Goal: Task Accomplishment & Management: Manage account settings

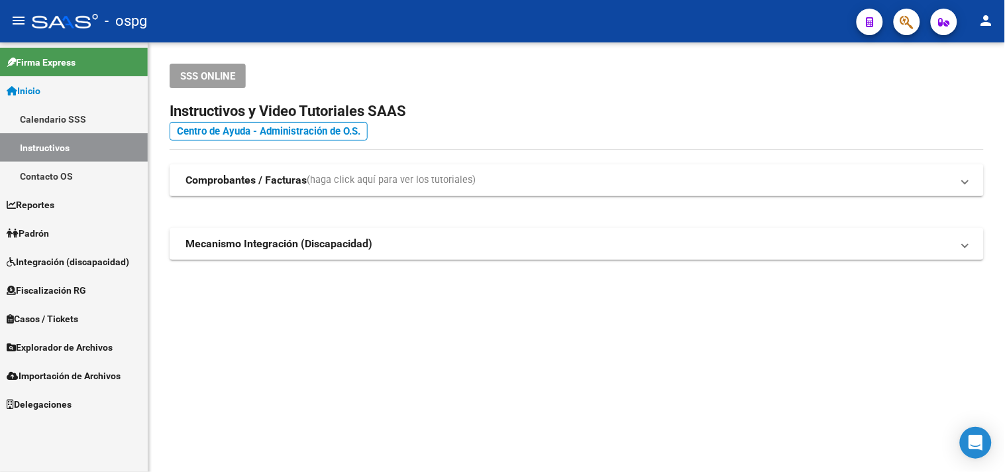
click at [42, 227] on span "Padrón" at bounding box center [28, 233] width 42 height 15
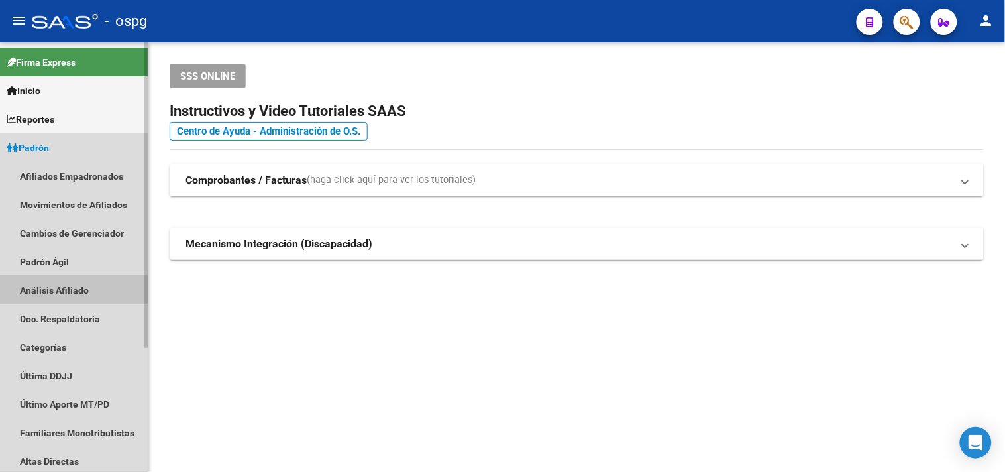
click at [50, 288] on link "Análisis Afiliado" at bounding box center [74, 290] width 148 height 28
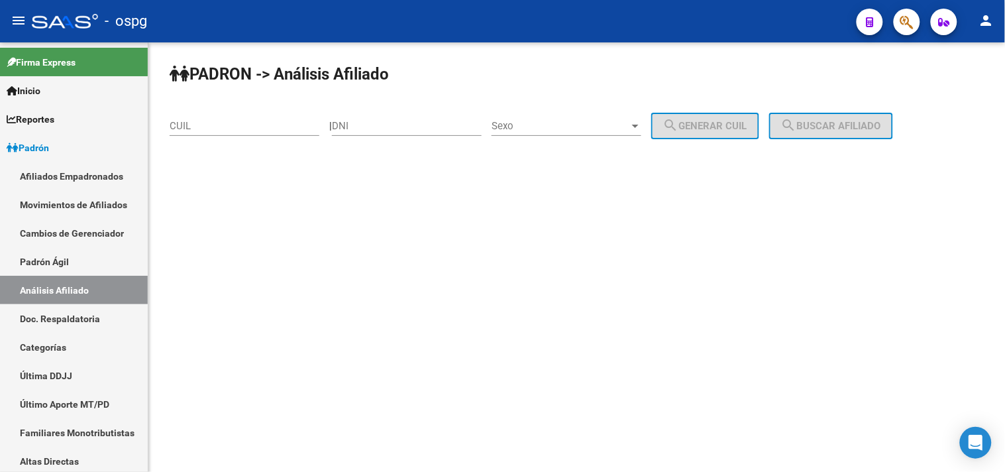
click at [201, 135] on div "CUIL" at bounding box center [245, 121] width 150 height 28
click at [200, 133] on div "CUIL" at bounding box center [245, 121] width 150 height 28
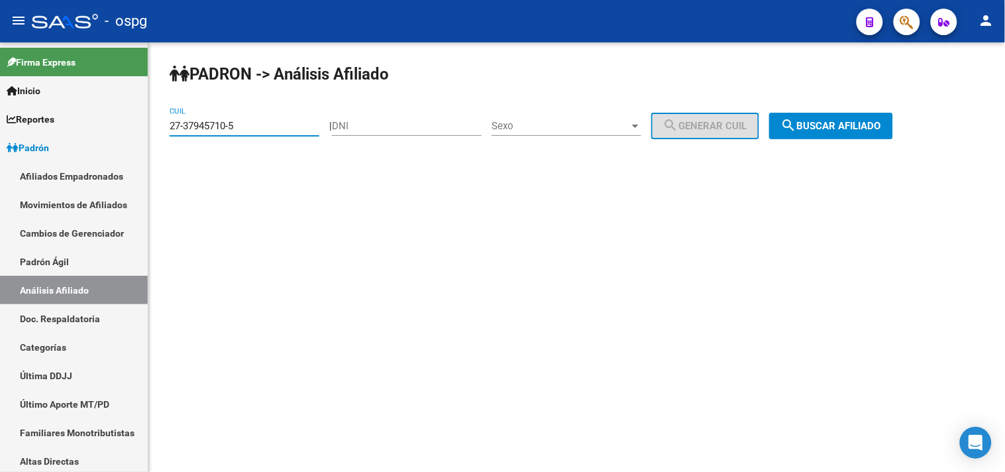
type input "27-37945710-5"
click at [873, 135] on button "search Buscar afiliado" at bounding box center [831, 126] width 124 height 27
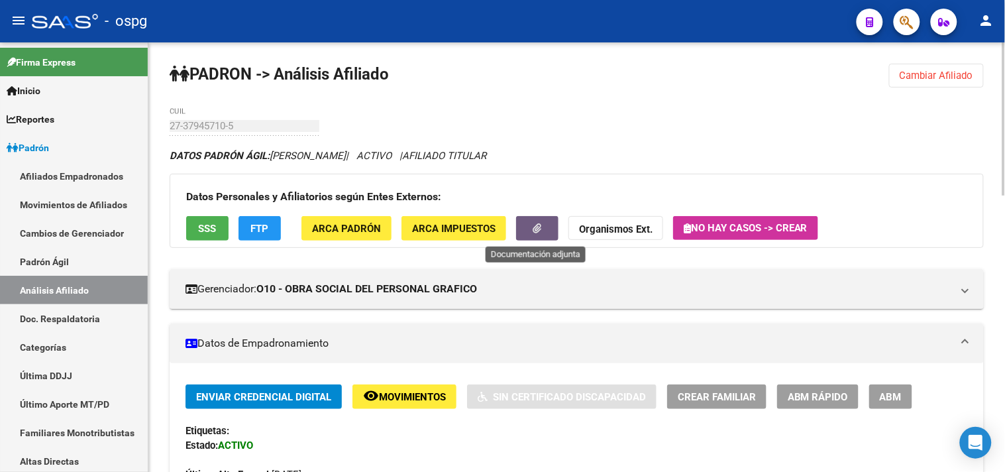
click at [534, 229] on icon "button" at bounding box center [537, 228] width 9 height 10
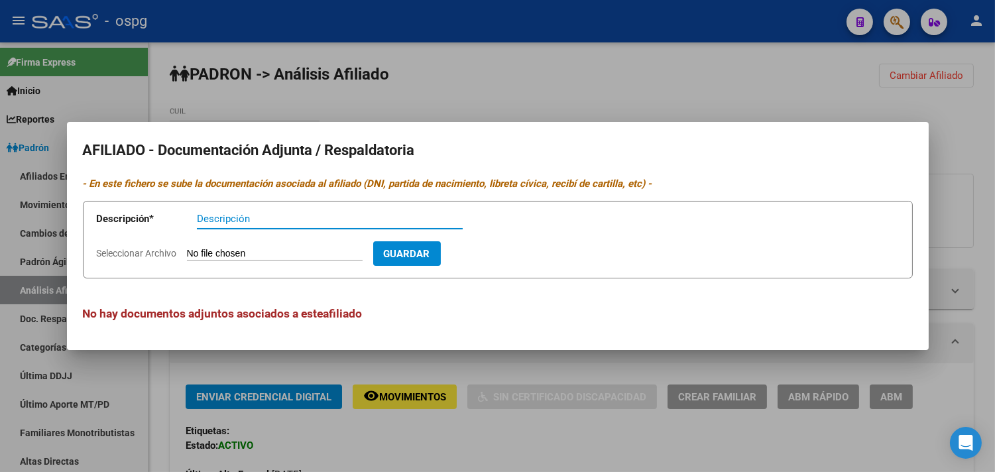
click at [239, 252] on input "Seleccionar Archivo" at bounding box center [275, 254] width 176 height 13
click at [247, 226] on div "Descripción" at bounding box center [330, 219] width 266 height 20
type input "ddjj"
click at [231, 249] on input "Seleccionar Archivo" at bounding box center [275, 254] width 176 height 13
type input "C:\fakepath\AltaAFIP01092015.pdf"
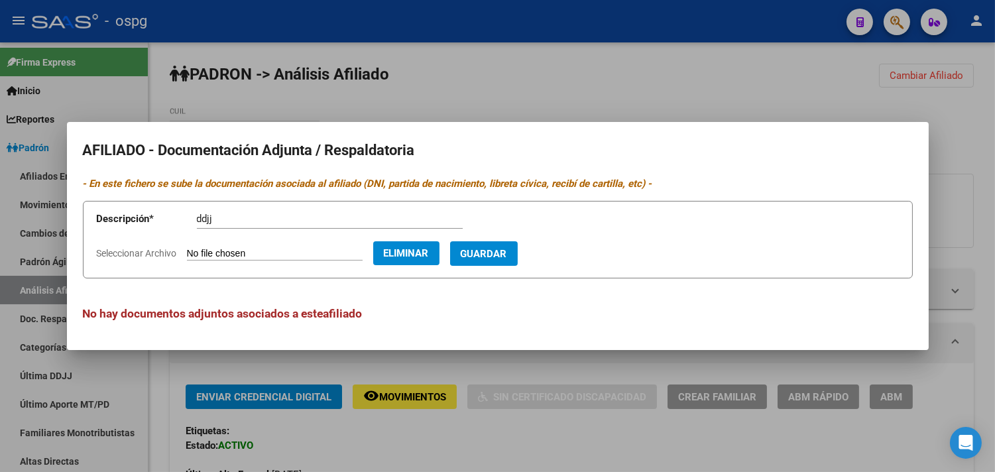
click at [592, 65] on div at bounding box center [497, 236] width 995 height 472
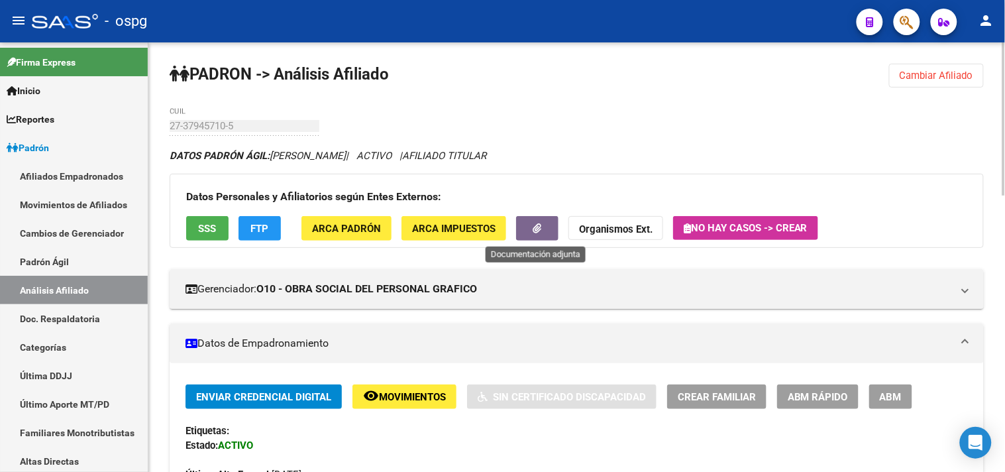
click at [541, 221] on button "button" at bounding box center [537, 228] width 42 height 25
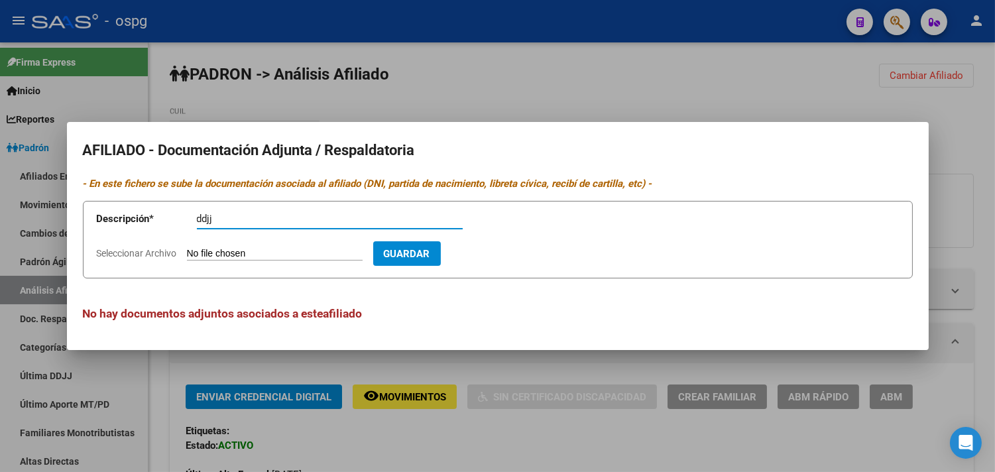
type input "ddjj"
click at [220, 250] on input "Seleccionar Archivo" at bounding box center [275, 254] width 176 height 13
click at [255, 252] on input "Seleccionar Archivo" at bounding box center [275, 254] width 176 height 13
type input "C:\fakepath\ddjj agnane.htm"
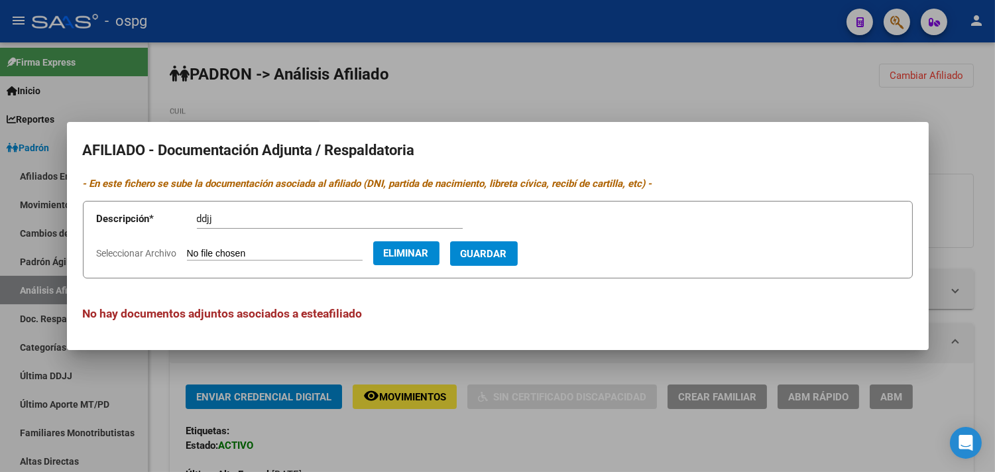
click at [514, 260] on button "Guardar" at bounding box center [484, 253] width 68 height 25
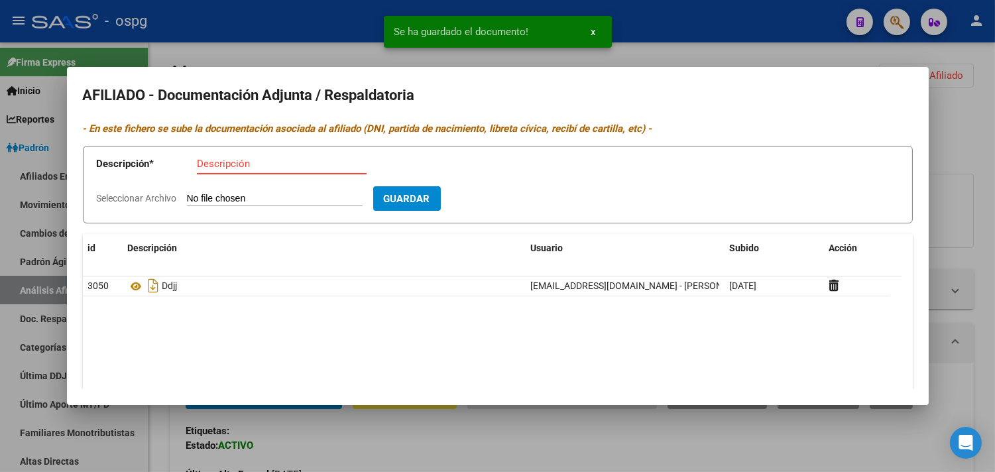
click at [214, 166] on input "Descripción" at bounding box center [282, 164] width 170 height 12
click at [212, 162] on input "altya" at bounding box center [330, 164] width 266 height 12
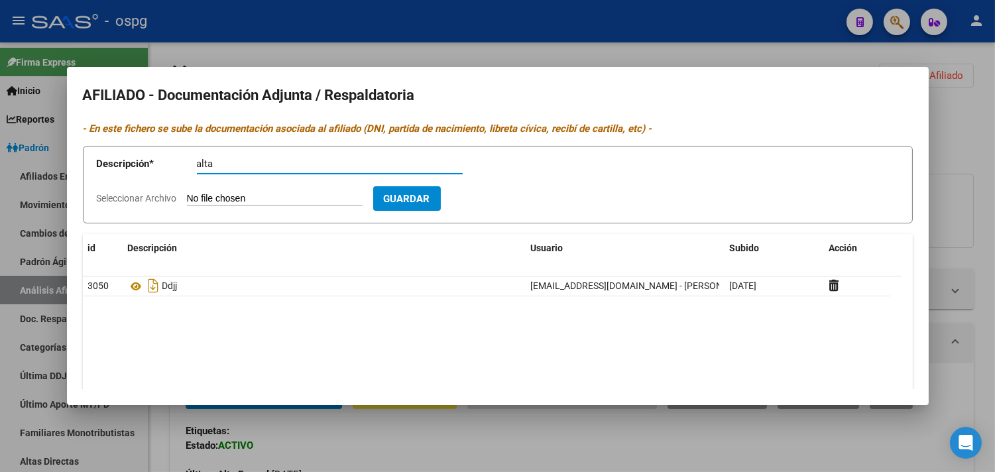
type input "alta"
click at [209, 197] on input "Seleccionar Archivo" at bounding box center [275, 199] width 176 height 13
type input "C:\fakepath\alta agnane.htm"
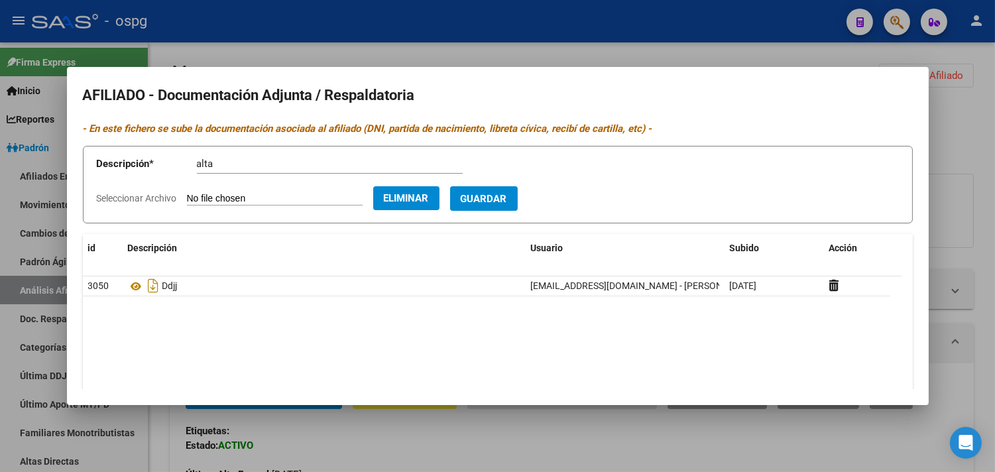
click at [507, 199] on span "Guardar" at bounding box center [484, 199] width 46 height 12
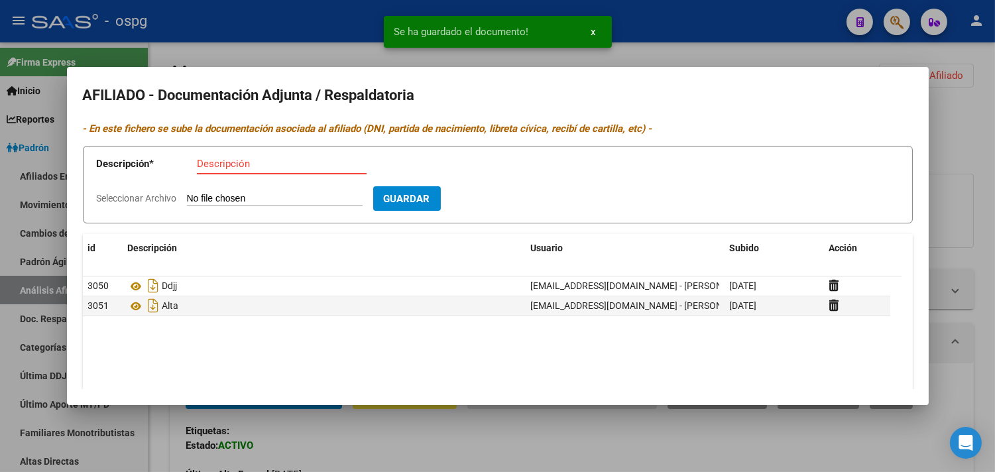
click at [230, 168] on input "Descripción" at bounding box center [282, 164] width 170 height 12
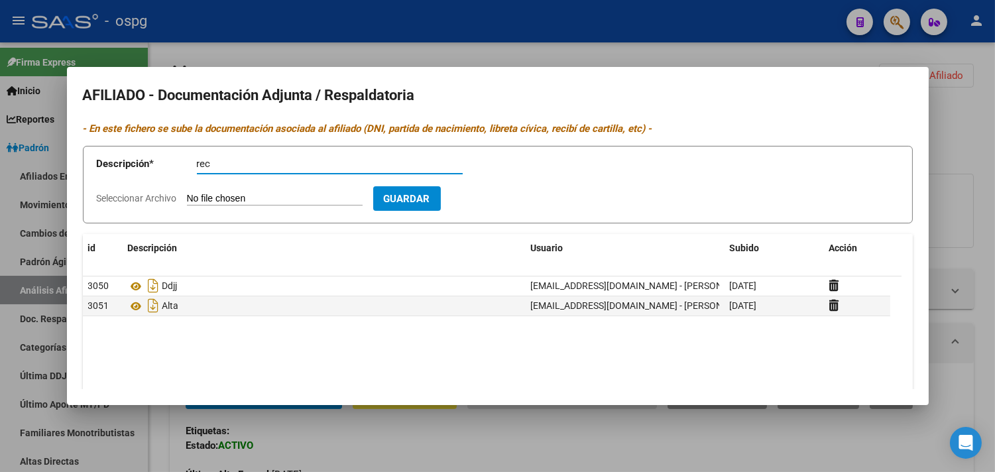
type input "rec"
click at [217, 200] on input "Seleccionar Archivo" at bounding box center [275, 199] width 176 height 13
type input "C:\fakepath\recibo agnane.htm"
click at [213, 163] on input "rec" at bounding box center [330, 164] width 266 height 12
drag, startPoint x: 213, startPoint y: 163, endPoint x: 160, endPoint y: 166, distance: 52.5
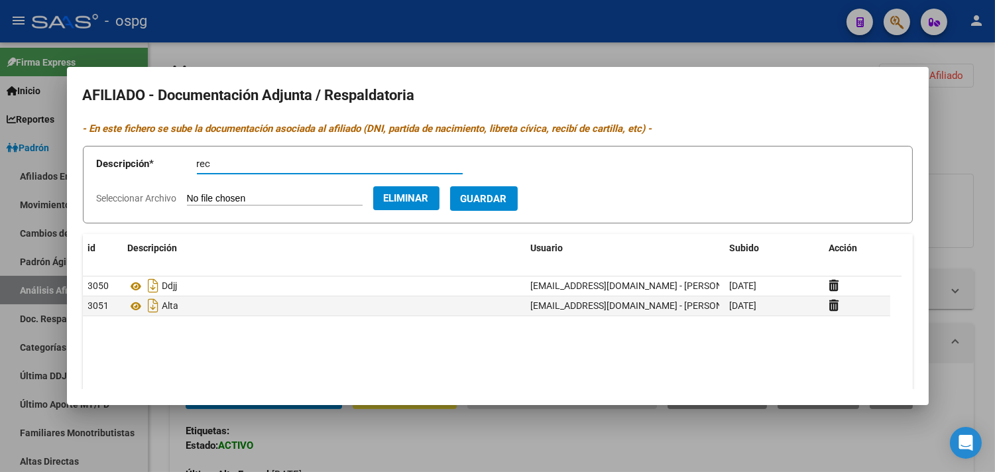
click at [160, 166] on app-form-text-field "Descripción * rec Descripción" at bounding box center [289, 166] width 385 height 40
drag, startPoint x: 201, startPoint y: 160, endPoint x: 166, endPoint y: 154, distance: 35.6
click at [166, 154] on app-form-text-field "Descripción * dni Descripción" at bounding box center [289, 166] width 385 height 40
type input "recibo"
click at [500, 195] on span "Guardar" at bounding box center [484, 199] width 46 height 12
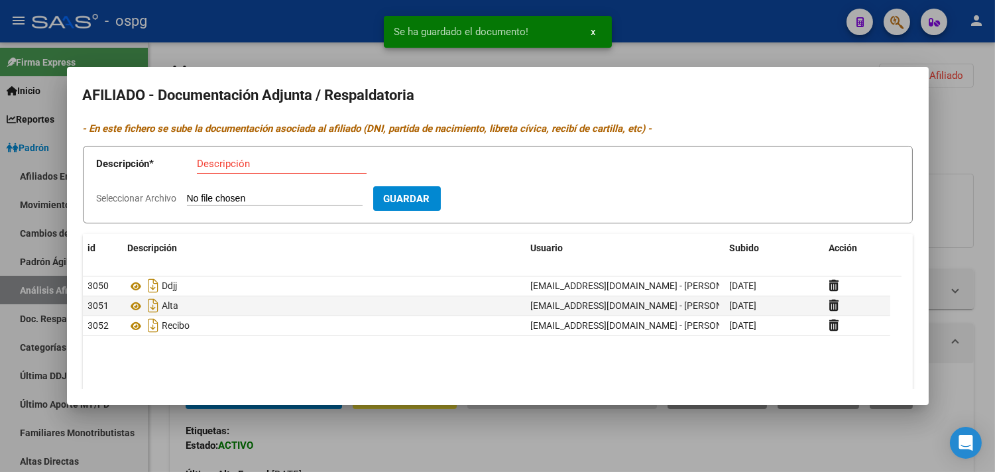
click at [201, 166] on input "Descripción" at bounding box center [282, 164] width 170 height 12
type input "dni"
click at [245, 197] on input "Seleccionar Archivo" at bounding box center [275, 199] width 176 height 13
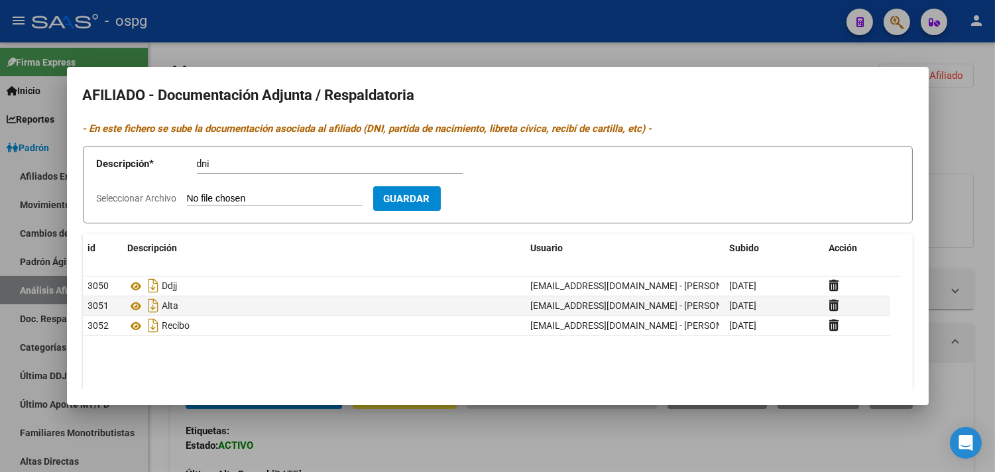
type input "C:\fakepath\dni dorso agnane.htm"
click at [507, 195] on span "Guardar" at bounding box center [484, 199] width 46 height 12
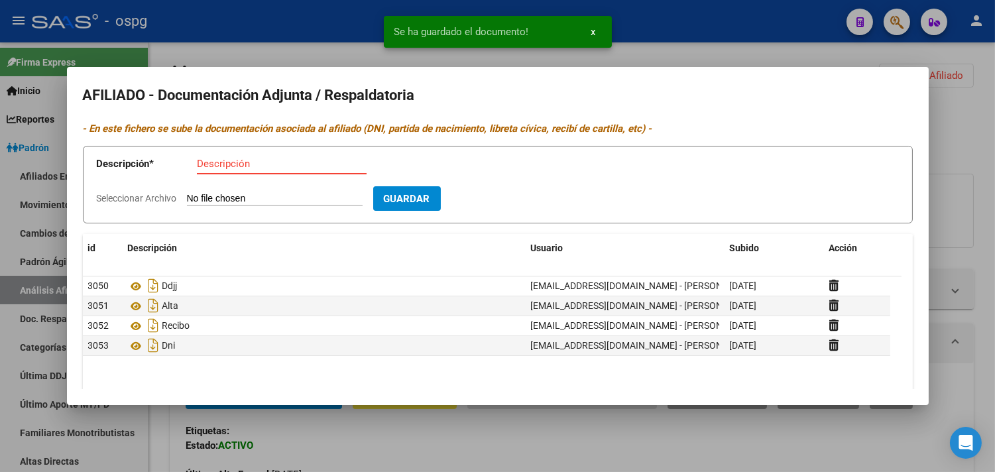
click at [215, 168] on input "Descripción" at bounding box center [282, 164] width 170 height 12
type input "dni"
click at [235, 201] on input "Seleccionar Archivo" at bounding box center [275, 199] width 176 height 13
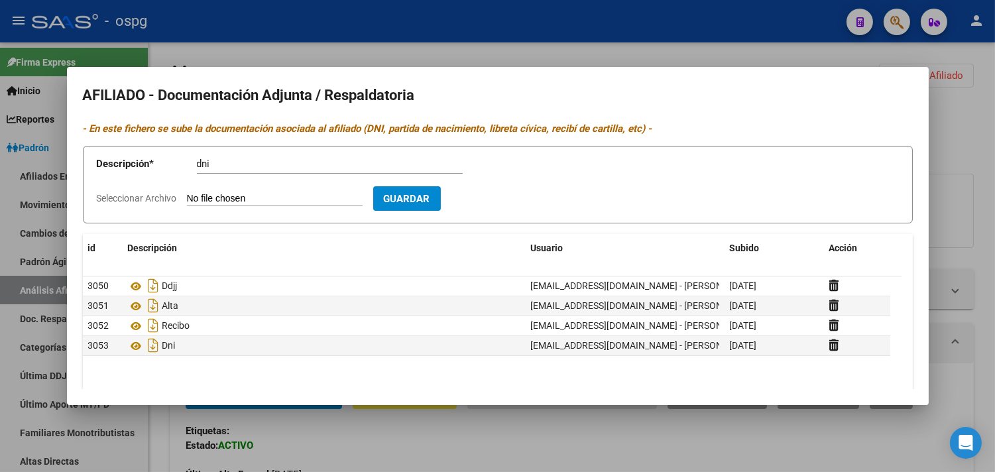
type input "C:\fakepath\dni f agnane.htm"
click at [507, 201] on span "Guardar" at bounding box center [484, 199] width 46 height 12
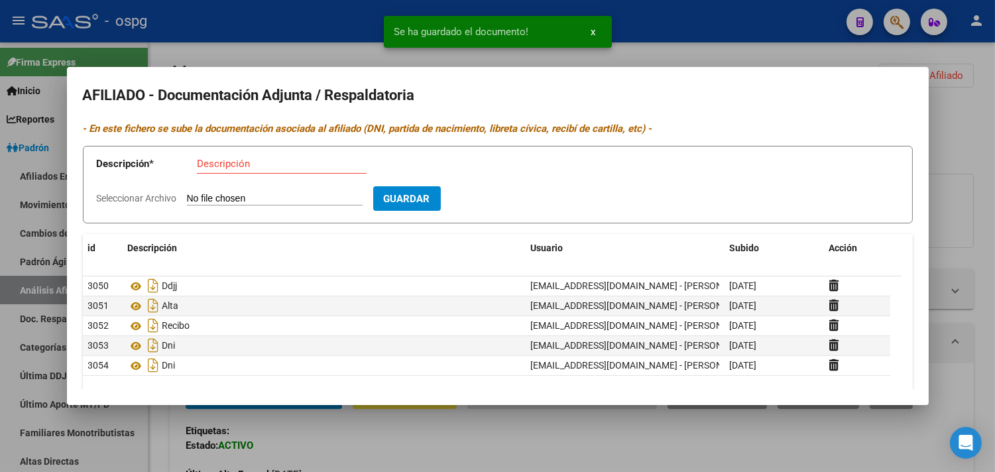
click at [219, 162] on input "Descripción" at bounding box center [282, 164] width 170 height 12
type input "dni"
click at [222, 197] on input "Seleccionar Archivo" at bounding box center [275, 199] width 176 height 13
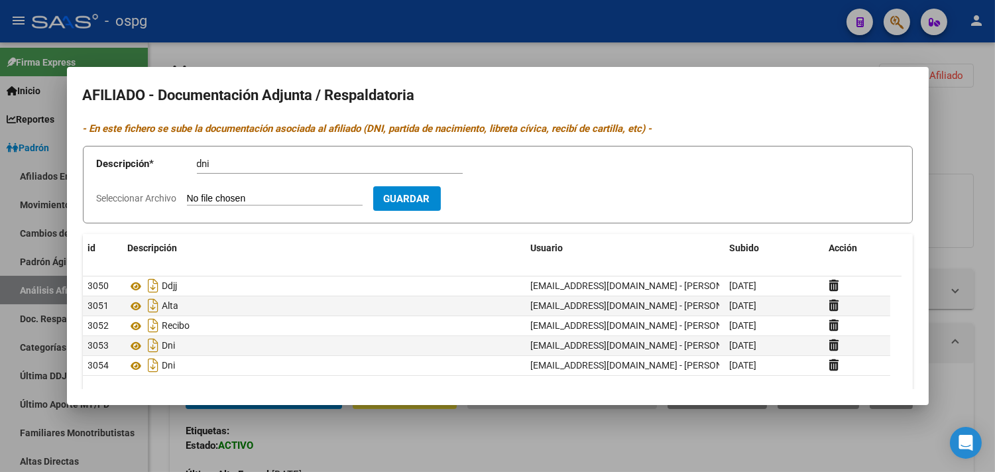
type input "C:\fakepath\dni d hija.htm"
click at [507, 202] on span "Guardar" at bounding box center [484, 199] width 46 height 12
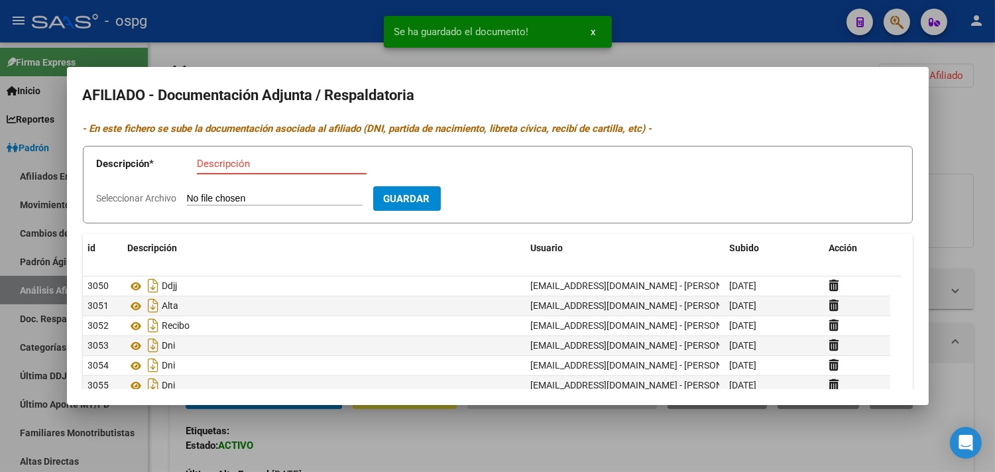
click at [220, 166] on input "Descripción" at bounding box center [282, 164] width 170 height 12
type input "dni"
click at [202, 193] on app-file-uploader "Seleccionar Archivo" at bounding box center [235, 198] width 276 height 12
click at [199, 200] on input "Seleccionar Archivo" at bounding box center [275, 199] width 176 height 13
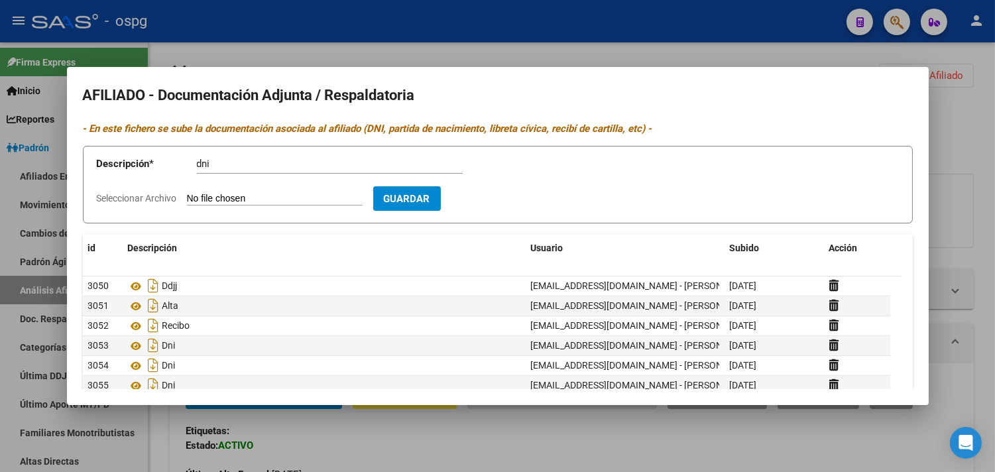
type input "C:\fakepath\dni d hijo.htm"
click at [509, 207] on button "Guardar" at bounding box center [484, 198] width 68 height 25
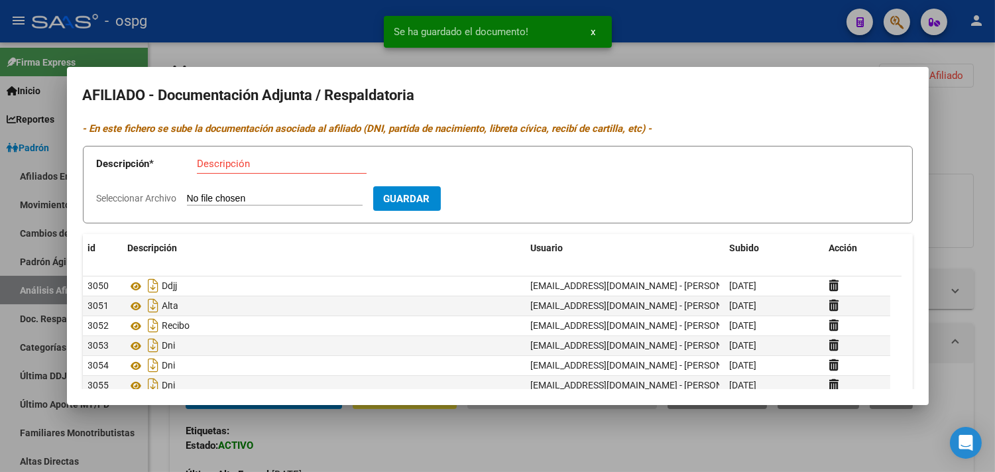
click at [247, 166] on input "Descripción" at bounding box center [282, 164] width 170 height 12
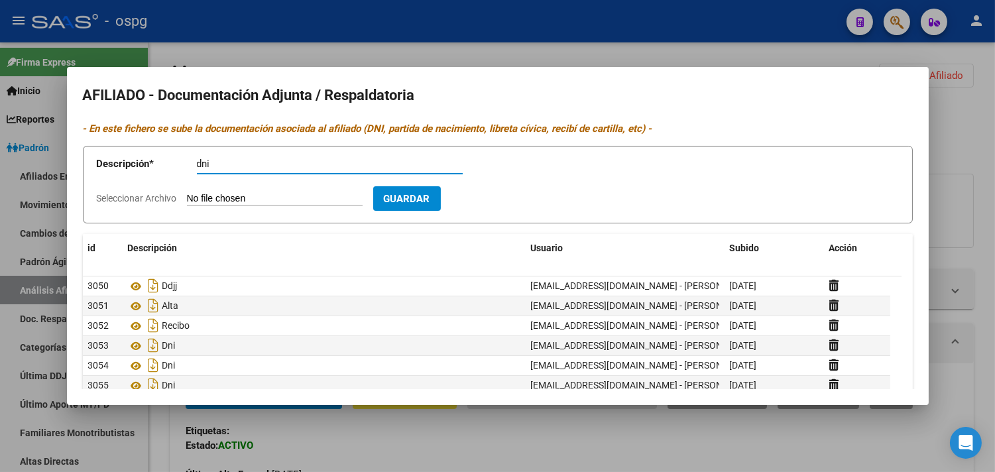
type input "dni"
click at [201, 195] on input "Seleccionar Archivo" at bounding box center [275, 199] width 176 height 13
type input "C:\fakepath\dni f hija.htm"
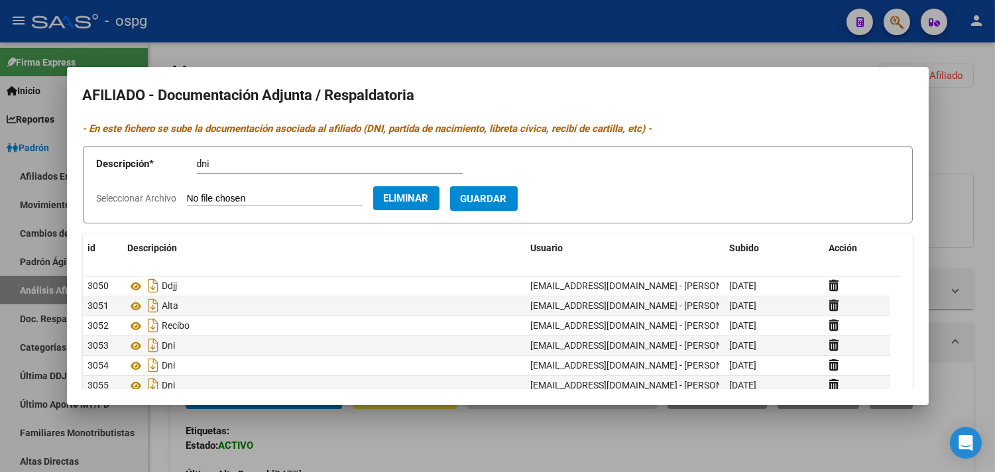
click at [500, 203] on span "Guardar" at bounding box center [484, 199] width 46 height 12
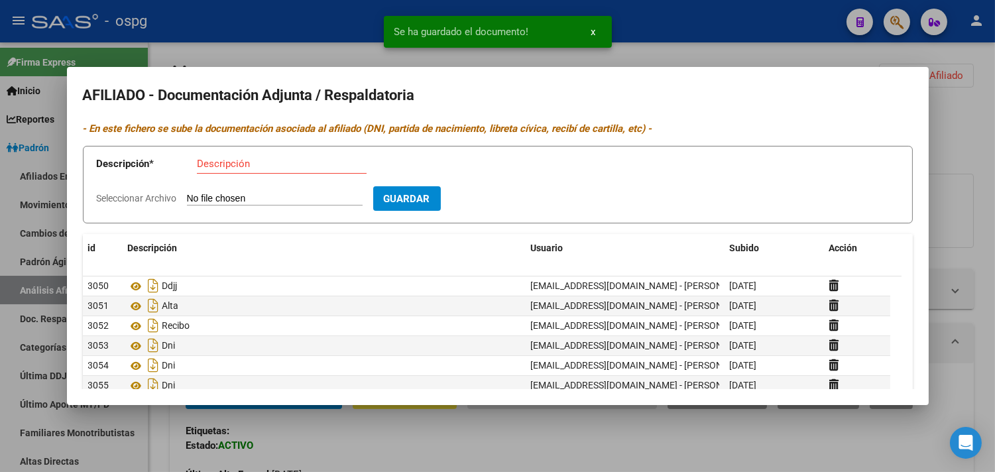
click at [213, 167] on input "Descripción" at bounding box center [282, 164] width 170 height 12
type input "dni f"
click at [247, 199] on input "Seleccionar Archivo" at bounding box center [275, 199] width 176 height 13
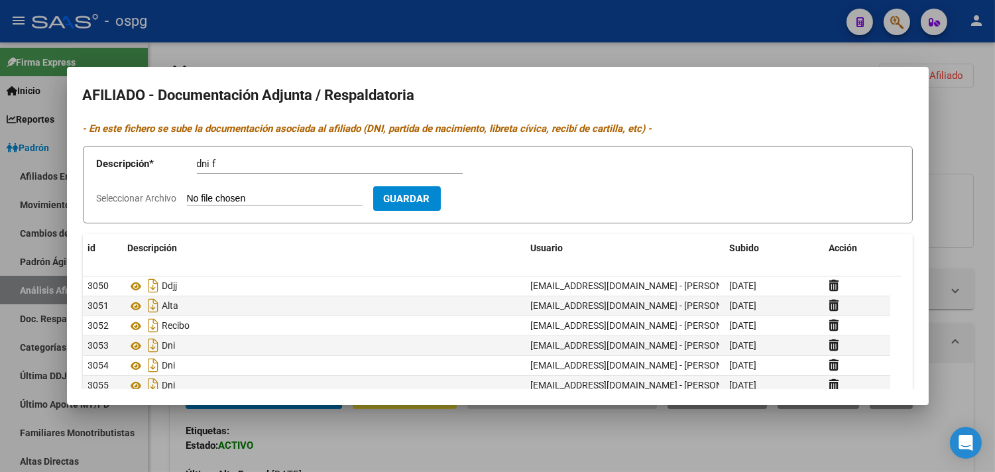
type input "C:\fakepath\dnif hijo.htm"
click at [505, 199] on span "Guardar" at bounding box center [484, 199] width 46 height 12
drag, startPoint x: 292, startPoint y: 38, endPoint x: 321, endPoint y: 32, distance: 29.8
click at [290, 38] on div at bounding box center [497, 236] width 995 height 472
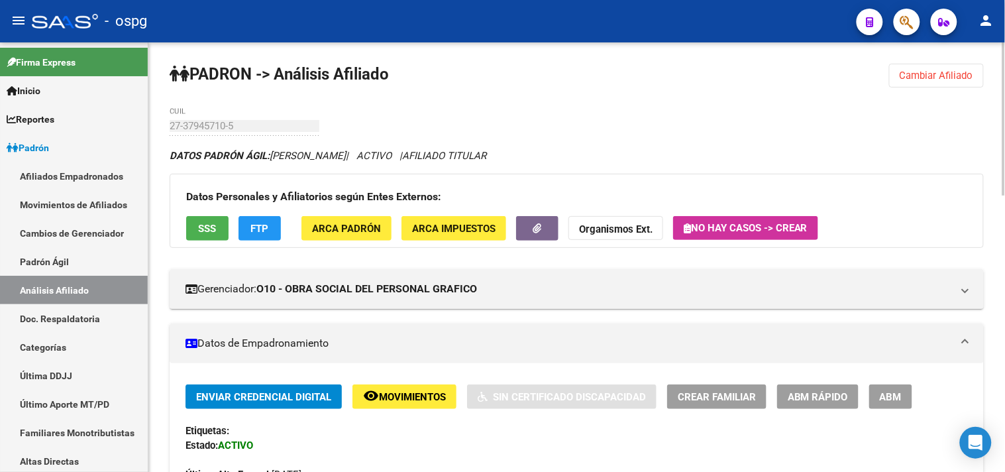
click at [892, 76] on button "Cambiar Afiliado" at bounding box center [936, 76] width 95 height 24
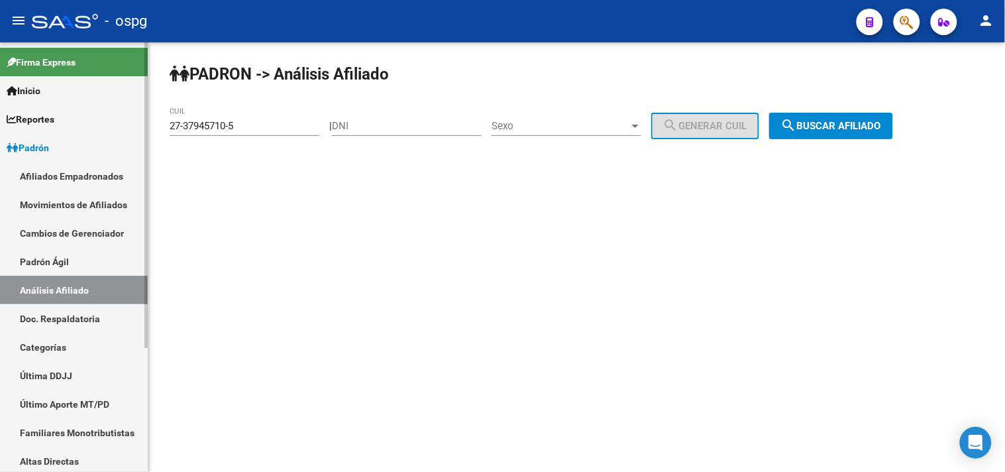
drag, startPoint x: 253, startPoint y: 124, endPoint x: 135, endPoint y: 130, distance: 118.8
click at [135, 130] on mat-sidenav-container "Firma Express Inicio Calendario SSS Instructivos Contacto OS Reportes Ingresos …" at bounding box center [502, 256] width 1005 height 429
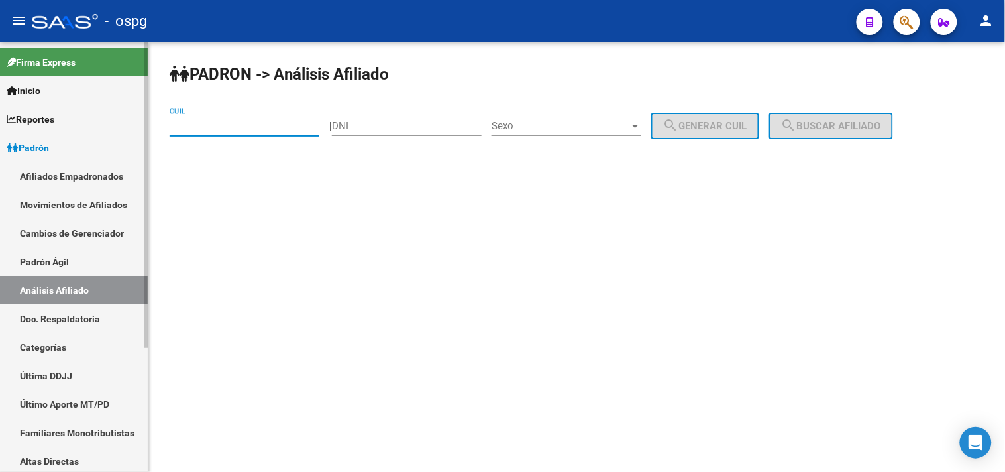
paste input "20-32948174-4"
type input "20-32948174-4"
click at [820, 129] on span "search Buscar afiliado" at bounding box center [831, 126] width 100 height 12
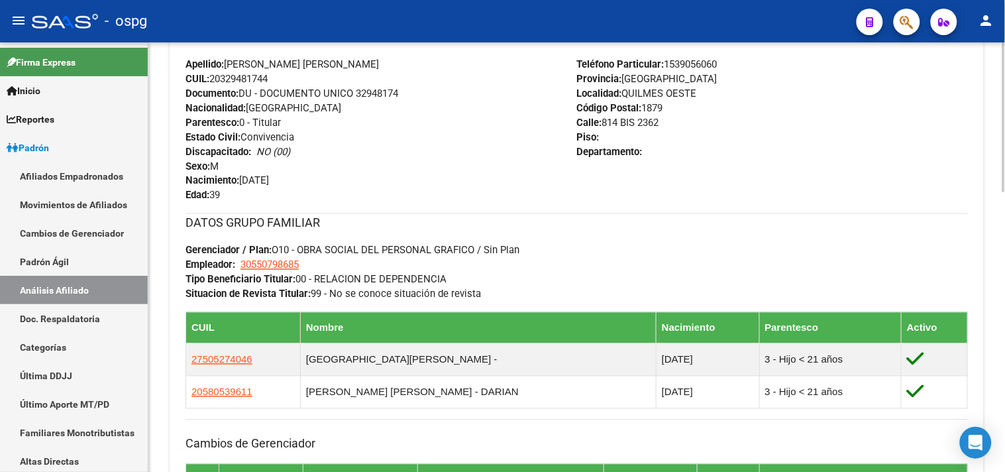
scroll to position [800, 0]
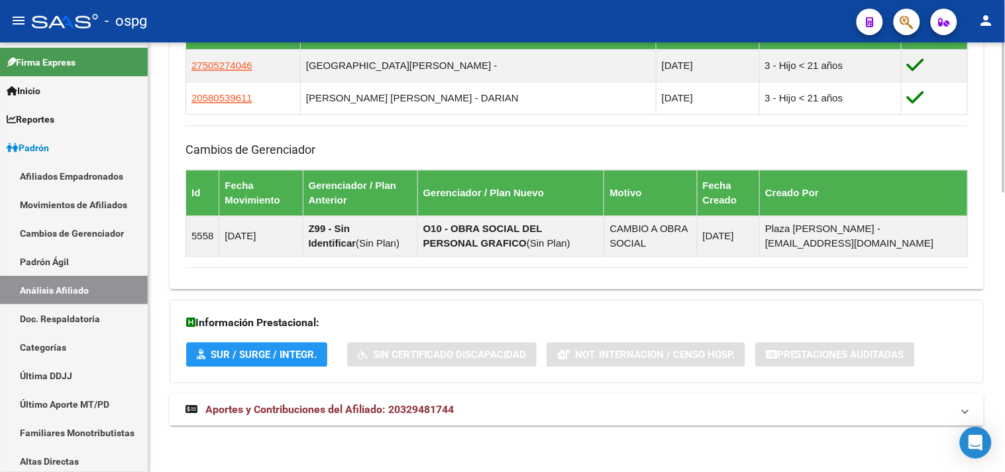
click at [372, 406] on span "Aportes y Contribuciones del Afiliado: 20329481744" at bounding box center [329, 409] width 248 height 13
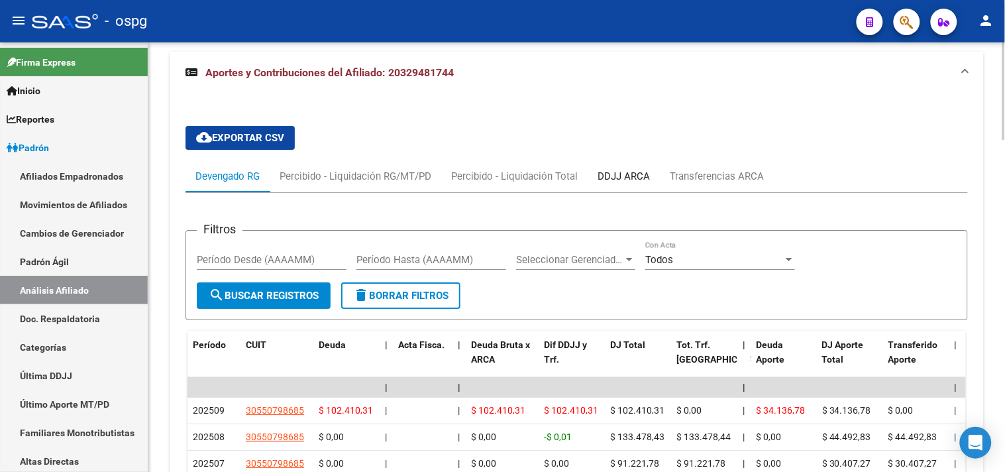
click at [624, 180] on div "DDJJ ARCA" at bounding box center [624, 176] width 52 height 15
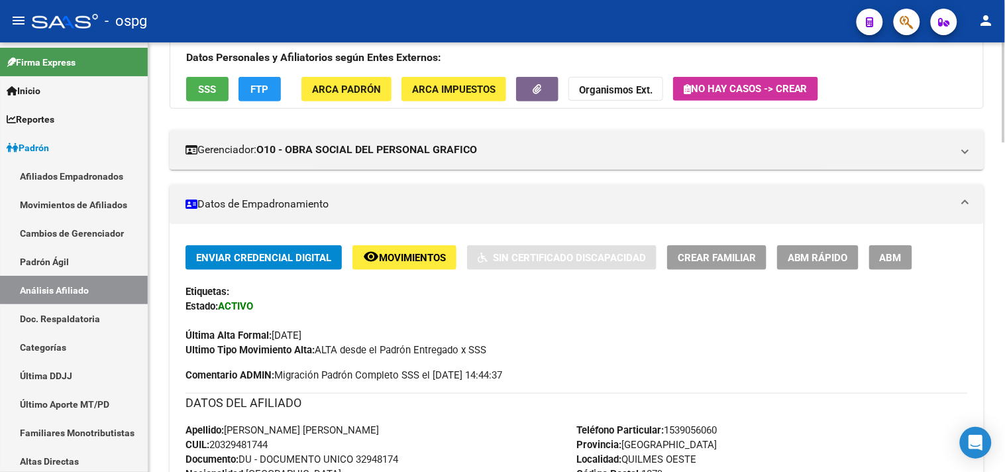
scroll to position [0, 0]
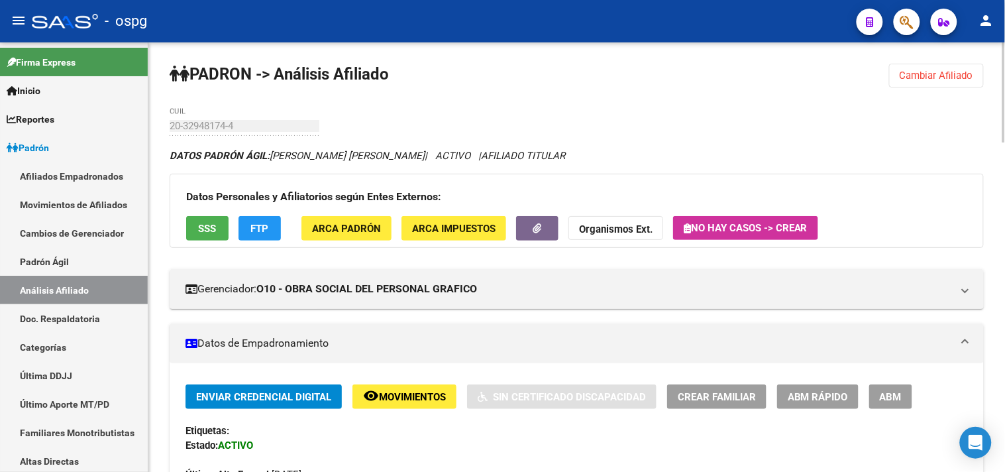
click at [933, 83] on button "Cambiar Afiliado" at bounding box center [936, 76] width 95 height 24
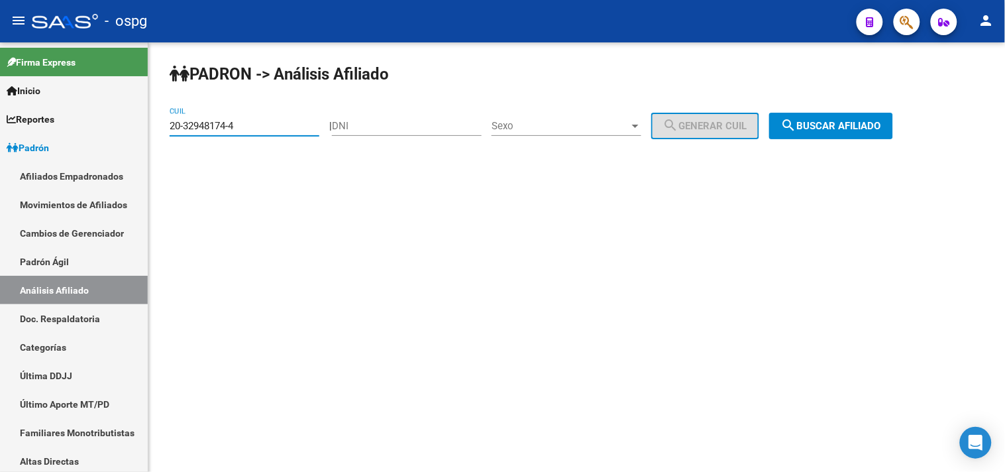
drag, startPoint x: 255, startPoint y: 124, endPoint x: 148, endPoint y: 131, distance: 107.6
click at [148, 131] on mat-sidenav-container "Firma Express Inicio Calendario SSS Instructivos Contacto OS Reportes Ingresos …" at bounding box center [502, 256] width 1005 height 429
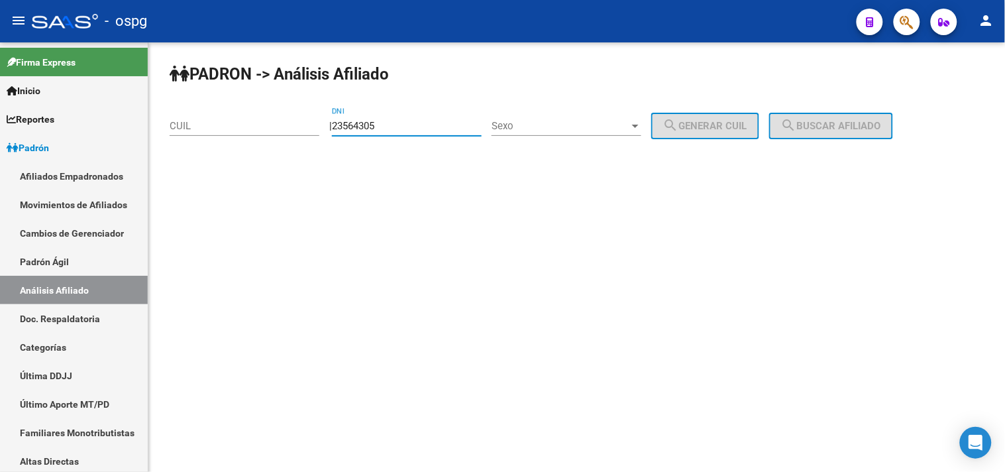
type input "23564305"
click at [555, 141] on div "Sexo Sexo" at bounding box center [567, 127] width 150 height 41
click at [555, 127] on span "Sexo" at bounding box center [561, 126] width 138 height 12
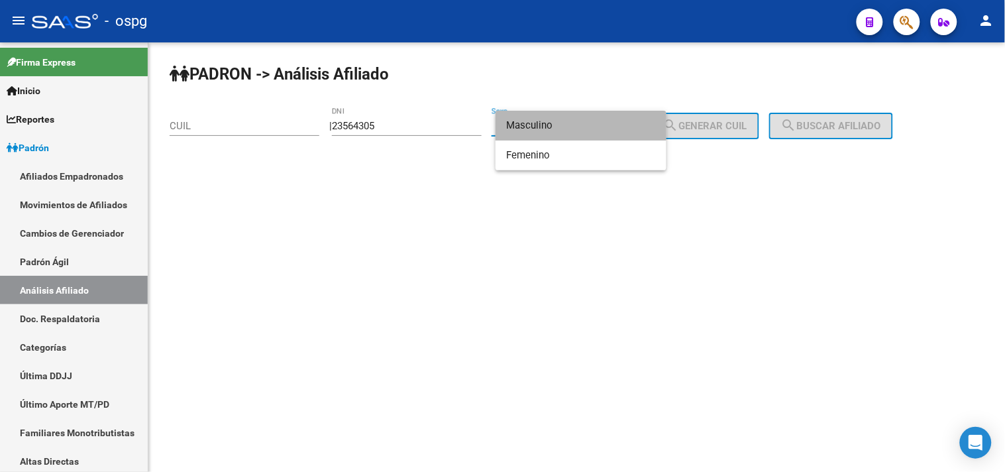
drag, startPoint x: 554, startPoint y: 128, endPoint x: 677, endPoint y: 138, distance: 123.7
click at [573, 129] on span "Masculino" at bounding box center [581, 126] width 150 height 30
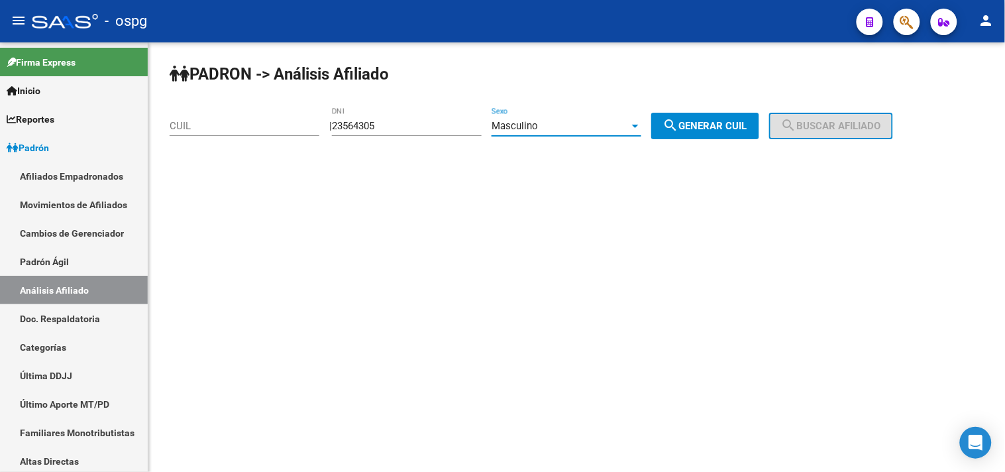
click at [736, 142] on div "PADRON -> Análisis Afiliado CUIL | 23564305 DNI Masculino Sexo search Generar C…" at bounding box center [576, 111] width 857 height 139
drag, startPoint x: 734, startPoint y: 131, endPoint x: 828, endPoint y: 130, distance: 94.8
click at [740, 131] on span "search Generar CUIL" at bounding box center [705, 126] width 84 height 12
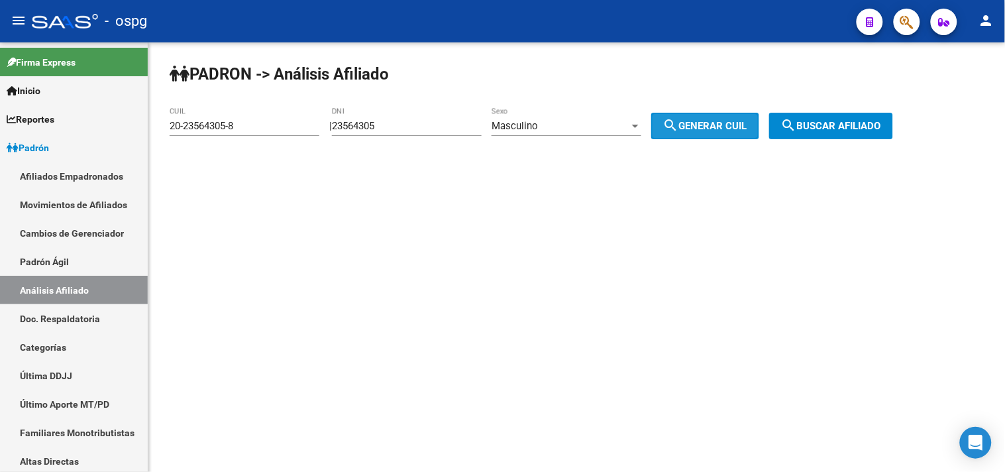
click at [835, 128] on span "search Buscar afiliado" at bounding box center [831, 126] width 100 height 12
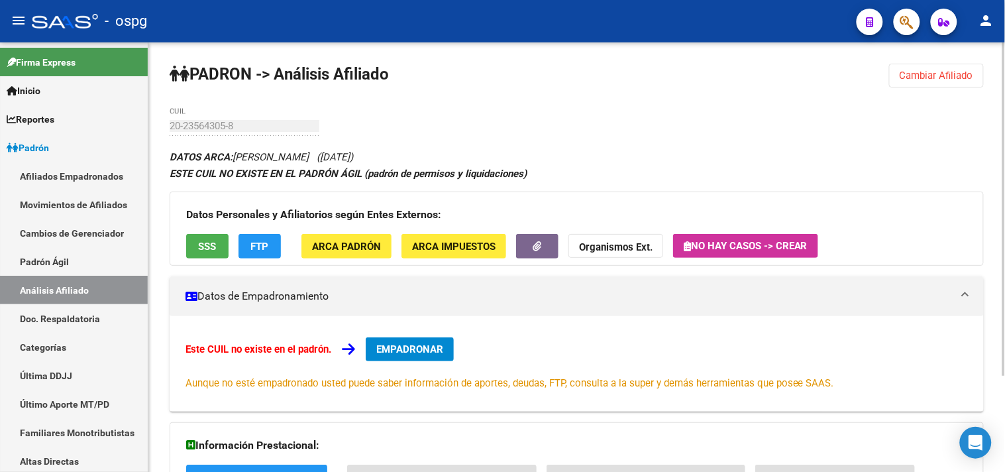
scroll to position [123, 0]
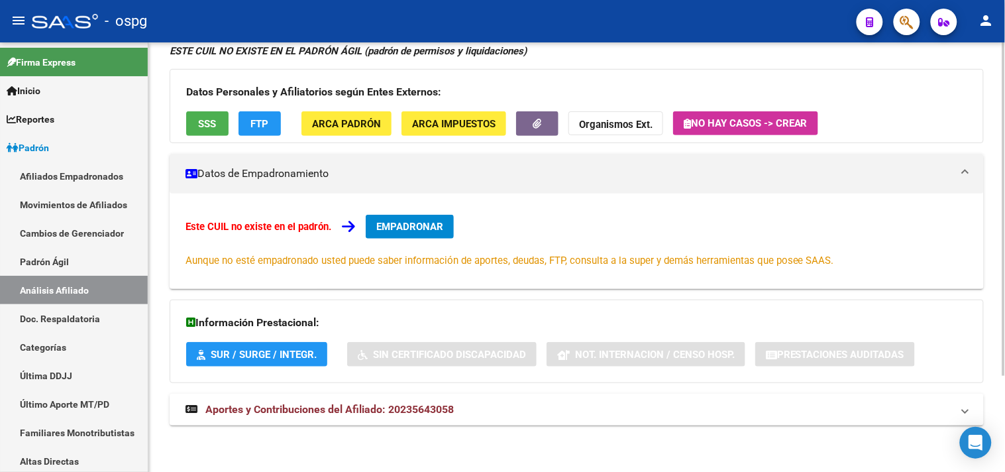
click at [398, 414] on span "Aportes y Contribuciones del Afiliado: 20235643058" at bounding box center [329, 409] width 248 height 13
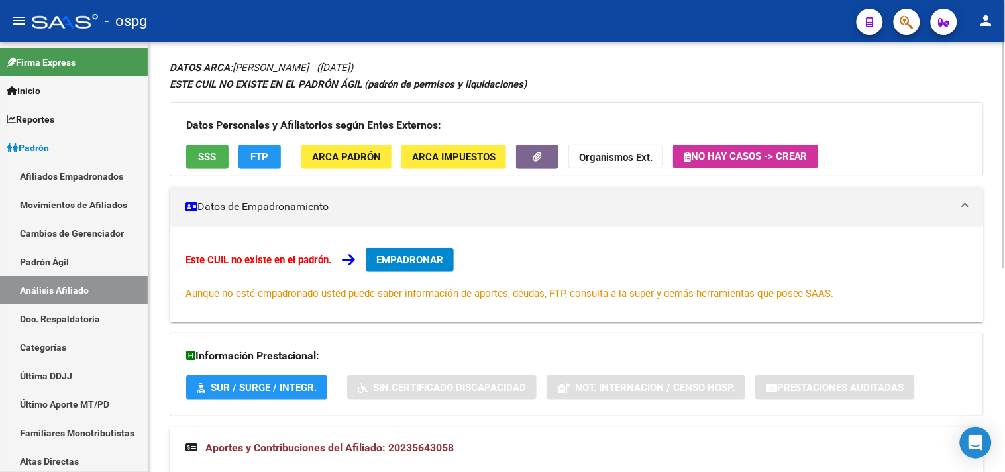
scroll to position [0, 0]
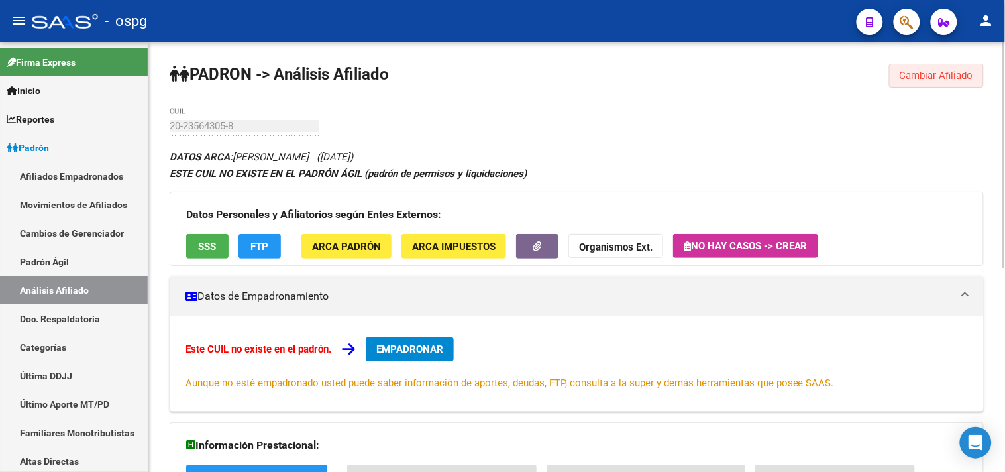
drag, startPoint x: 928, startPoint y: 74, endPoint x: 892, endPoint y: 74, distance: 36.4
click at [926, 74] on span "Cambiar Afiliado" at bounding box center [937, 76] width 74 height 12
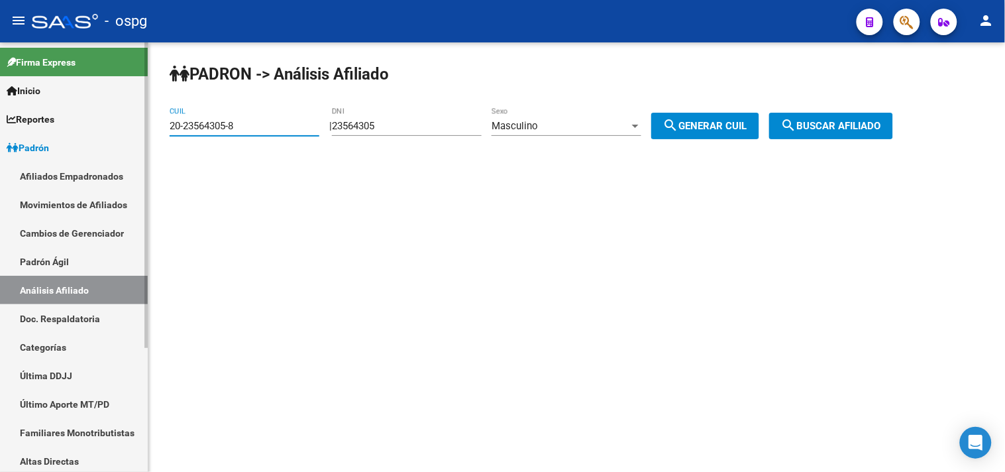
drag, startPoint x: 177, startPoint y: 126, endPoint x: 124, endPoint y: 134, distance: 53.6
click at [133, 134] on mat-sidenav-container "Firma Express Inicio Calendario SSS Instructivos Contacto OS Reportes Ingresos …" at bounding box center [502, 256] width 1005 height 429
type input "27-29888191-3"
click at [873, 133] on button "search Buscar afiliado" at bounding box center [831, 126] width 124 height 27
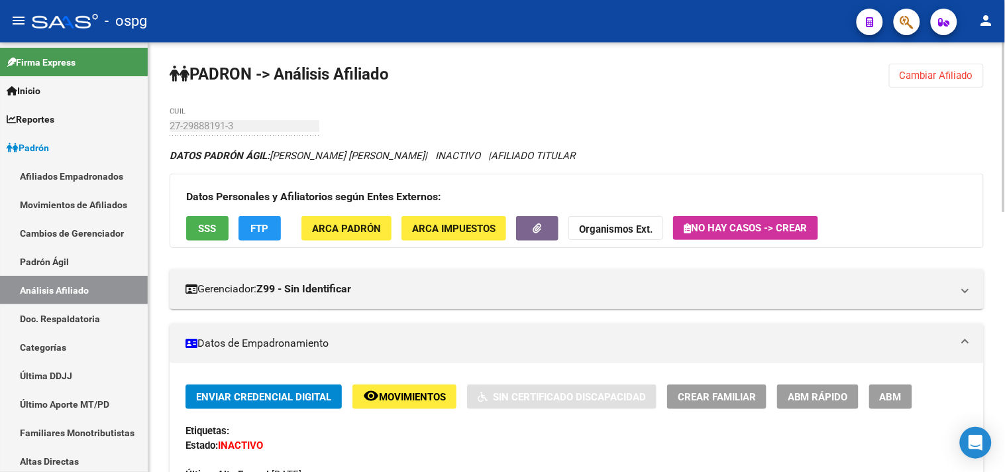
scroll to position [74, 0]
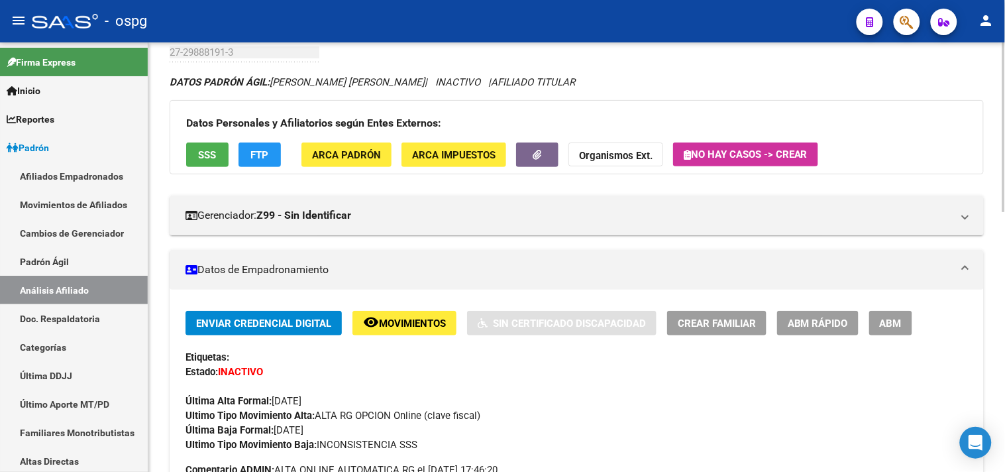
click at [242, 156] on button "FTP" at bounding box center [260, 154] width 42 height 25
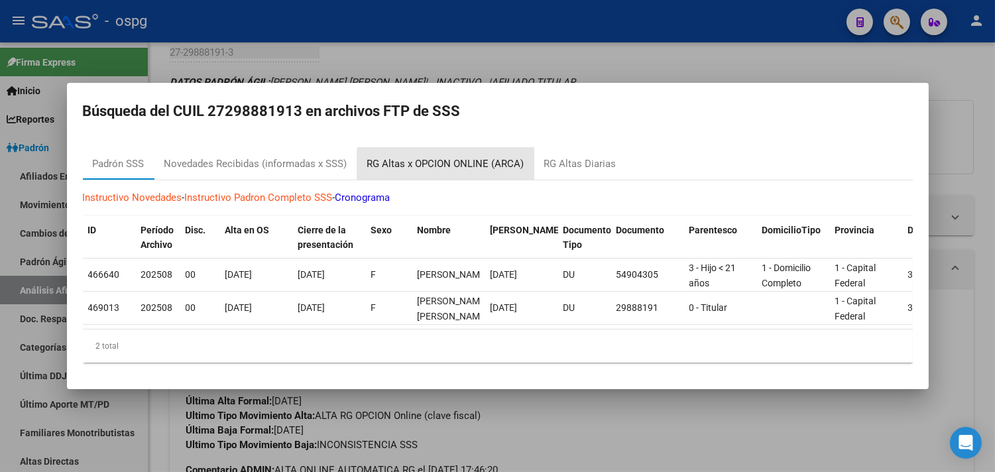
click at [484, 160] on div "RG Altas x OPCION ONLINE (ARCA)" at bounding box center [445, 163] width 157 height 15
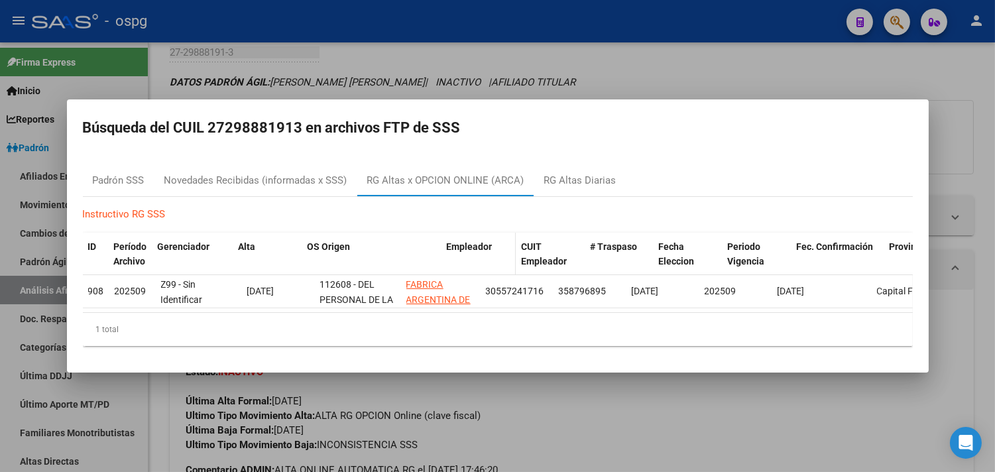
drag, startPoint x: 401, startPoint y: 242, endPoint x: 506, endPoint y: 255, distance: 106.2
click at [506, 255] on div "ID Período Archivo Gerenciador Alta OS Origen Empleador CUIT Empleador # Traspa…" at bounding box center [586, 255] width 1007 height 44
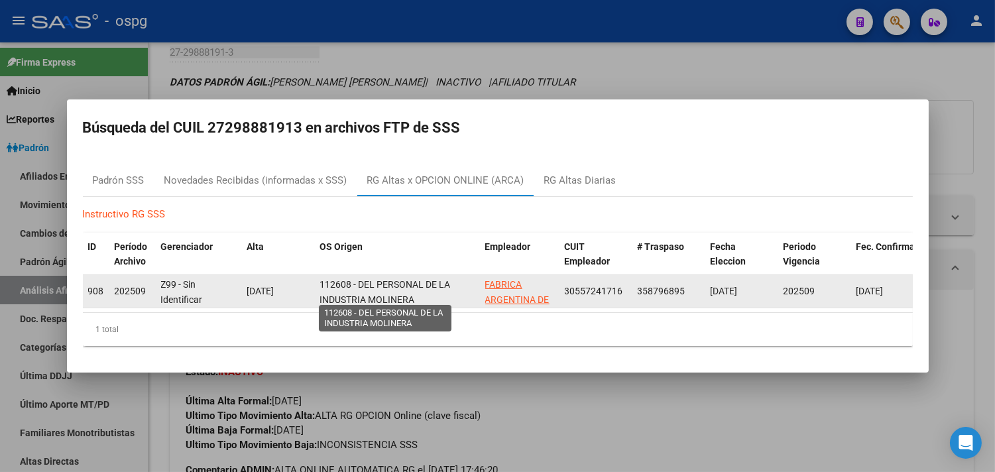
drag, startPoint x: 320, startPoint y: 276, endPoint x: 351, endPoint y: 280, distance: 31.3
click at [351, 280] on span "112608 - DEL PERSONAL DE LA INDUSTRIA MOLINERA" at bounding box center [385, 292] width 131 height 26
copy span "112608"
drag, startPoint x: 632, startPoint y: 280, endPoint x: 685, endPoint y: 284, distance: 53.8
click at [685, 284] on datatable-body-cell "358796895" at bounding box center [668, 291] width 73 height 32
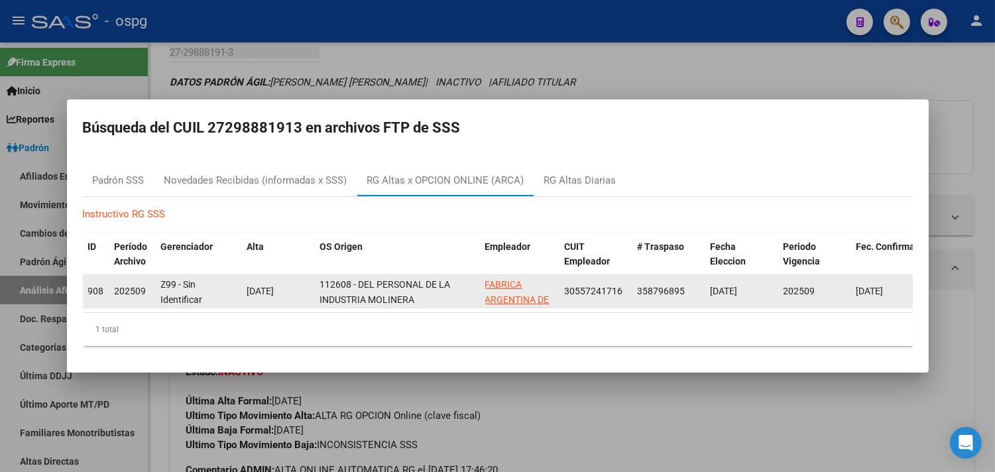
copy span "358796895"
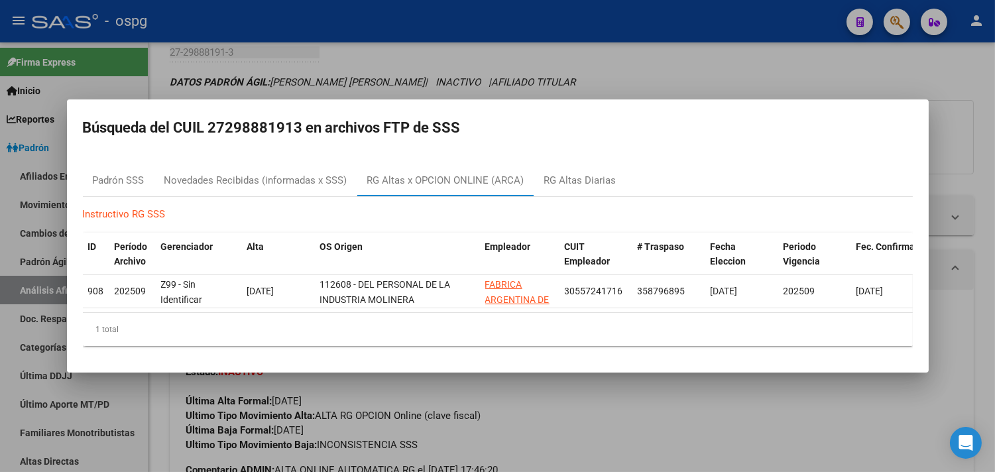
click at [494, 77] on div at bounding box center [497, 236] width 995 height 472
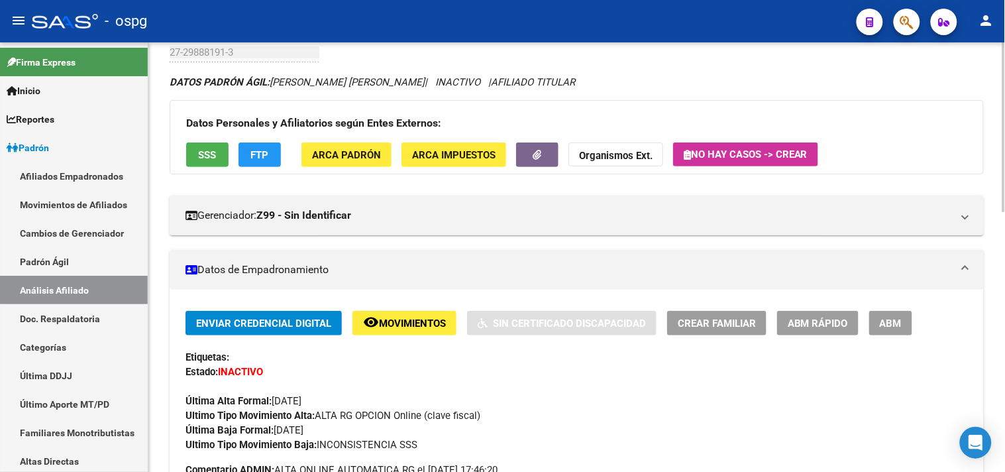
scroll to position [66, 0]
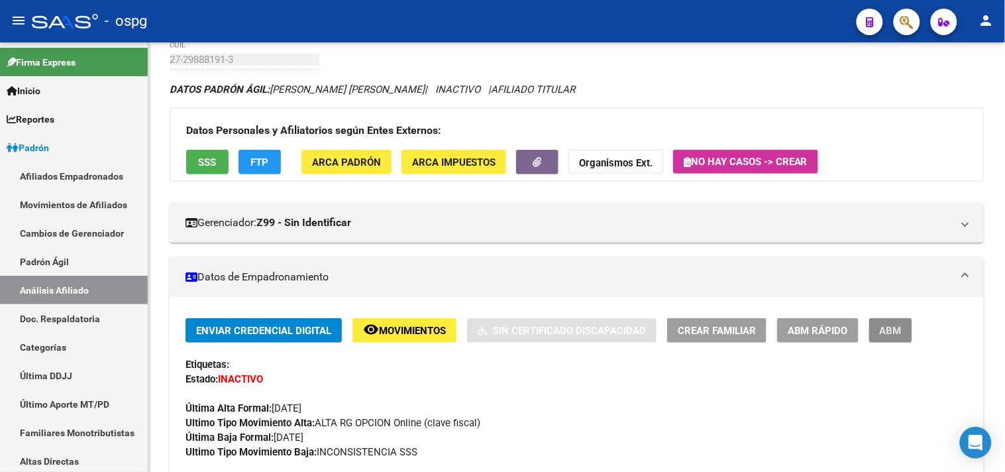
drag, startPoint x: 885, startPoint y: 329, endPoint x: 875, endPoint y: 318, distance: 14.6
click at [885, 325] on span "ABM" at bounding box center [891, 331] width 22 height 12
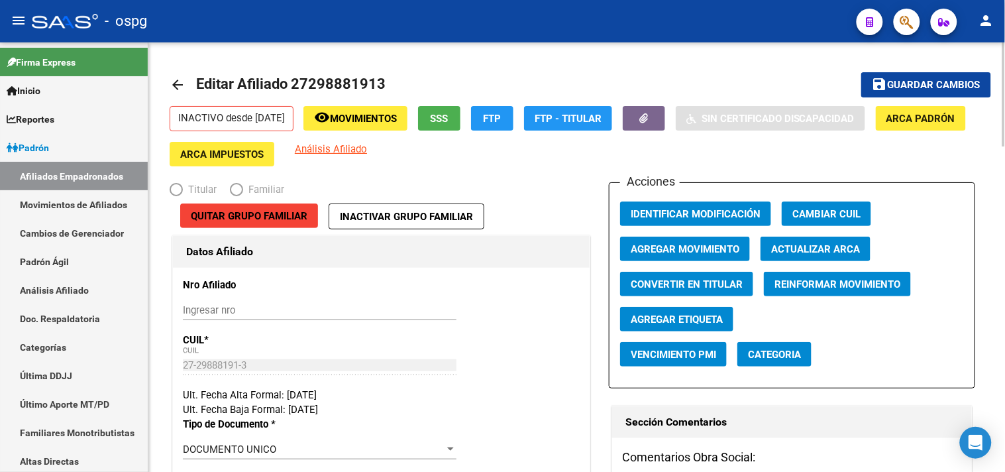
radio input "true"
type input "30-55724171-6"
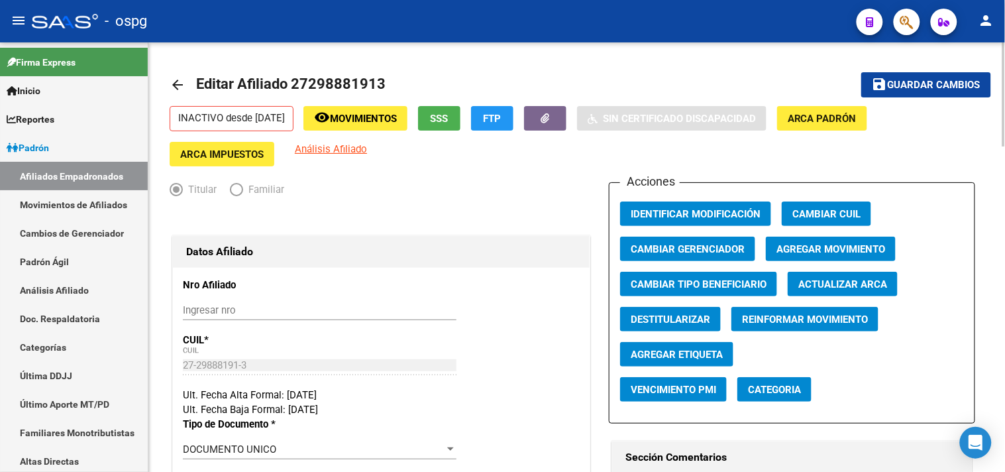
click at [842, 248] on span "Agregar Movimiento" at bounding box center [831, 249] width 109 height 12
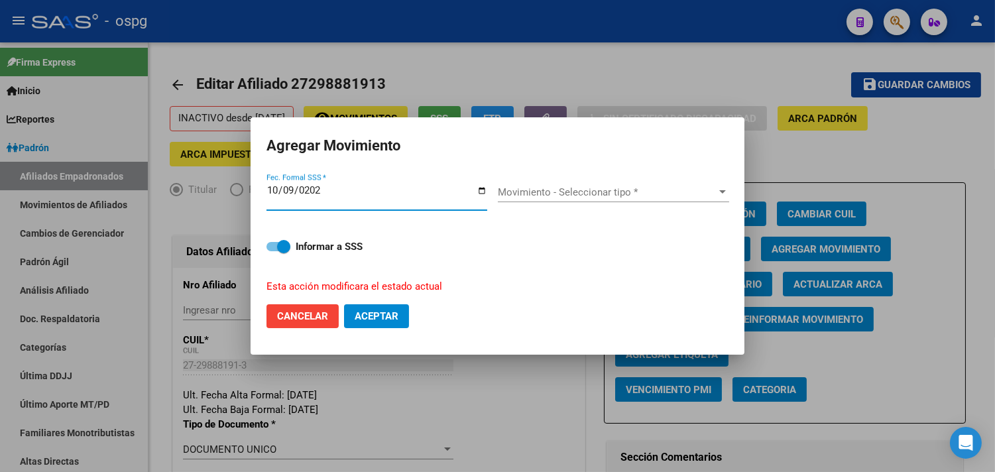
type input "[DATE]"
click at [528, 191] on span "Movimiento - Seleccionar tipo *" at bounding box center [607, 192] width 219 height 12
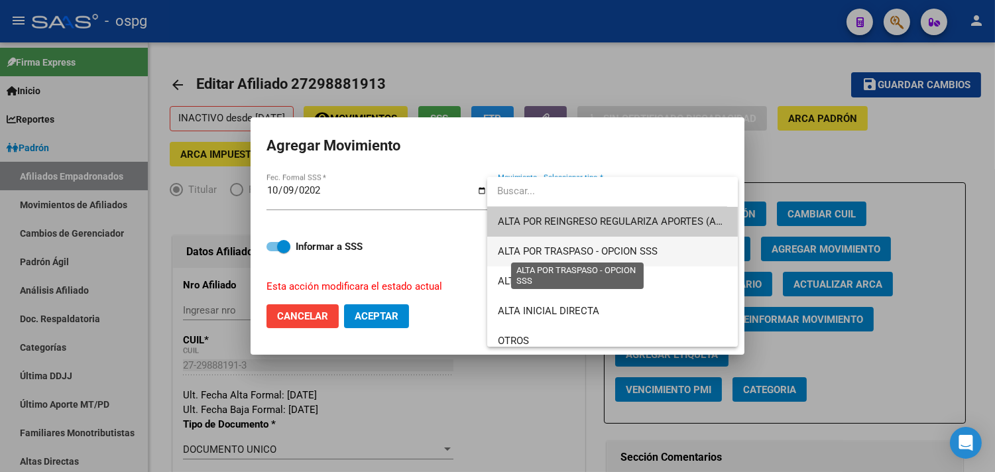
click at [577, 248] on span "ALTA POR TRASPASO - OPCION SSS" at bounding box center [578, 251] width 160 height 12
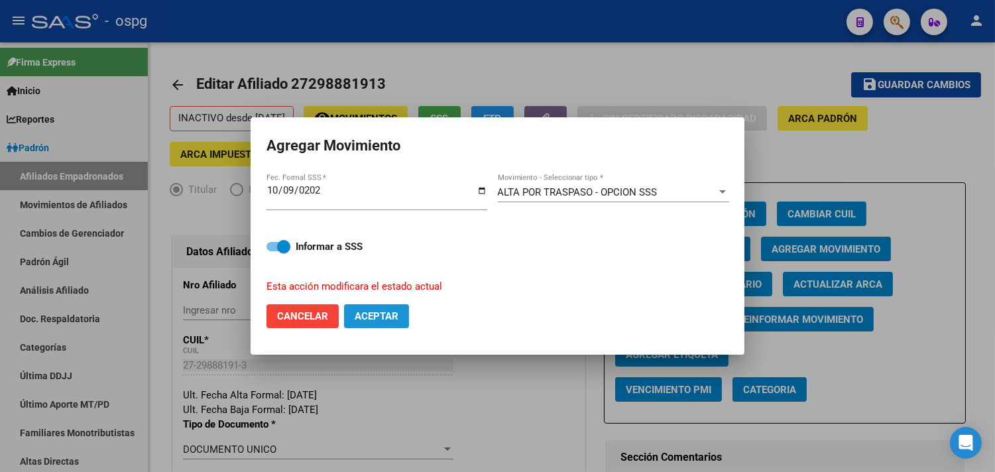
click at [394, 313] on span "Aceptar" at bounding box center [377, 316] width 44 height 12
checkbox input "false"
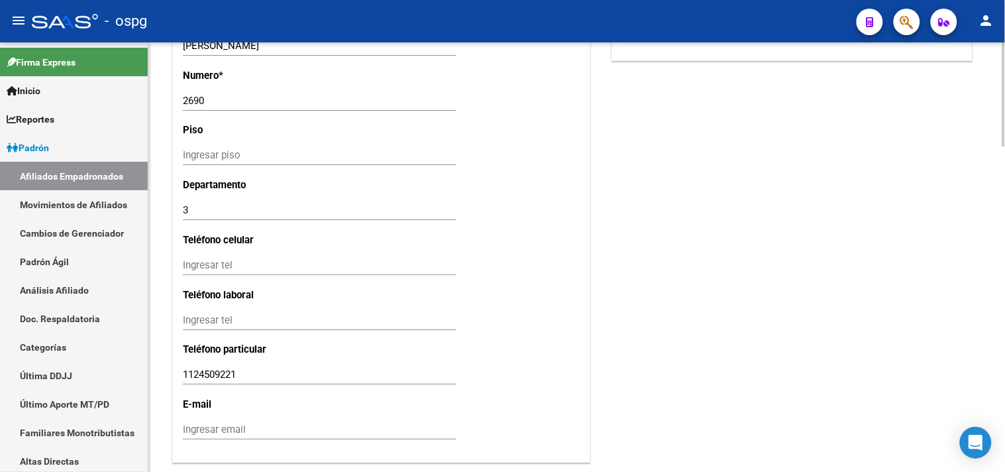
scroll to position [1251, 0]
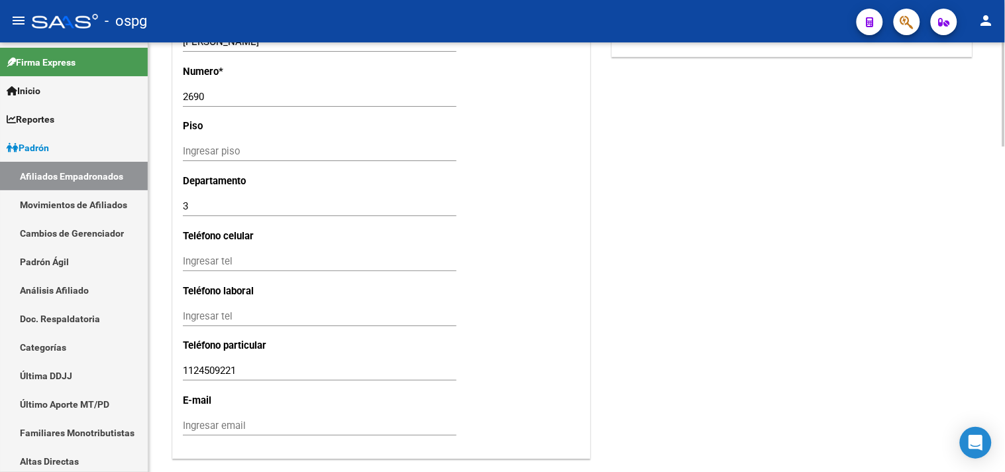
click at [210, 267] on input "Ingresar tel" at bounding box center [320, 261] width 274 height 12
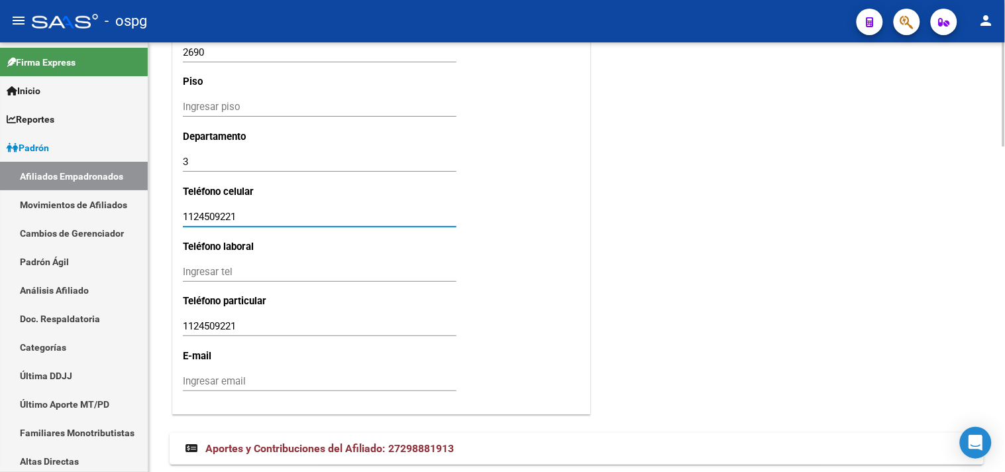
scroll to position [1345, 0]
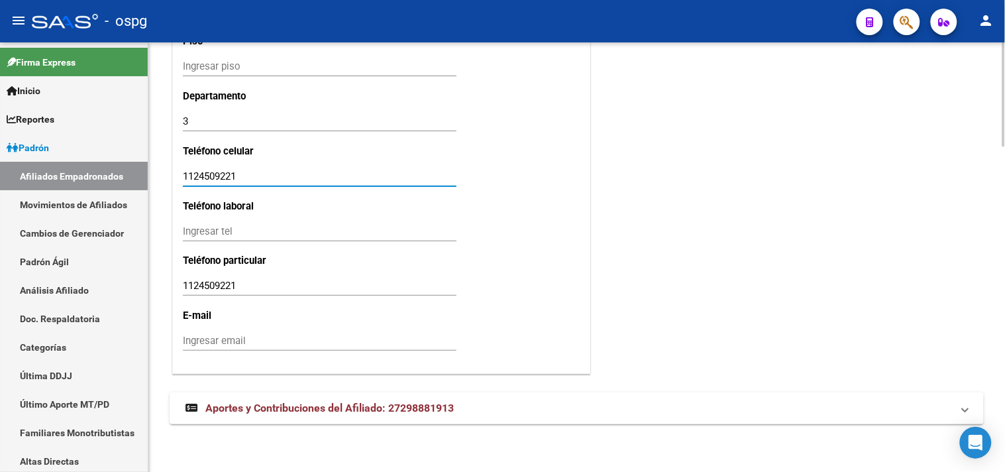
type input "1124509221"
click at [197, 342] on input "Ingresar email" at bounding box center [320, 341] width 274 height 12
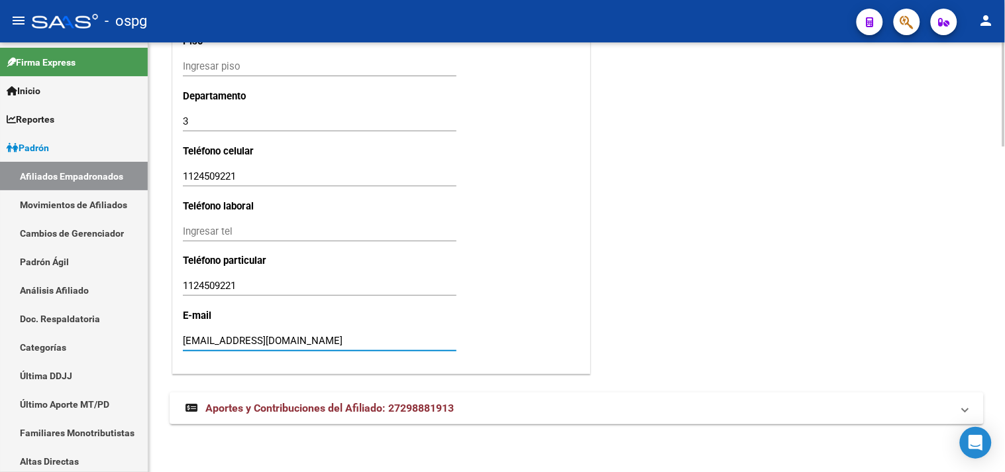
type input "[EMAIL_ADDRESS][DOMAIN_NAME]"
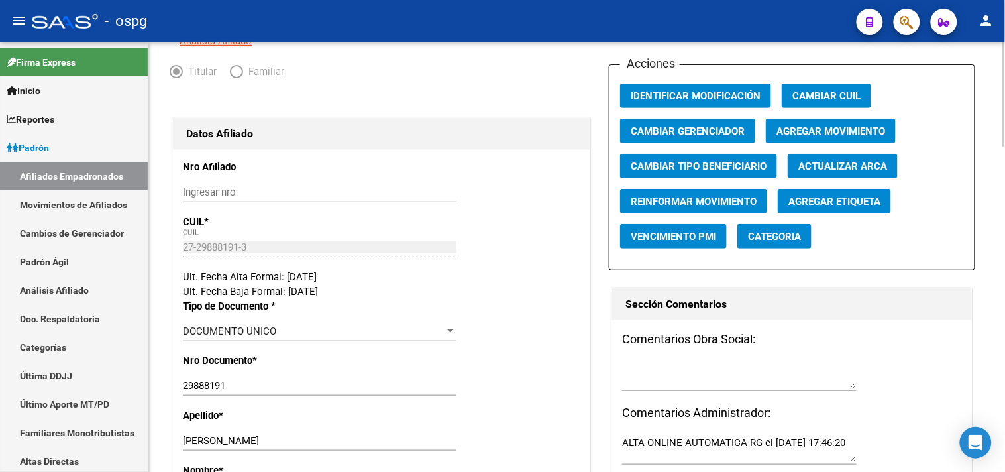
scroll to position [0, 0]
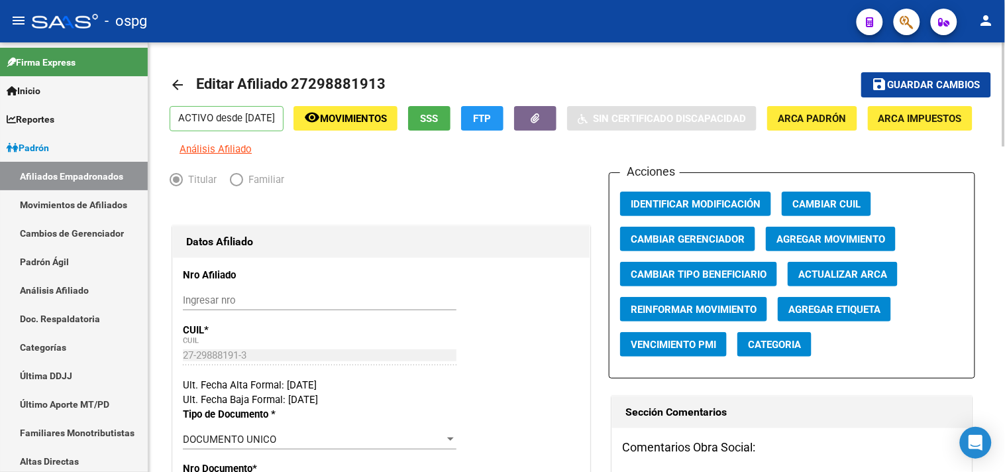
click at [895, 82] on span "Guardar cambios" at bounding box center [934, 86] width 93 height 12
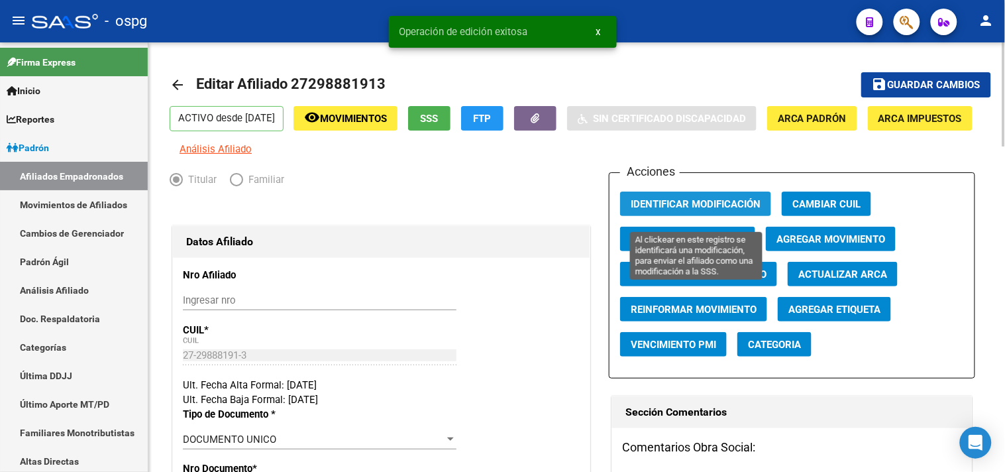
click at [678, 210] on span "Identificar Modificación" at bounding box center [696, 204] width 130 height 12
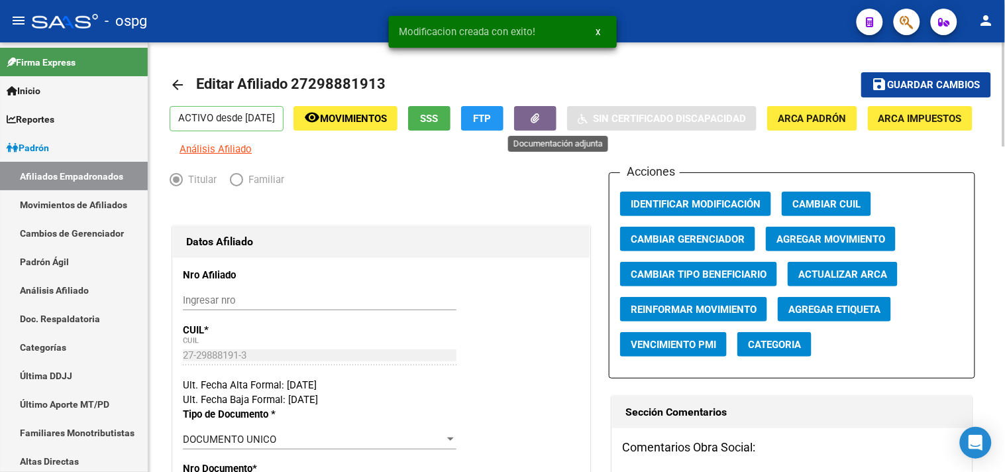
click at [553, 115] on button "button" at bounding box center [535, 118] width 42 height 25
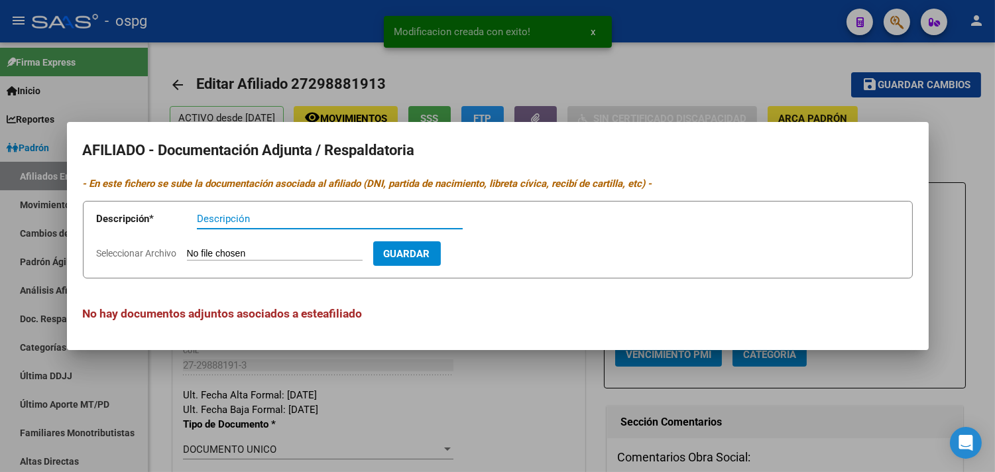
click at [217, 257] on input "Seleccionar Archivo" at bounding box center [275, 254] width 176 height 13
click at [237, 250] on input "Seleccionar Archivo" at bounding box center [275, 254] width 176 height 13
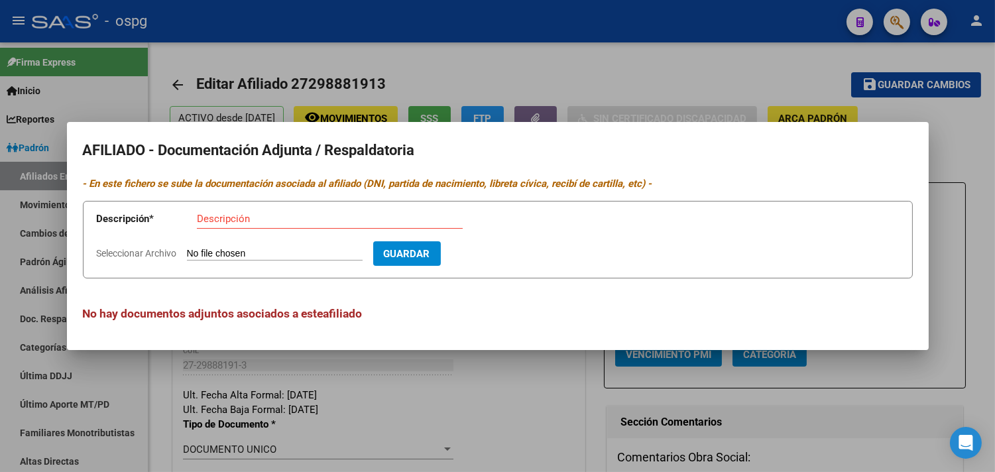
drag, startPoint x: 233, startPoint y: 229, endPoint x: 229, endPoint y: 223, distance: 7.2
click at [232, 228] on div "Descripción" at bounding box center [330, 225] width 266 height 32
click at [229, 223] on input "Descripción" at bounding box center [330, 219] width 266 height 12
click at [229, 222] on input "Descripción" at bounding box center [330, 219] width 266 height 12
type input "ddjj"
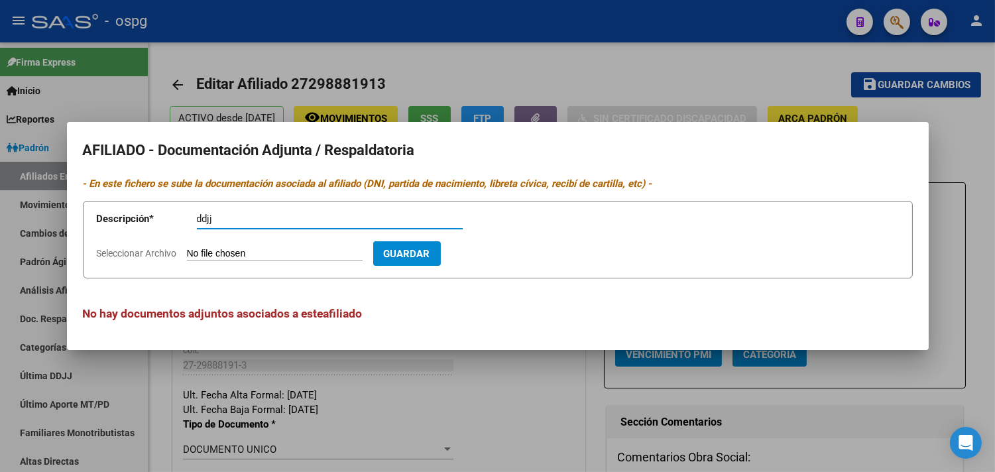
click at [204, 252] on input "Seleccionar Archivo" at bounding box center [275, 254] width 176 height 13
click at [720, 90] on div at bounding box center [497, 236] width 995 height 472
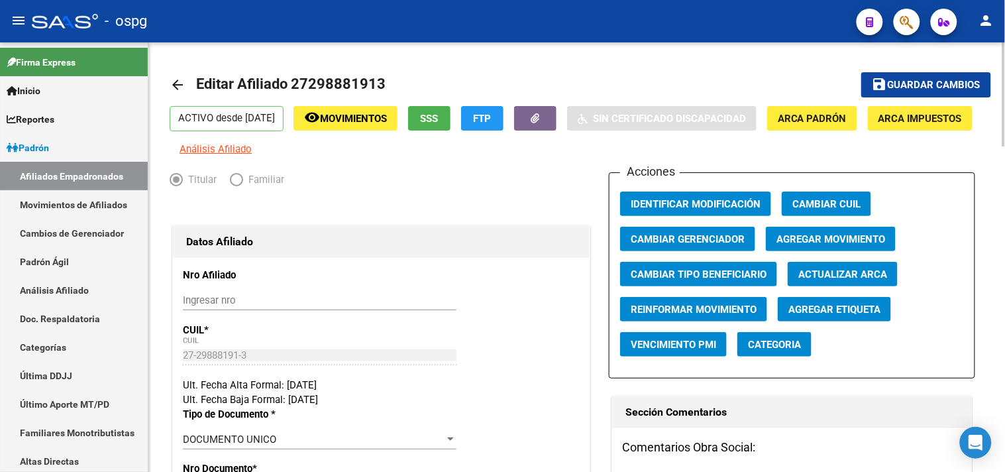
click at [926, 86] on span "Guardar cambios" at bounding box center [934, 86] width 93 height 12
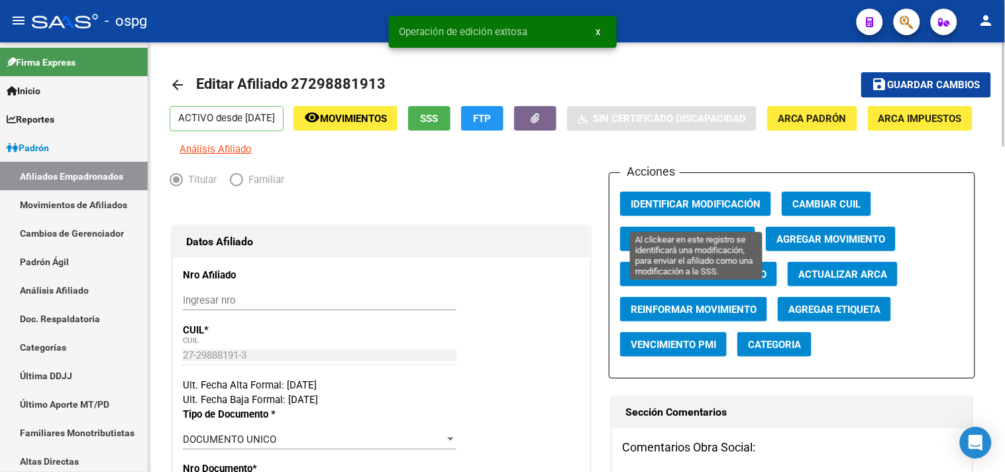
drag, startPoint x: 710, startPoint y: 209, endPoint x: 564, endPoint y: 178, distance: 149.7
click at [704, 207] on span "Identificar Modificación" at bounding box center [696, 203] width 130 height 12
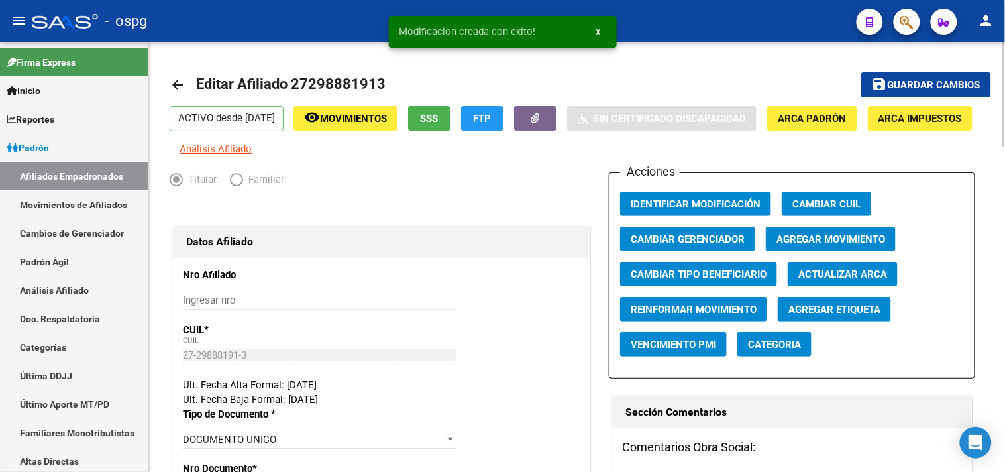
click at [174, 85] on mat-icon "arrow_back" at bounding box center [178, 85] width 16 height 16
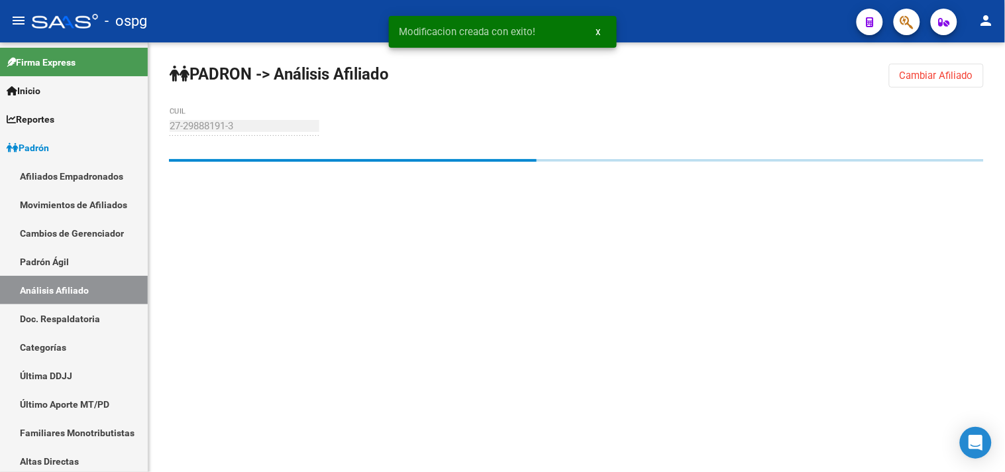
drag, startPoint x: 920, startPoint y: 75, endPoint x: 849, endPoint y: 76, distance: 70.9
click at [902, 76] on span "Cambiar Afiliado" at bounding box center [937, 76] width 74 height 12
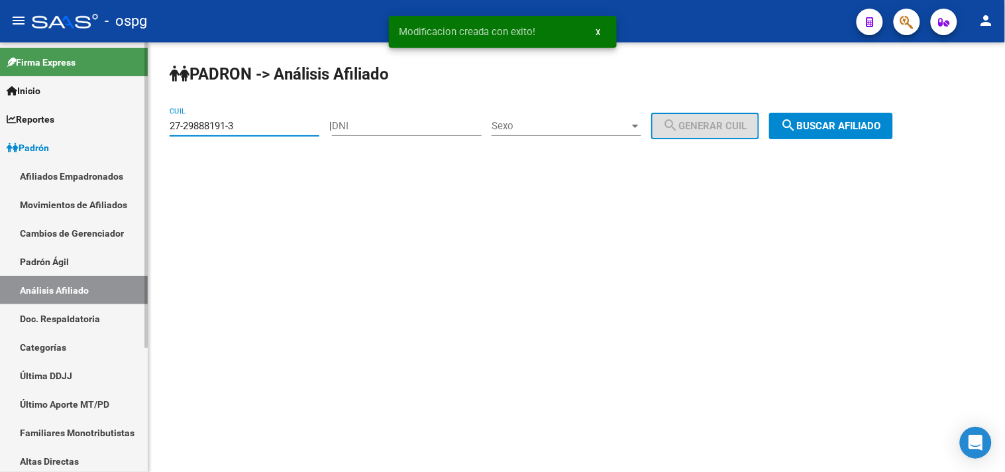
drag, startPoint x: 239, startPoint y: 126, endPoint x: 133, endPoint y: 136, distance: 105.8
click at [133, 136] on mat-sidenav-container "Firma Express Inicio Calendario SSS Instructivos Contacto OS Reportes Ingresos …" at bounding box center [502, 256] width 1005 height 429
paste input "20-37082391-0"
click at [846, 113] on div "PADRON -> Análisis Afiliado 20-37082391-0 CUIL | DNI Sexo Sexo search Generar C…" at bounding box center [576, 111] width 857 height 139
click at [840, 129] on span "search Buscar afiliado" at bounding box center [831, 126] width 100 height 12
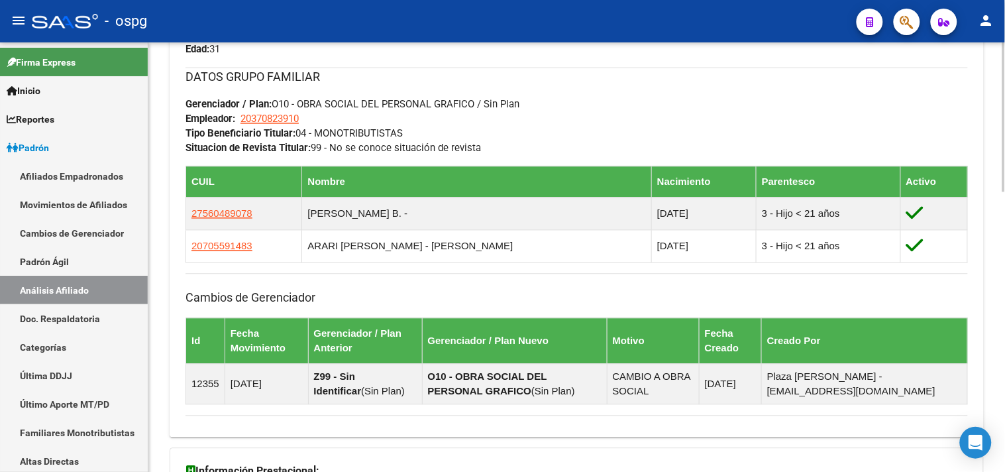
scroll to position [800, 0]
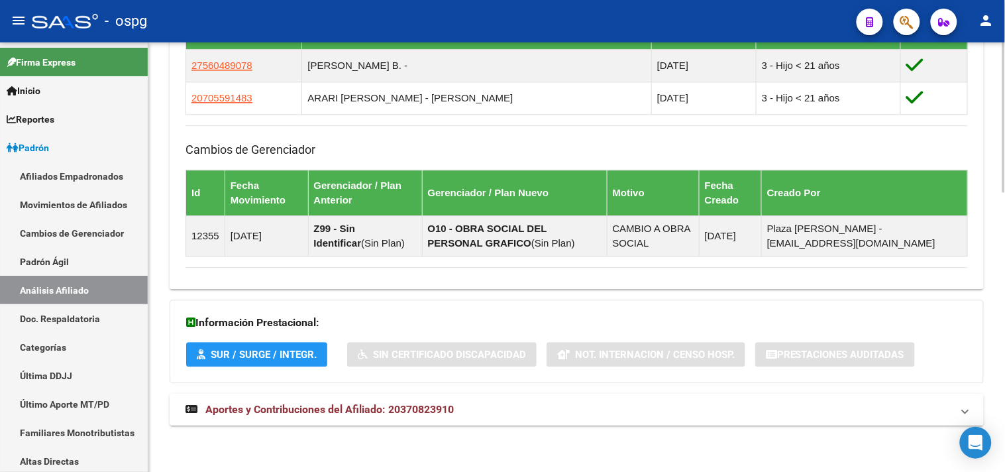
drag, startPoint x: 312, startPoint y: 412, endPoint x: 339, endPoint y: 406, distance: 27.2
click at [313, 412] on span "Aportes y Contribuciones del Afiliado: 20370823910" at bounding box center [329, 409] width 248 height 13
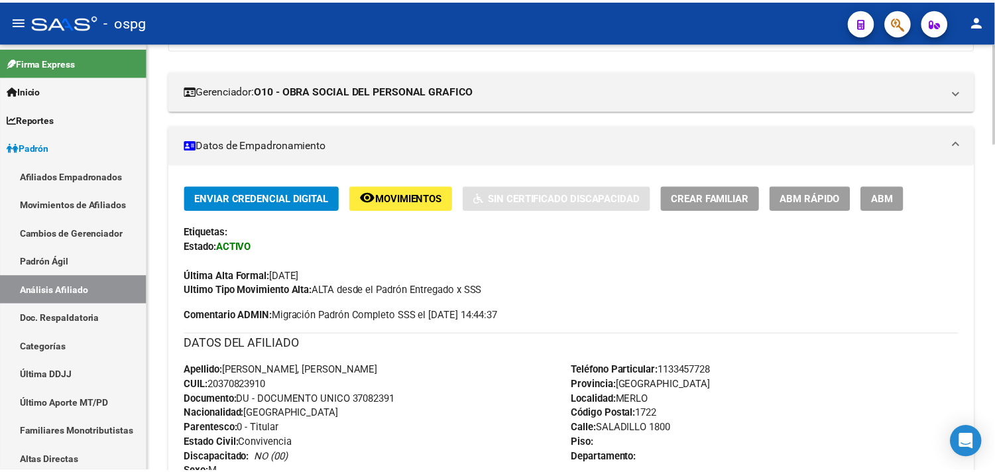
scroll to position [0, 0]
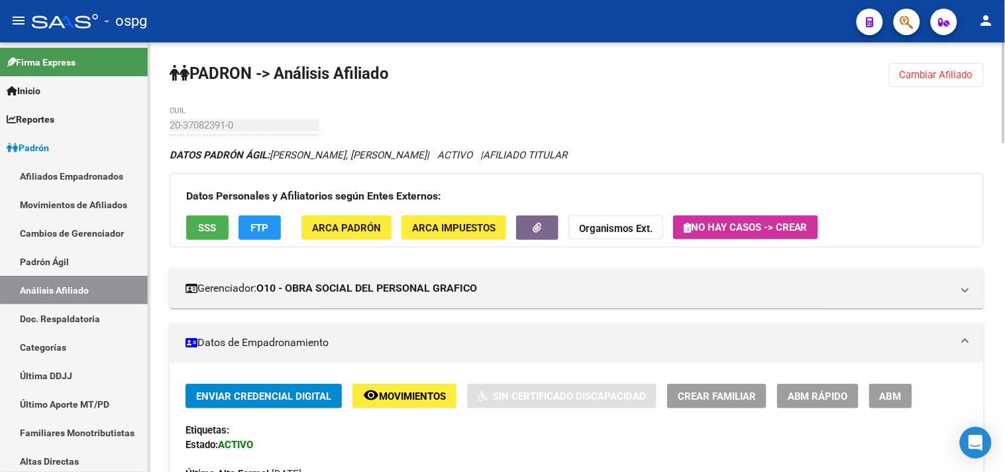
click at [1005, 56] on div at bounding box center [1004, 92] width 3 height 101
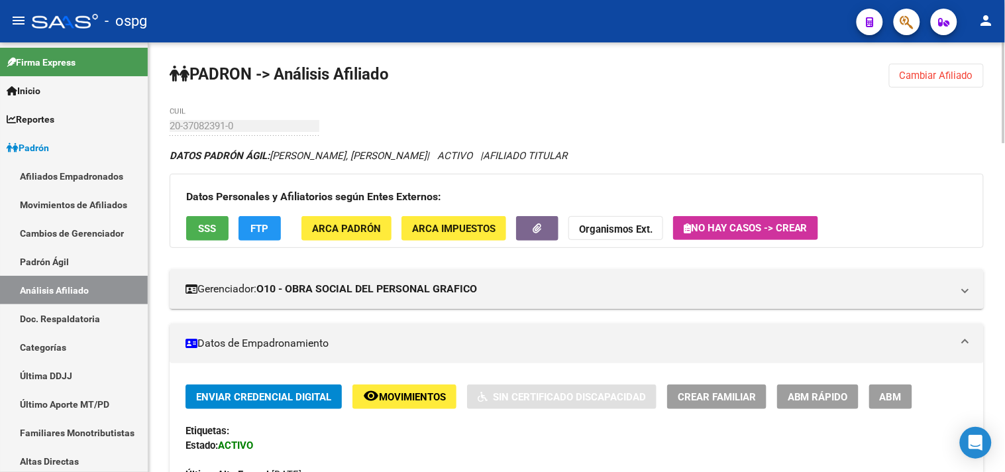
click at [946, 81] on span "Cambiar Afiliado" at bounding box center [937, 76] width 74 height 12
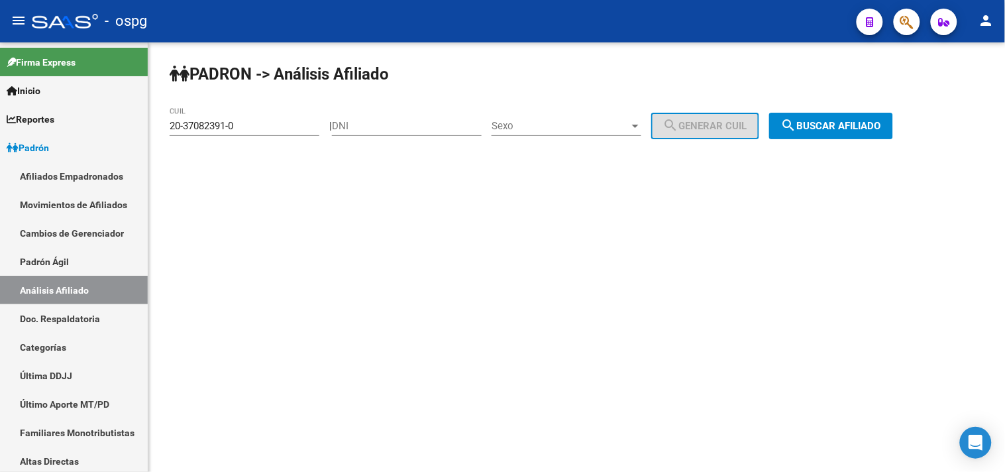
drag, startPoint x: 273, startPoint y: 127, endPoint x: 0, endPoint y: 28, distance: 290.1
click at [0, 30] on div "menu - ospg person Firma Express Inicio Calendario SSS Instructivos Contacto OS…" at bounding box center [502, 236] width 1005 height 472
type input "20-44821810-5"
click at [838, 123] on span "search Buscar afiliado" at bounding box center [831, 126] width 100 height 12
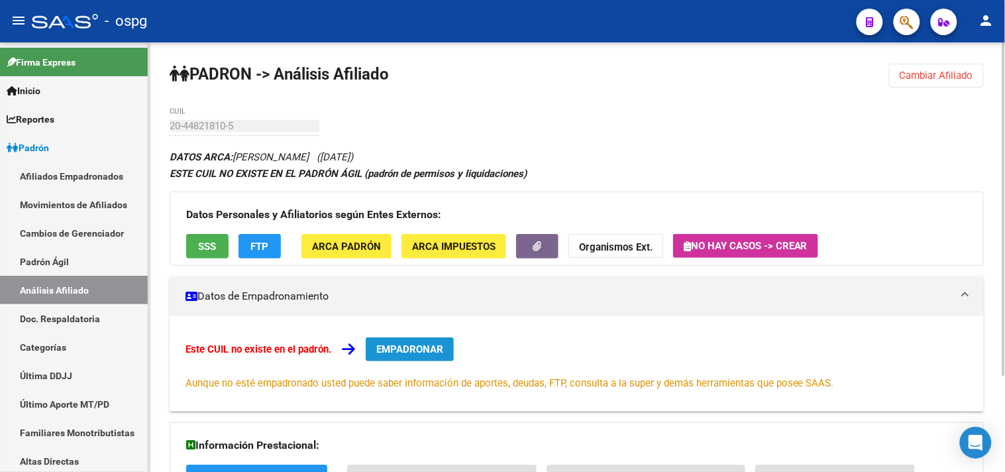
click at [415, 355] on span "EMPADRONAR" at bounding box center [409, 349] width 67 height 12
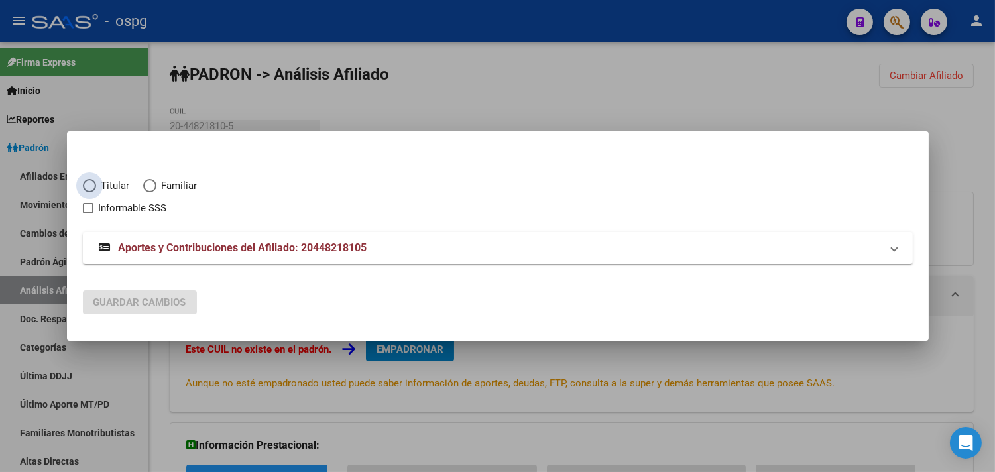
click at [99, 184] on span "Titular" at bounding box center [113, 185] width 34 height 15
click at [96, 184] on input "Titular" at bounding box center [89, 185] width 13 height 13
radio input "true"
checkbox input "true"
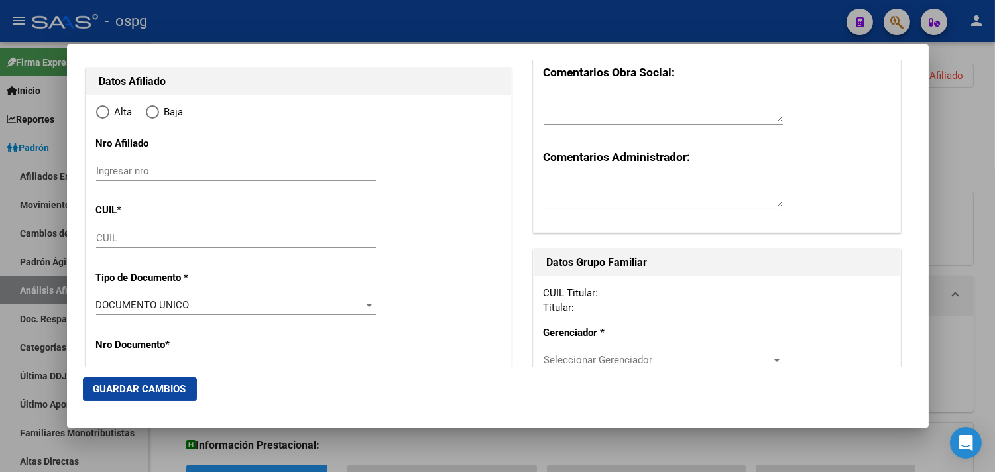
type input "20-44821810-5"
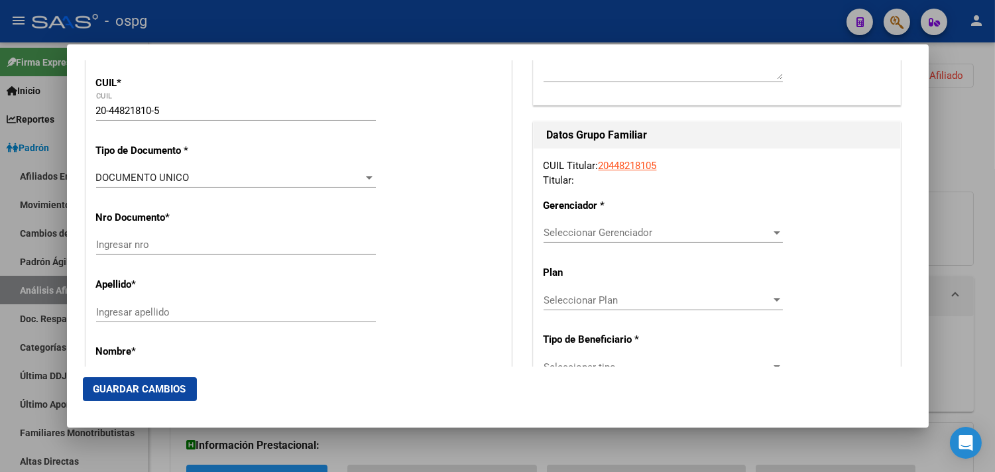
type input "44821810"
type input "[PERSON_NAME]"
type input "[DATE]"
type input "VILLA SANTOS TE"
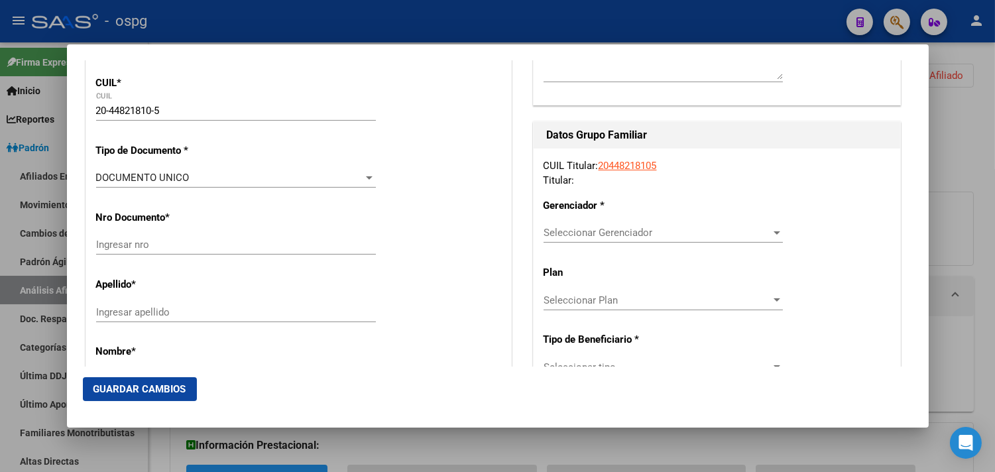
type input "1688"
type input "CUZCO"
type input "650"
type input "VILLA SANTOS TE"
radio input "true"
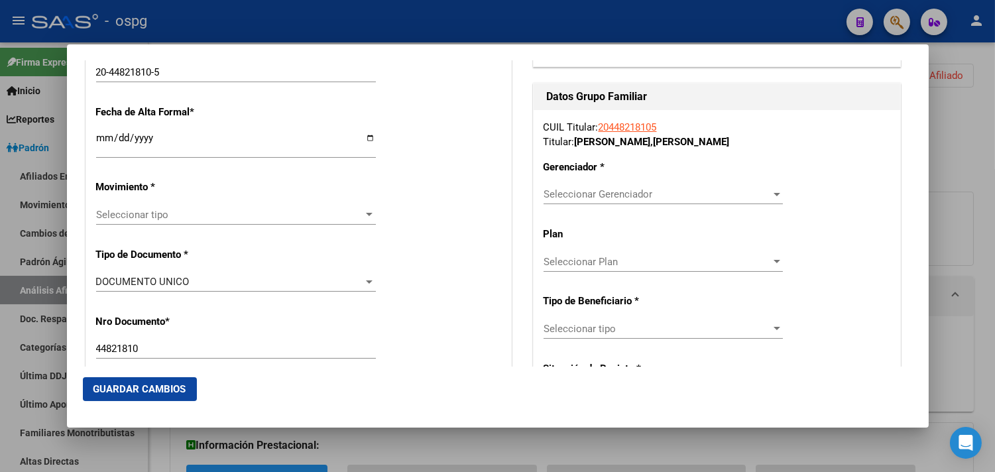
scroll to position [294, 0]
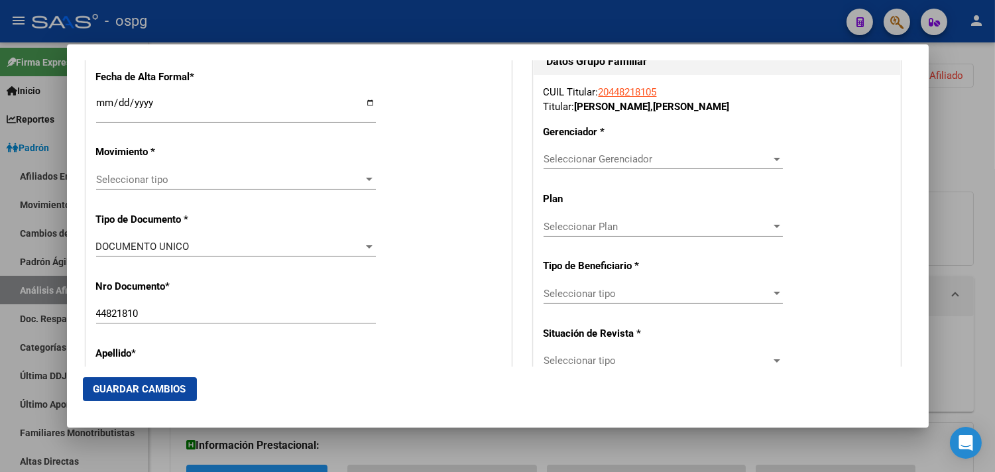
click at [99, 96] on div "Ingresar fecha" at bounding box center [236, 108] width 280 height 28
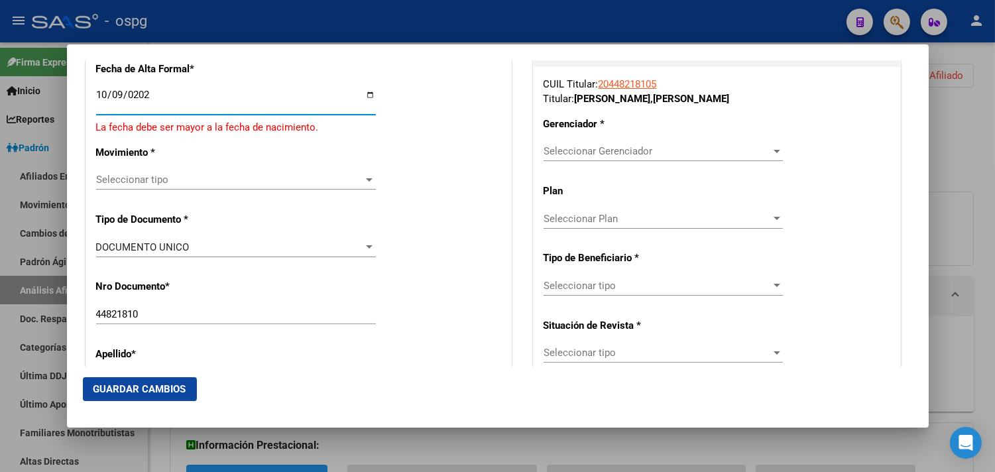
type input "[DATE]"
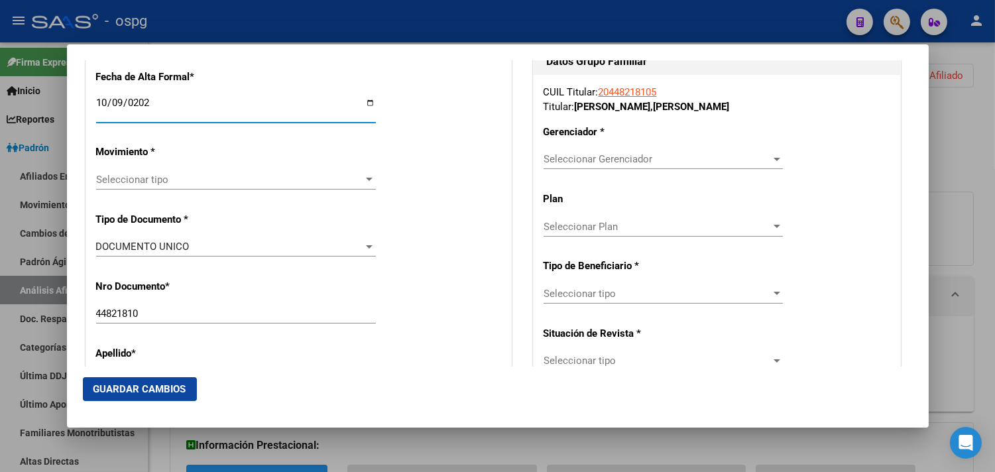
click at [206, 172] on div "Seleccionar tipo Seleccionar tipo" at bounding box center [236, 180] width 280 height 20
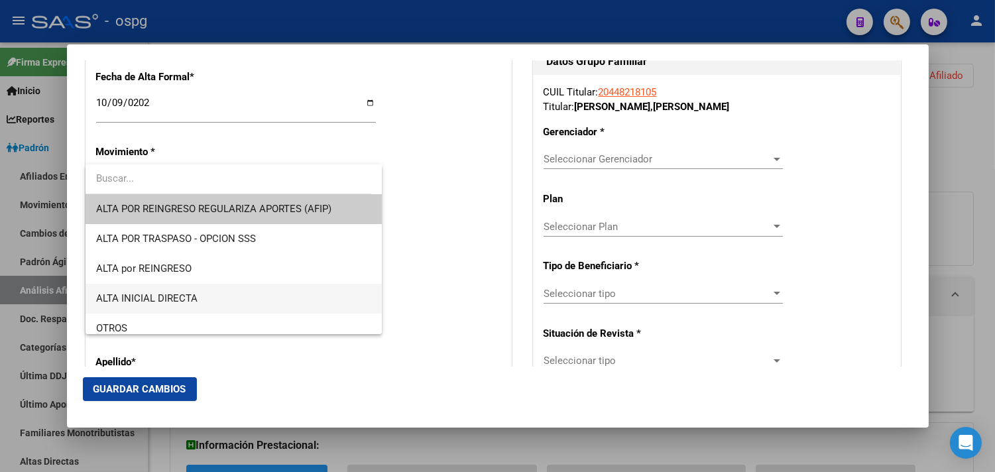
click at [172, 290] on span "ALTA INICIAL DIRECTA" at bounding box center [233, 299] width 275 height 30
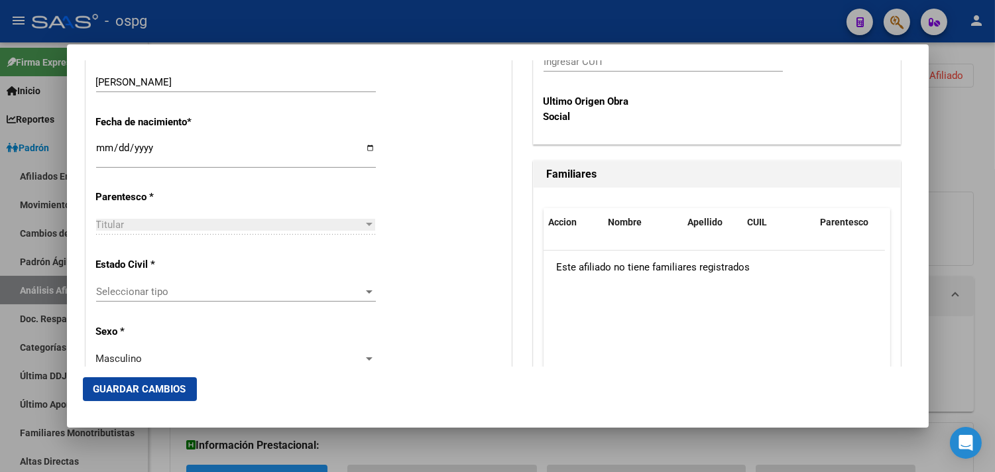
scroll to position [663, 0]
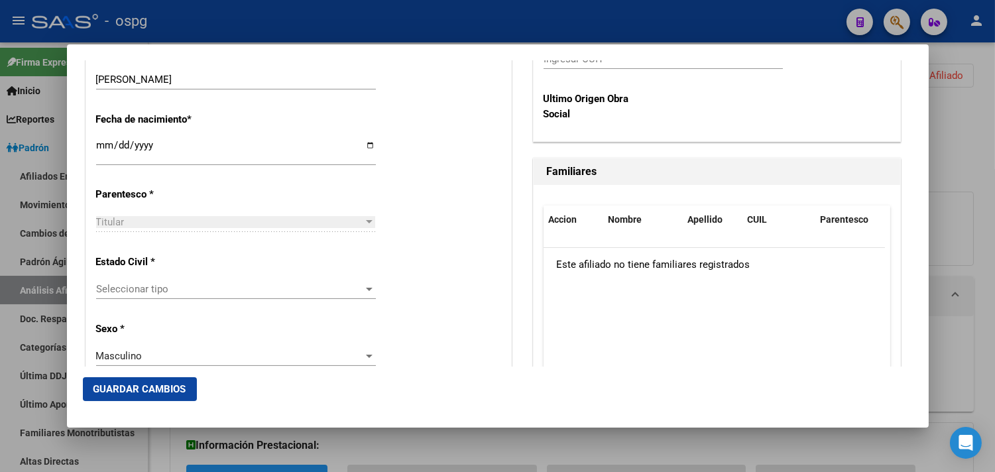
click at [123, 285] on span "Seleccionar tipo" at bounding box center [230, 289] width 268 height 12
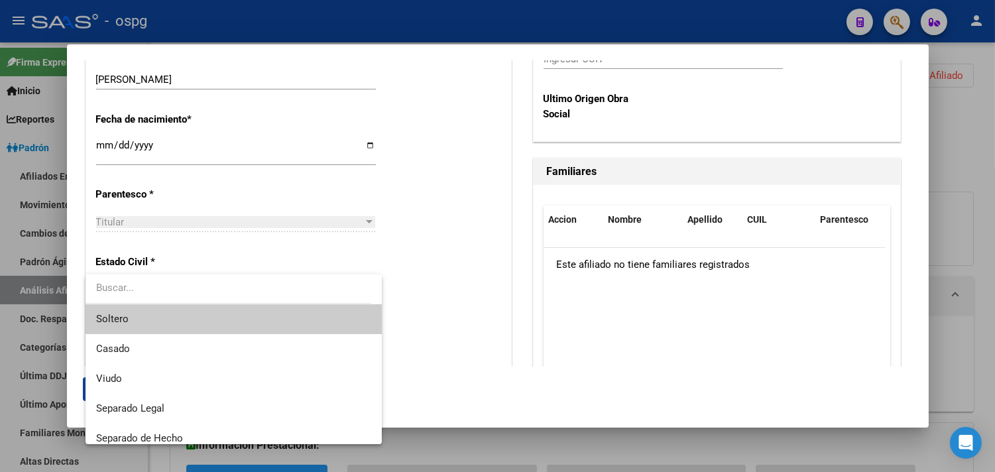
drag, startPoint x: 157, startPoint y: 315, endPoint x: 150, endPoint y: 307, distance: 10.8
click at [157, 315] on span "Soltero" at bounding box center [233, 319] width 275 height 30
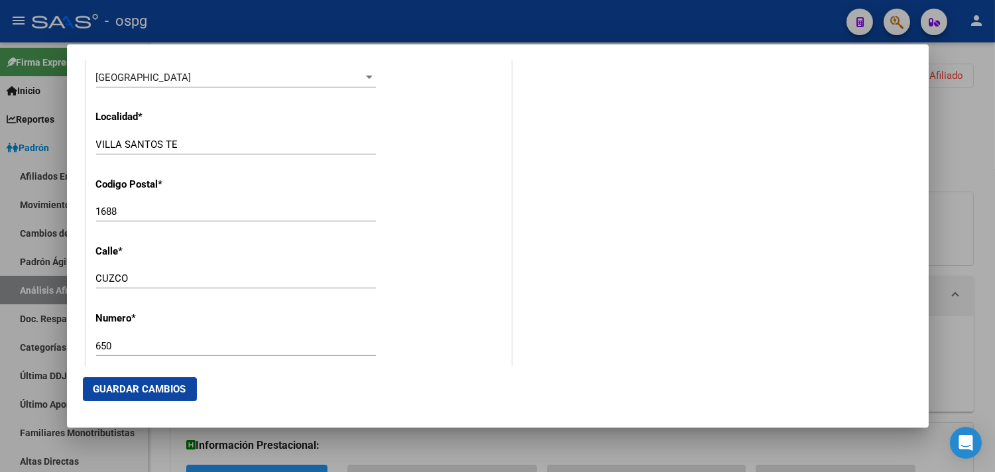
scroll to position [1325, 0]
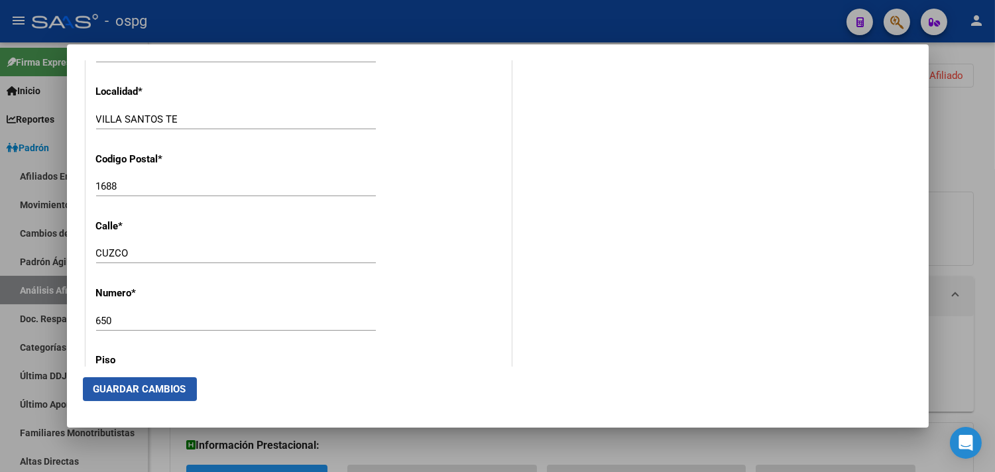
drag, startPoint x: 95, startPoint y: 381, endPoint x: 188, endPoint y: 386, distance: 92.2
click at [98, 382] on button "Guardar Cambios" at bounding box center [140, 389] width 114 height 24
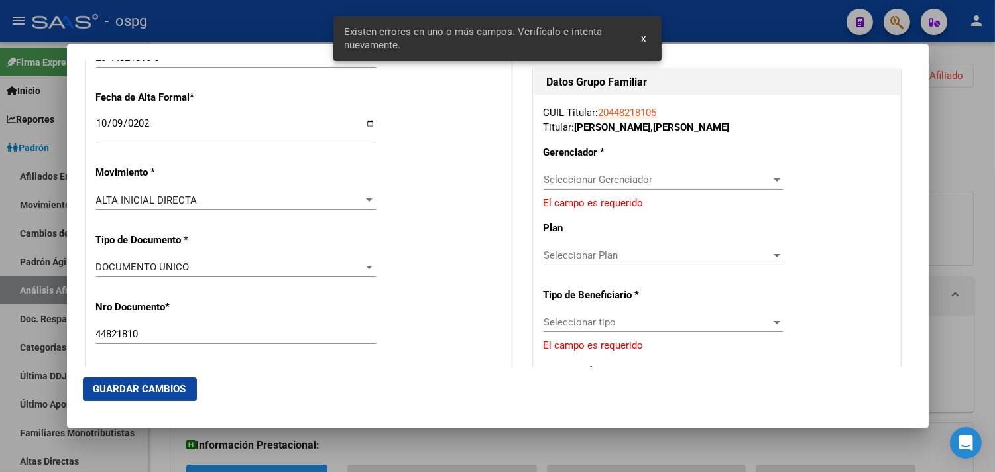
scroll to position [294, 0]
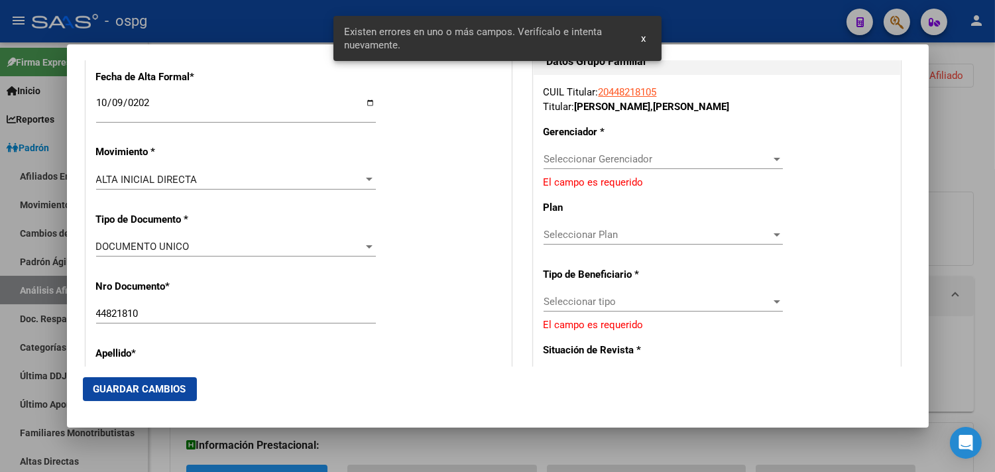
click at [608, 166] on div "Seleccionar Gerenciador Seleccionar Gerenciador" at bounding box center [662, 159] width 239 height 20
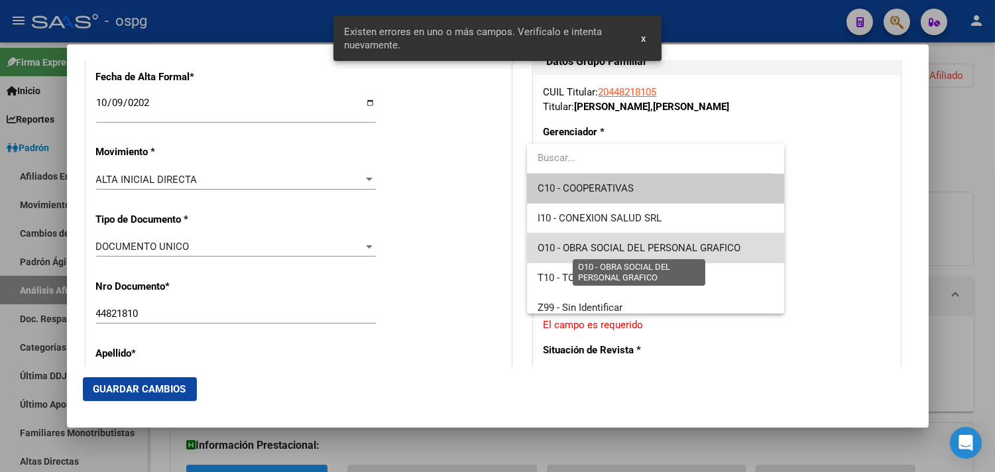
click at [667, 244] on span "O10 - OBRA SOCIAL DEL PERSONAL GRAFICO" at bounding box center [638, 248] width 203 height 12
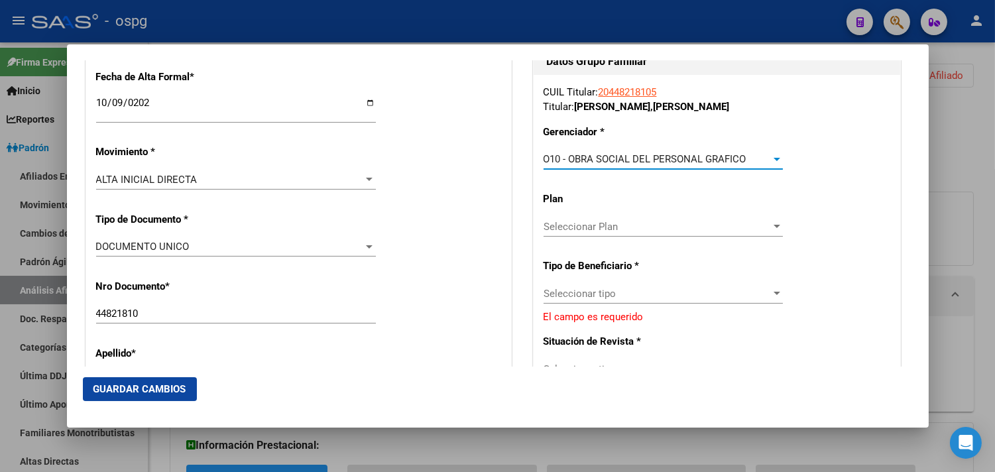
click at [637, 288] on span "Seleccionar tipo" at bounding box center [656, 294] width 227 height 12
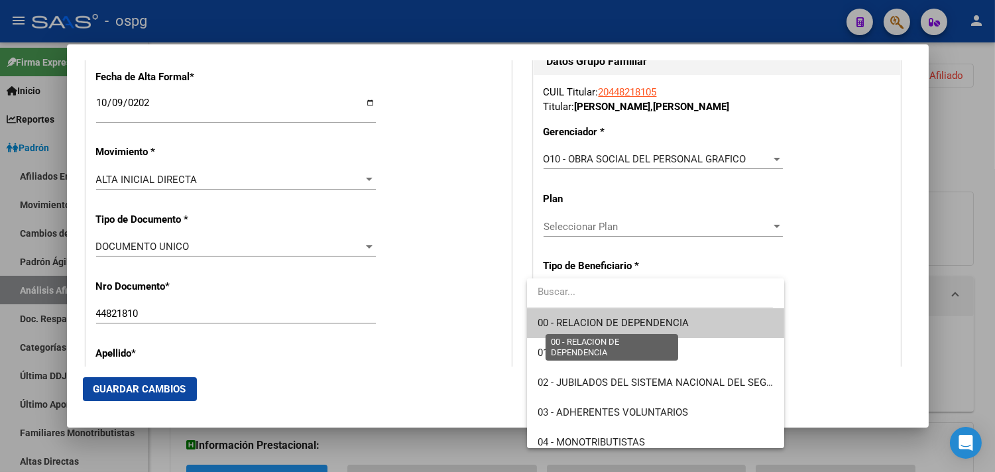
drag, startPoint x: 681, startPoint y: 320, endPoint x: 672, endPoint y: 309, distance: 14.6
click at [681, 318] on span "00 - RELACION DE DEPENDENCIA" at bounding box center [612, 323] width 151 height 12
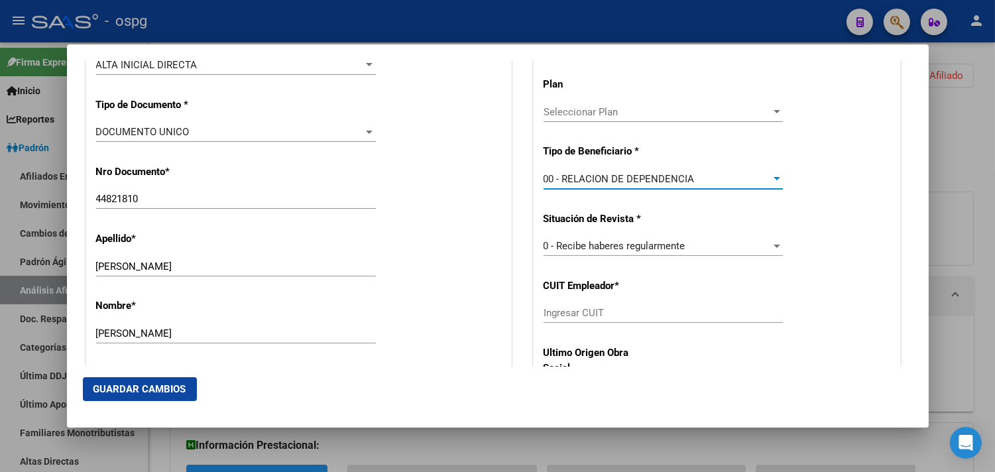
type input "30-70048023-9"
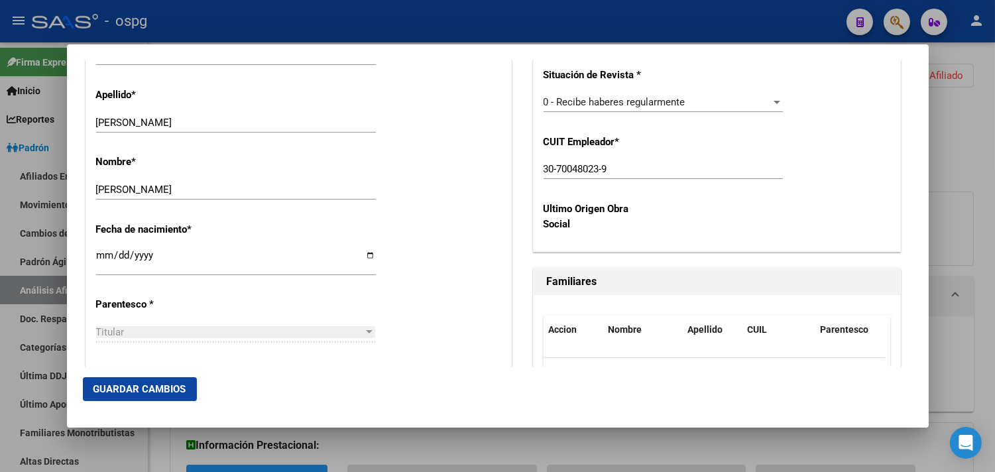
scroll to position [588, 0]
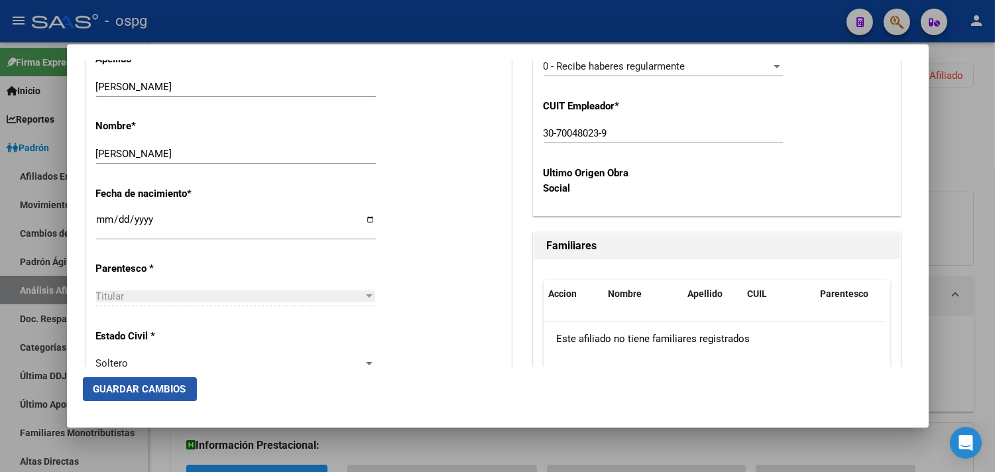
click at [182, 398] on button "Guardar Cambios" at bounding box center [140, 389] width 114 height 24
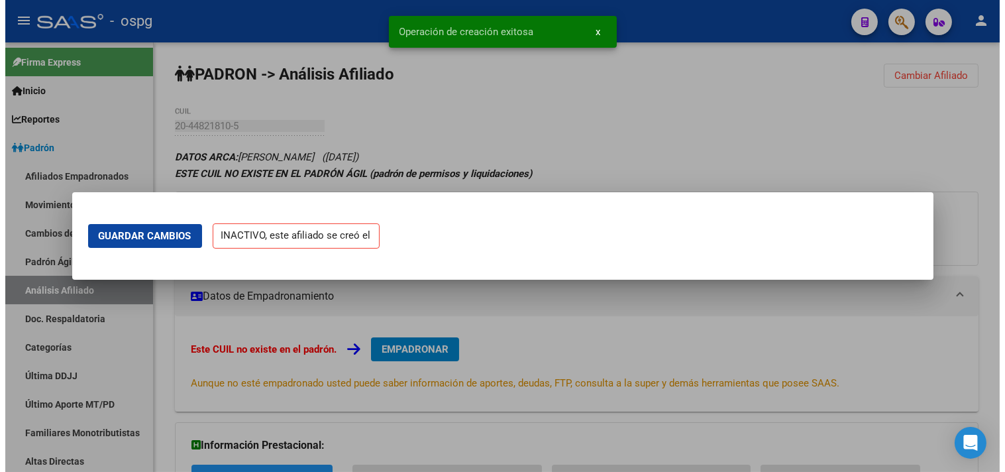
scroll to position [0, 0]
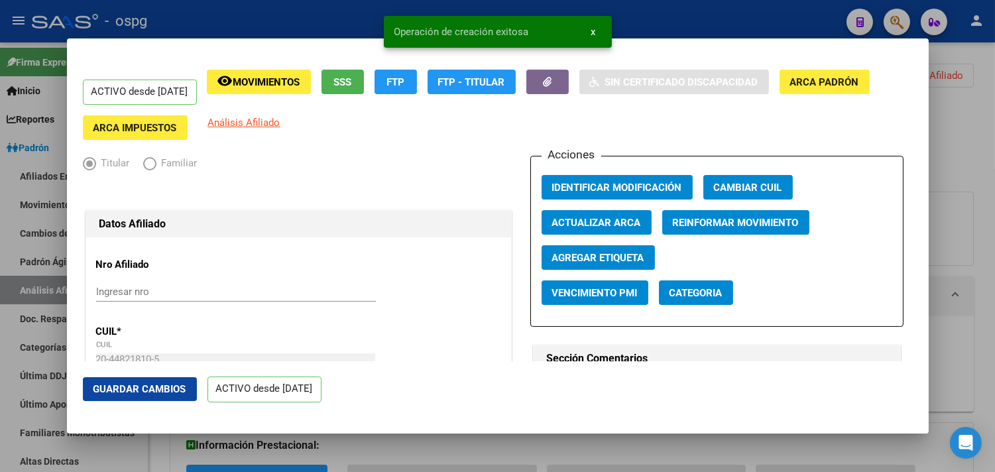
click at [983, 360] on div at bounding box center [497, 236] width 995 height 472
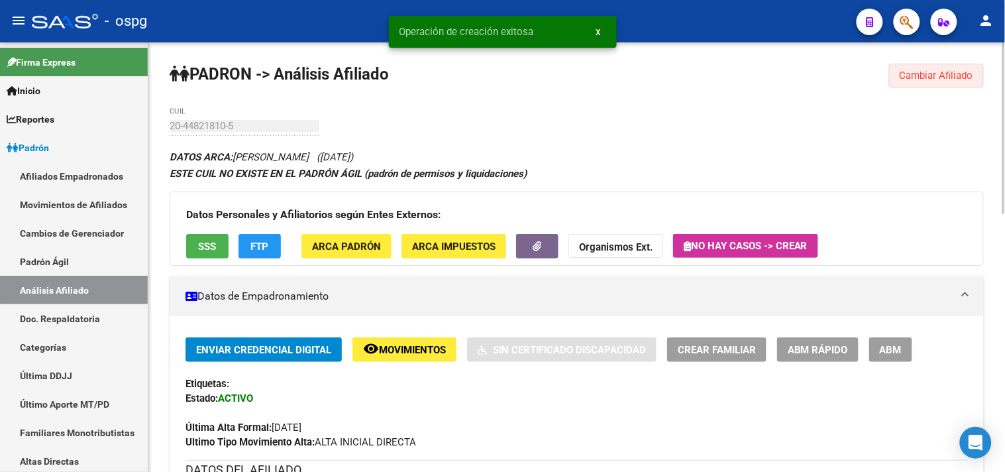
click at [950, 85] on button "Cambiar Afiliado" at bounding box center [936, 76] width 95 height 24
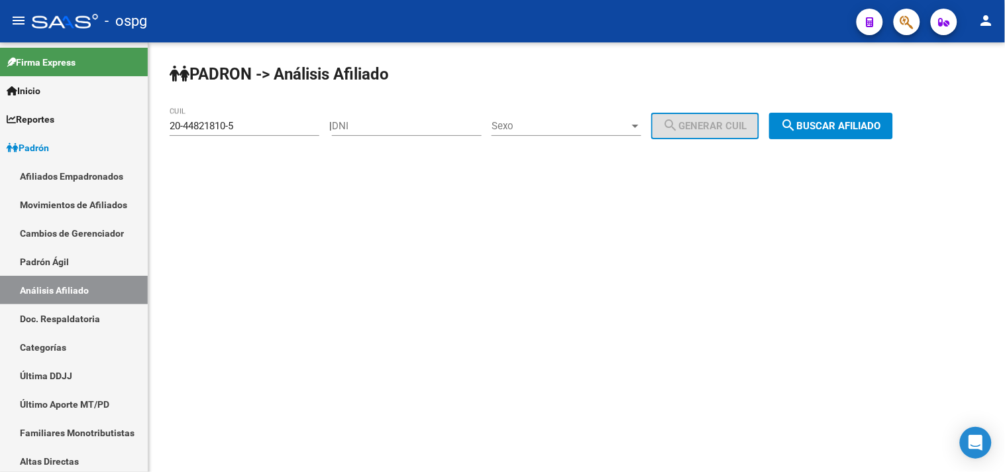
click at [842, 128] on span "search Buscar afiliado" at bounding box center [831, 126] width 100 height 12
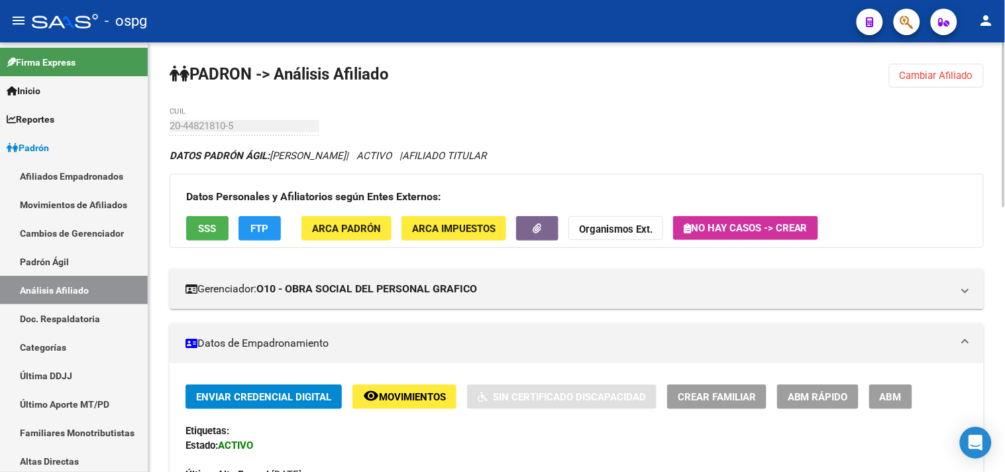
drag, startPoint x: 650, startPoint y: 123, endPoint x: 659, endPoint y: 127, distance: 10.1
click at [541, 227] on button "button" at bounding box center [537, 228] width 42 height 25
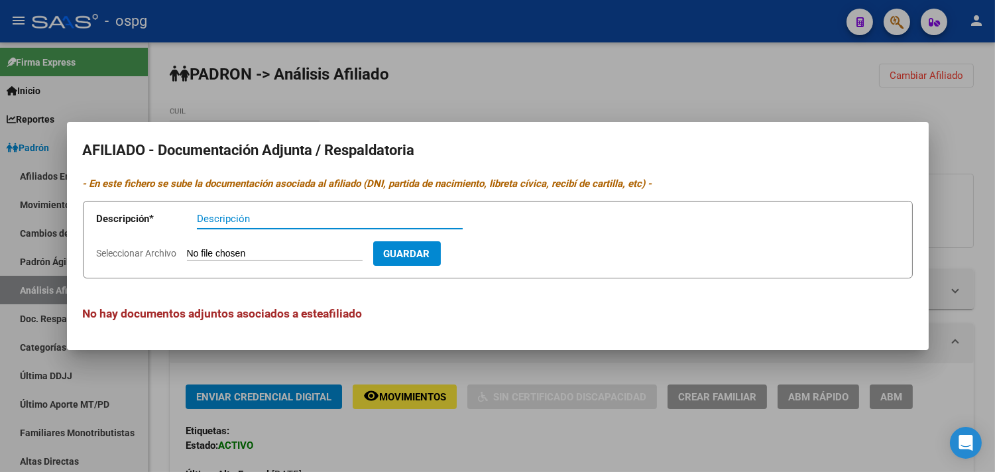
drag, startPoint x: 278, startPoint y: 216, endPoint x: 281, endPoint y: 209, distance: 7.1
click at [278, 217] on input "Descripción" at bounding box center [330, 219] width 266 height 12
type input "af"
click at [227, 252] on input "Seleccionar Archivo" at bounding box center [275, 254] width 176 height 13
type input "C:\fakepath\[PERSON_NAME].pdf"
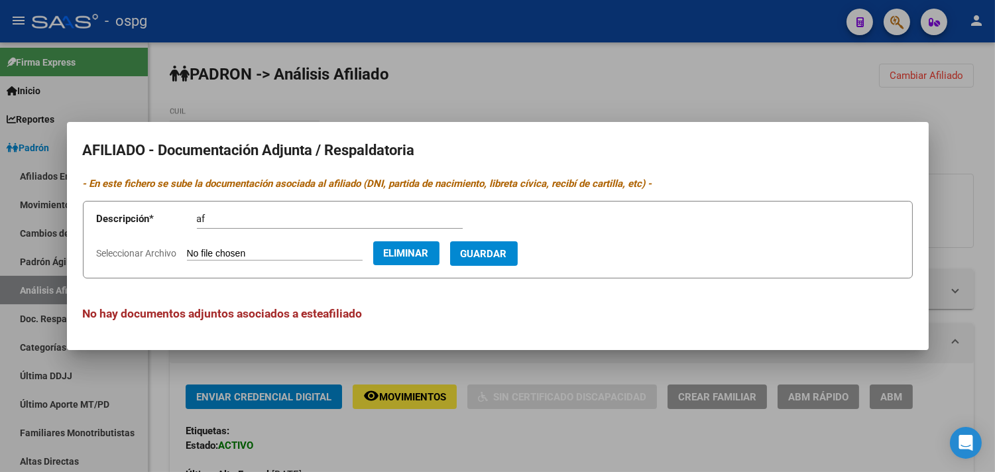
click at [491, 256] on span "Guardar" at bounding box center [484, 254] width 46 height 12
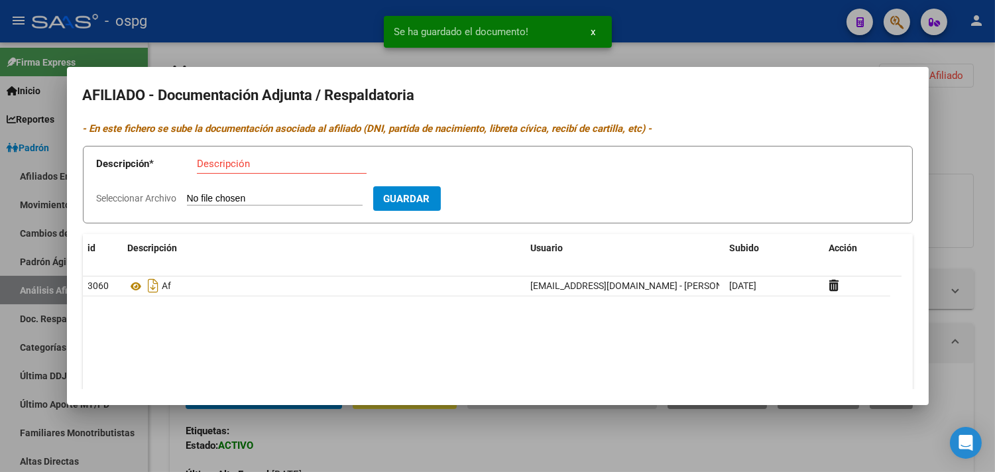
click at [984, 144] on div at bounding box center [497, 236] width 995 height 472
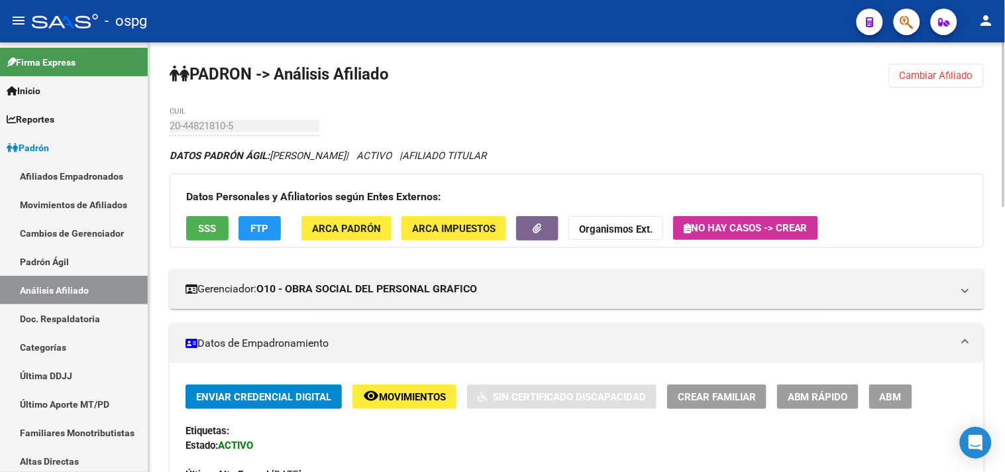
click at [930, 72] on span "Cambiar Afiliado" at bounding box center [937, 76] width 74 height 12
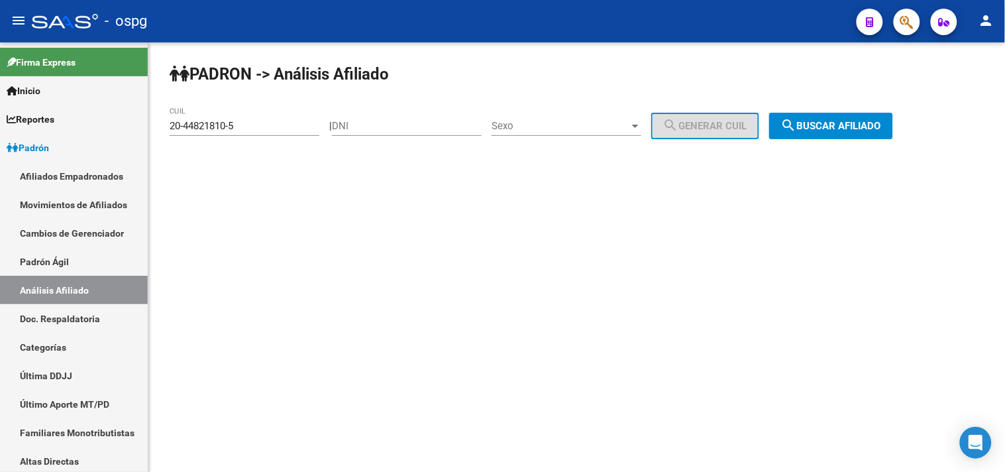
click at [822, 130] on span "search Buscar afiliado" at bounding box center [831, 126] width 100 height 12
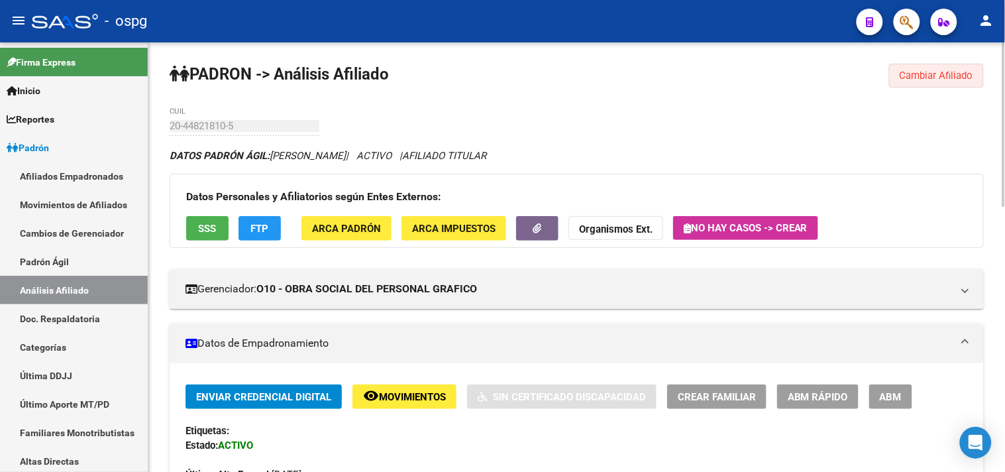
click at [929, 80] on span "Cambiar Afiliado" at bounding box center [937, 76] width 74 height 12
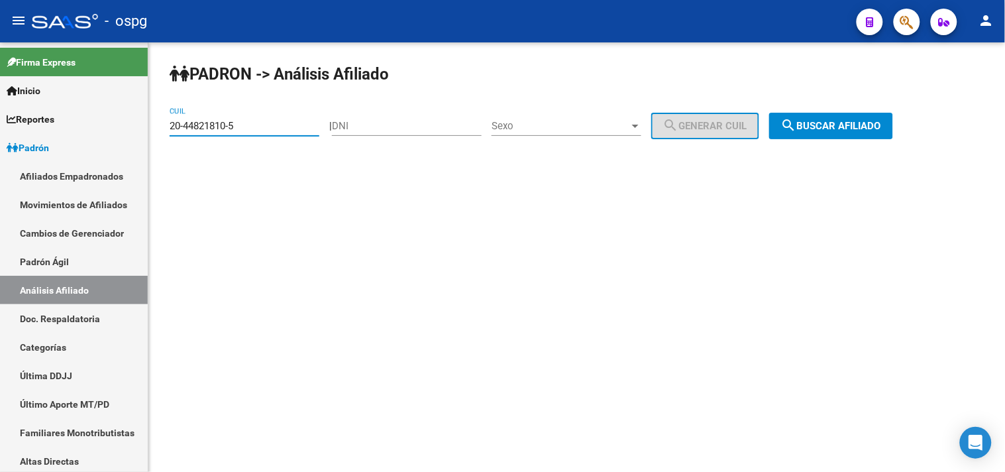
drag, startPoint x: 241, startPoint y: 127, endPoint x: 163, endPoint y: 129, distance: 78.2
click at [163, 129] on div "PADRON -> Análisis Afiliado 20-44821810-5 CUIL | DNI Sexo Sexo search Generar C…" at bounding box center [576, 111] width 857 height 139
type input "27-29888191-3"
click at [793, 120] on button "search Buscar afiliado" at bounding box center [831, 126] width 124 height 27
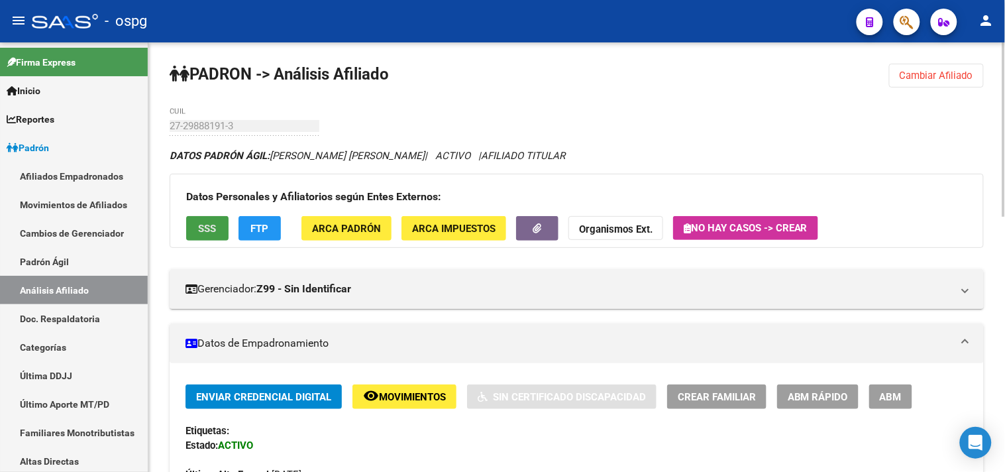
click at [224, 235] on button "SSS" at bounding box center [207, 228] width 42 height 25
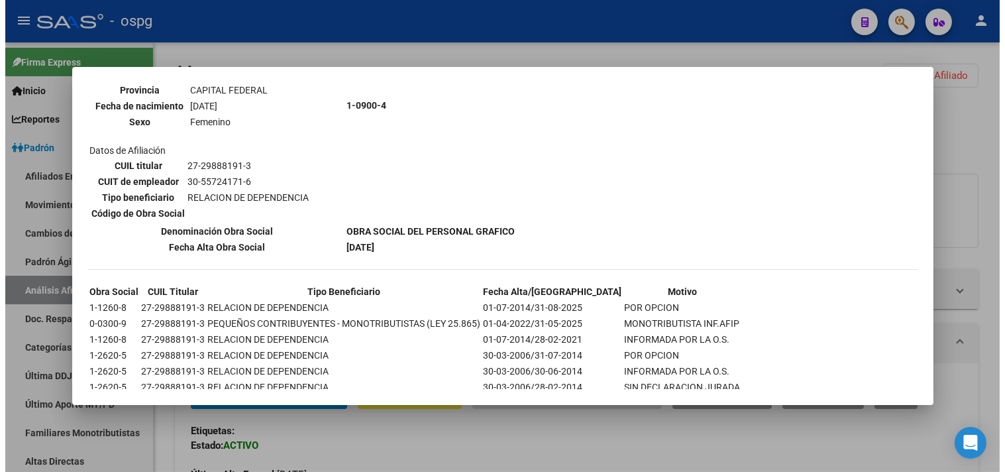
scroll to position [691, 0]
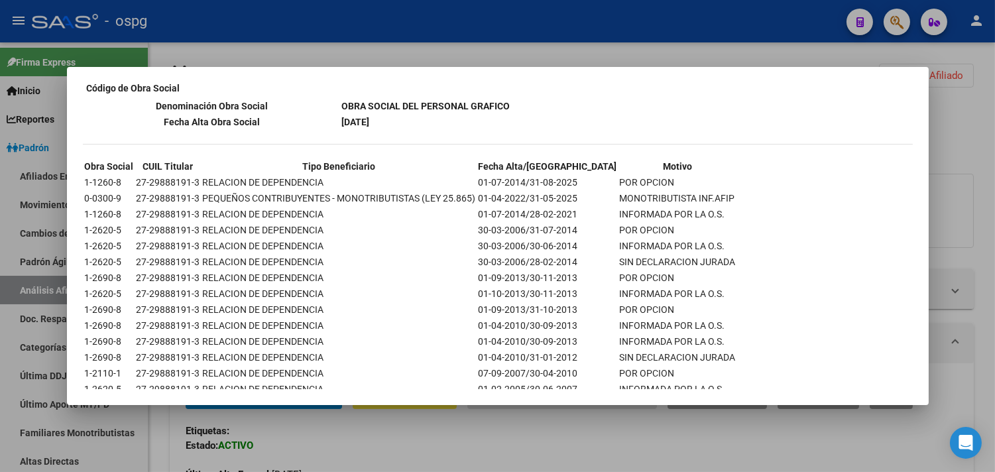
click at [339, 44] on div at bounding box center [497, 236] width 995 height 472
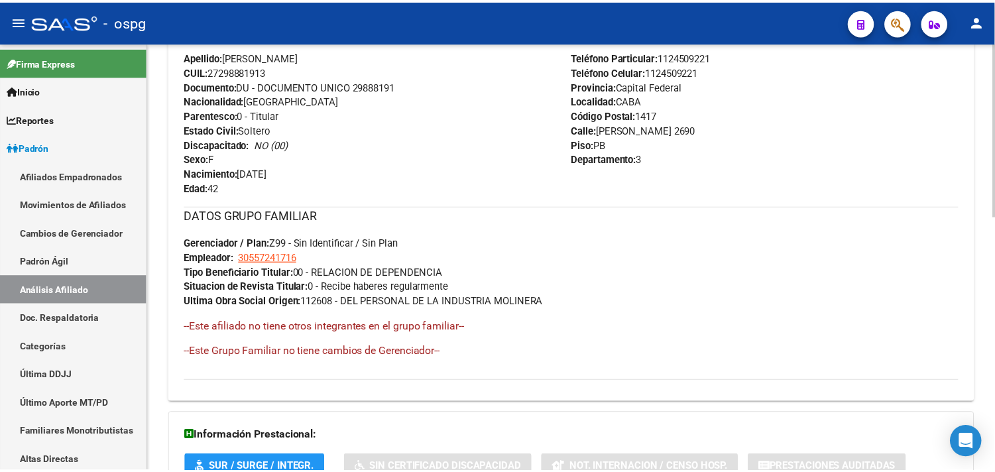
scroll to position [221, 0]
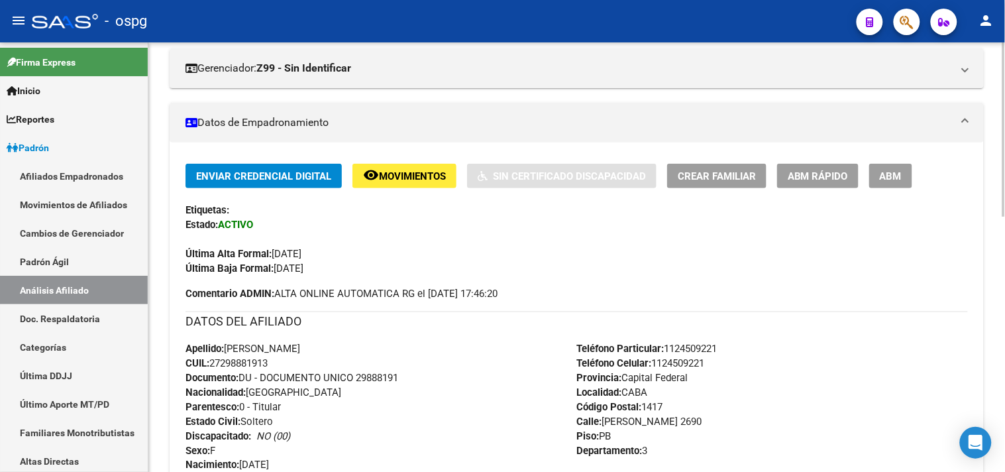
click at [704, 180] on span "Crear Familiar" at bounding box center [717, 176] width 78 height 12
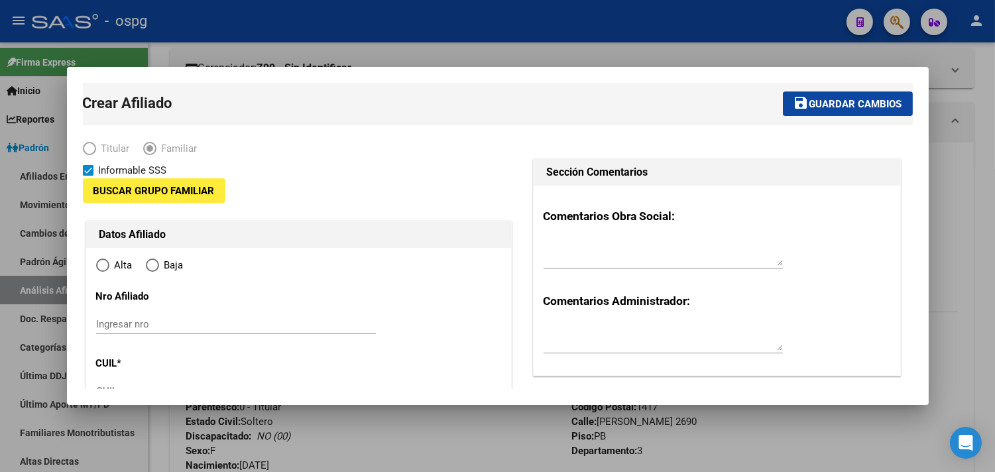
type input "30-55724171-6"
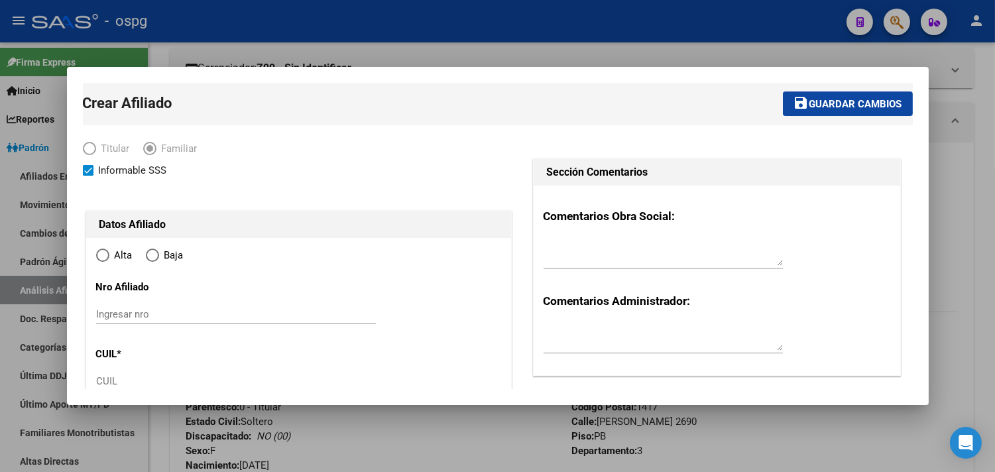
type input "CABA"
type input "1417"
type input "[PERSON_NAME]"
type input "2690"
type input "3"
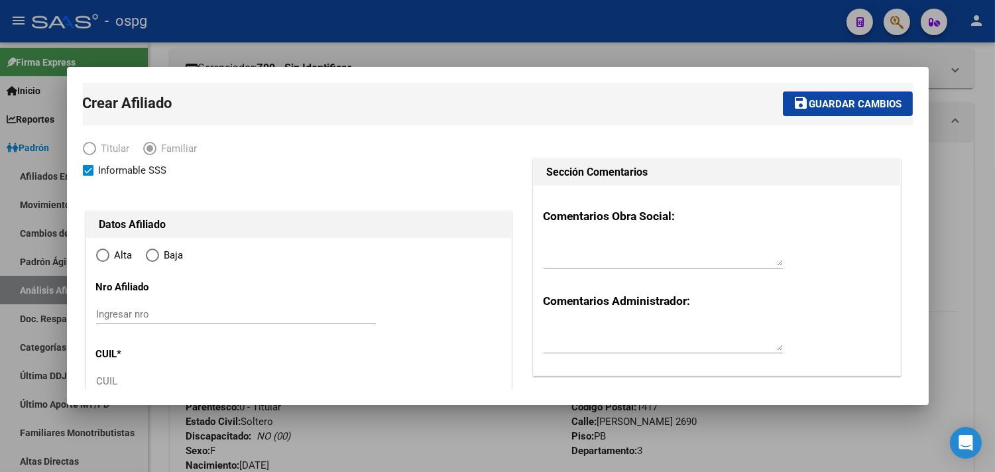
radio input "true"
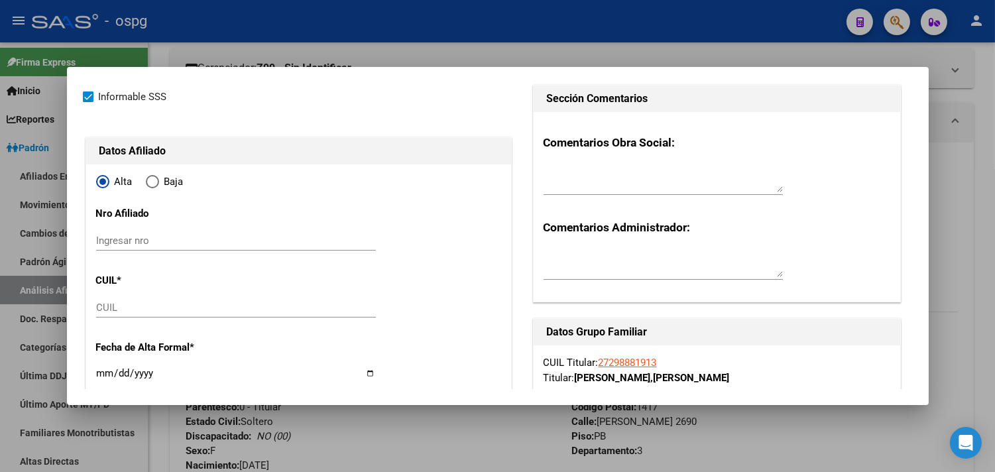
type input "30-55724171-6"
click at [115, 307] on input "CUIL" at bounding box center [236, 308] width 280 height 12
type input "23-54904305-4"
type input "54904305"
type input "[PERSON_NAME]"
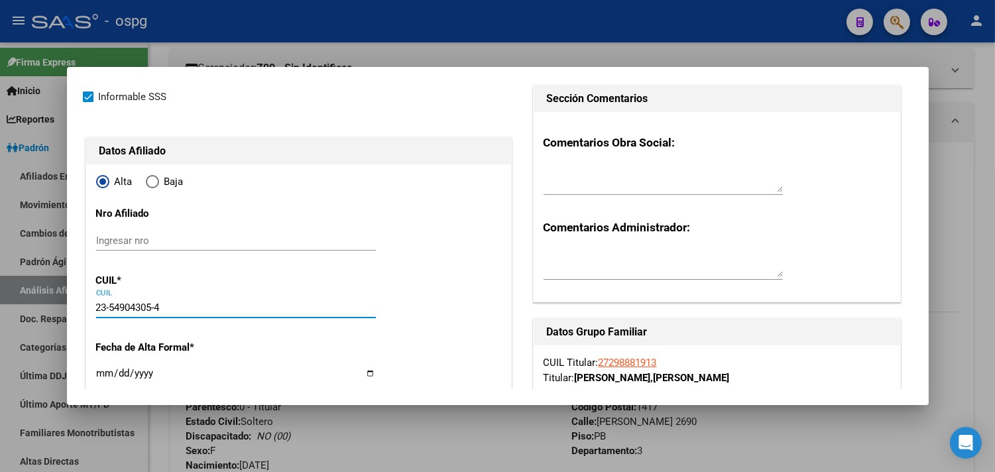
type input "[PERSON_NAME]"
type input "[DATE]"
type input "CABA"
type input "[PERSON_NAME]"
type input "23-54904305-4"
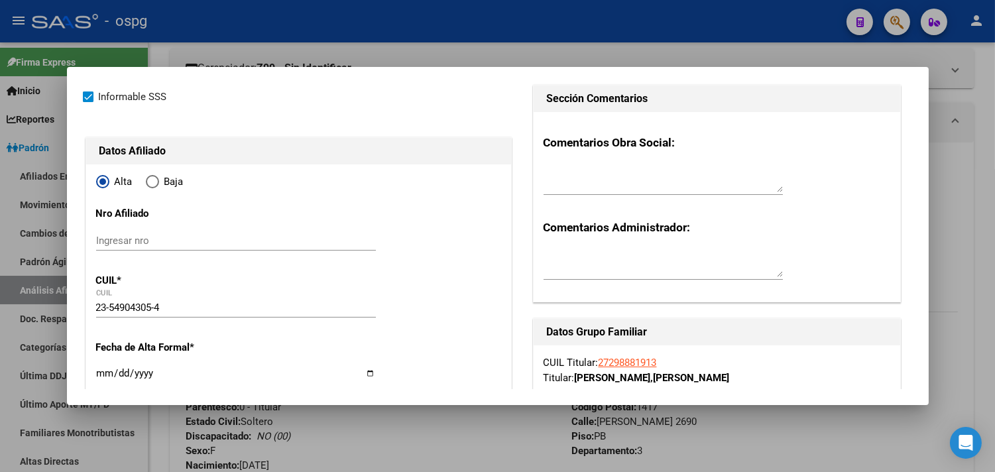
click at [98, 380] on input "Ingresar fecha" at bounding box center [236, 378] width 280 height 21
type input "[DATE]"
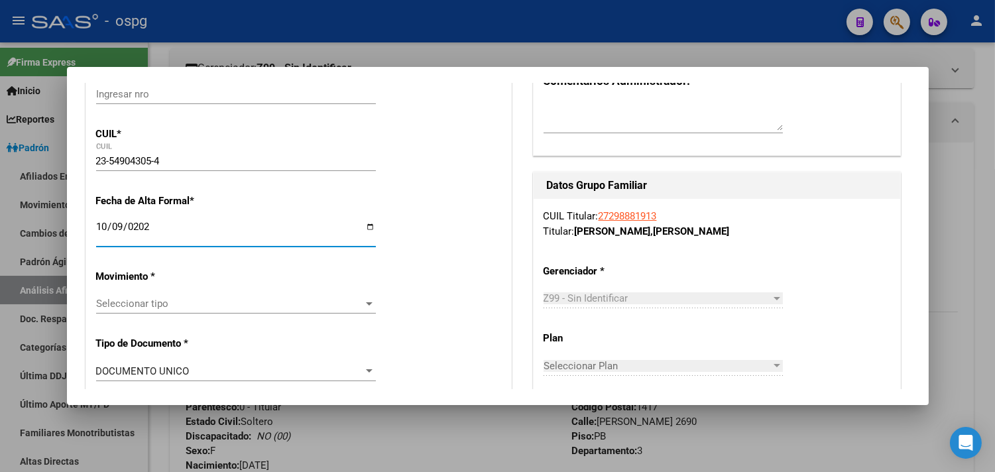
scroll to position [221, 0]
click at [143, 299] on span "Seleccionar tipo" at bounding box center [230, 303] width 268 height 12
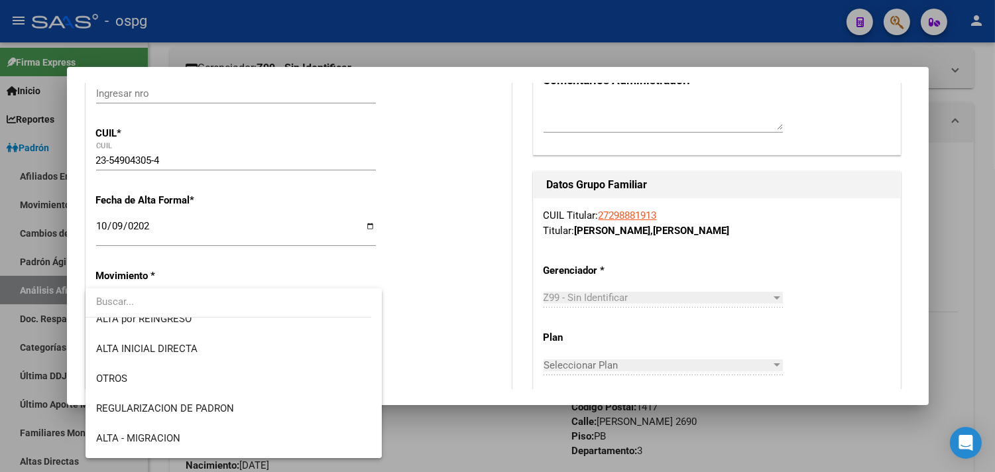
scroll to position [147, 0]
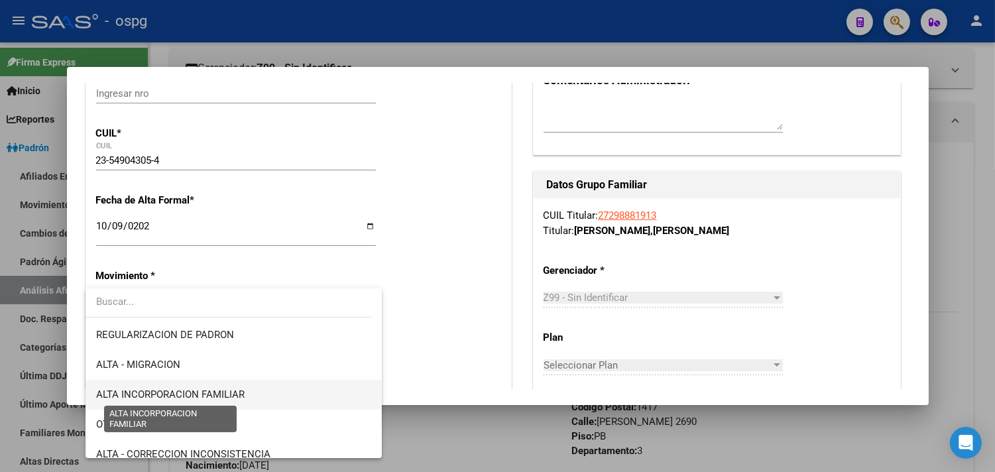
click at [230, 388] on span "ALTA INCORPORACION FAMILIAR" at bounding box center [170, 394] width 148 height 12
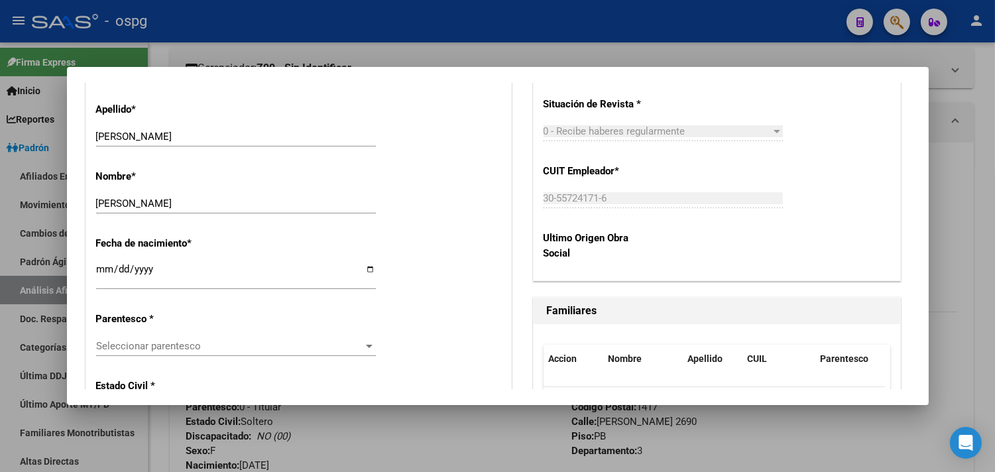
scroll to position [663, 0]
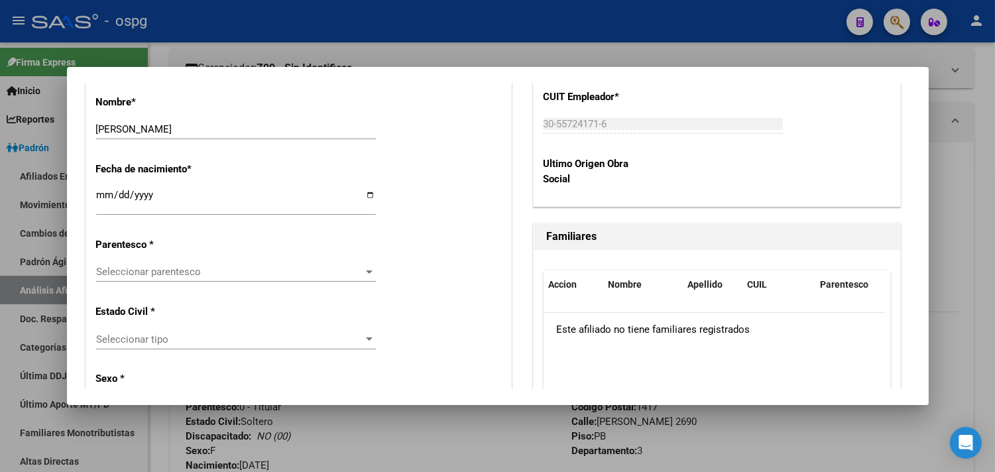
click at [180, 283] on div "Seleccionar parentesco Seleccionar parentesco" at bounding box center [236, 278] width 280 height 32
click at [179, 274] on span "Seleccionar parentesco" at bounding box center [230, 272] width 268 height 12
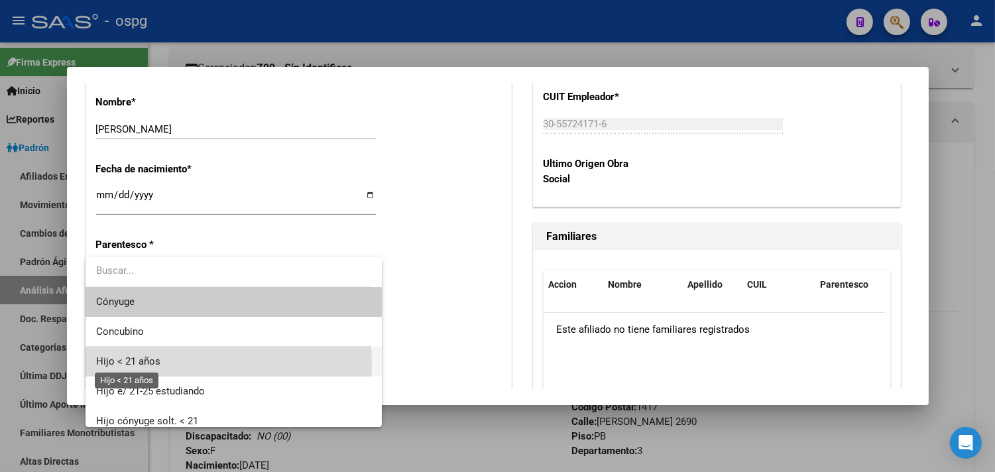
click at [123, 365] on span "Hijo < 21 años" at bounding box center [128, 361] width 64 height 12
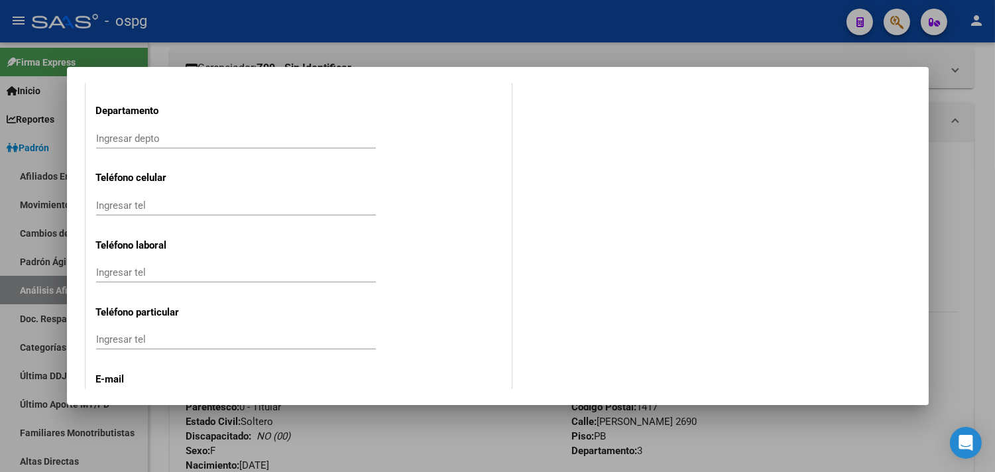
scroll to position [1776, 0]
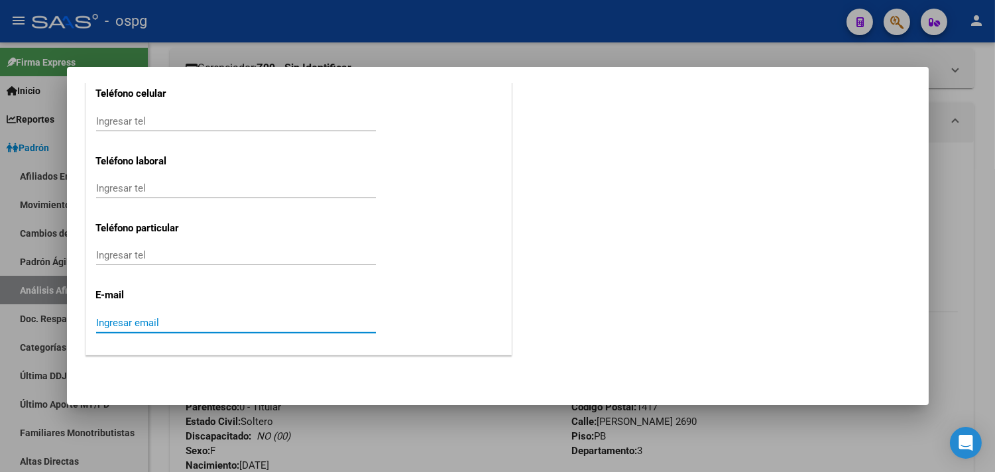
click at [147, 317] on input "Ingresar email" at bounding box center [236, 323] width 280 height 12
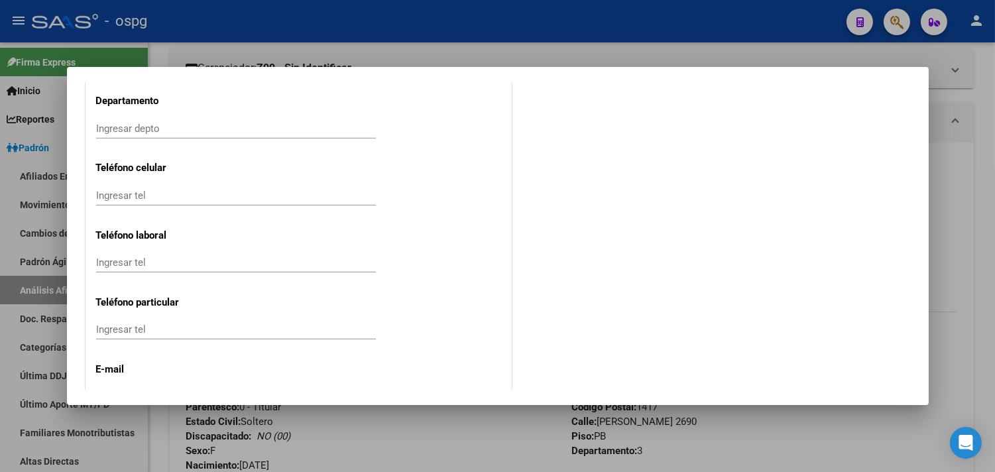
type input "[EMAIL_ADDRESS][DOMAIN_NAME]"
click at [107, 199] on input "Ingresar tel" at bounding box center [236, 196] width 280 height 12
type input "1124509221"
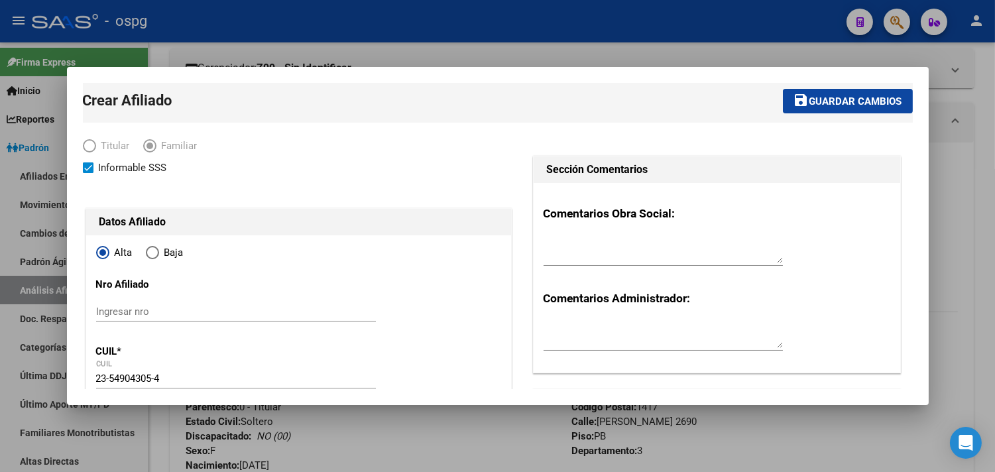
scroll to position [0, 0]
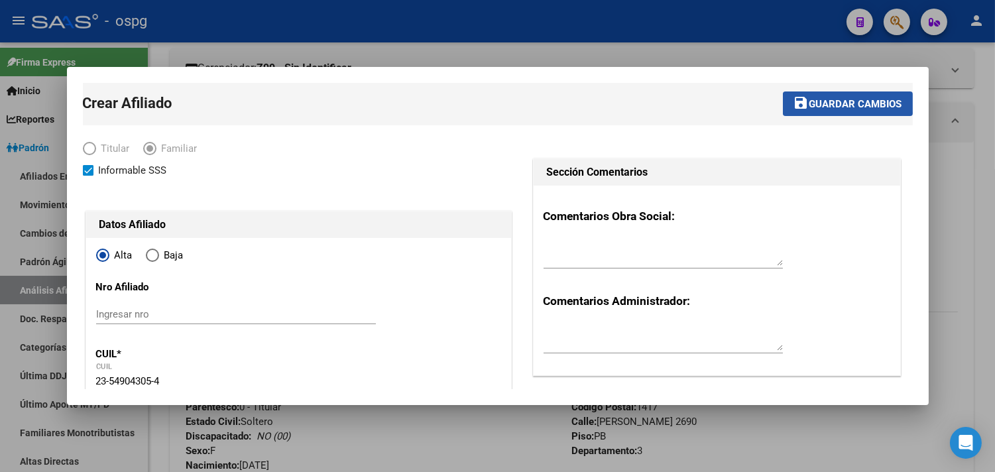
click at [812, 101] on span "Guardar cambios" at bounding box center [855, 104] width 93 height 12
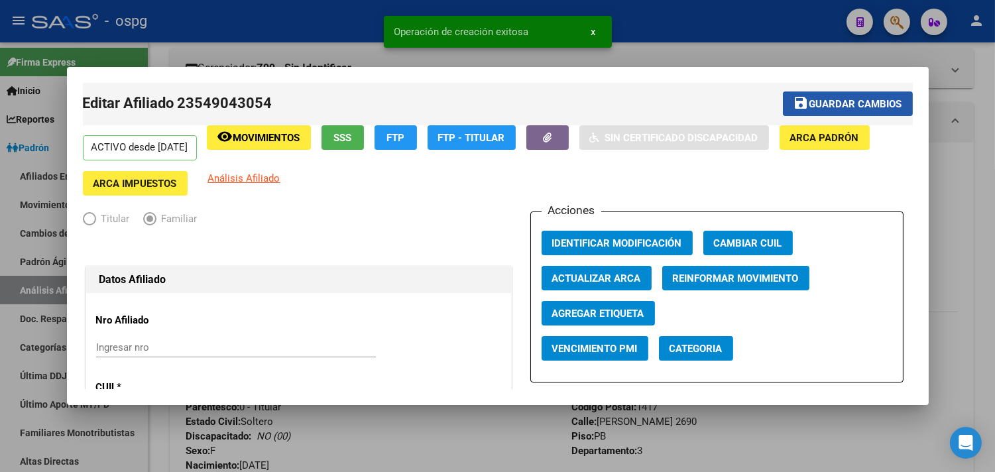
drag, startPoint x: 849, startPoint y: 107, endPoint x: 833, endPoint y: 104, distance: 16.2
click at [848, 107] on span "Guardar cambios" at bounding box center [855, 104] width 93 height 12
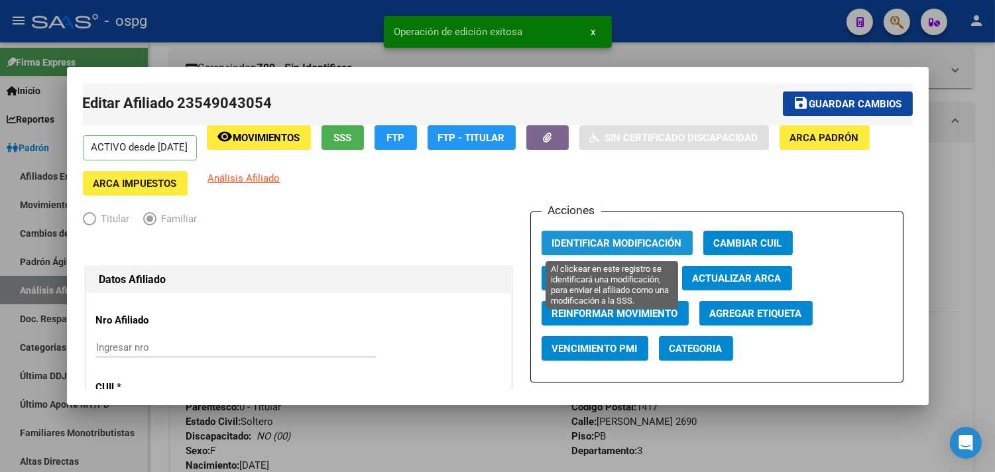
click at [647, 241] on span "Identificar Modificación" at bounding box center [617, 243] width 130 height 12
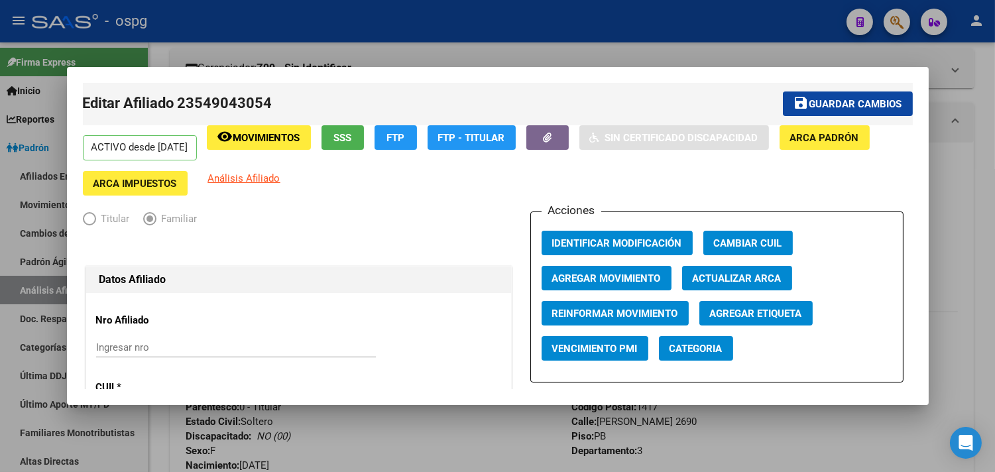
click at [456, 48] on div at bounding box center [497, 236] width 995 height 472
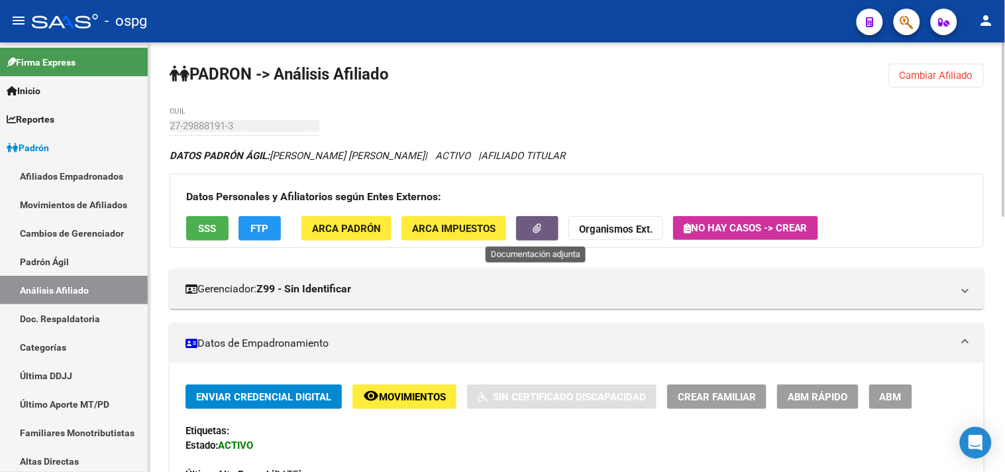
click at [535, 229] on icon "button" at bounding box center [537, 228] width 9 height 10
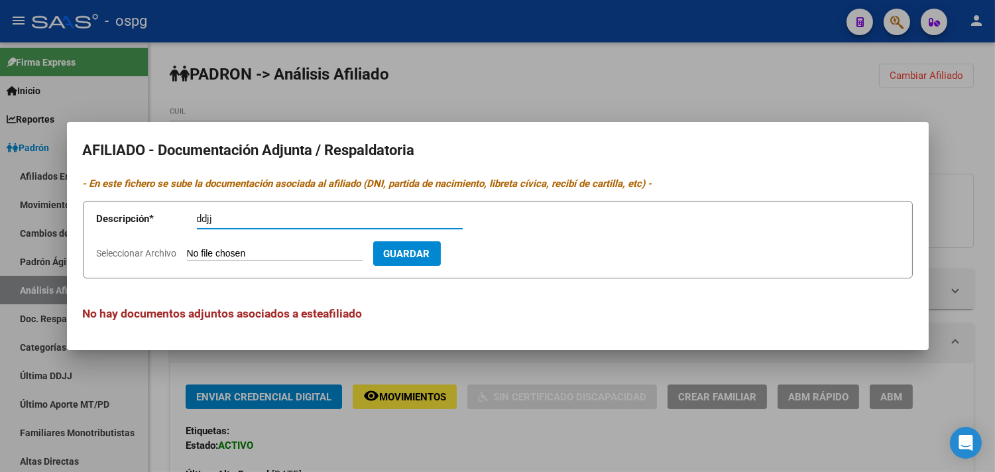
type input "ddjj"
click at [201, 246] on form "Descripción * ddjj Descripción Seleccionar Archivo Guardar" at bounding box center [498, 240] width 830 height 78
click at [205, 252] on input "Seleccionar Archivo" at bounding box center [275, 254] width 176 height 13
type input "C:\fakepath\ddjj [PERSON_NAME].jpeg"
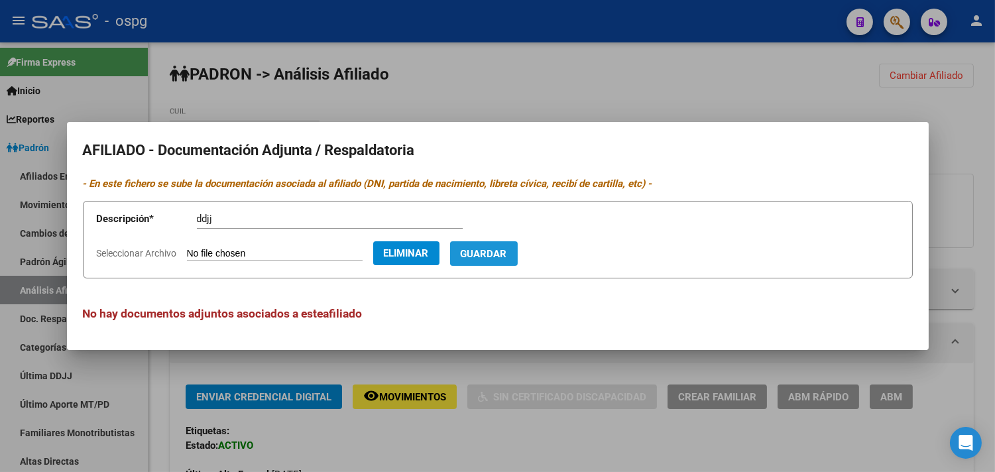
drag, startPoint x: 500, startPoint y: 250, endPoint x: 474, endPoint y: 249, distance: 25.9
click at [501, 250] on span "Guardar" at bounding box center [484, 254] width 46 height 12
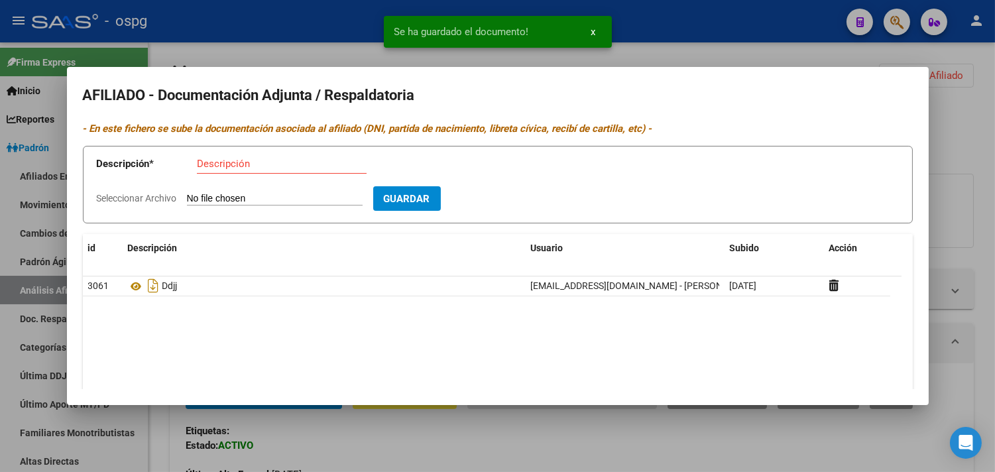
click at [197, 160] on input "Descripción" at bounding box center [282, 164] width 170 height 12
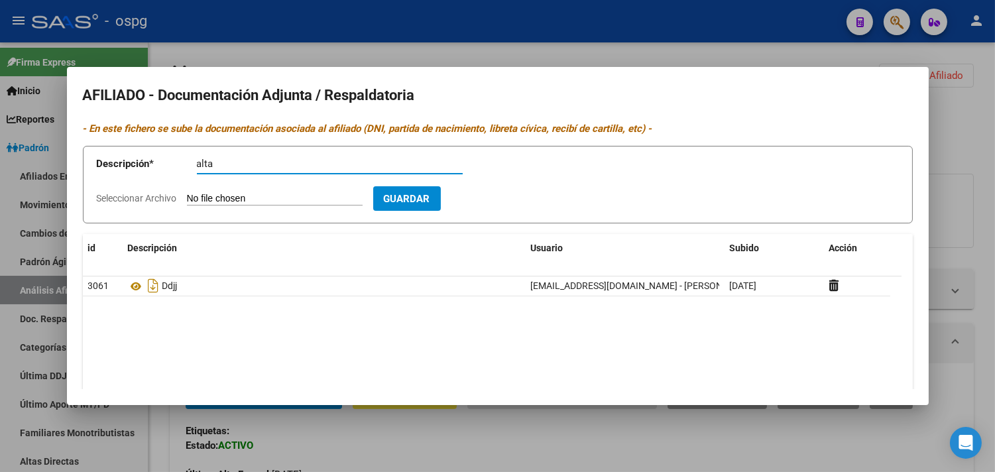
type input "alta"
click at [209, 203] on input "Seleccionar Archivo" at bounding box center [275, 199] width 176 height 13
type input "C:\fakepath\[PERSON_NAME].jpeg"
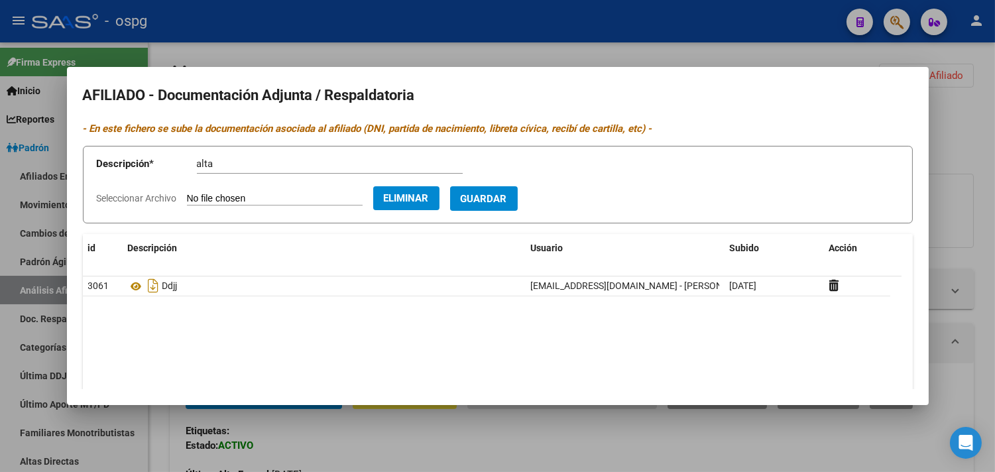
click at [494, 203] on span "Guardar" at bounding box center [484, 199] width 46 height 12
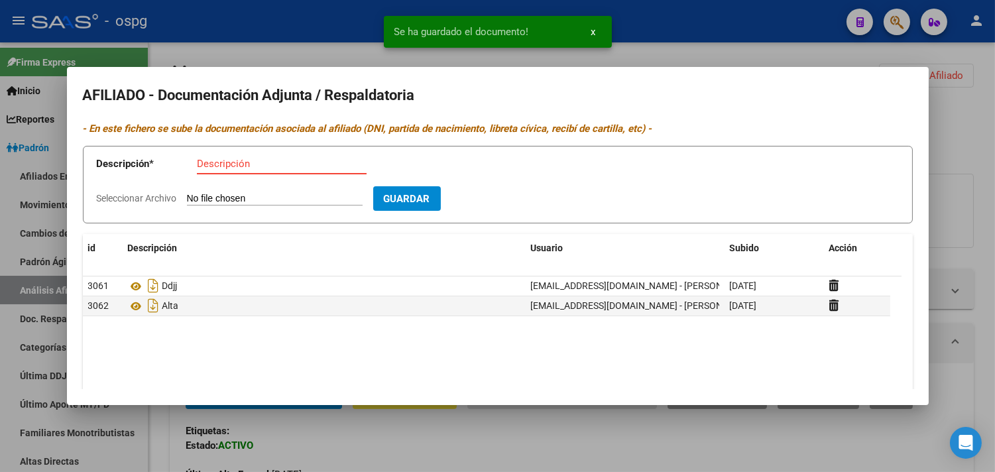
click at [217, 158] on input "Descripción" at bounding box center [282, 164] width 170 height 12
type input "recibo"
click at [234, 196] on input "Seleccionar Archivo" at bounding box center [275, 199] width 176 height 13
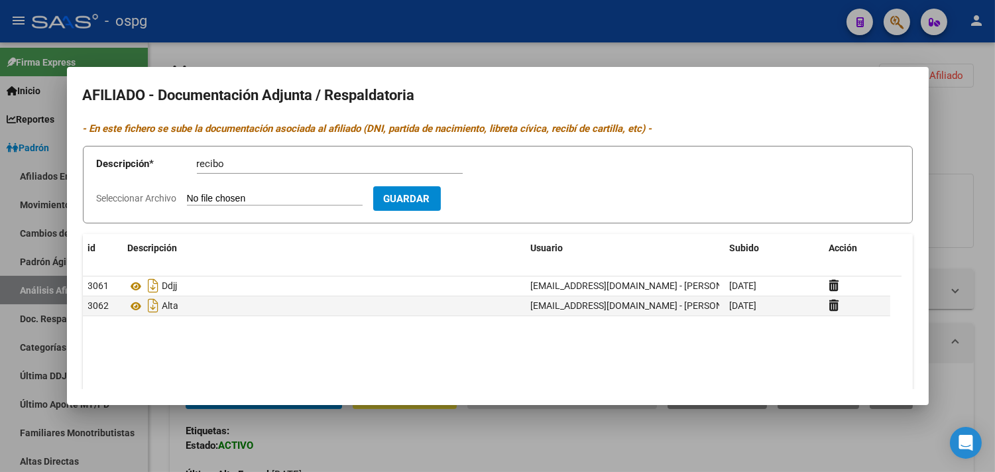
type input "C:\fakepath\recibo [PERSON_NAME].jpeg"
click at [500, 201] on span "Guardar" at bounding box center [484, 199] width 46 height 12
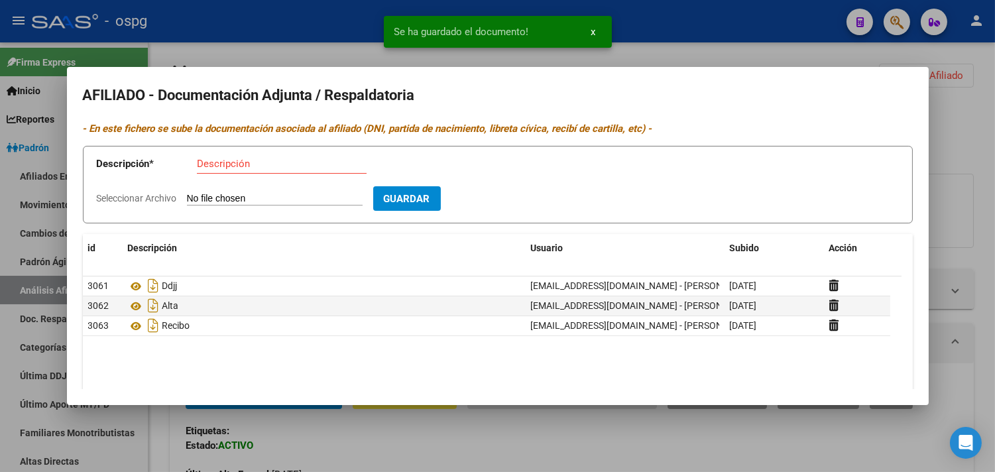
click at [208, 163] on input "Descripción" at bounding box center [282, 164] width 170 height 12
type input "dni"
click at [199, 195] on input "Seleccionar Archivo" at bounding box center [275, 199] width 176 height 13
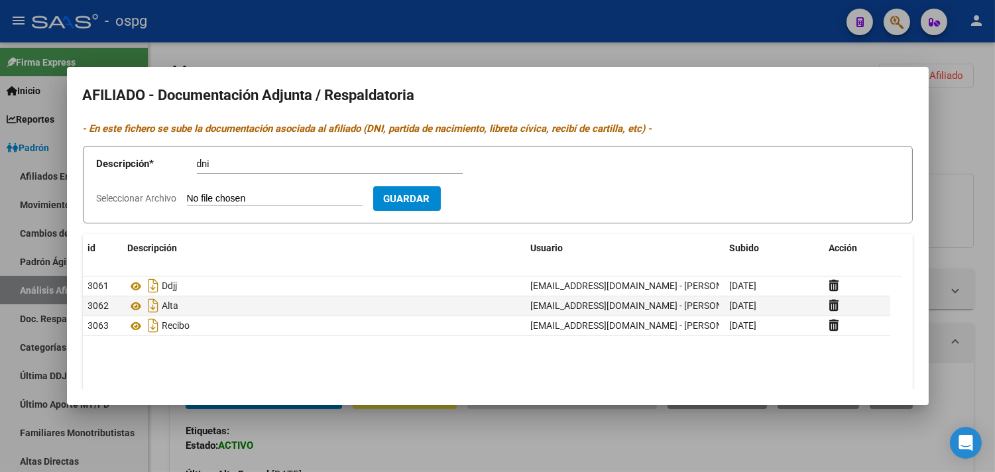
type input "C:\fakepath\DNI frente.jfif"
click at [500, 201] on span "Guardar" at bounding box center [484, 199] width 46 height 12
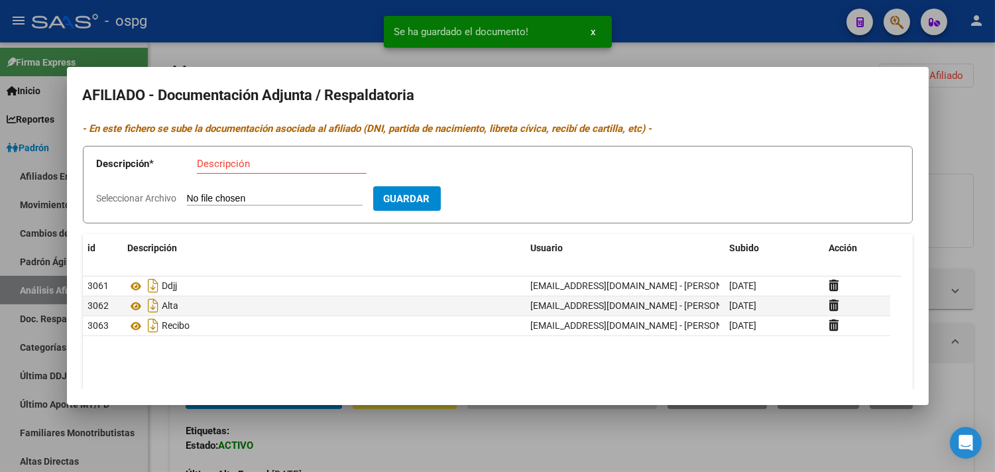
click at [216, 164] on input "Descripción" at bounding box center [282, 164] width 170 height 12
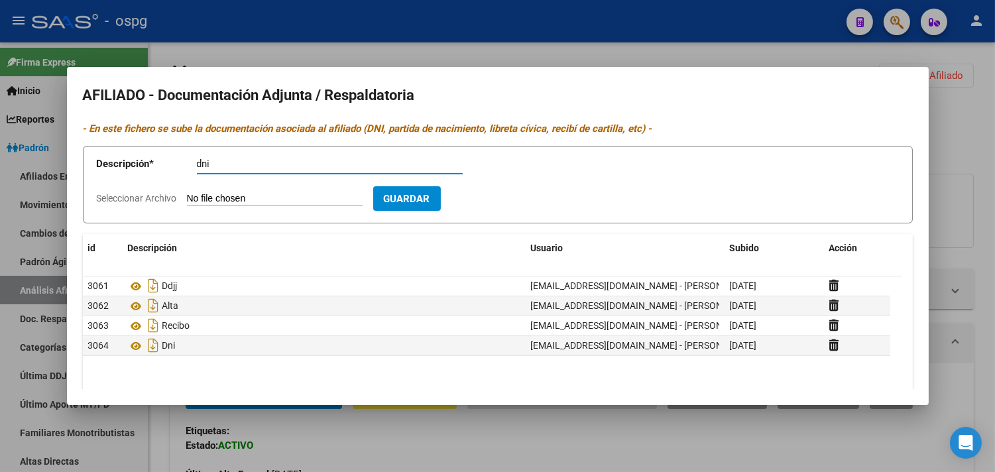
type input "dni"
click at [206, 191] on form "Descripción * dni Descripción Seleccionar Archivo Guardar" at bounding box center [498, 185] width 830 height 78
click at [203, 194] on input "Seleccionar Archivo" at bounding box center [275, 199] width 176 height 13
type input "C:\fakepath\DNI dorso.jfif"
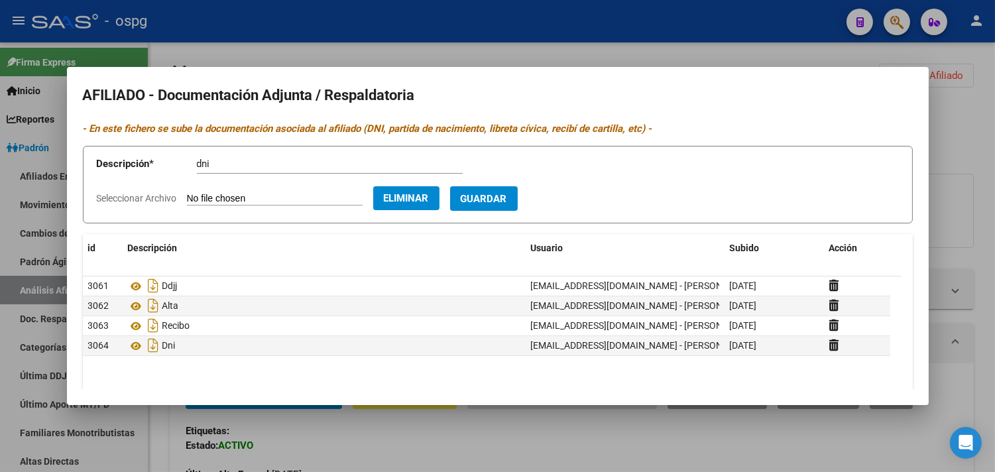
drag, startPoint x: 509, startPoint y: 193, endPoint x: 497, endPoint y: 188, distance: 13.1
click at [509, 190] on button "Guardar" at bounding box center [484, 198] width 68 height 25
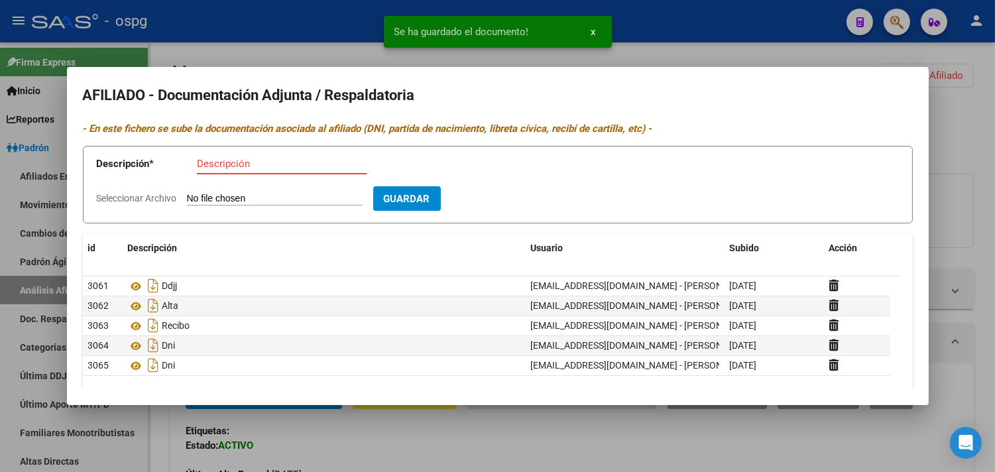
click at [209, 162] on input "Descripción" at bounding box center [282, 164] width 170 height 12
type input "nac"
click at [216, 199] on input "Seleccionar Archivo" at bounding box center [275, 199] width 176 height 13
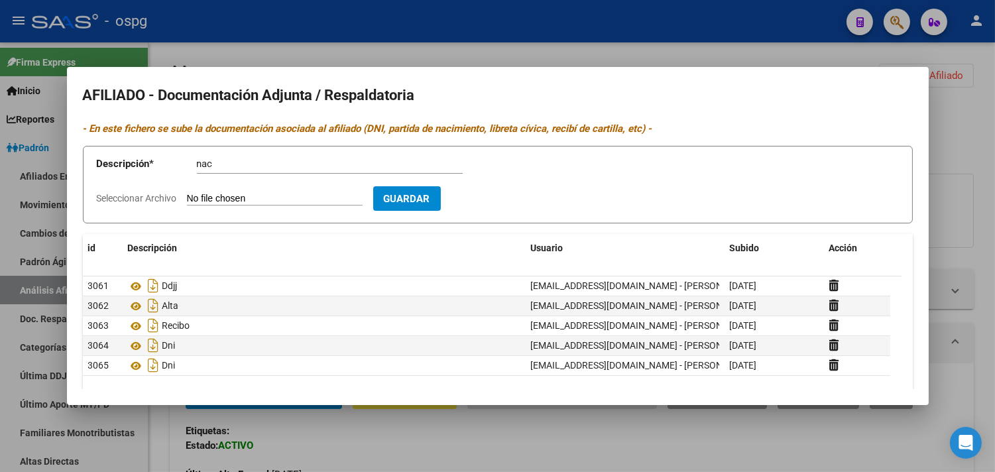
type input "C:\fakepath\DNI KYARA FRENTE.jpg"
drag, startPoint x: 528, startPoint y: 201, endPoint x: 520, endPoint y: 201, distance: 8.0
click at [507, 201] on span "Guardar" at bounding box center [484, 199] width 46 height 12
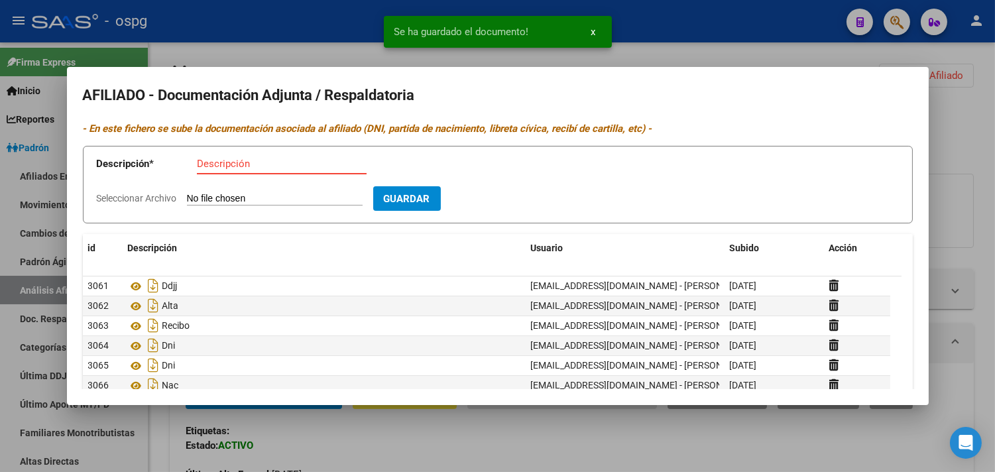
click at [227, 168] on input "Descripción" at bounding box center [282, 164] width 170 height 12
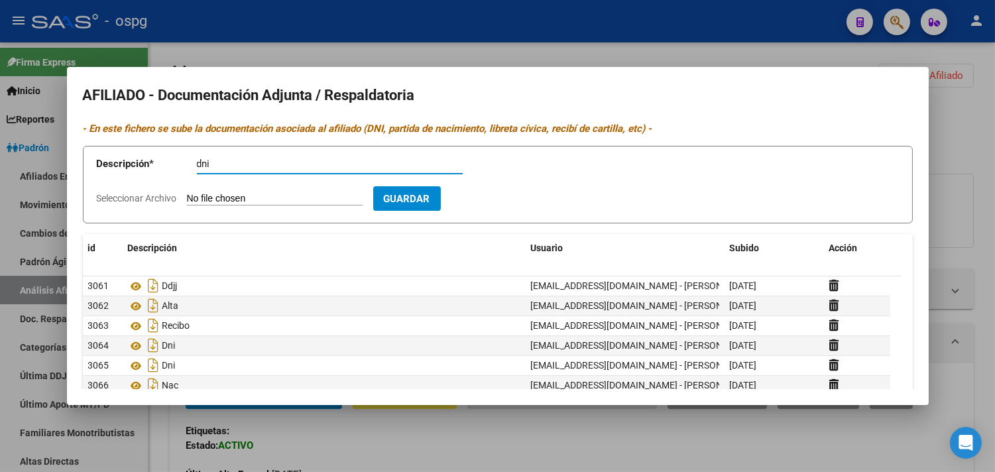
type input "dni"
click at [231, 190] on form "Descripción * dni Descripción Seleccionar Archivo Guardar" at bounding box center [498, 185] width 830 height 78
click at [229, 195] on input "Seleccionar Archivo" at bounding box center [275, 199] width 176 height 13
type input "C:\fakepath\DNI [PERSON_NAME].jpg"
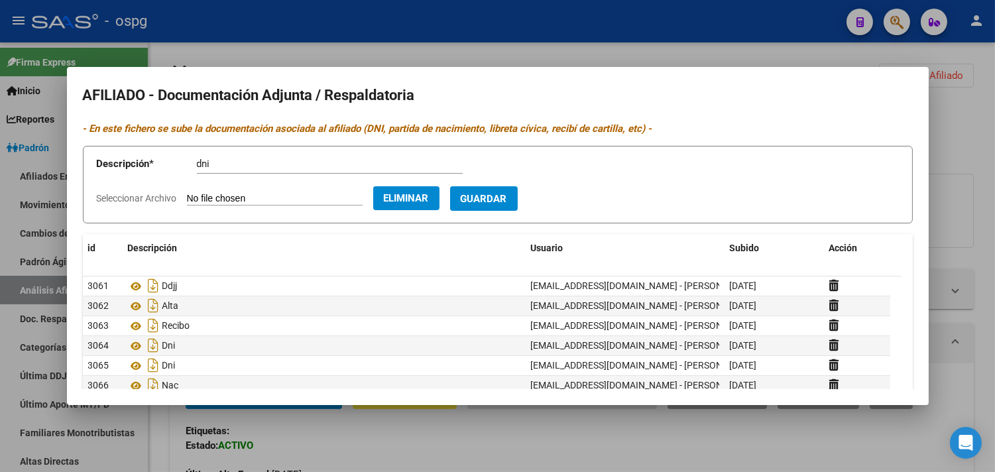
drag, startPoint x: 502, startPoint y: 199, endPoint x: 482, endPoint y: 199, distance: 20.6
click at [501, 199] on span "Guardar" at bounding box center [484, 199] width 46 height 12
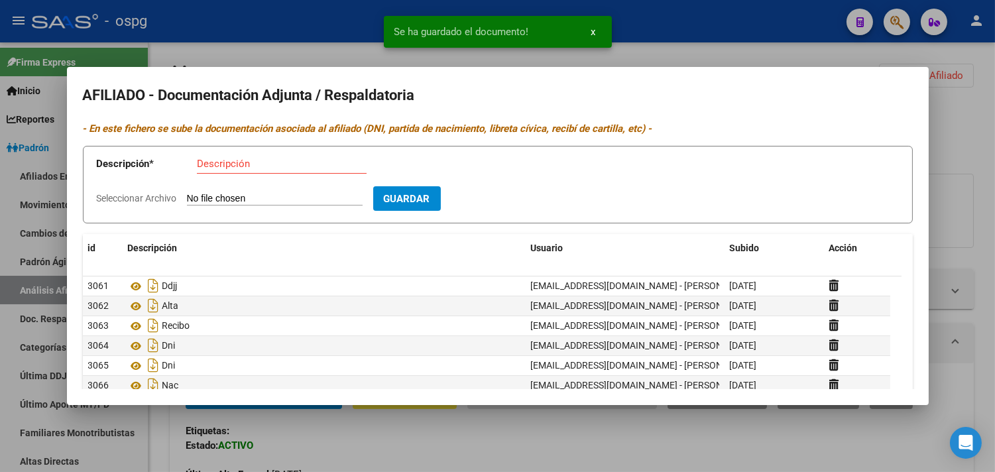
click at [204, 164] on input "Descripción" at bounding box center [282, 164] width 170 height 12
type input "nac"
click at [233, 200] on input "Seleccionar Archivo" at bounding box center [275, 199] width 176 height 13
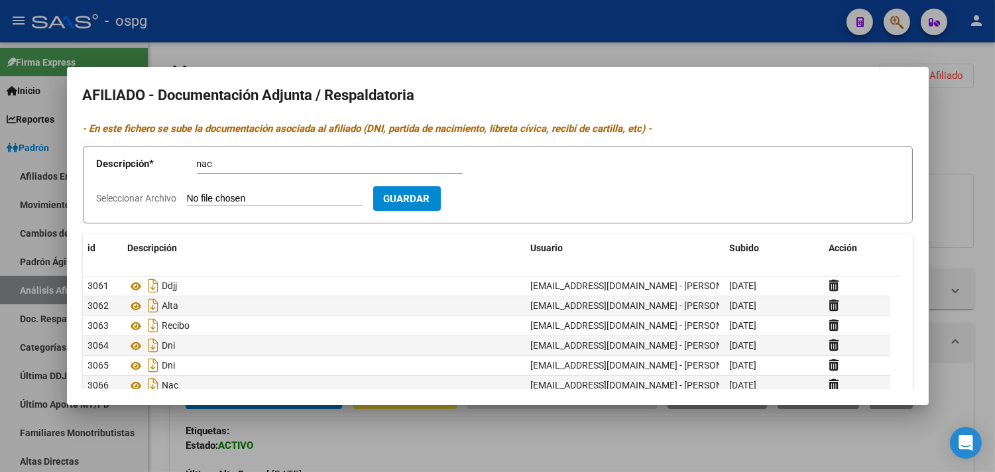
click at [636, 14] on div at bounding box center [497, 236] width 995 height 472
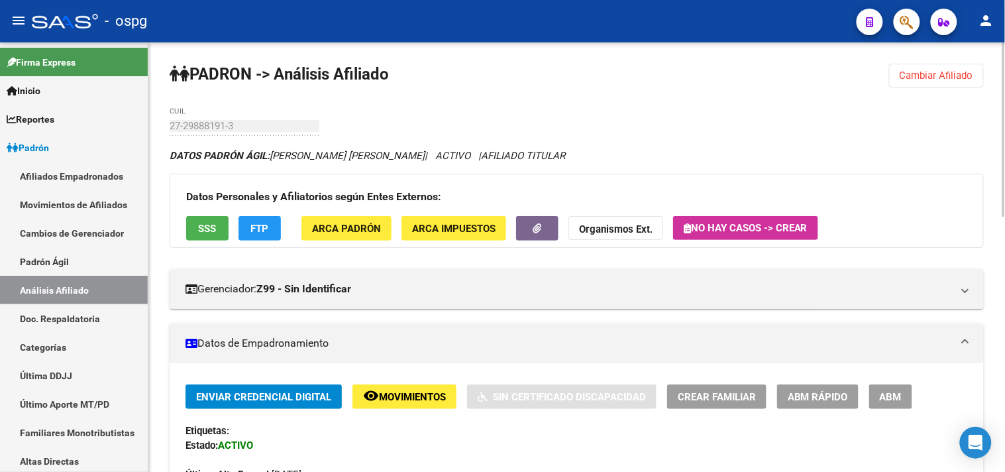
click at [921, 82] on button "Cambiar Afiliado" at bounding box center [936, 76] width 95 height 24
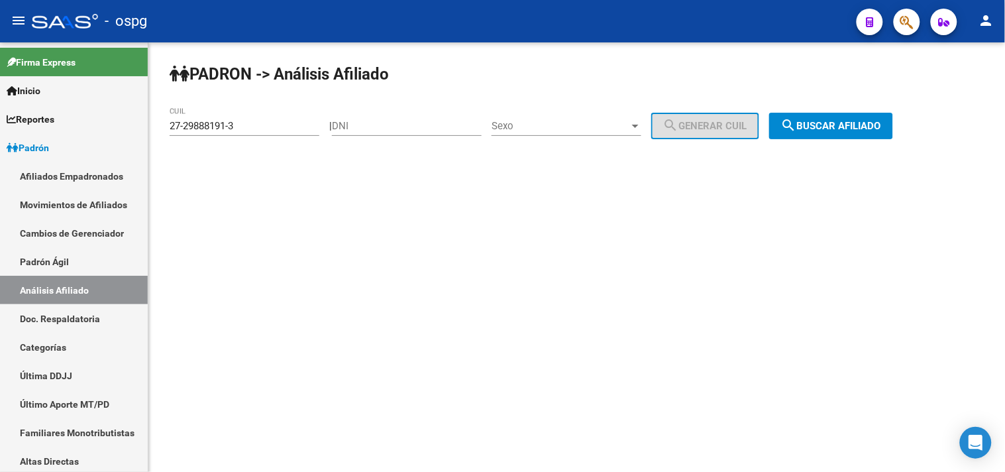
click at [815, 127] on span "search Buscar afiliado" at bounding box center [831, 126] width 100 height 12
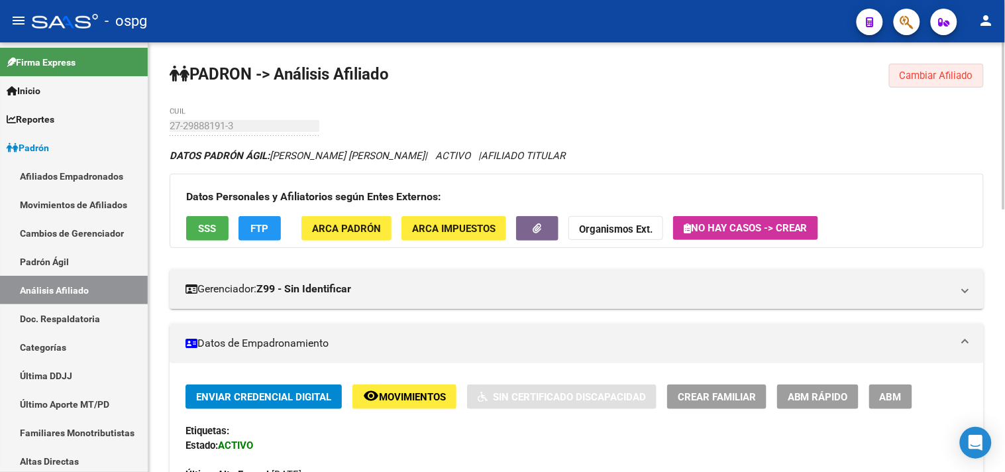
click at [897, 76] on button "Cambiar Afiliado" at bounding box center [936, 76] width 95 height 24
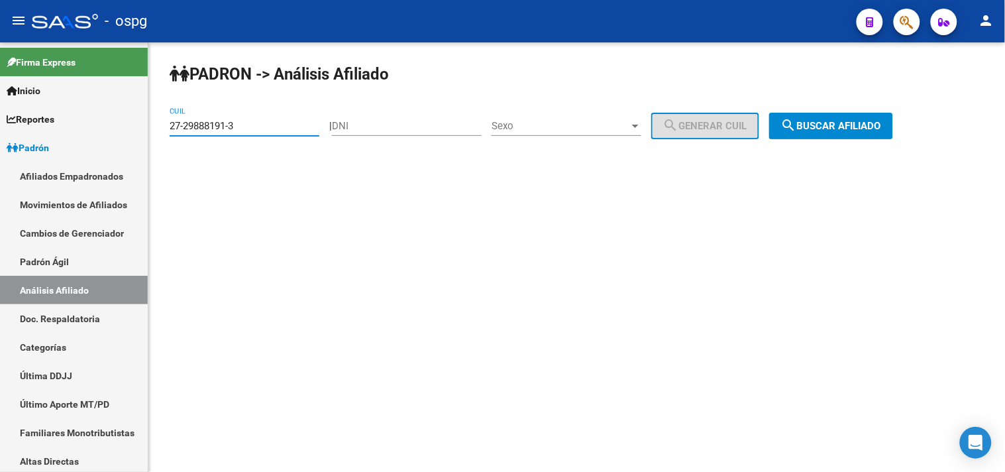
drag, startPoint x: 216, startPoint y: 126, endPoint x: 175, endPoint y: 127, distance: 41.1
click at [179, 126] on input "27-29888191-3" at bounding box center [245, 126] width 150 height 12
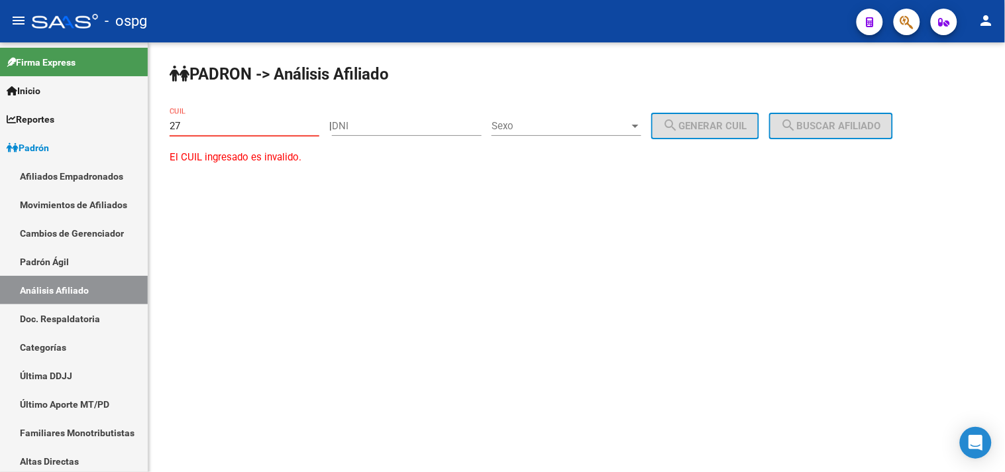
type input "2"
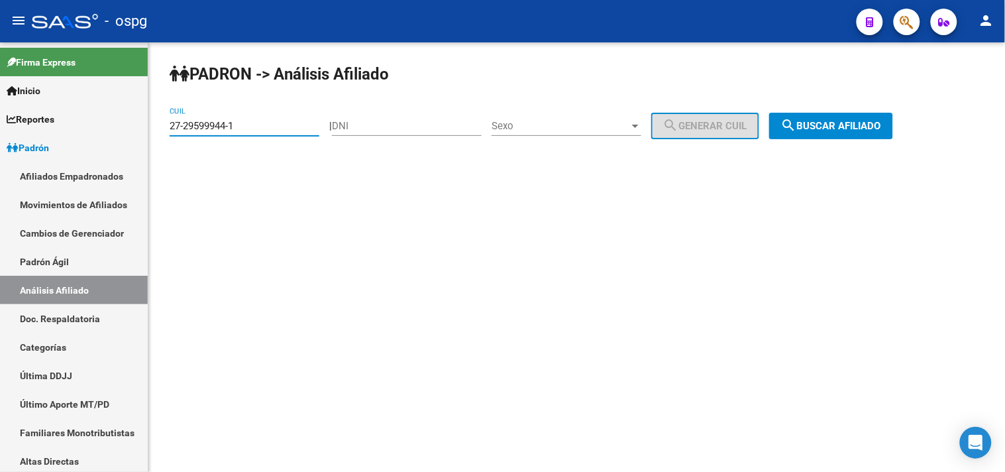
type input "27-29599944-1"
click at [867, 119] on button "search Buscar afiliado" at bounding box center [831, 126] width 124 height 27
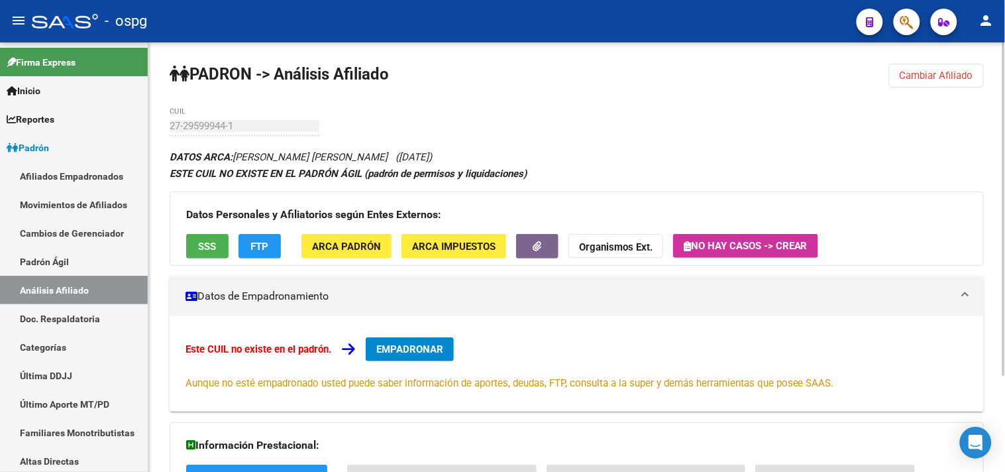
click at [203, 250] on span "SSS" at bounding box center [208, 247] width 18 height 12
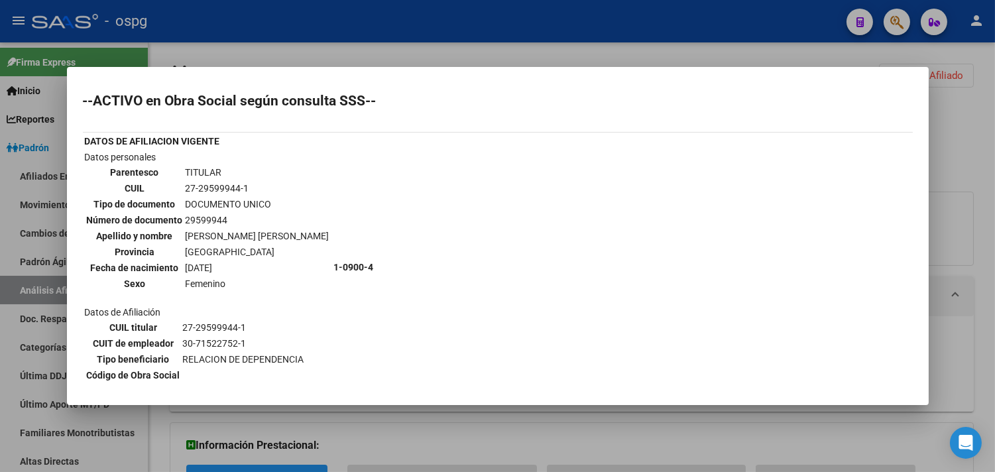
drag, startPoint x: 294, startPoint y: 43, endPoint x: 381, endPoint y: 116, distance: 113.4
click at [294, 42] on div at bounding box center [497, 236] width 995 height 472
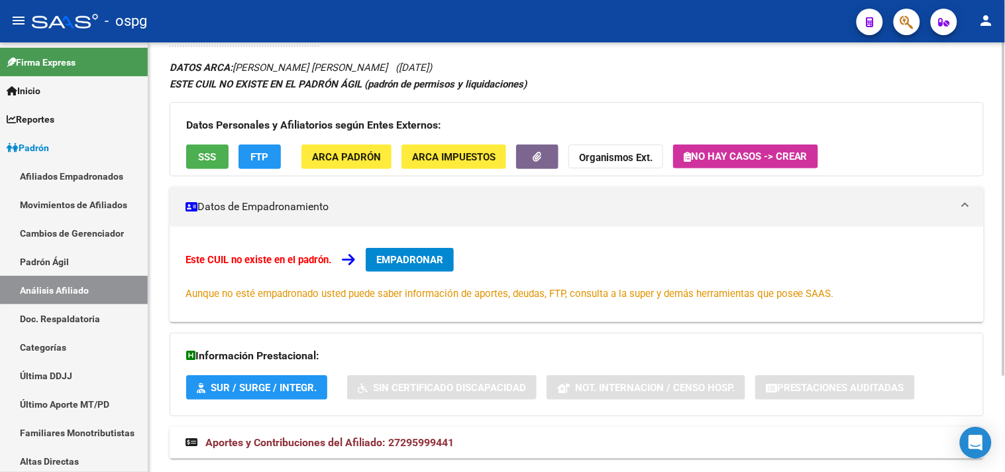
scroll to position [123, 0]
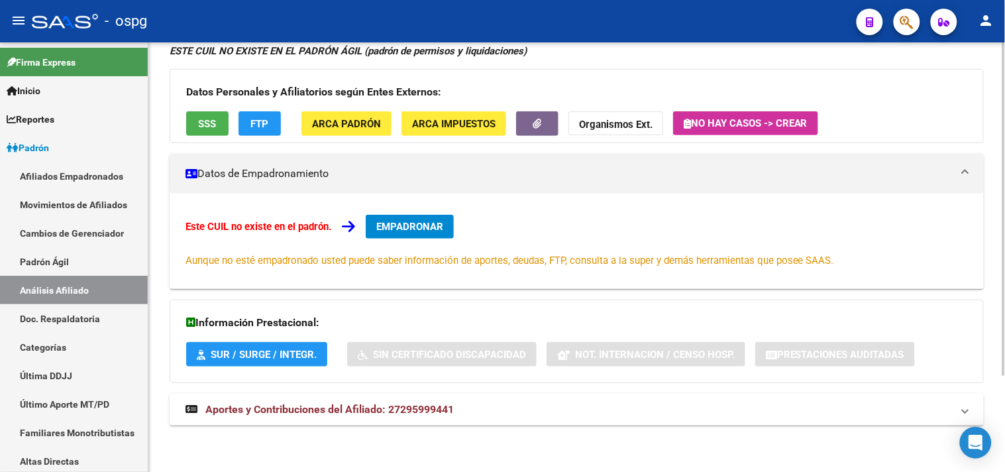
click at [364, 408] on span "Aportes y Contribuciones del Afiliado: 27295999441" at bounding box center [329, 409] width 248 height 13
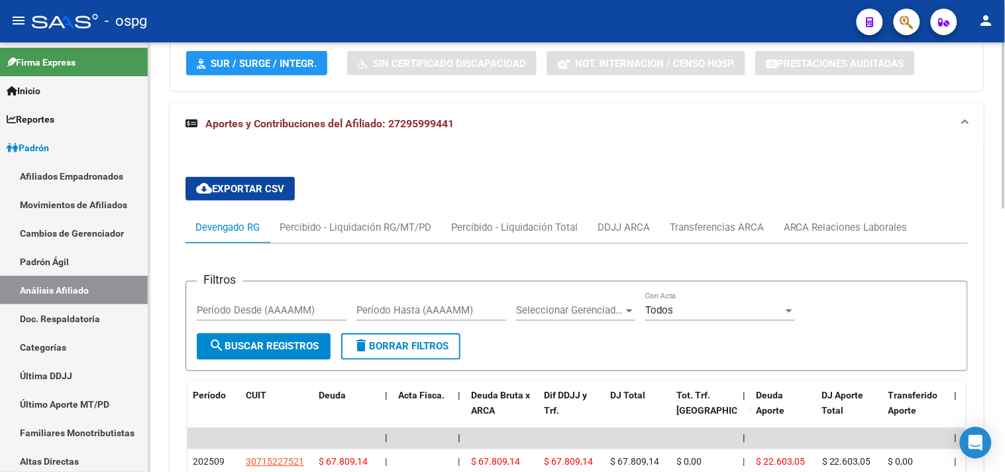
scroll to position [316, 0]
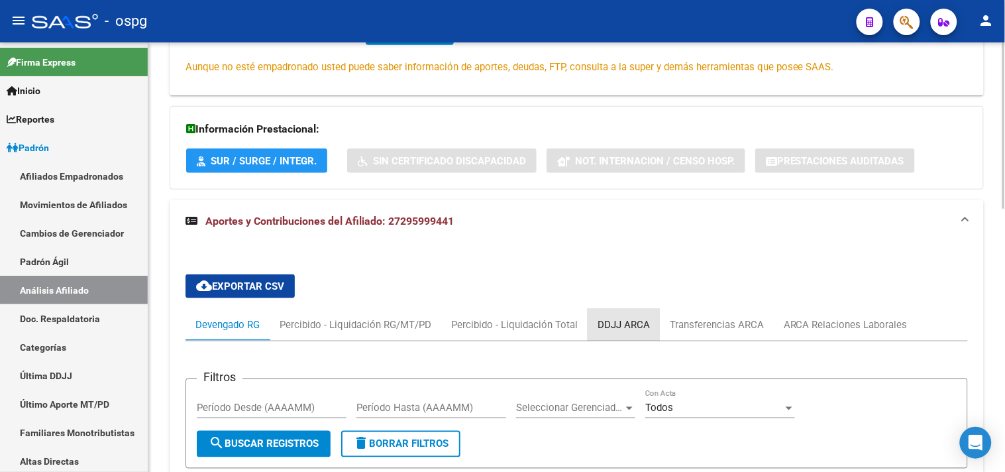
click at [626, 319] on div "DDJJ ARCA" at bounding box center [624, 324] width 52 height 15
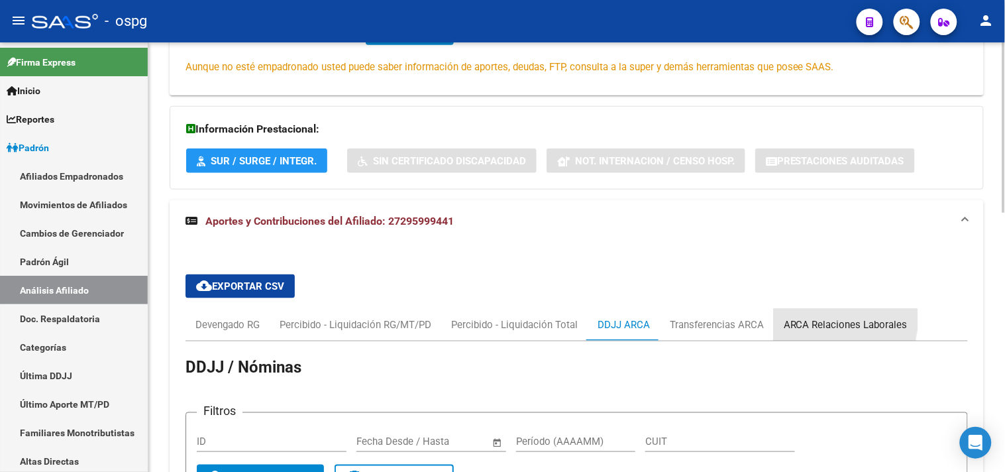
click at [813, 320] on div "ARCA Relaciones Laborales" at bounding box center [846, 324] width 124 height 15
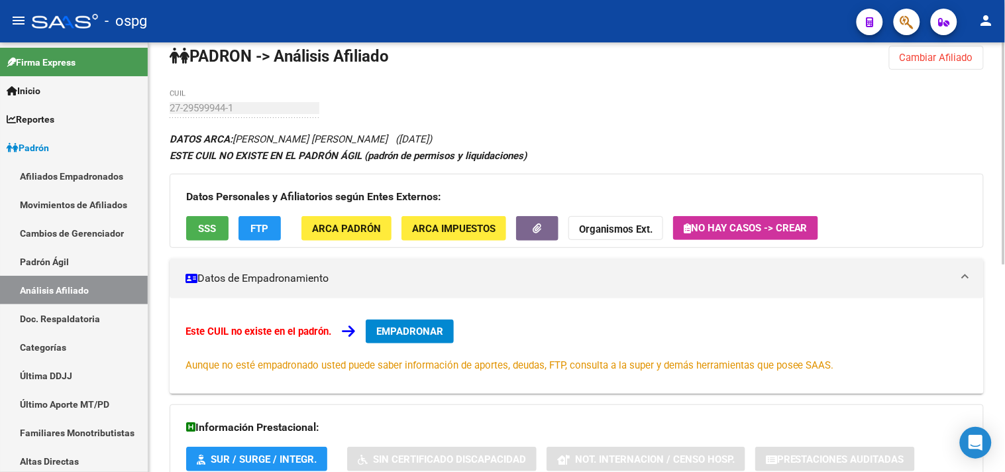
scroll to position [0, 0]
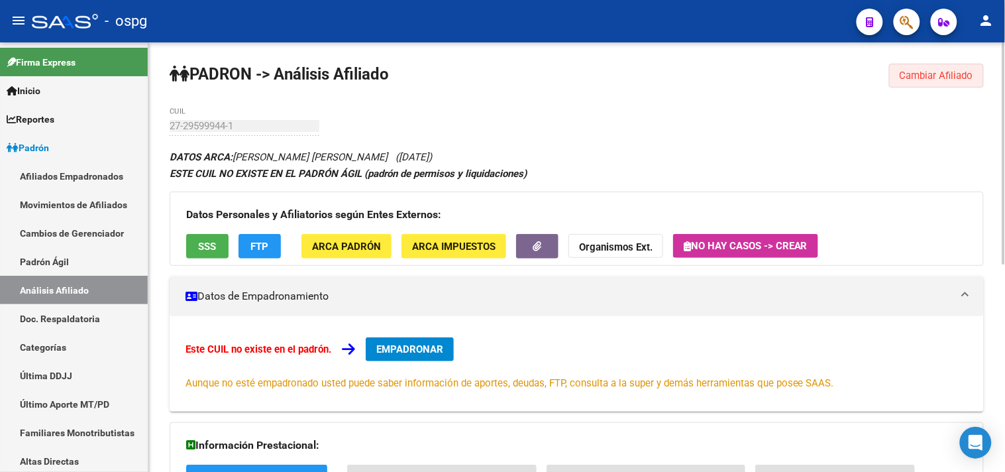
drag, startPoint x: 936, startPoint y: 76, endPoint x: 498, endPoint y: 109, distance: 438.6
click at [932, 76] on span "Cambiar Afiliado" at bounding box center [937, 76] width 74 height 12
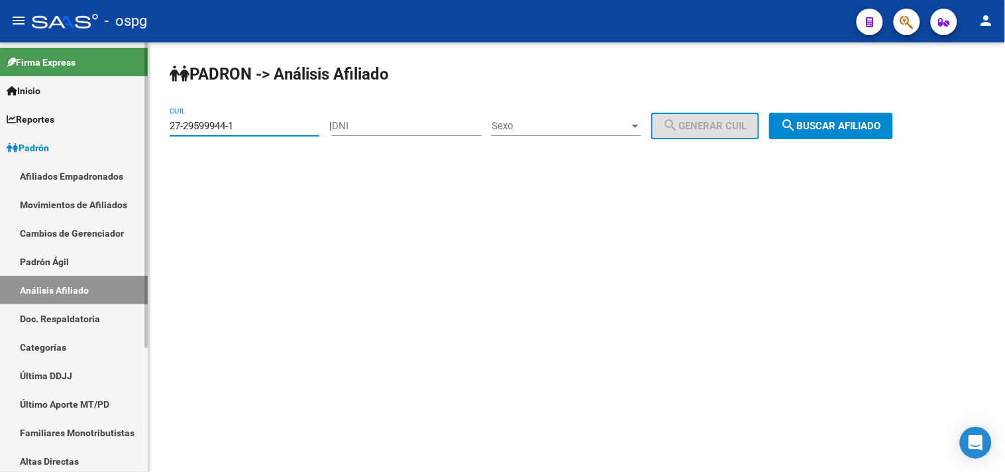
drag, startPoint x: 168, startPoint y: 125, endPoint x: 147, endPoint y: 125, distance: 21.2
click at [146, 125] on mat-sidenav-container "Firma Express Inicio Calendario SSS Instructivos Contacto OS Reportes Ingresos …" at bounding box center [502, 256] width 1005 height 429
paste input "20-14439484-5"
type input "20-14439484-5"
click at [857, 119] on button "search Buscar afiliado" at bounding box center [831, 126] width 124 height 27
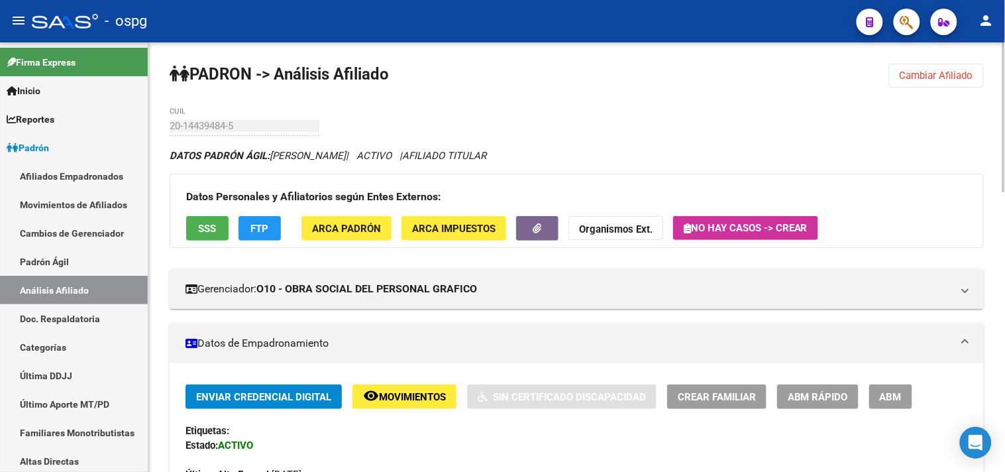
click at [247, 228] on button "FTP" at bounding box center [260, 228] width 42 height 25
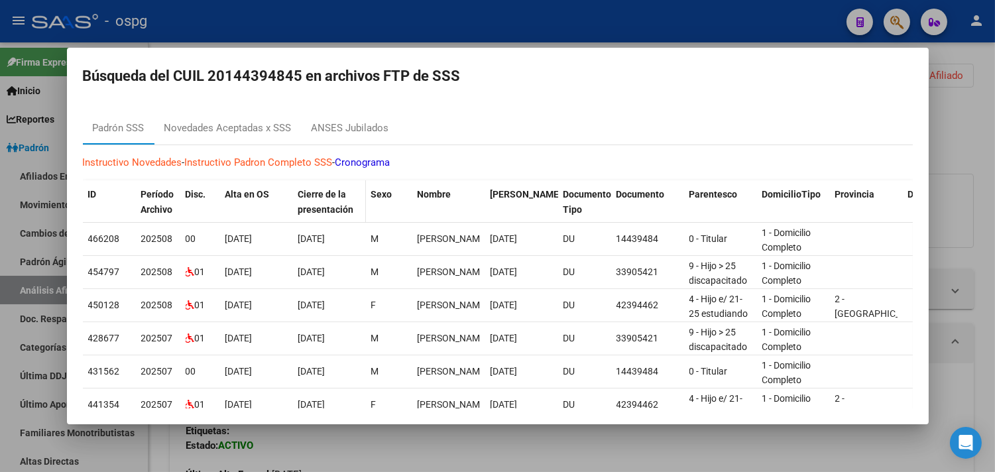
click at [358, 213] on div "Cierre de la presentación" at bounding box center [329, 202] width 62 height 30
click at [349, 118] on div "ANSES Jubilados" at bounding box center [350, 129] width 97 height 32
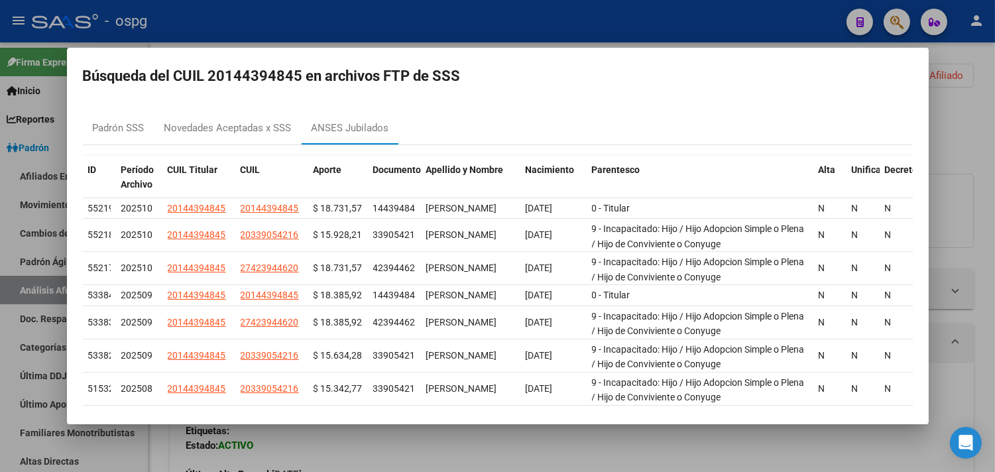
click at [468, 17] on div at bounding box center [497, 236] width 995 height 472
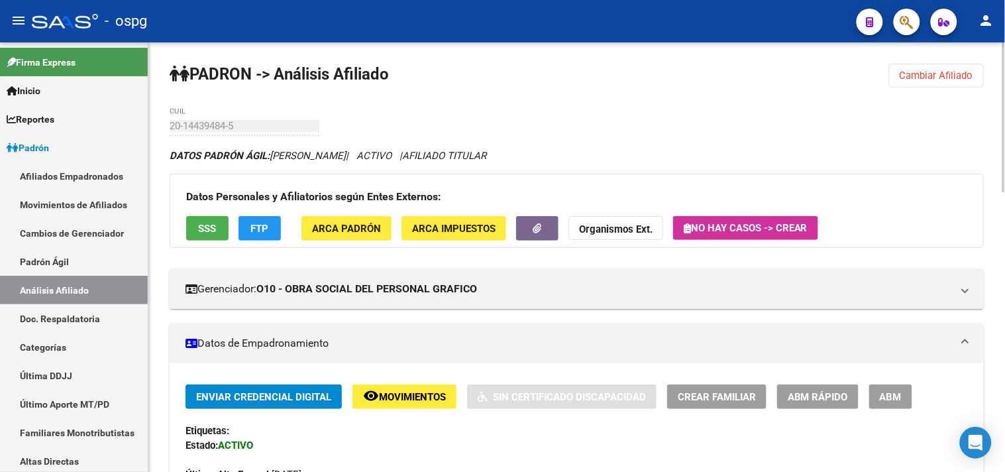
click at [912, 80] on span "Cambiar Afiliado" at bounding box center [937, 76] width 74 height 12
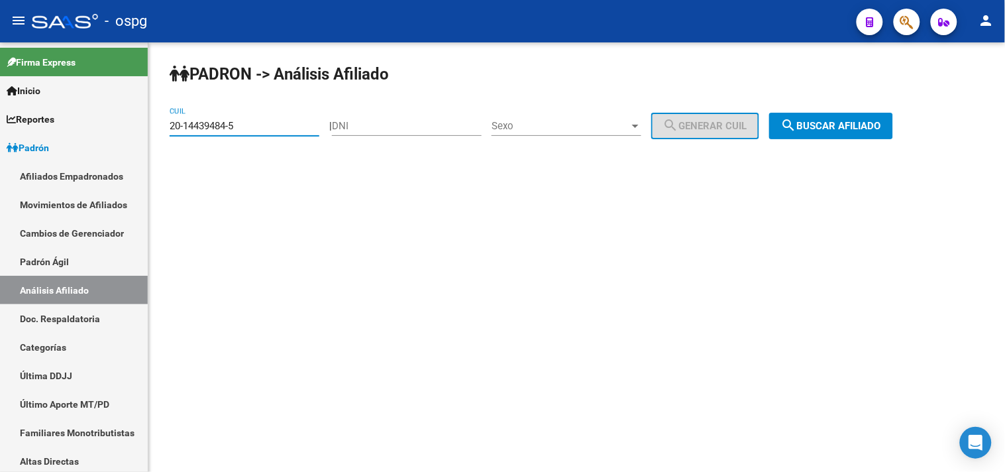
drag, startPoint x: 187, startPoint y: 125, endPoint x: 156, endPoint y: 126, distance: 30.5
click at [156, 126] on div "PADRON -> Análisis Afiliado 20-14439484-5 CUIL | DNI Sexo Sexo search Generar C…" at bounding box center [576, 111] width 857 height 139
type input "27-29599944-1"
click at [880, 126] on span "search Buscar afiliado" at bounding box center [831, 126] width 100 height 12
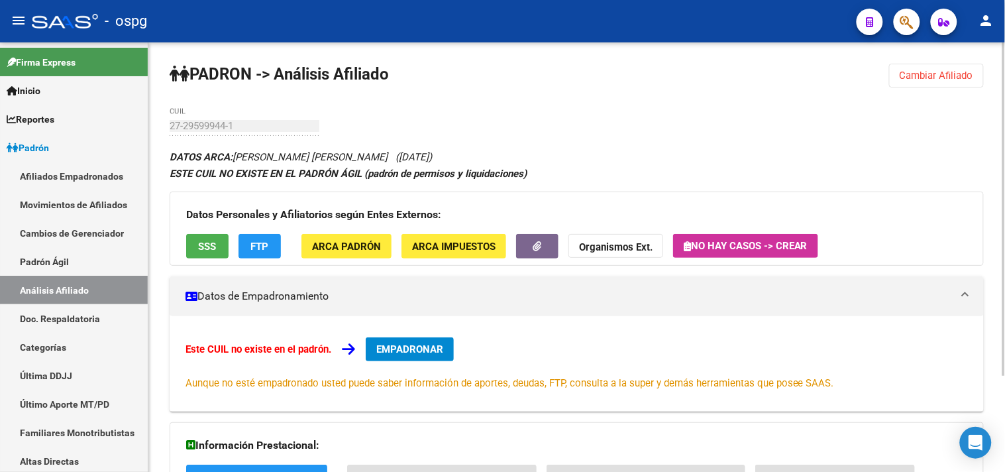
click at [421, 345] on span "EMPADRONAR" at bounding box center [409, 349] width 67 height 12
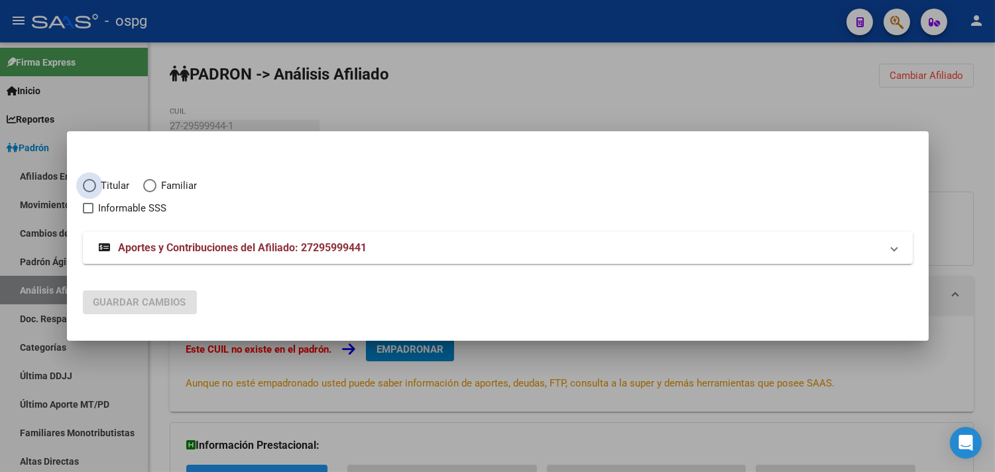
click at [97, 188] on span "Titular" at bounding box center [113, 185] width 34 height 15
click at [96, 188] on input "Titular" at bounding box center [89, 185] width 13 height 13
radio input "true"
checkbox input "true"
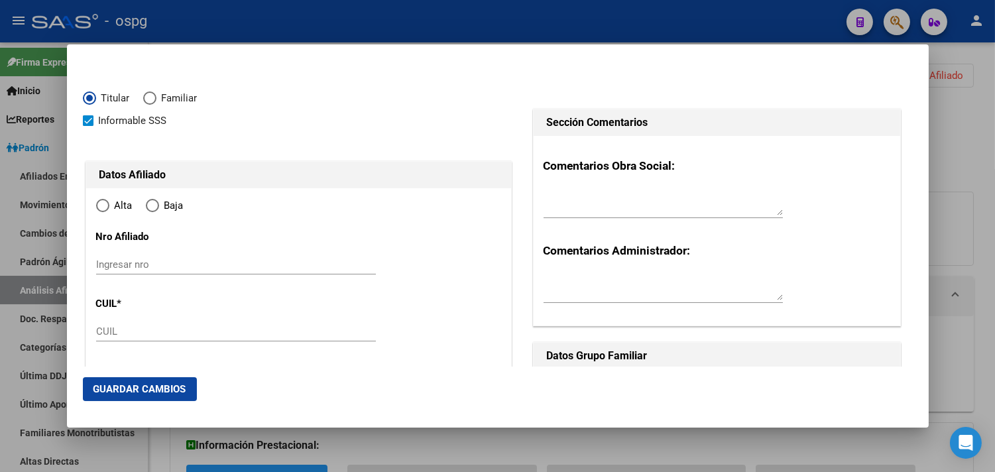
type input "27-29599944-1"
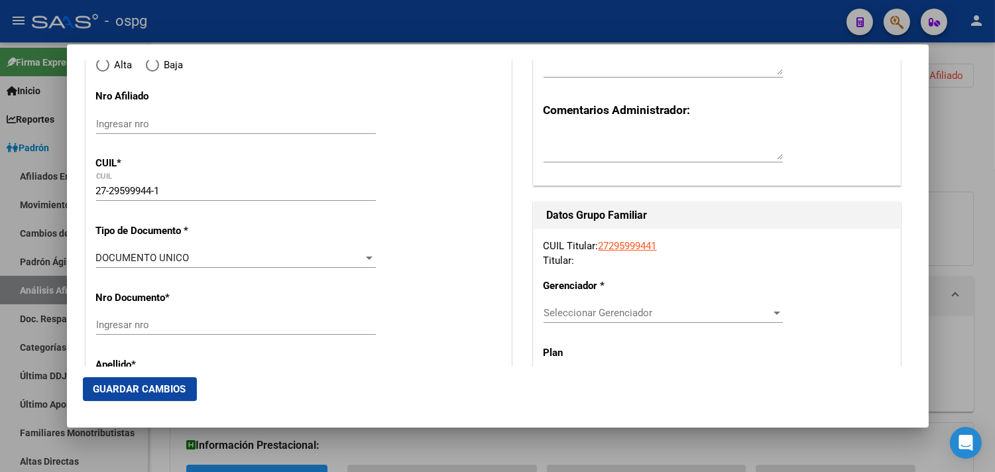
radio input "true"
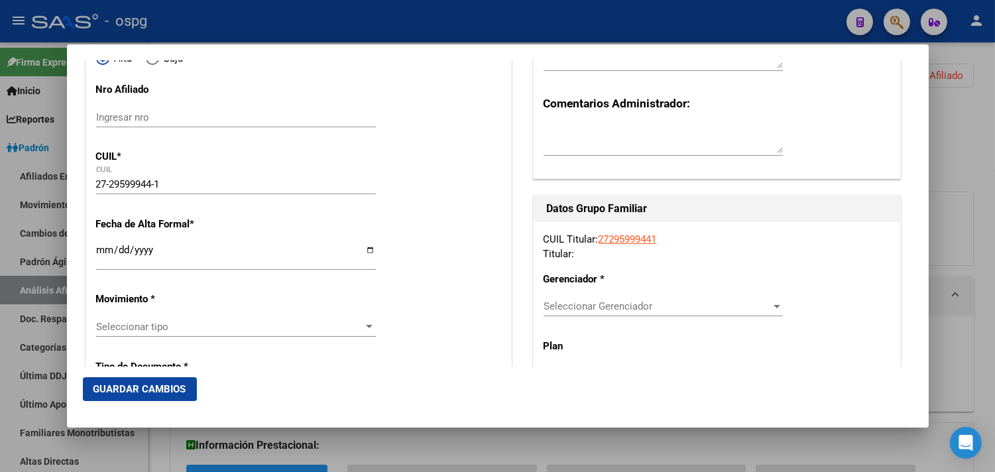
type input "29599944"
type input "[PERSON_NAME]"
type input "[DATE]"
type input "LANUS"
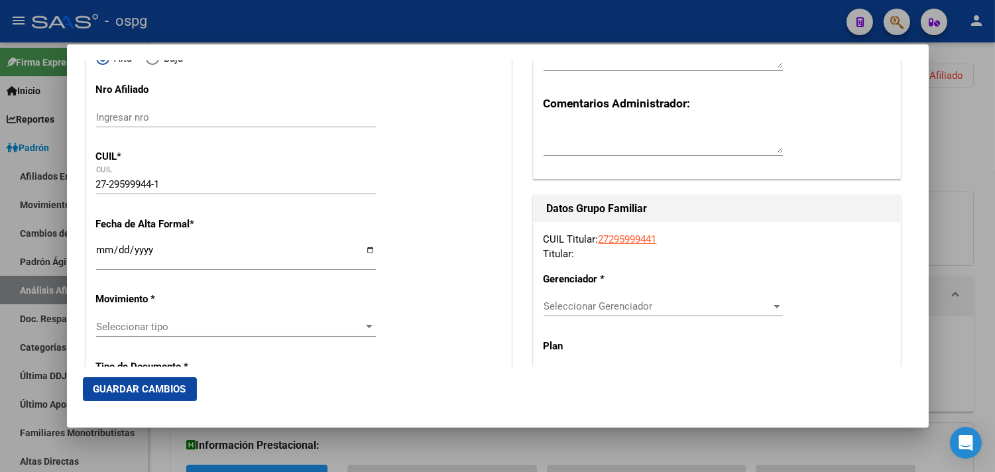
type input "1824"
type input "UCRANIA"
type input "3168"
type input "LANUS"
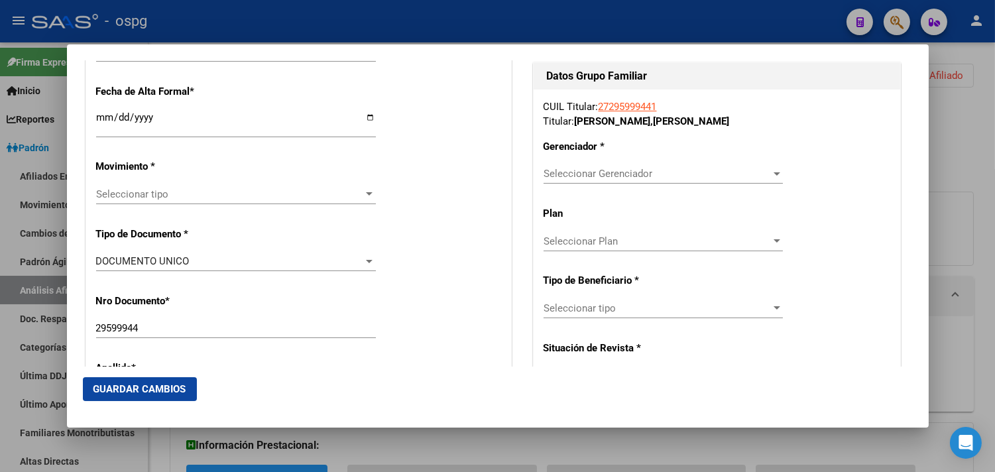
scroll to position [294, 0]
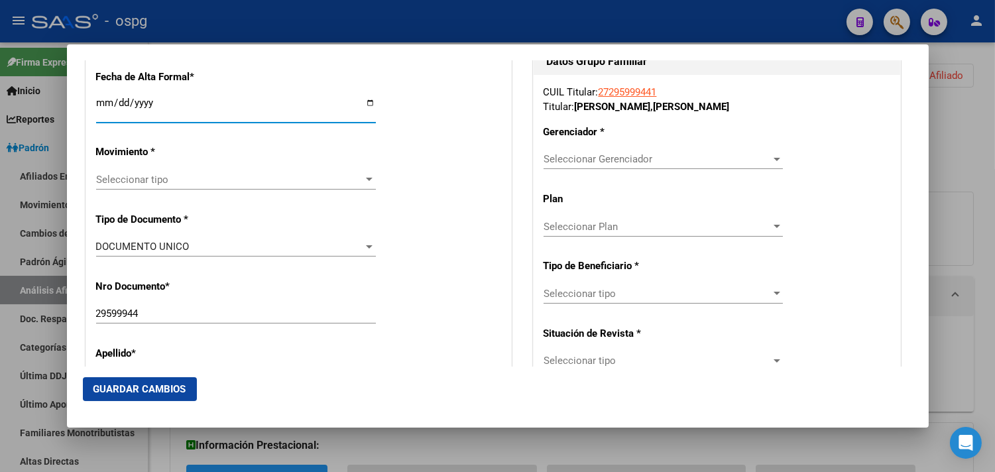
click at [107, 107] on input "Ingresar fecha" at bounding box center [236, 107] width 280 height 21
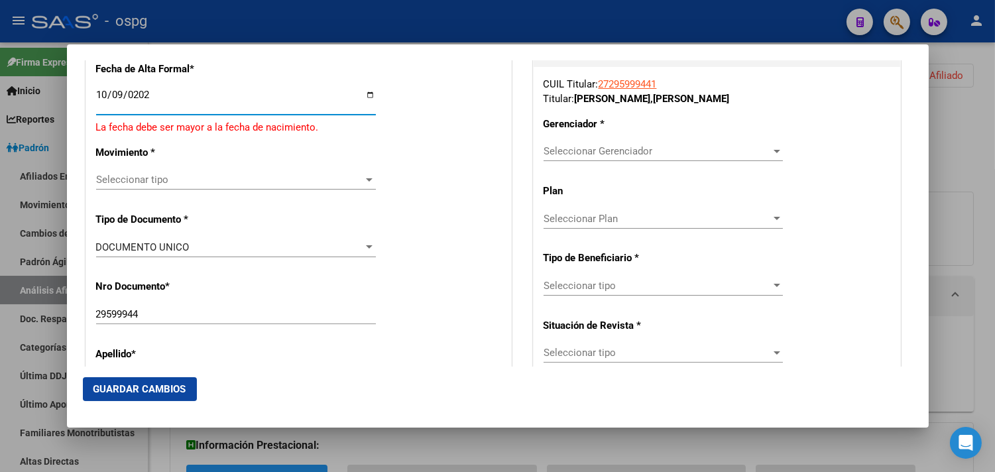
type input "[DATE]"
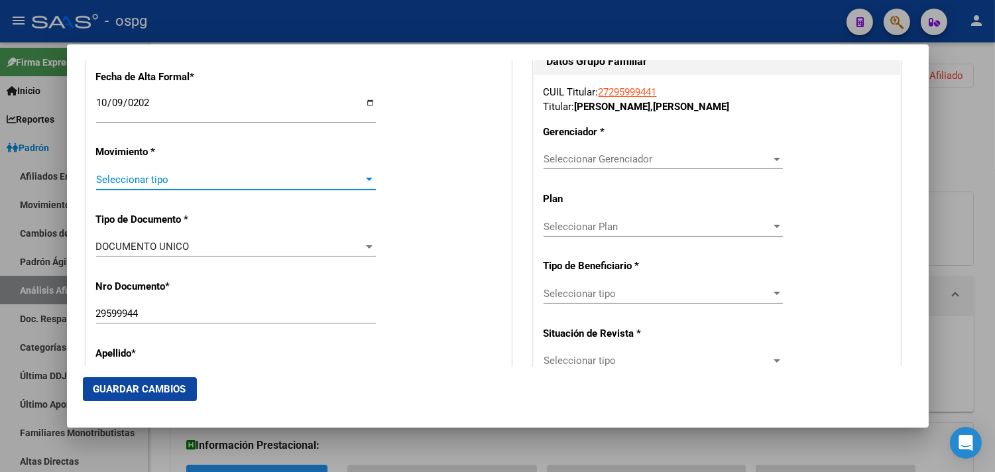
click at [125, 174] on span "Seleccionar tipo" at bounding box center [230, 180] width 268 height 12
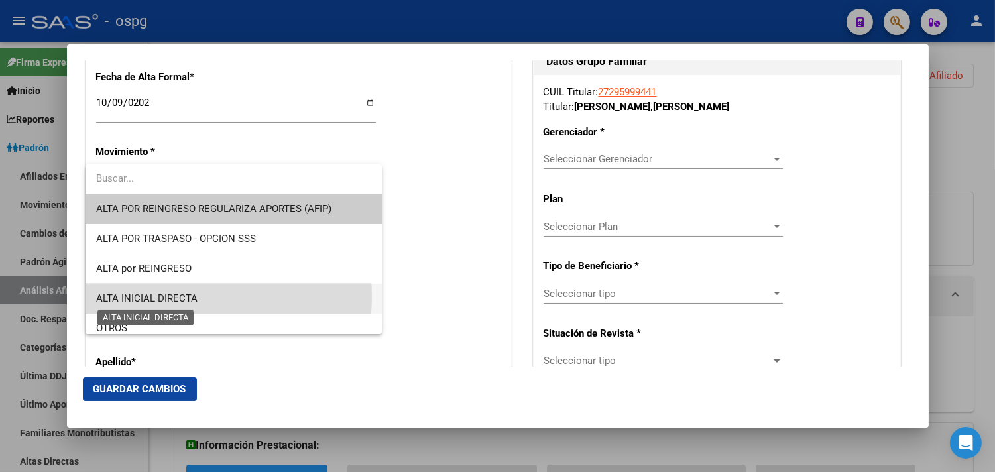
click at [170, 296] on span "ALTA INICIAL DIRECTA" at bounding box center [146, 298] width 101 height 12
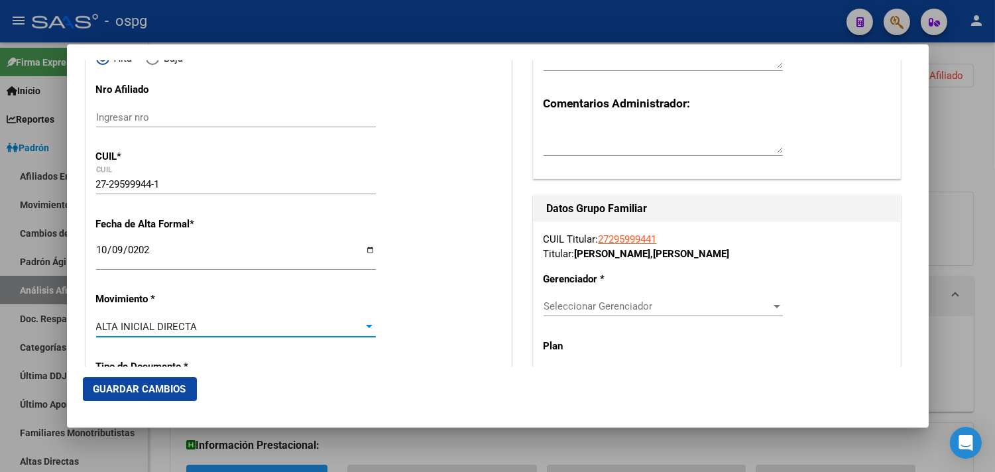
scroll to position [368, 0]
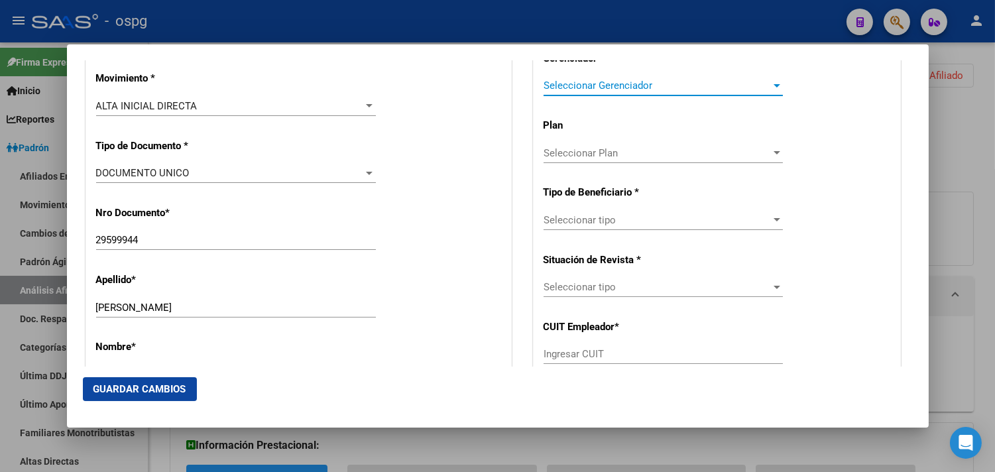
click at [590, 82] on span "Seleccionar Gerenciador" at bounding box center [656, 86] width 227 height 12
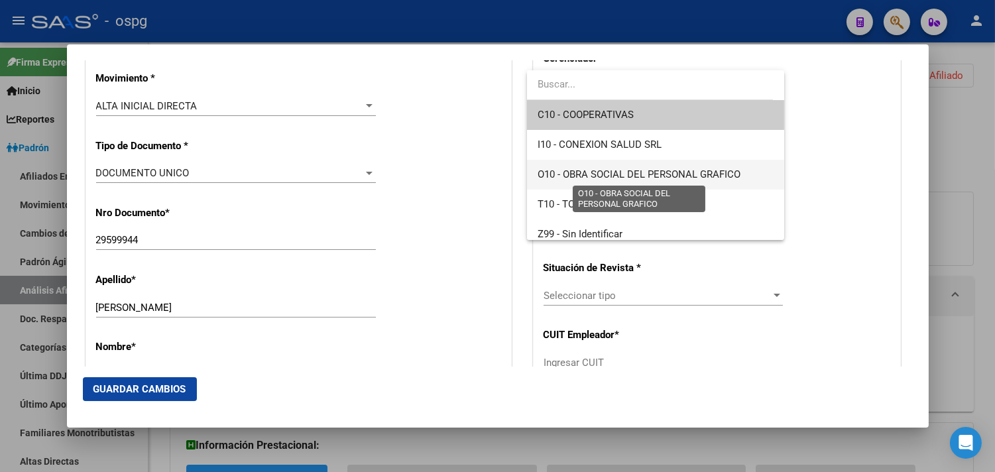
click at [633, 171] on span "O10 - OBRA SOCIAL DEL PERSONAL GRAFICO" at bounding box center [638, 174] width 203 height 12
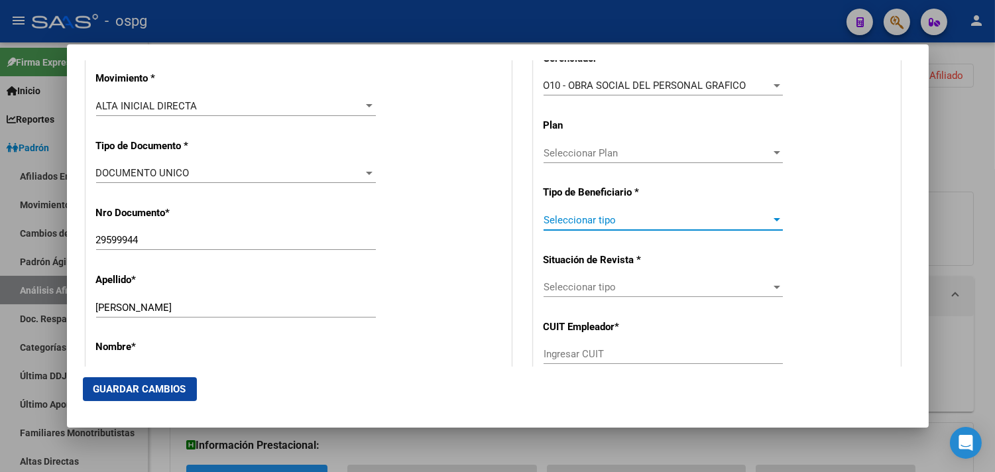
click at [661, 217] on span "Seleccionar tipo" at bounding box center [656, 220] width 227 height 12
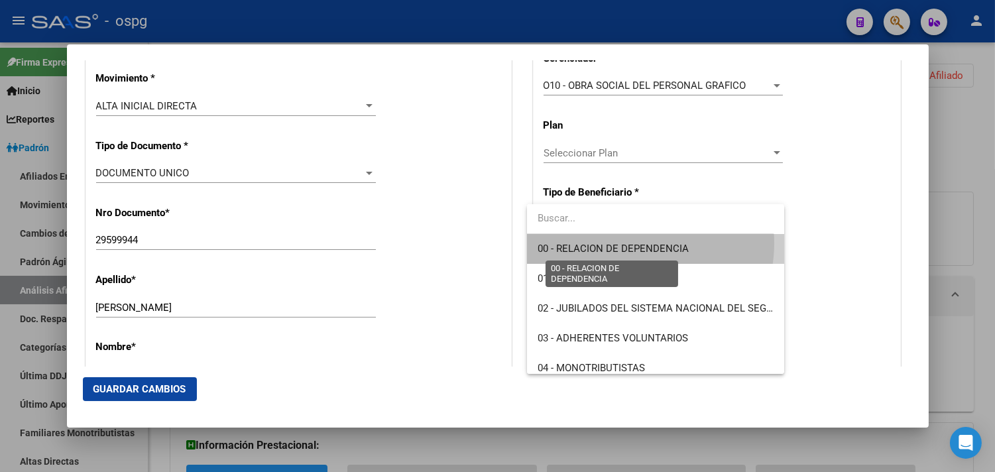
click at [632, 243] on span "00 - RELACION DE DEPENDENCIA" at bounding box center [612, 249] width 151 height 12
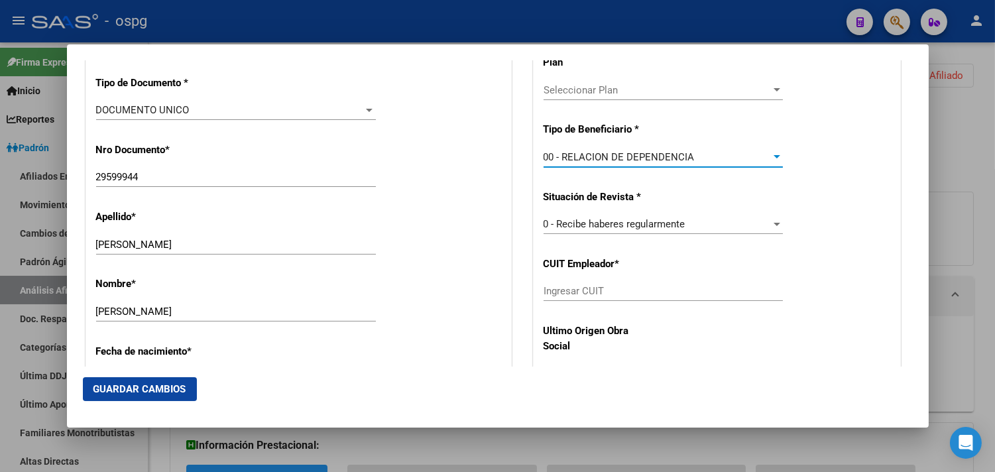
type input "30-71522752-1"
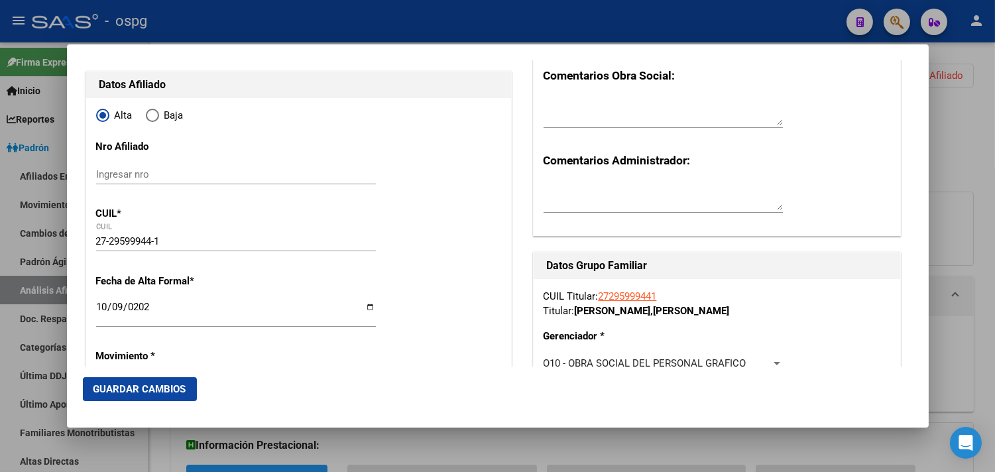
scroll to position [221, 0]
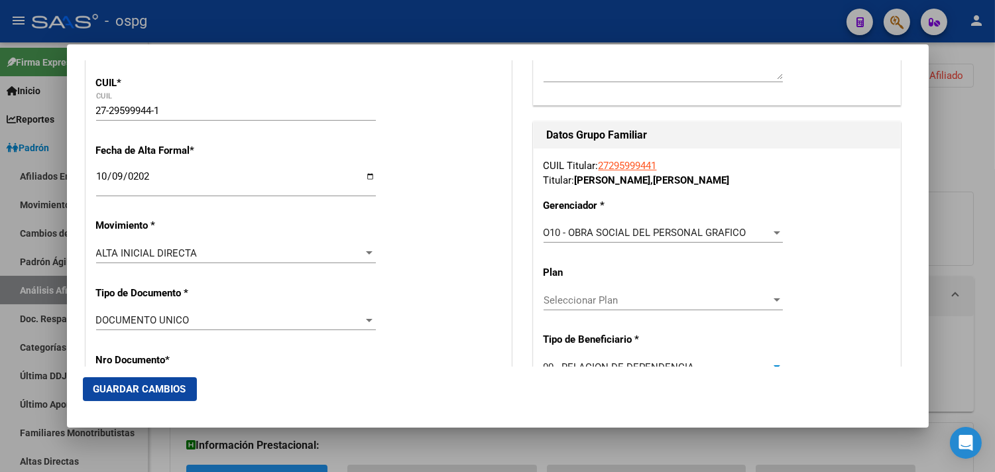
click at [142, 392] on span "Guardar Cambios" at bounding box center [139, 389] width 93 height 12
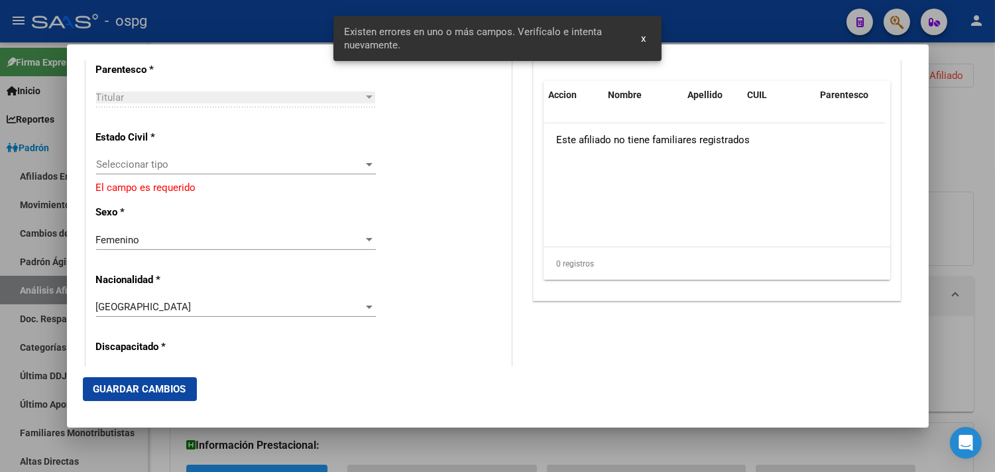
scroll to position [810, 0]
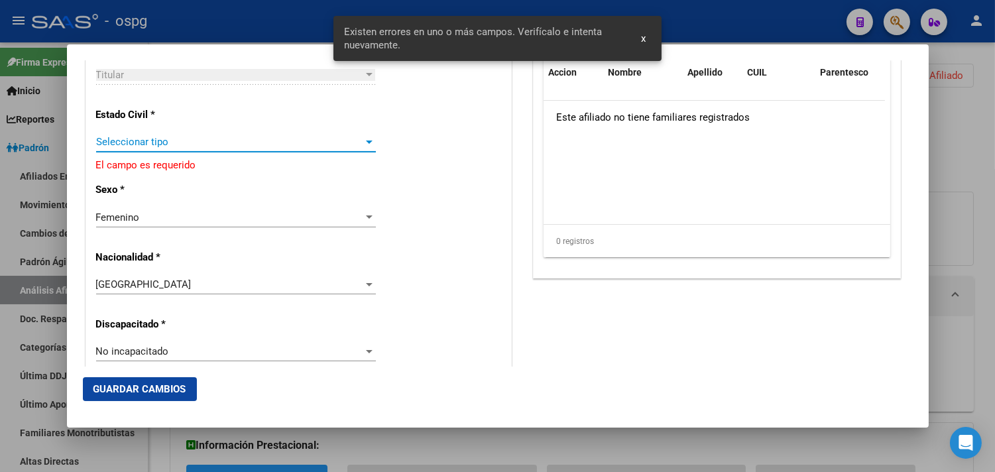
click at [147, 142] on span "Seleccionar tipo" at bounding box center [230, 142] width 268 height 12
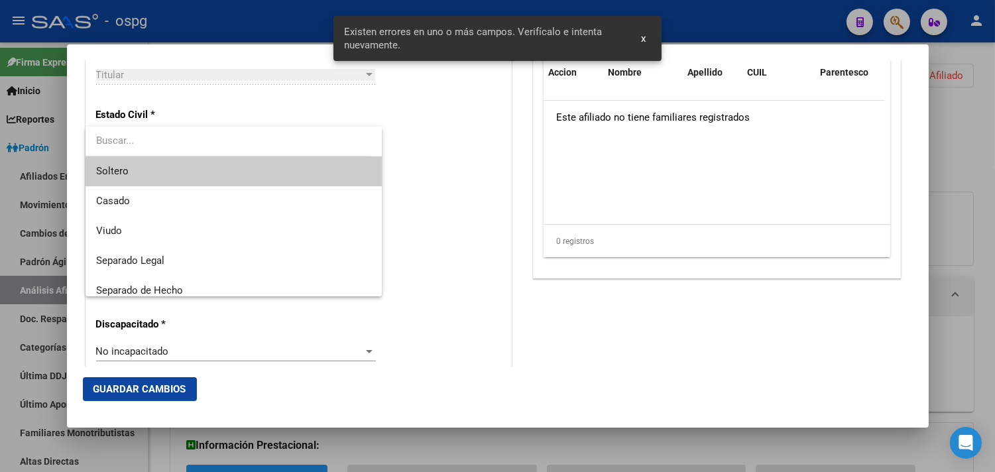
click at [140, 169] on span "Soltero" at bounding box center [233, 171] width 275 height 30
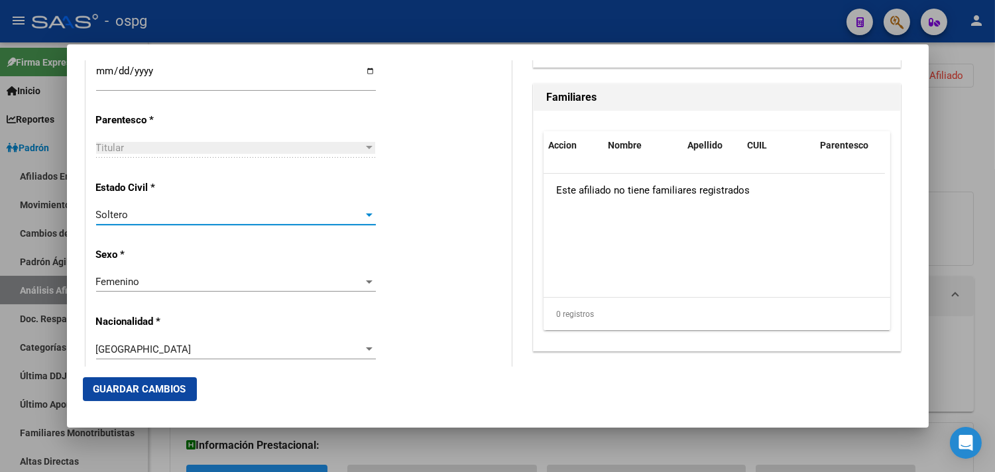
scroll to position [883, 0]
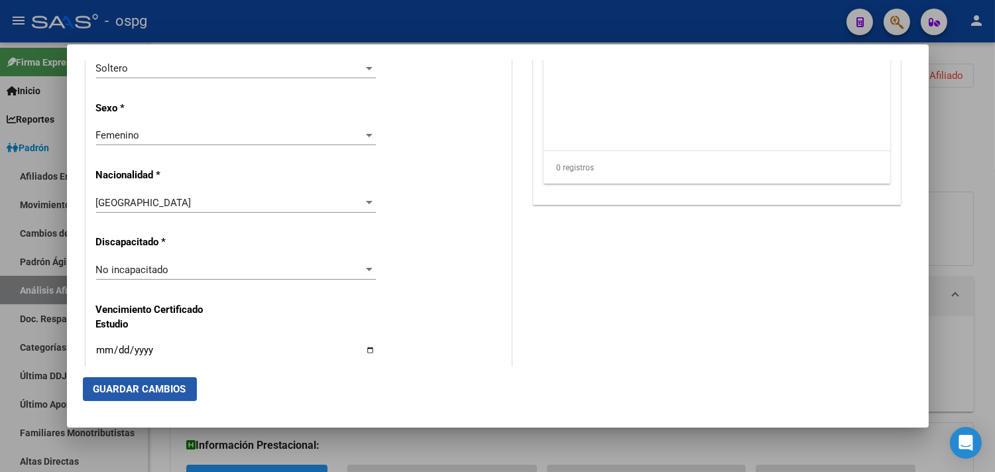
click at [126, 388] on span "Guardar Cambios" at bounding box center [139, 389] width 93 height 12
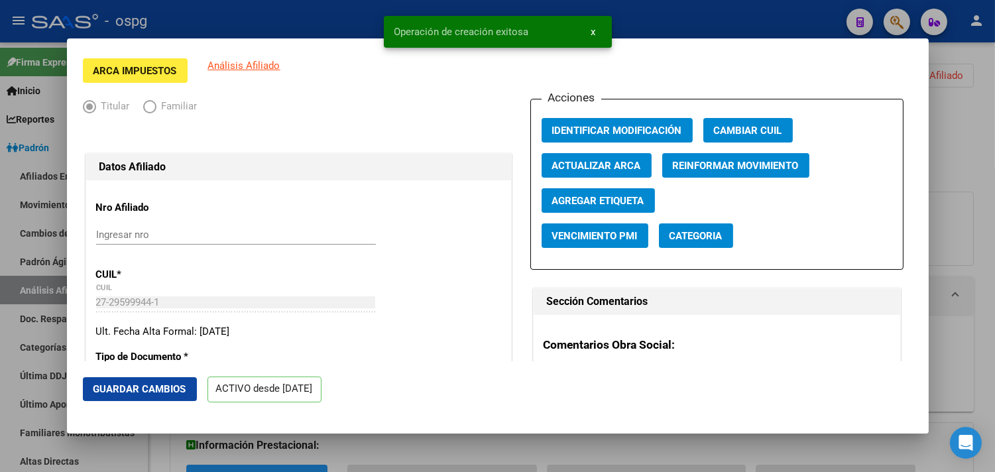
scroll to position [147, 0]
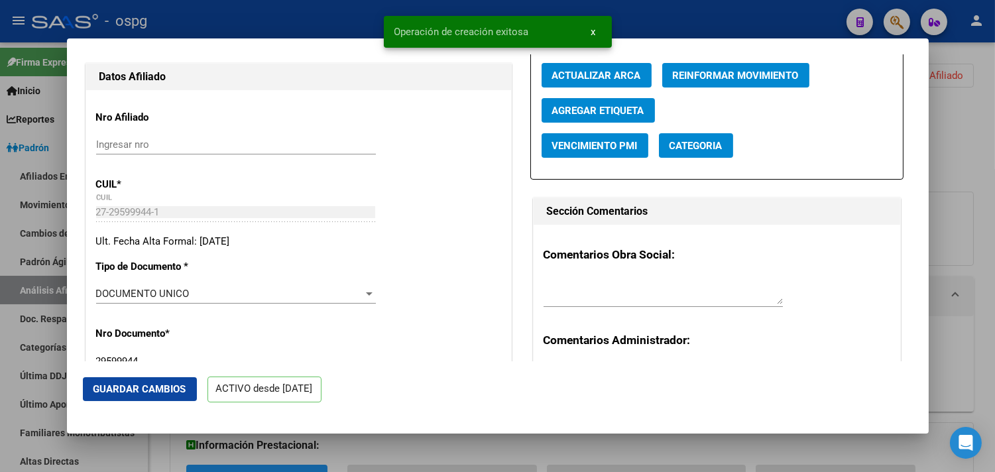
click at [157, 392] on span "Guardar Cambios" at bounding box center [139, 389] width 93 height 12
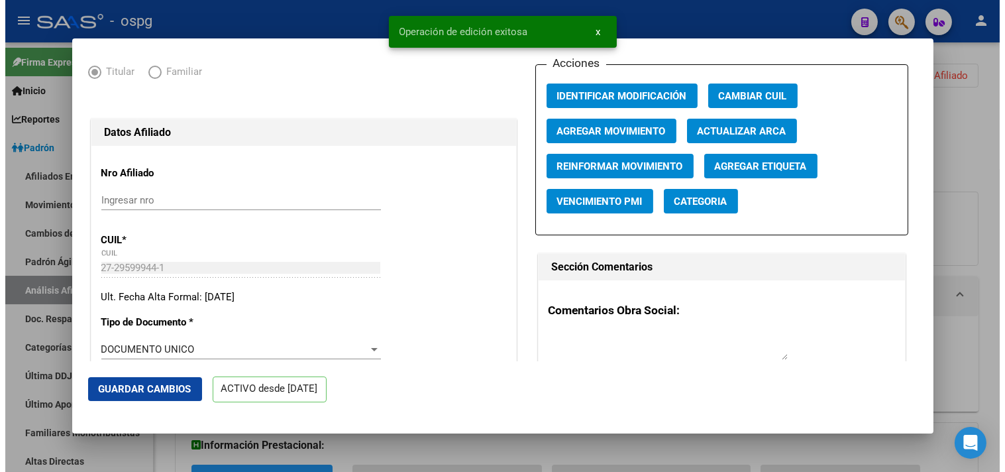
scroll to position [0, 0]
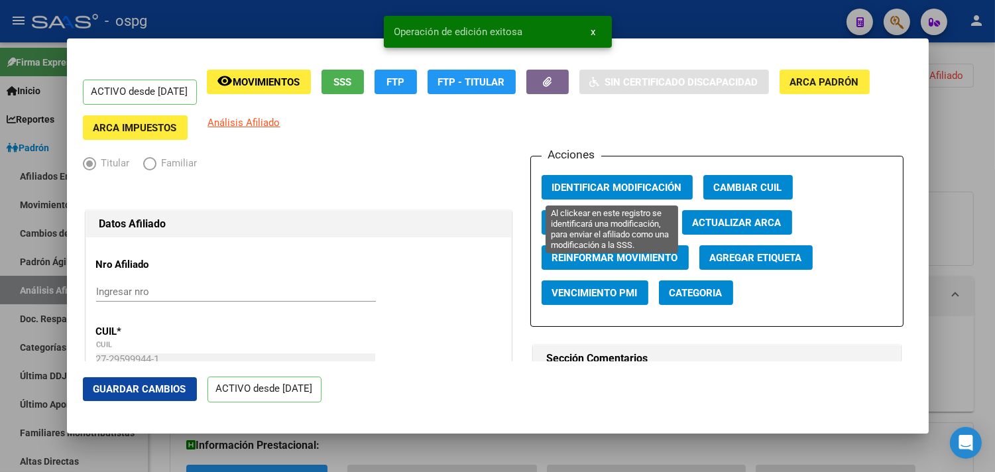
click at [610, 184] on span "Identificar Modificación" at bounding box center [617, 188] width 130 height 12
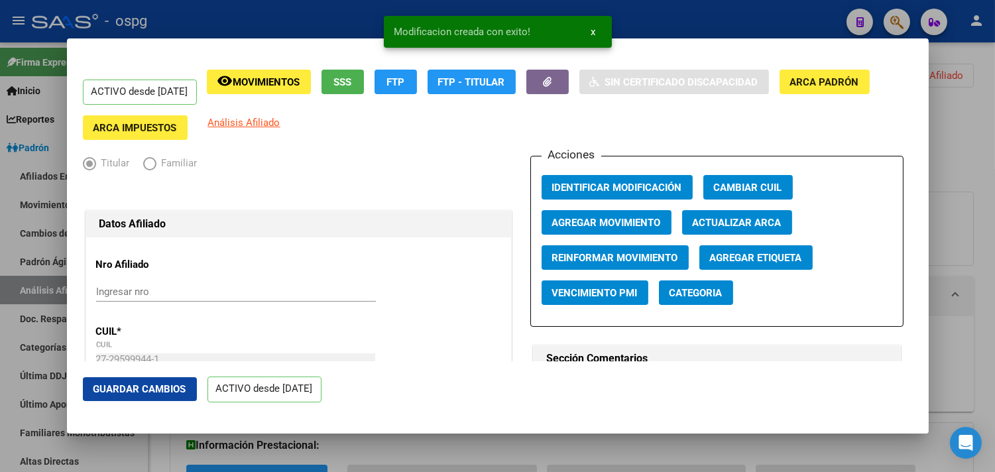
click at [265, 23] on div at bounding box center [497, 236] width 995 height 472
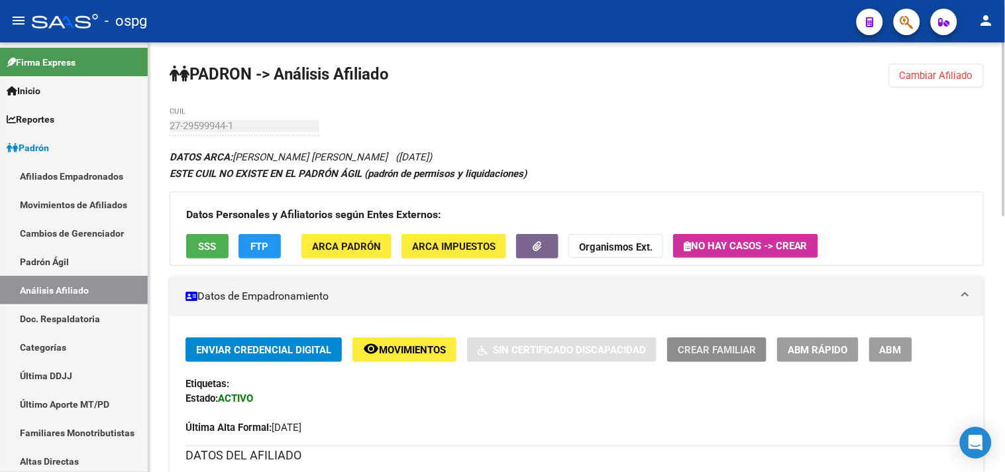
click at [710, 352] on span "Crear Familiar" at bounding box center [717, 350] width 78 height 12
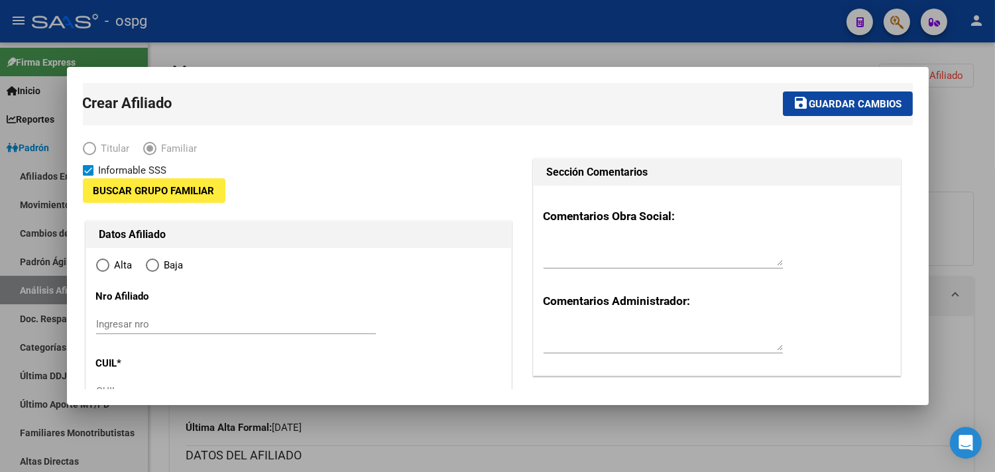
type input "30-71522752-1"
type input "LANUS"
type input "1824"
type input "UCRANIA"
type input "3168"
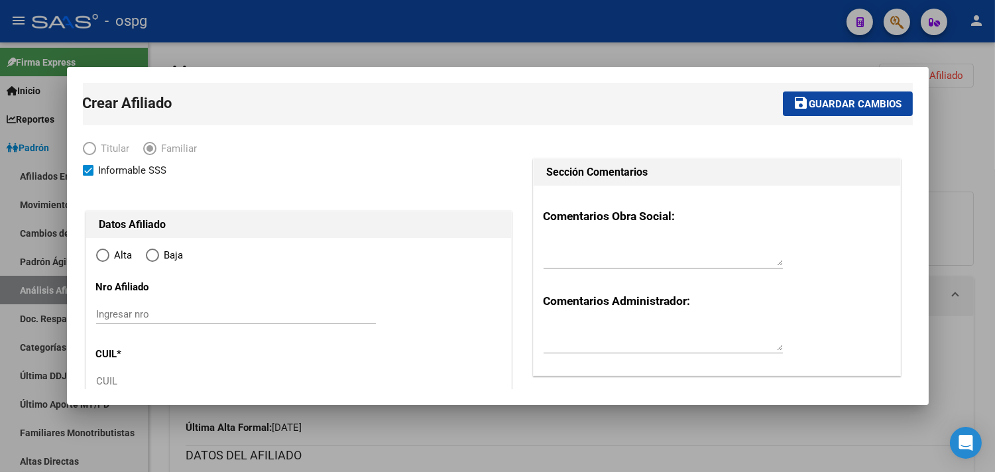
radio input "true"
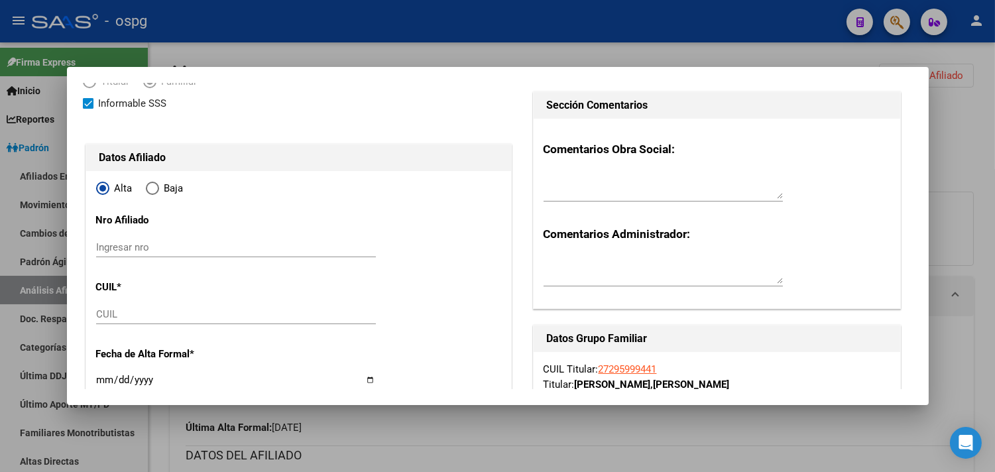
scroll to position [147, 0]
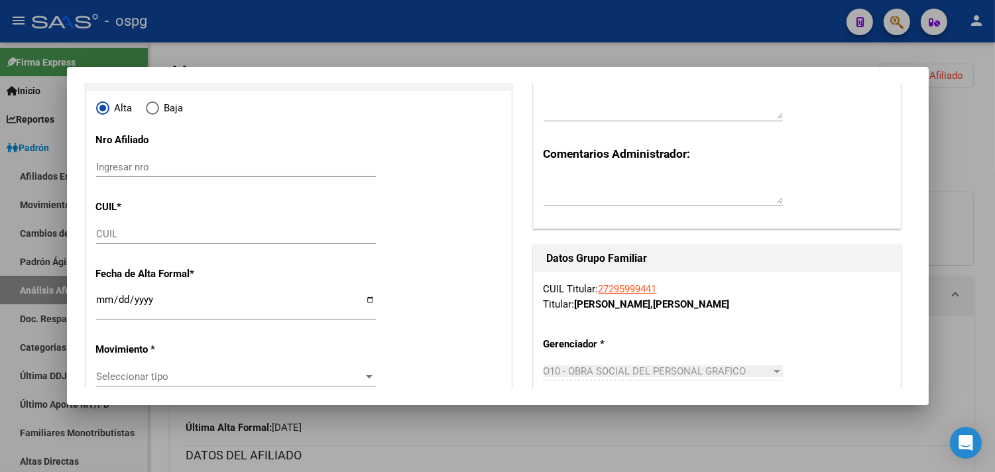
type input "30-71522752-1"
click at [111, 233] on input "CUIL" at bounding box center [236, 234] width 280 height 12
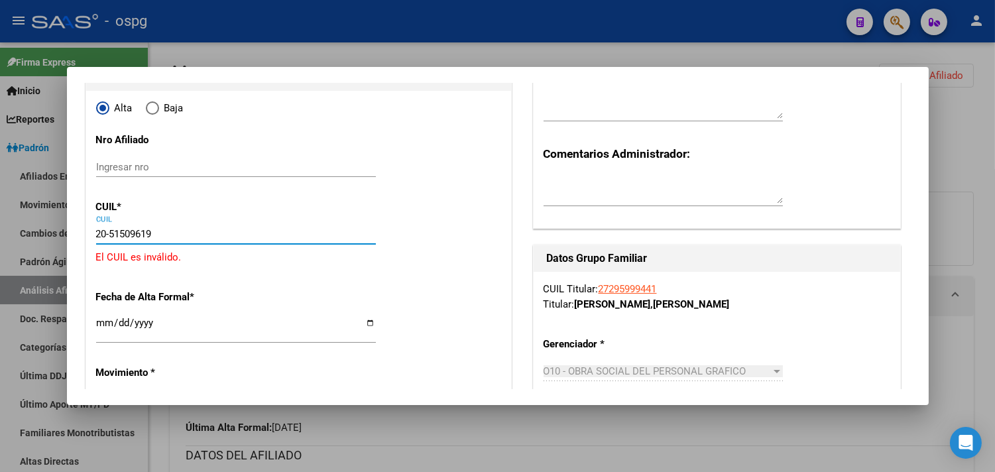
type input "20-51509619-2"
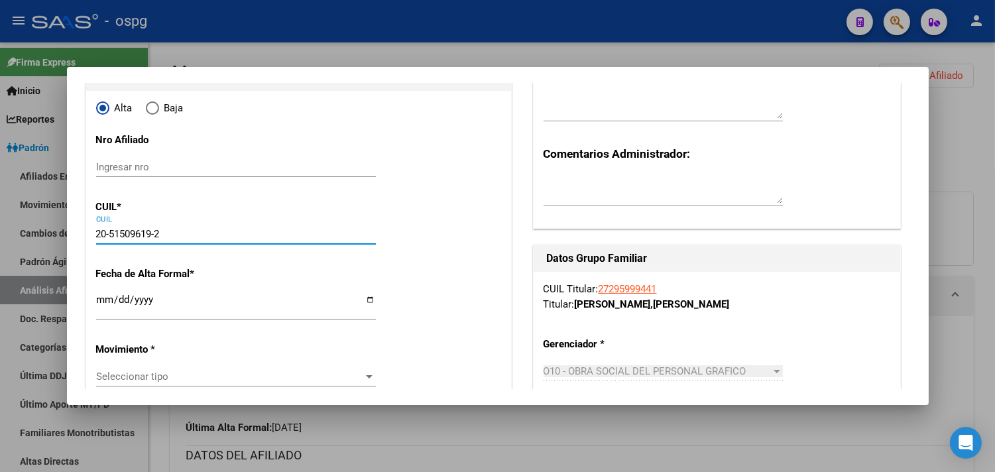
type input "51509619"
type input "[PERSON_NAME]"
type input "[DATE]"
type input "LANUS OESTE"
type input "20-51509619-2"
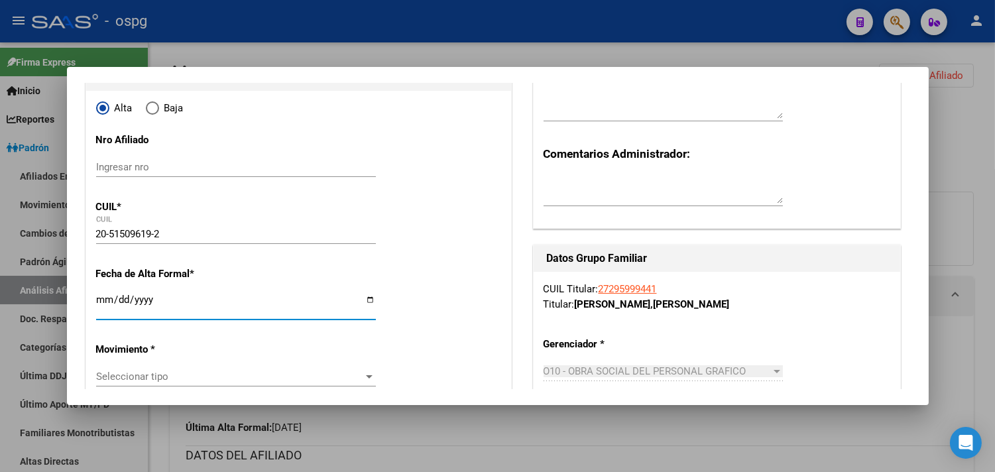
click at [102, 297] on input "Ingresar fecha" at bounding box center [236, 304] width 280 height 21
type input "[DATE]"
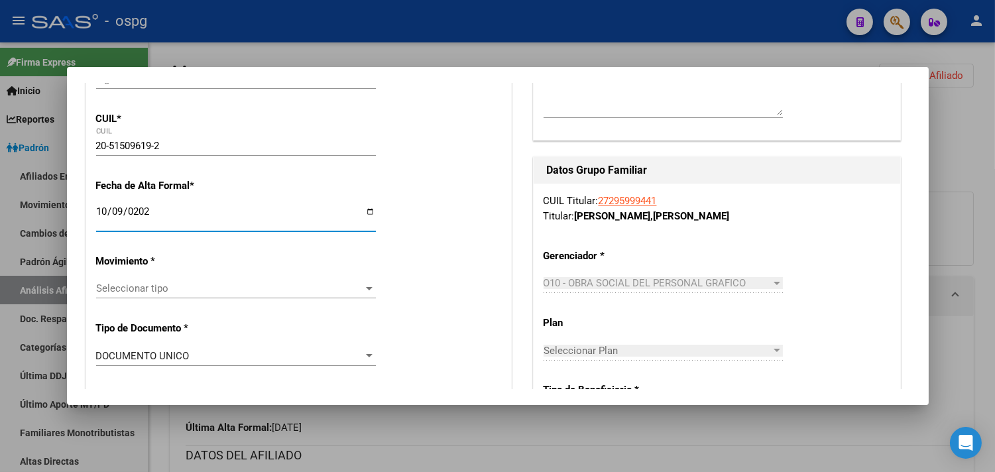
scroll to position [294, 0]
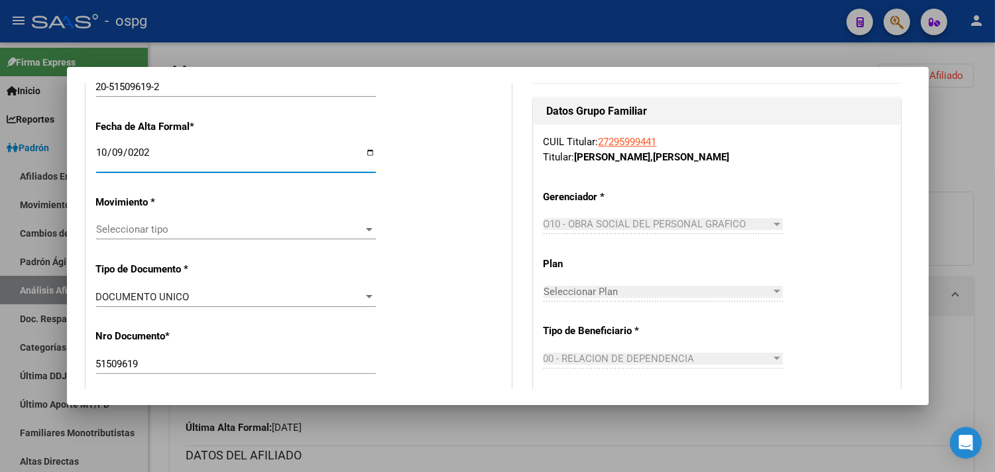
click at [156, 236] on div "Seleccionar tipo Seleccionar tipo" at bounding box center [236, 229] width 280 height 20
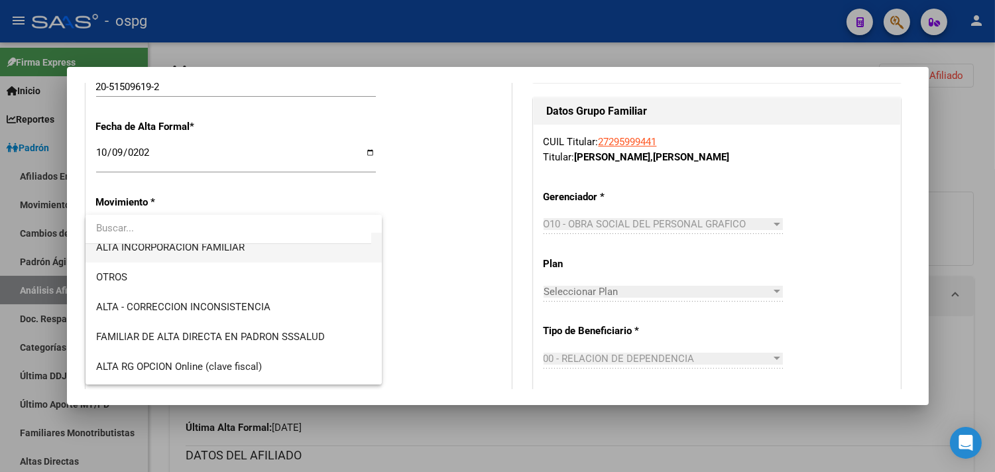
click at [226, 248] on span "ALTA INCORPORACION FAMILIAR" at bounding box center [170, 247] width 148 height 12
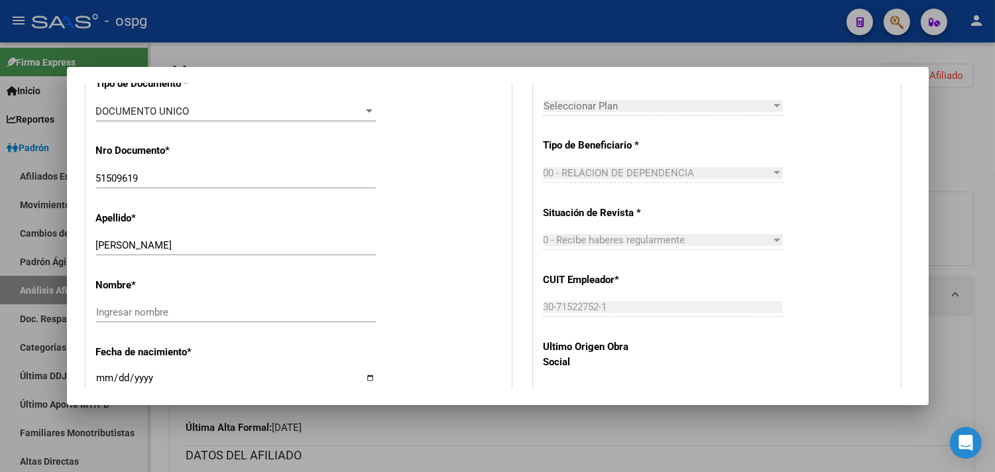
scroll to position [515, 0]
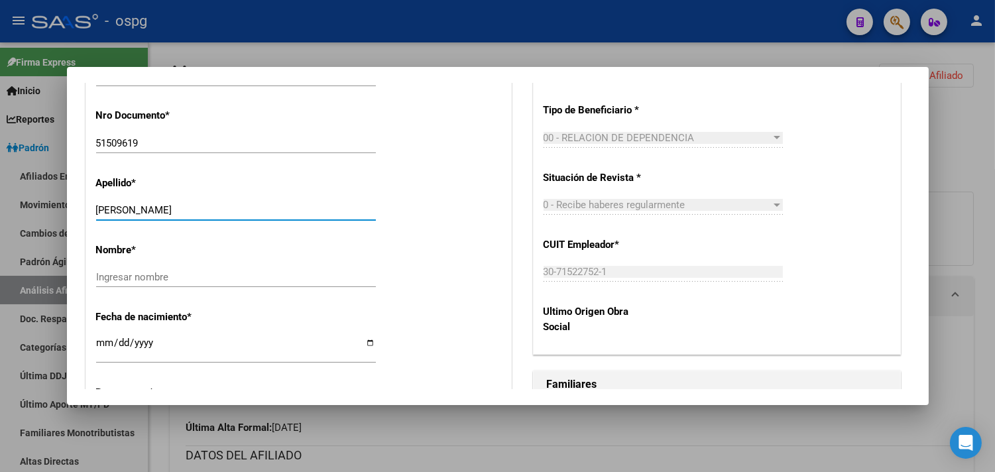
drag, startPoint x: 177, startPoint y: 213, endPoint x: 235, endPoint y: 214, distance: 57.7
click at [235, 214] on input "[PERSON_NAME]" at bounding box center [236, 210] width 280 height 12
type input "[PERSON_NAME]"
click at [130, 281] on input "Ingresar nombre" at bounding box center [236, 277] width 280 height 12
paste input "[PERSON_NAME]"
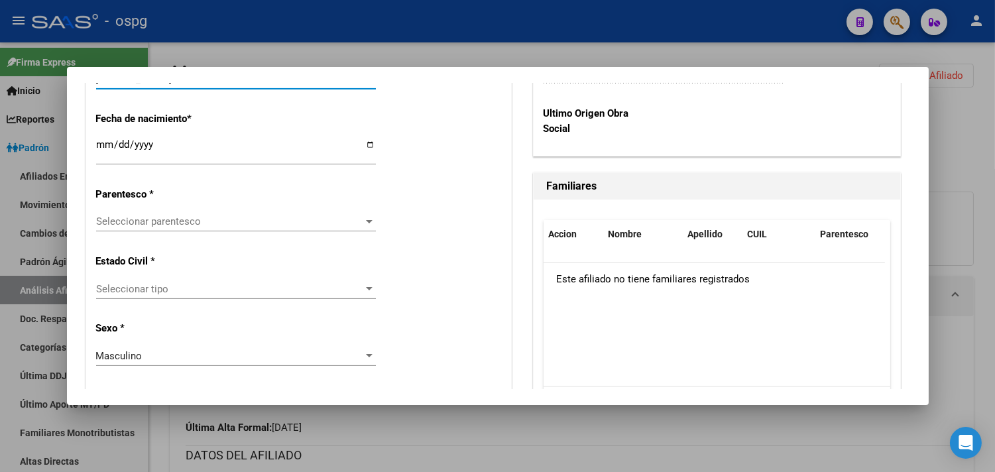
scroll to position [736, 0]
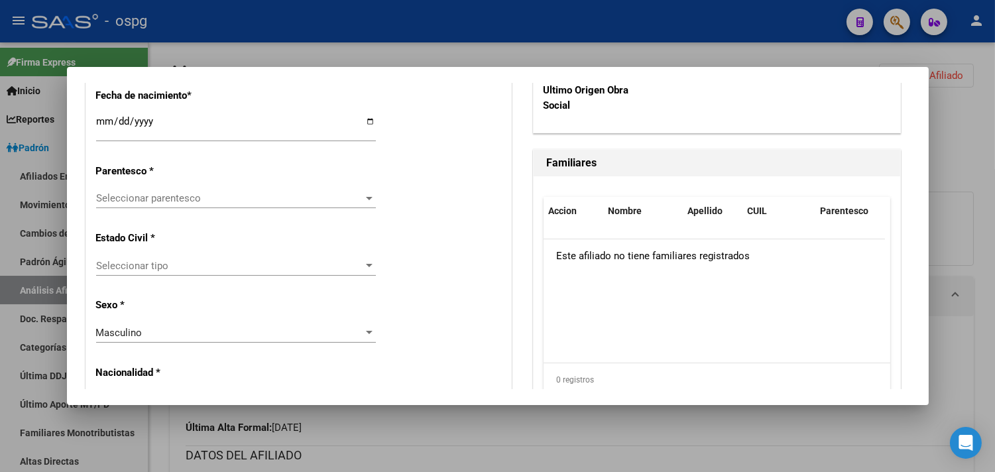
type input "[PERSON_NAME]"
click at [150, 190] on div "Seleccionar parentesco Seleccionar parentesco" at bounding box center [236, 198] width 280 height 20
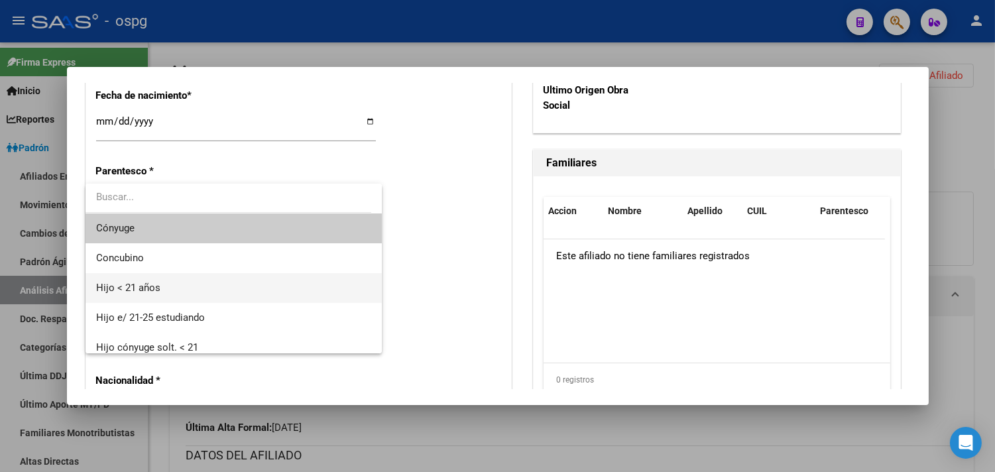
click at [117, 292] on span "Hijo < 21 años" at bounding box center [128, 288] width 64 height 12
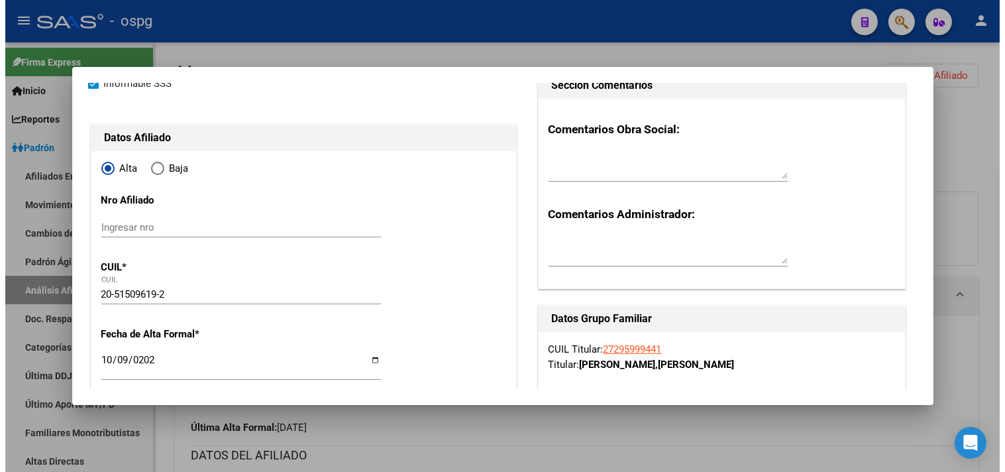
scroll to position [0, 0]
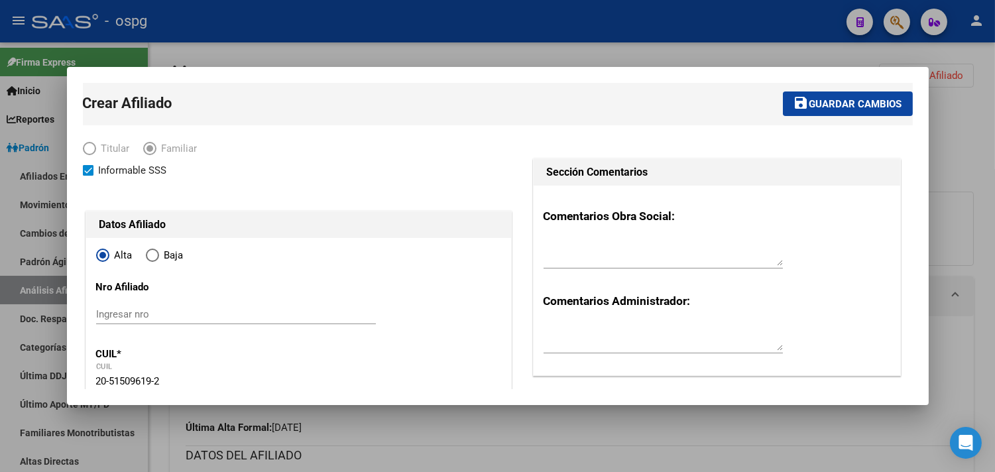
click at [809, 108] on span "Guardar cambios" at bounding box center [855, 104] width 93 height 12
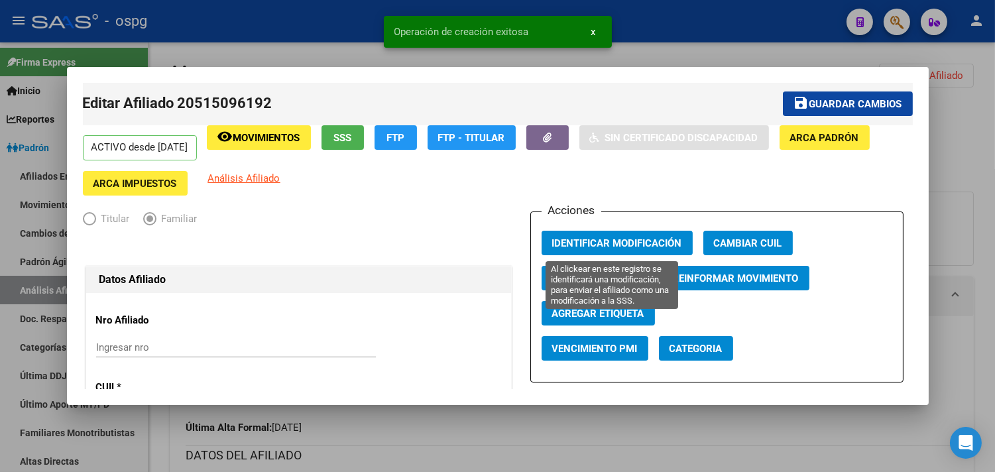
click at [622, 247] on span "Identificar Modificación" at bounding box center [617, 243] width 130 height 12
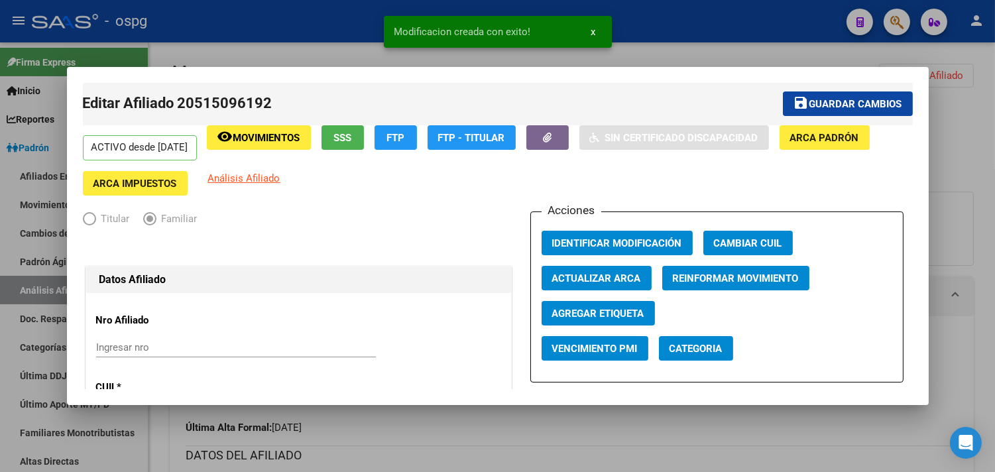
click at [241, 36] on div at bounding box center [497, 236] width 995 height 472
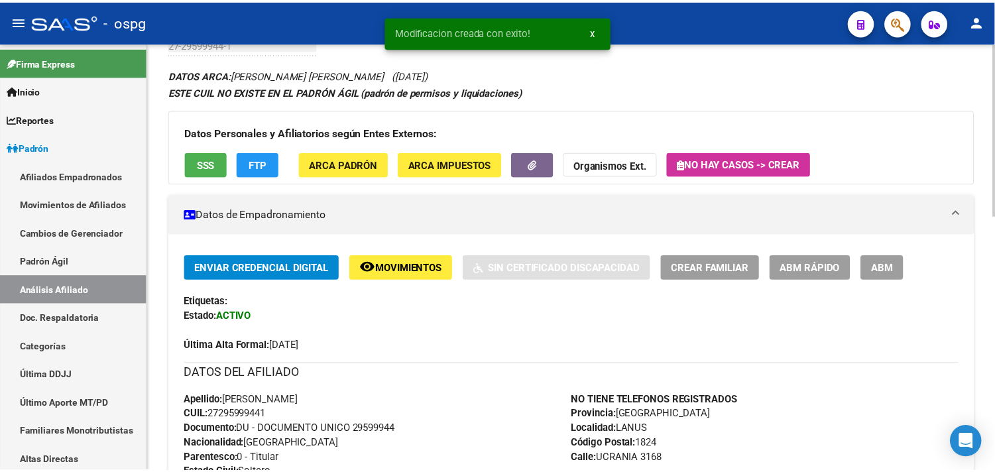
scroll to position [147, 0]
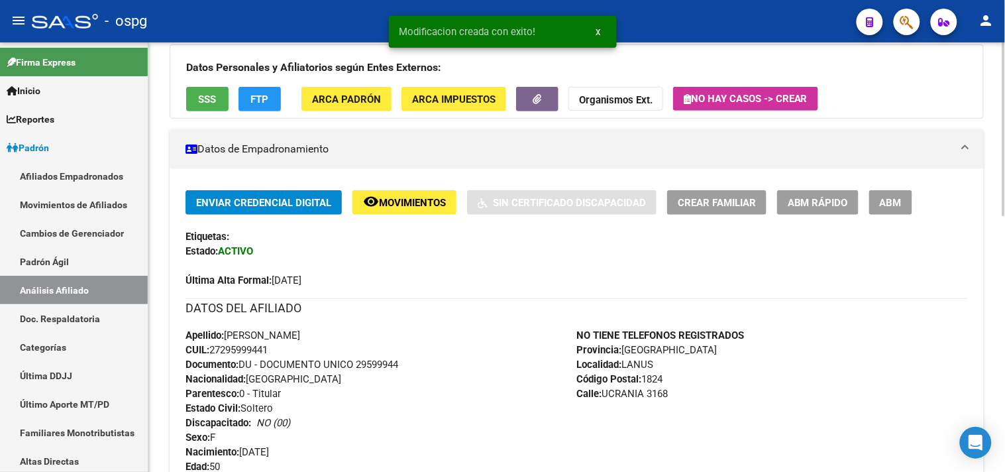
click at [726, 204] on span "Crear Familiar" at bounding box center [717, 203] width 78 height 12
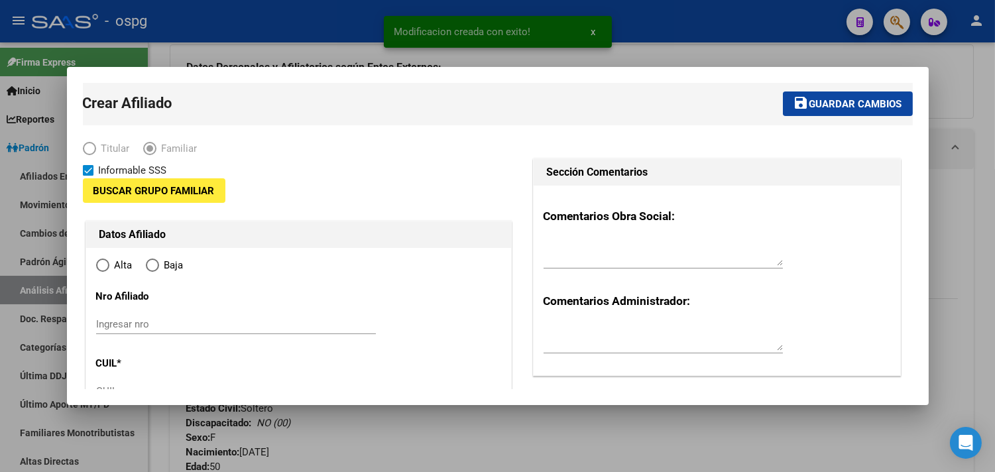
type input "30-71522752-1"
type input "LANUS"
type input "1824"
type input "UCRANIA"
type input "3168"
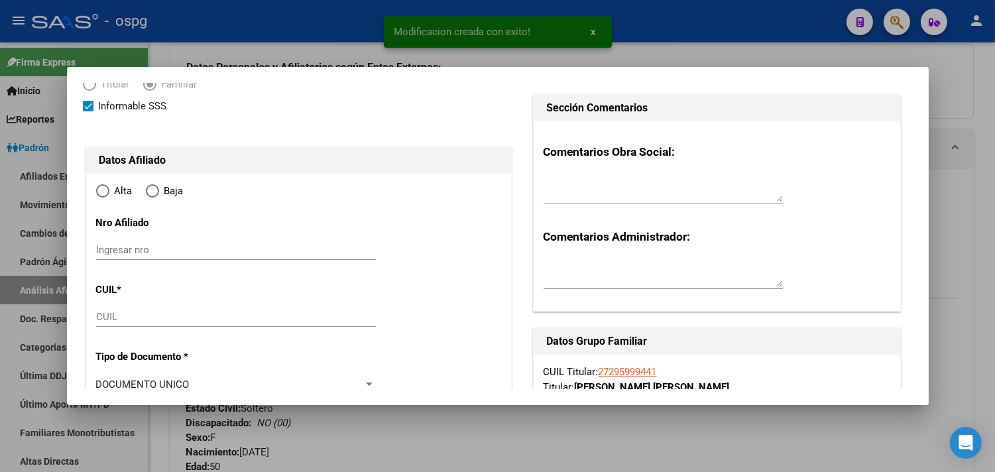
radio input "true"
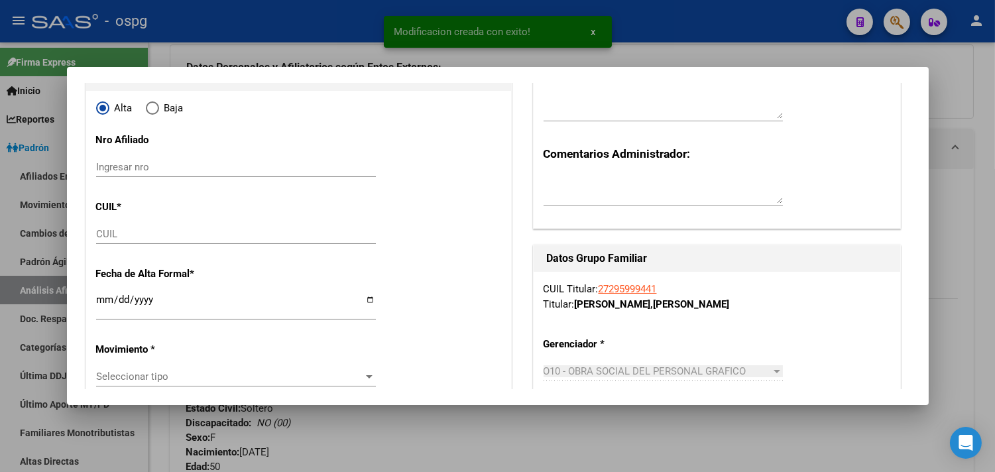
type input "30-71522752-1"
click at [108, 229] on input "CUIL" at bounding box center [236, 234] width 280 height 12
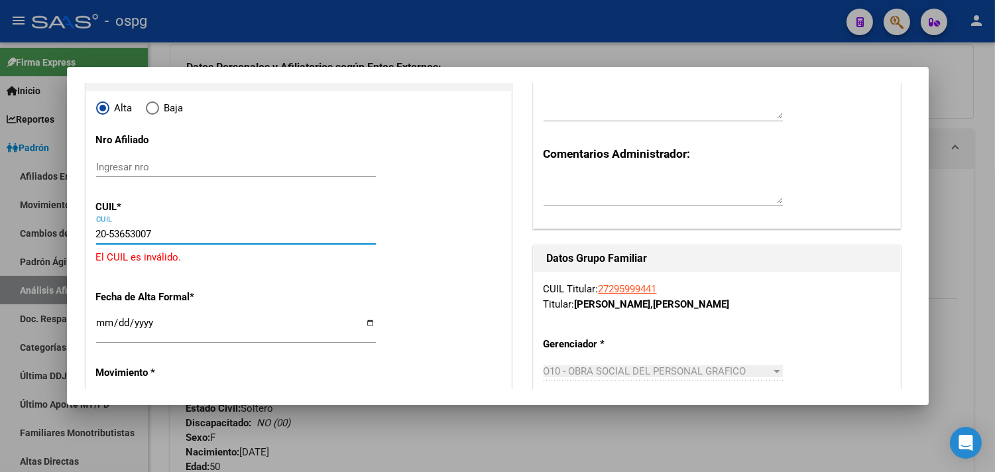
type input "20-53653007-0"
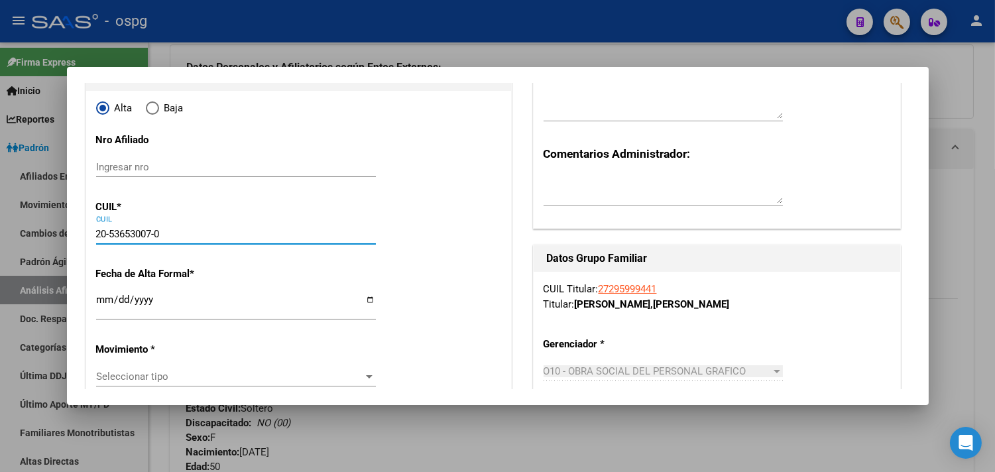
type input "53653007"
type input "[PERSON_NAME]"
type input "[DATE]"
type input "TEMPERLEY"
type input "1834"
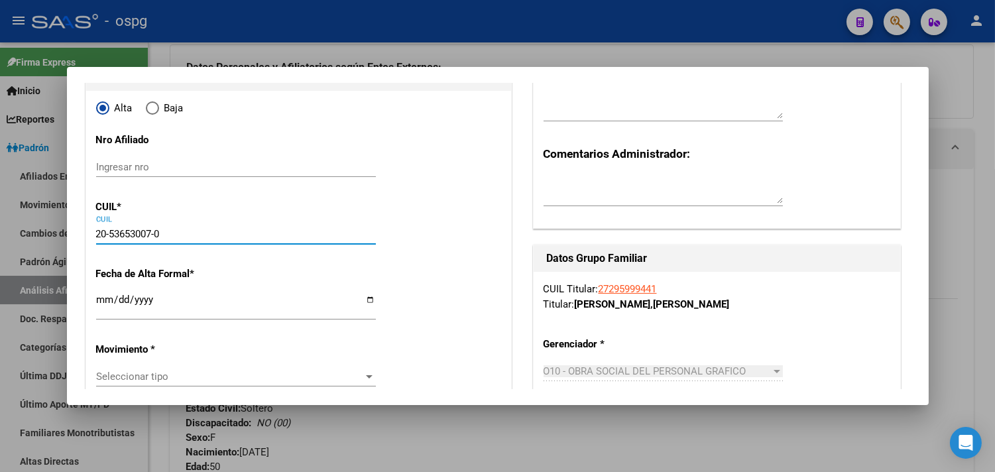
type input "AV [PERSON_NAME]"
type input "10737"
type input "01"
type input "20-53653007-0"
click at [108, 303] on input "Ingresar fecha" at bounding box center [236, 304] width 280 height 21
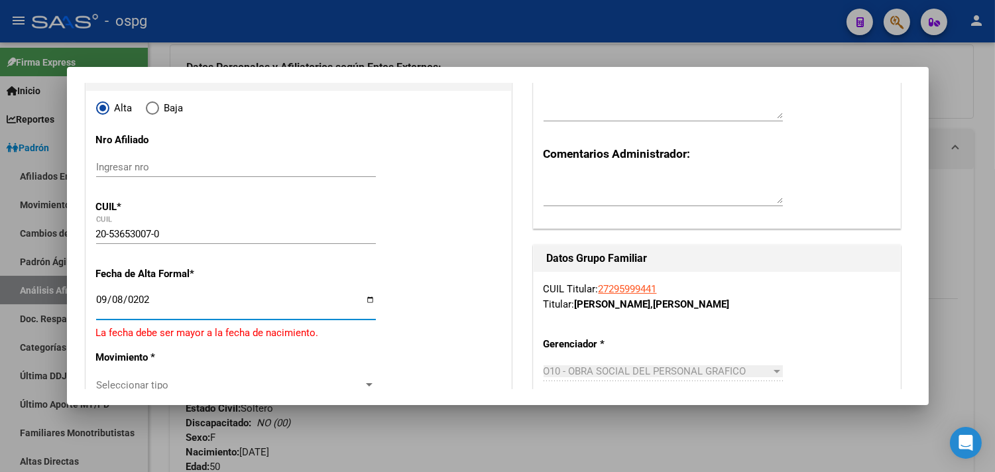
type input "[DATE]"
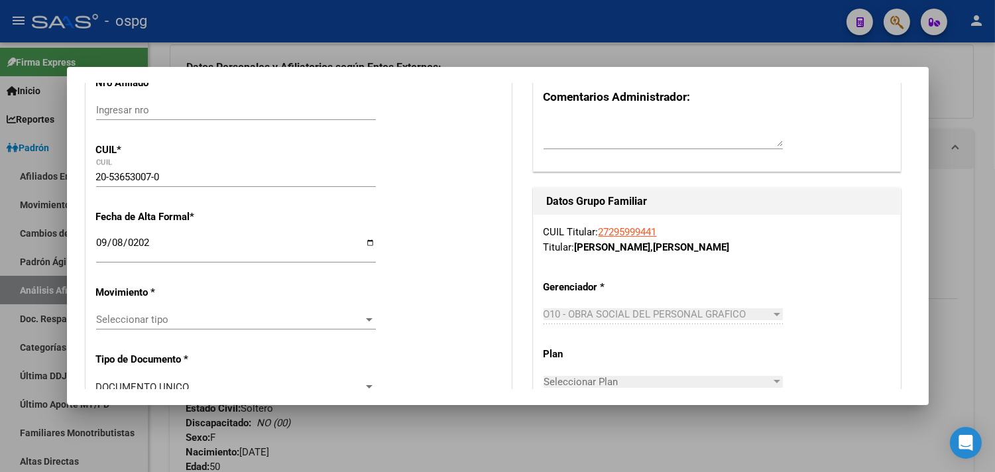
scroll to position [221, 0]
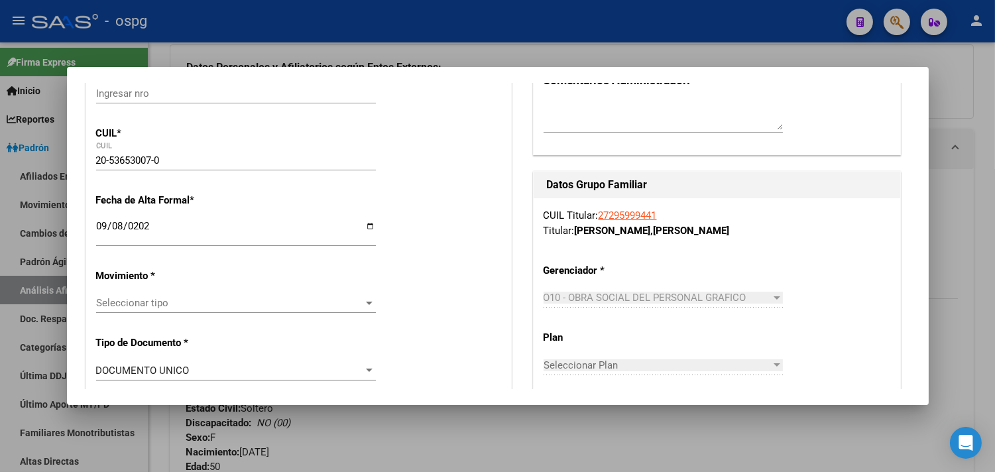
click at [134, 302] on span "Seleccionar tipo" at bounding box center [230, 303] width 268 height 12
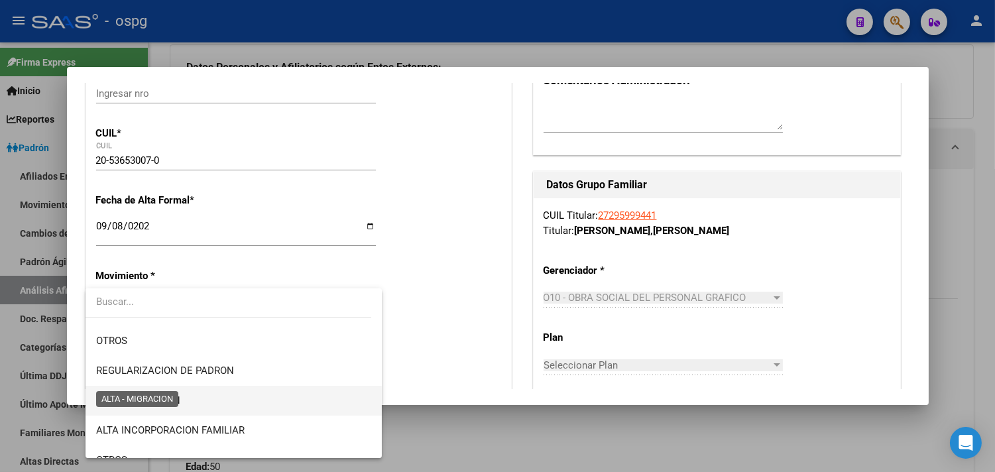
scroll to position [147, 0]
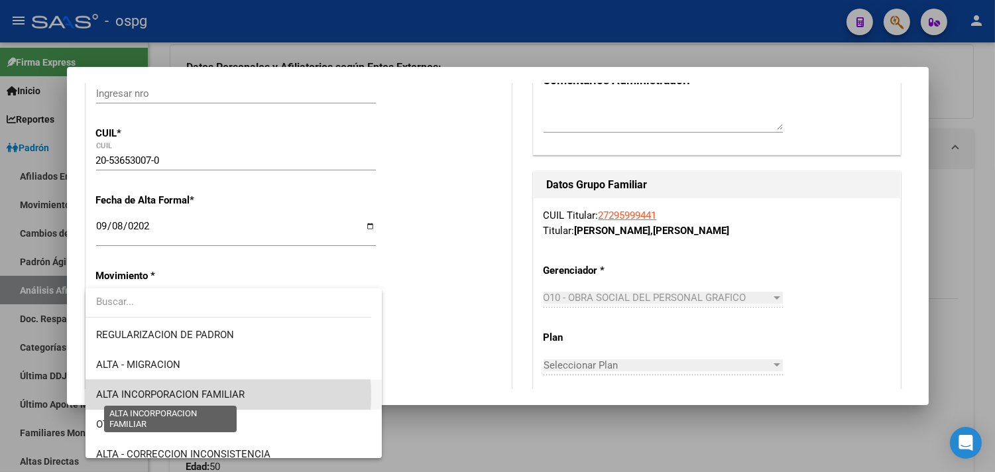
click at [186, 394] on span "ALTA INCORPORACION FAMILIAR" at bounding box center [170, 394] width 148 height 12
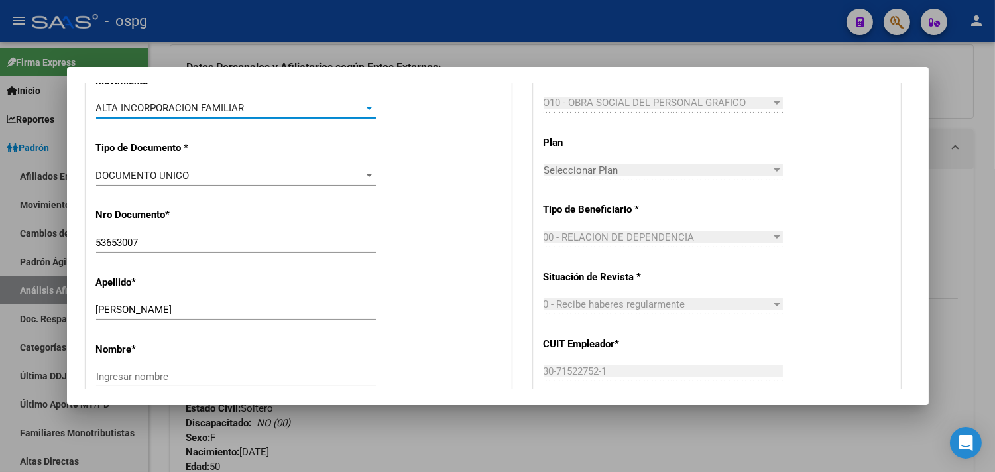
scroll to position [441, 0]
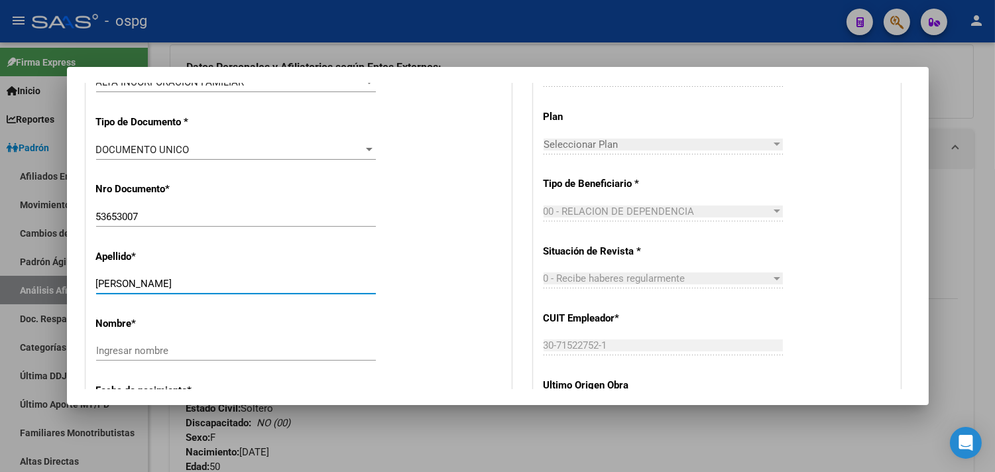
drag, startPoint x: 181, startPoint y: 282, endPoint x: 257, endPoint y: 289, distance: 76.6
click at [257, 289] on input "[PERSON_NAME]" at bounding box center [236, 284] width 280 height 12
type input "[PERSON_NAME]"
click at [151, 352] on input "Ingresar nombre" at bounding box center [236, 351] width 280 height 12
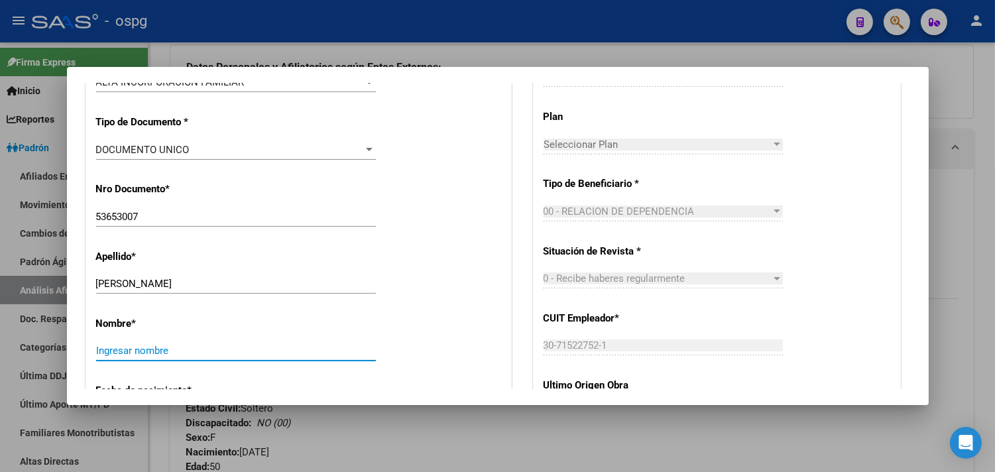
paste input "[PERSON_NAME]"
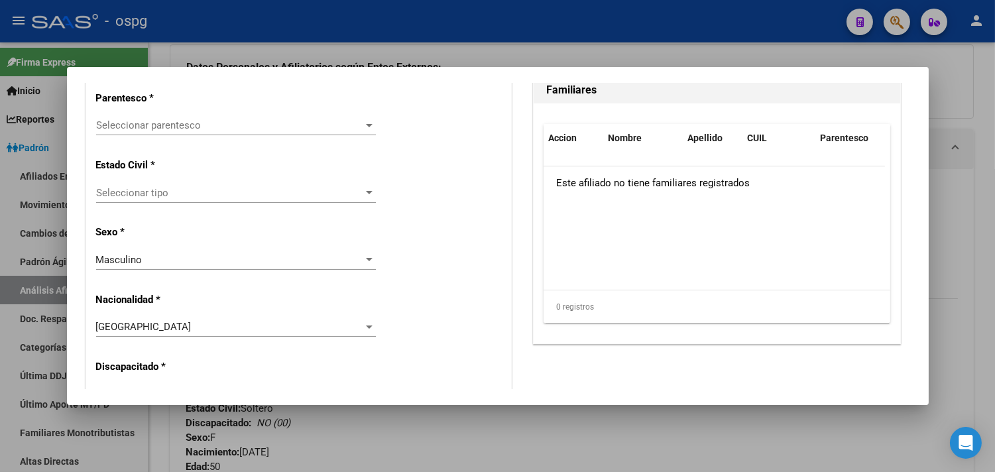
scroll to position [810, 0]
type input "[PERSON_NAME]"
click at [172, 117] on div "Seleccionar parentesco Seleccionar parentesco" at bounding box center [236, 125] width 280 height 20
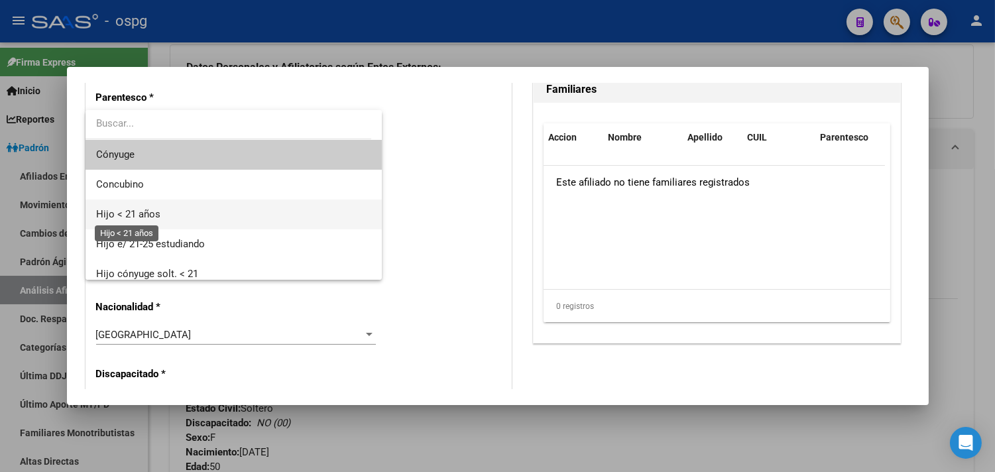
click at [131, 214] on span "Hijo < 21 años" at bounding box center [128, 214] width 64 height 12
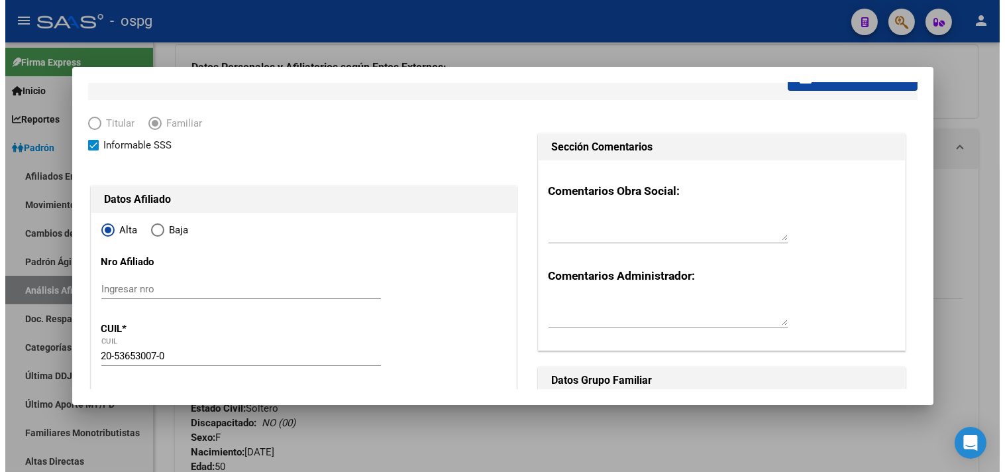
scroll to position [0, 0]
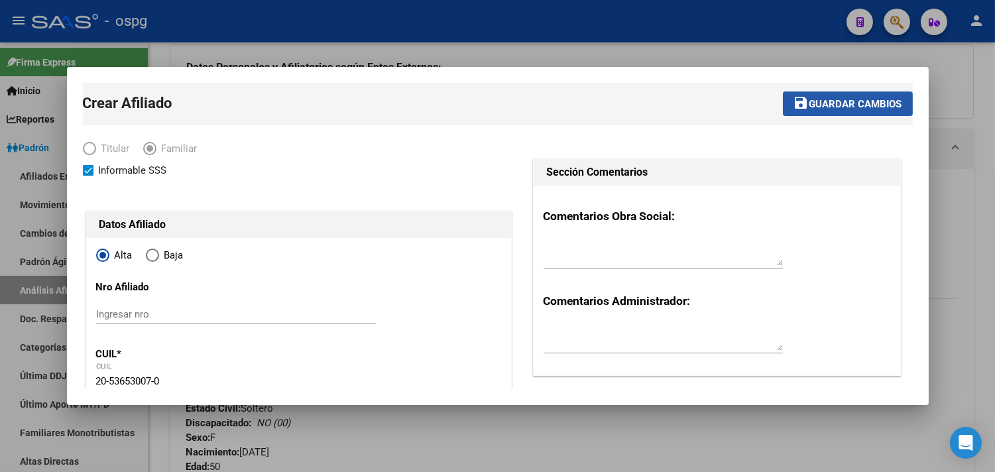
click at [831, 98] on span "Guardar cambios" at bounding box center [855, 104] width 93 height 12
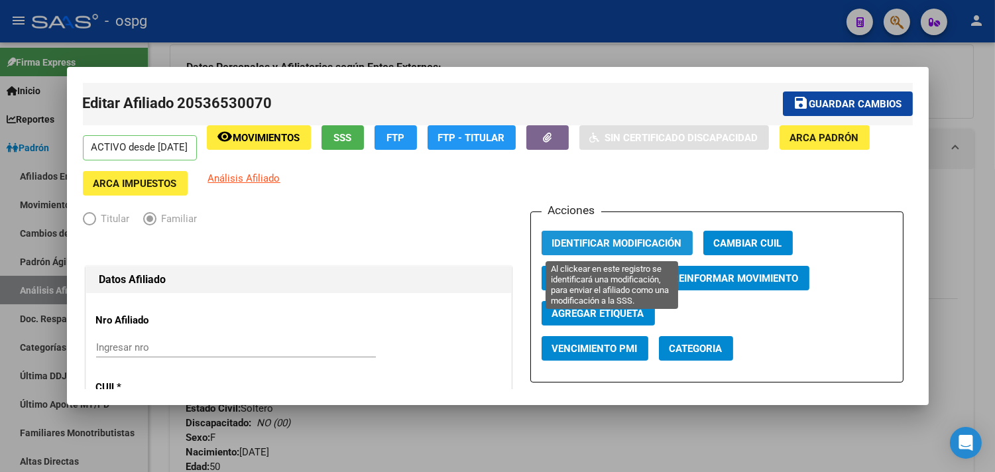
click at [581, 247] on span "Identificar Modificación" at bounding box center [617, 243] width 130 height 12
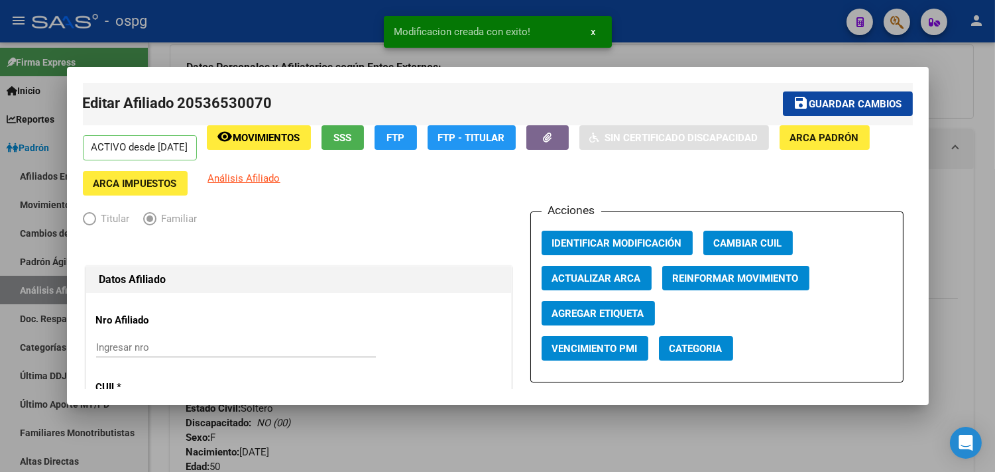
click at [274, 30] on div at bounding box center [497, 236] width 995 height 472
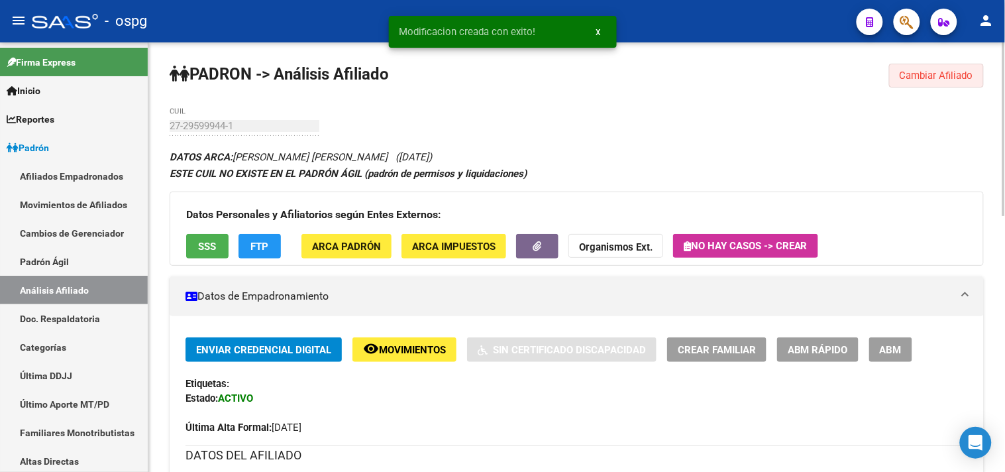
click at [925, 84] on button "Cambiar Afiliado" at bounding box center [936, 76] width 95 height 24
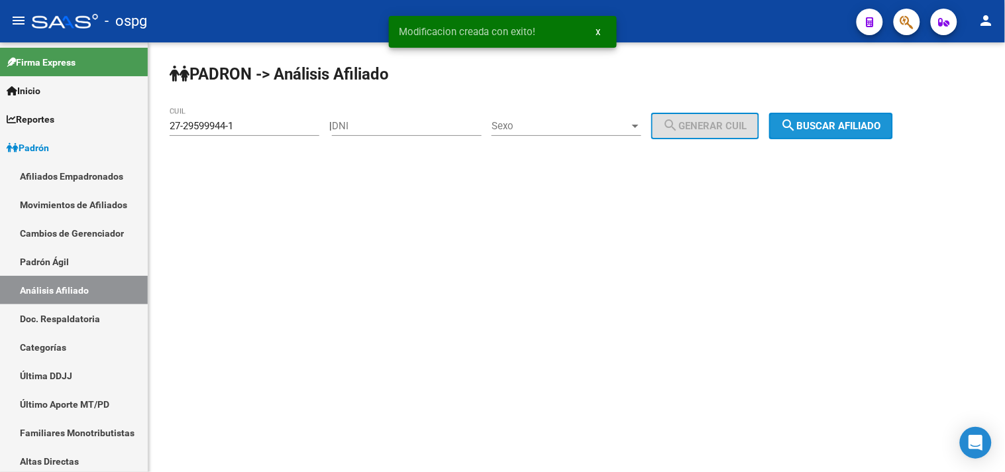
click at [797, 127] on mat-icon "search" at bounding box center [789, 125] width 16 height 16
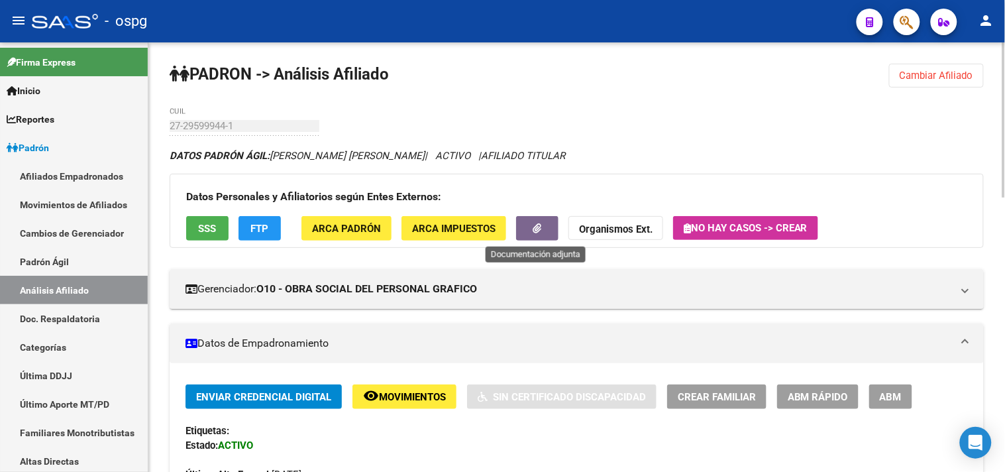
click at [537, 223] on span "button" at bounding box center [537, 229] width 9 height 12
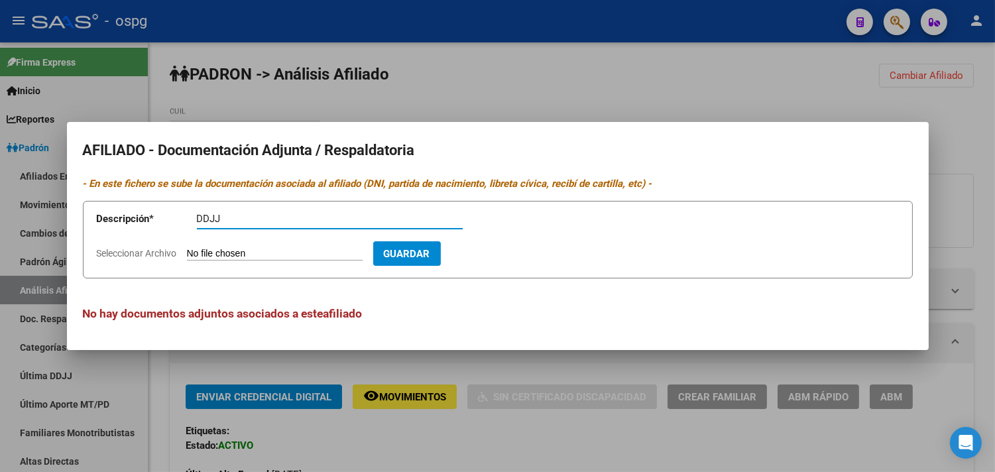
type input "DDJJ"
click at [241, 253] on input "Seleccionar Archivo" at bounding box center [275, 254] width 176 height 13
type input "C:\fakepath\ddjj [PERSON_NAME].jpg"
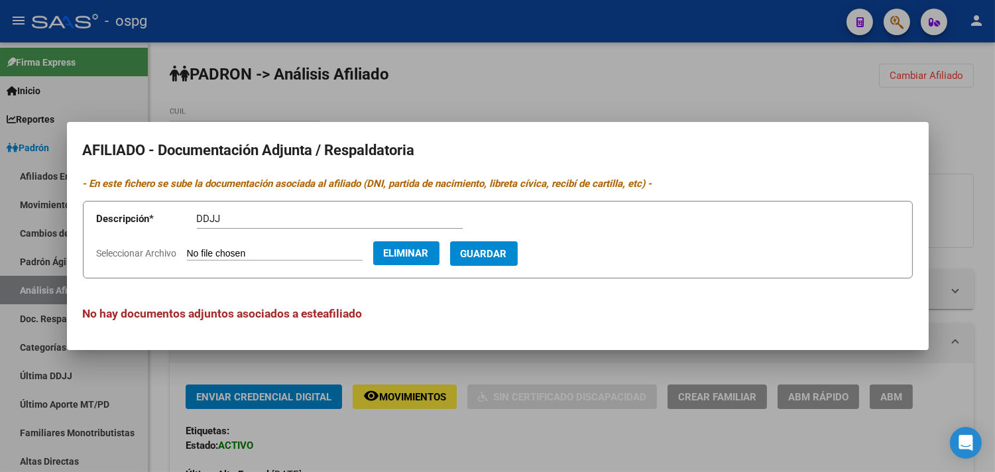
drag, startPoint x: 520, startPoint y: 262, endPoint x: 486, endPoint y: 246, distance: 37.6
click at [518, 262] on button "Guardar" at bounding box center [484, 253] width 68 height 25
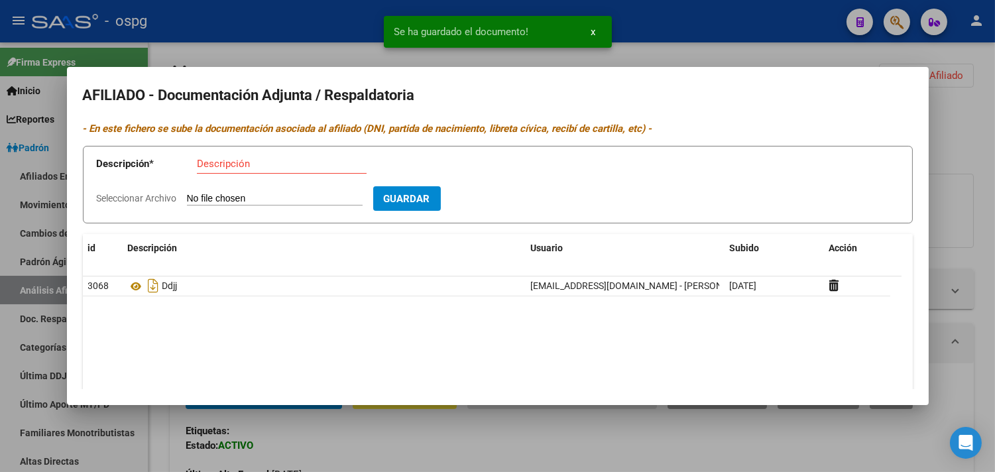
click at [209, 236] on datatable-header-cell "Descripción" at bounding box center [324, 248] width 403 height 28
click at [207, 168] on input "Descripción" at bounding box center [282, 164] width 170 height 12
type input "ALTA"
click at [214, 199] on input "Seleccionar Archivo" at bounding box center [275, 199] width 176 height 13
type input "C:\fakepath\[PERSON_NAME].jpg"
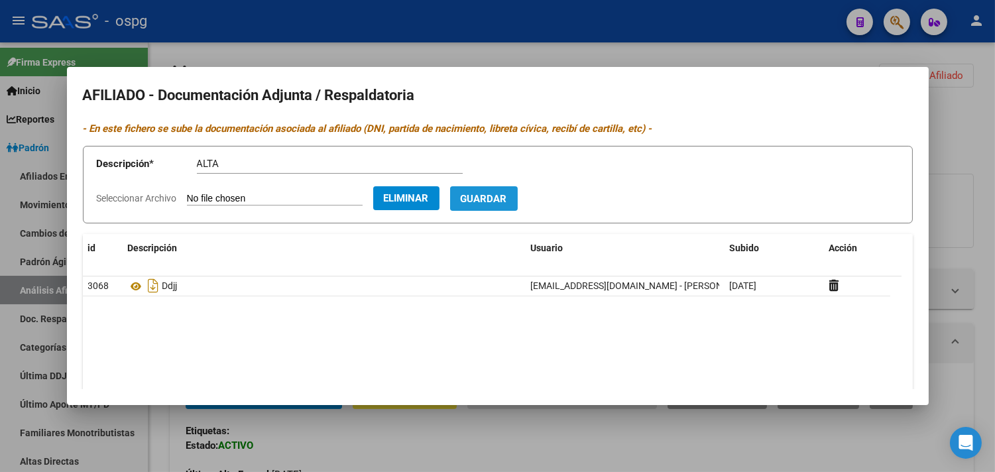
click at [507, 200] on span "Guardar" at bounding box center [484, 199] width 46 height 12
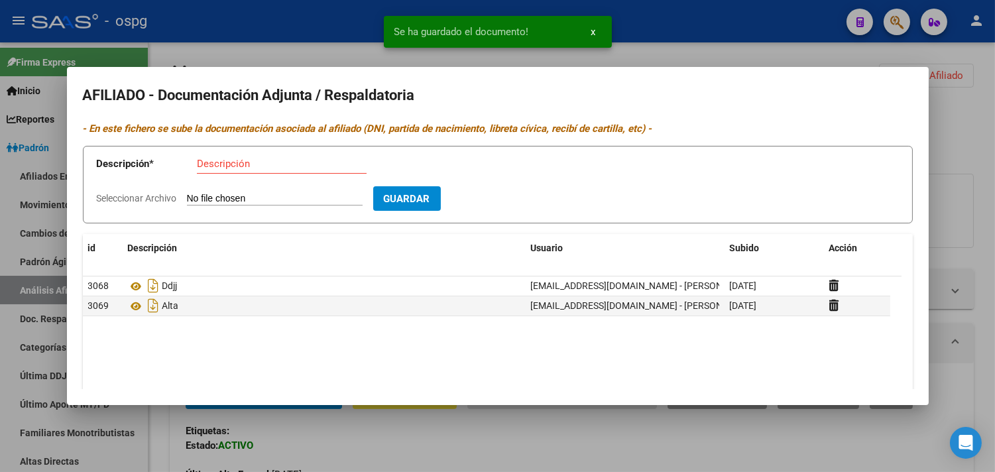
click at [224, 161] on input "Descripción" at bounding box center [282, 164] width 170 height 12
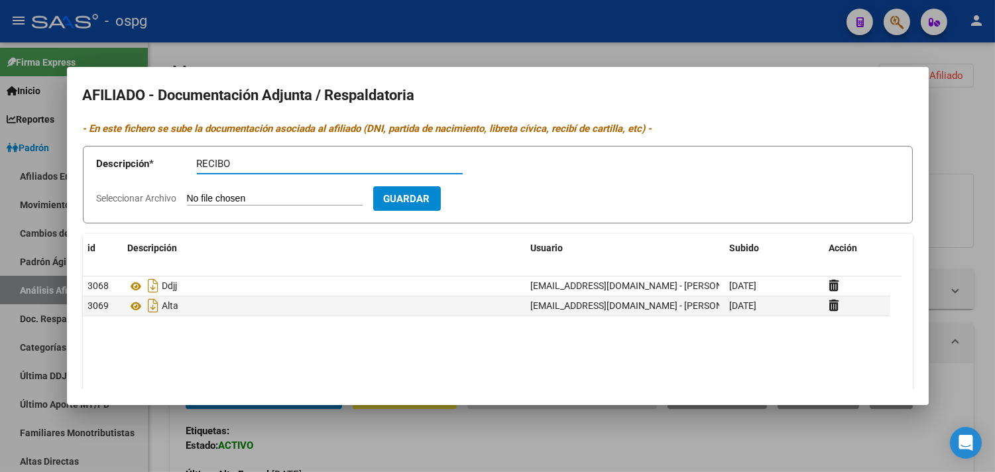
type input "RECIBO"
click at [234, 201] on input "Seleccionar Archivo" at bounding box center [275, 199] width 176 height 13
type input "C:\fakepath\recibo [PERSON_NAME].jpg"
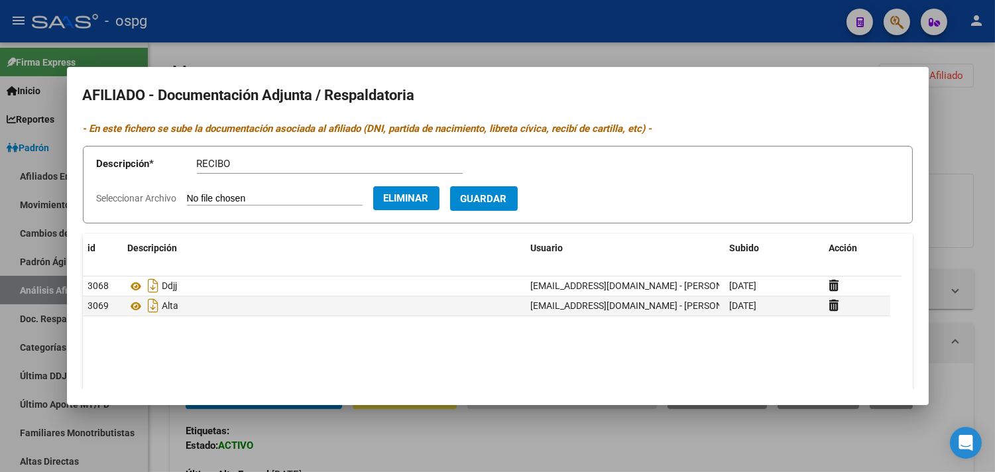
drag, startPoint x: 496, startPoint y: 201, endPoint x: 492, endPoint y: 179, distance: 22.1
click at [496, 200] on span "Guardar" at bounding box center [484, 199] width 46 height 12
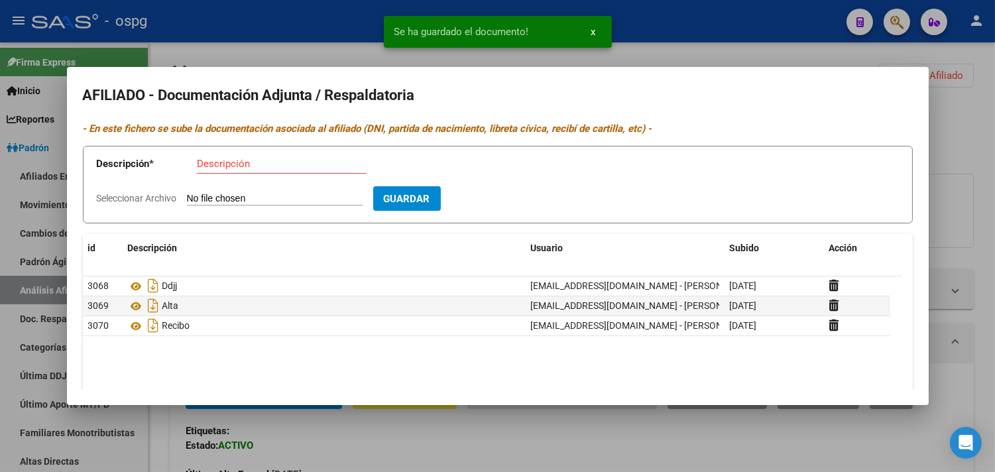
click at [219, 168] on input "Descripción" at bounding box center [282, 164] width 170 height 12
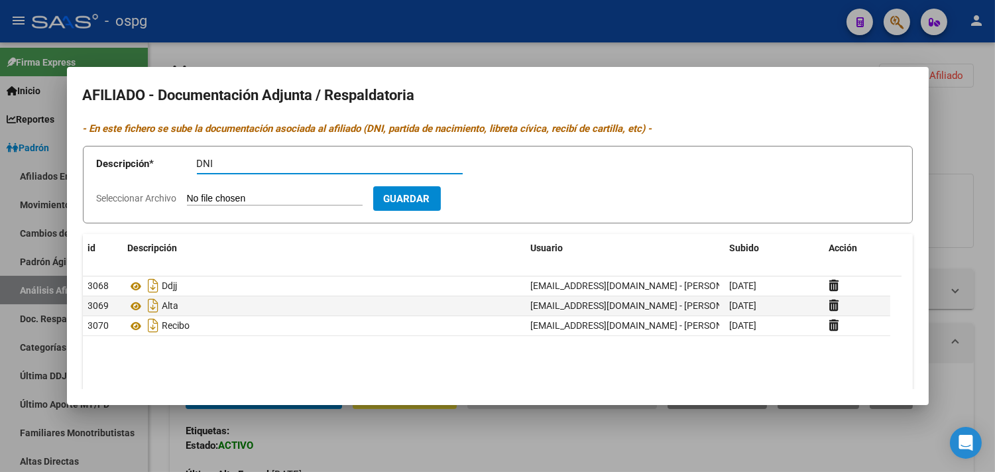
type input "DNI"
click at [213, 186] on div "DNI Descripción" at bounding box center [330, 170] width 266 height 32
click at [213, 196] on input "Seleccionar Archivo" at bounding box center [275, 199] width 176 height 13
type input "C:\fakepath\dni reinos f.jpg"
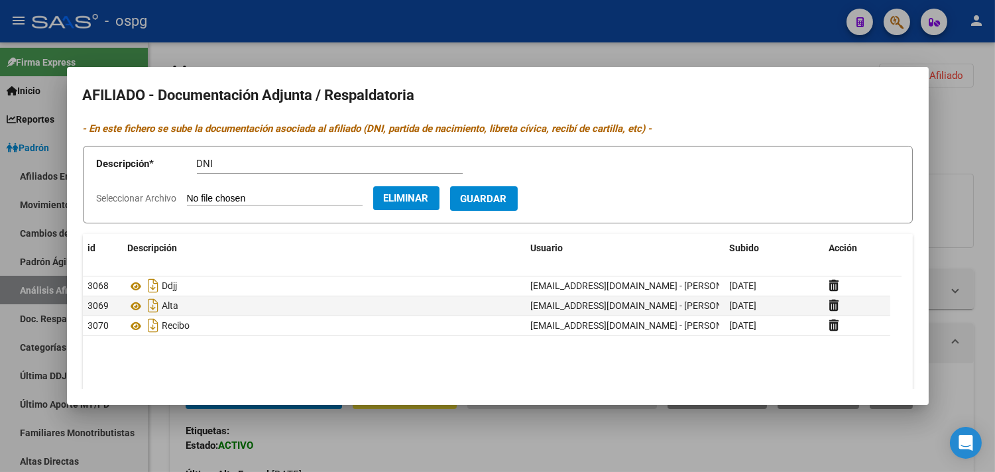
click at [507, 194] on span "Guardar" at bounding box center [484, 199] width 46 height 12
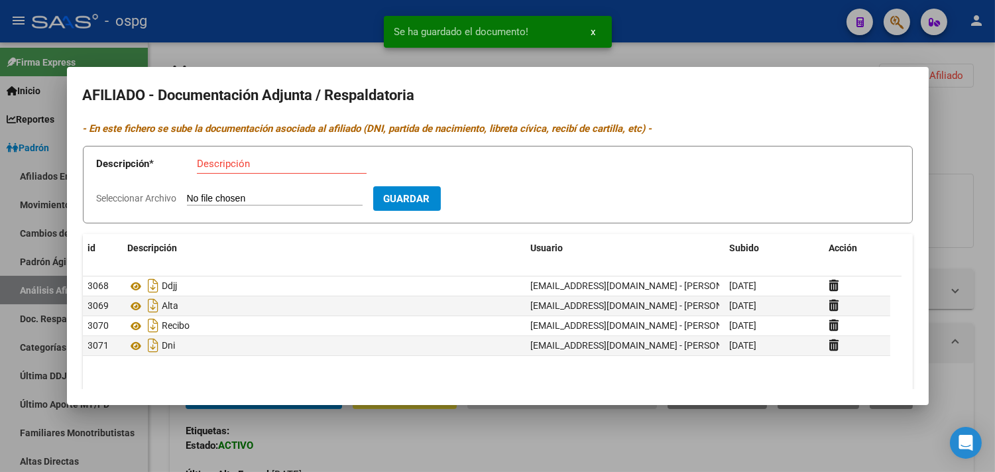
click at [217, 162] on input "Descripción" at bounding box center [282, 164] width 170 height 12
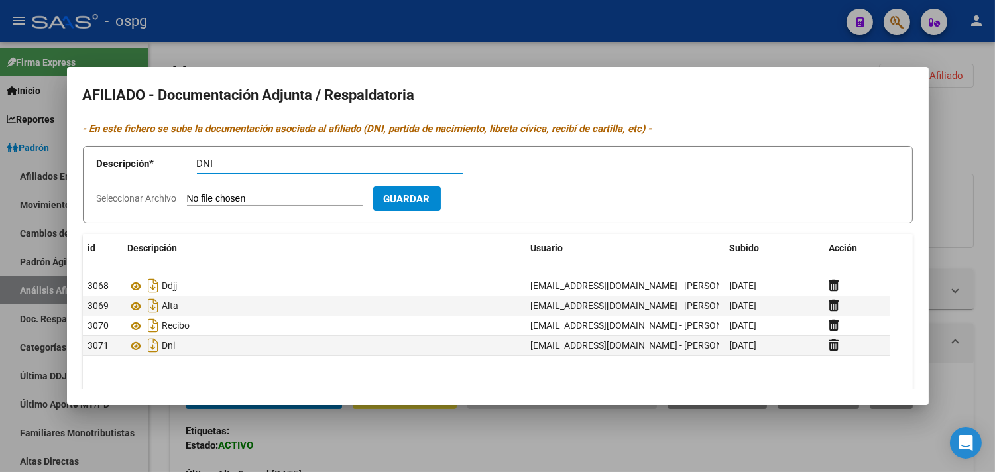
type input "DNI"
click at [192, 205] on input "Seleccionar Archivo" at bounding box center [275, 199] width 176 height 13
type input "C:\fakepath\dni [PERSON_NAME] d.jpg"
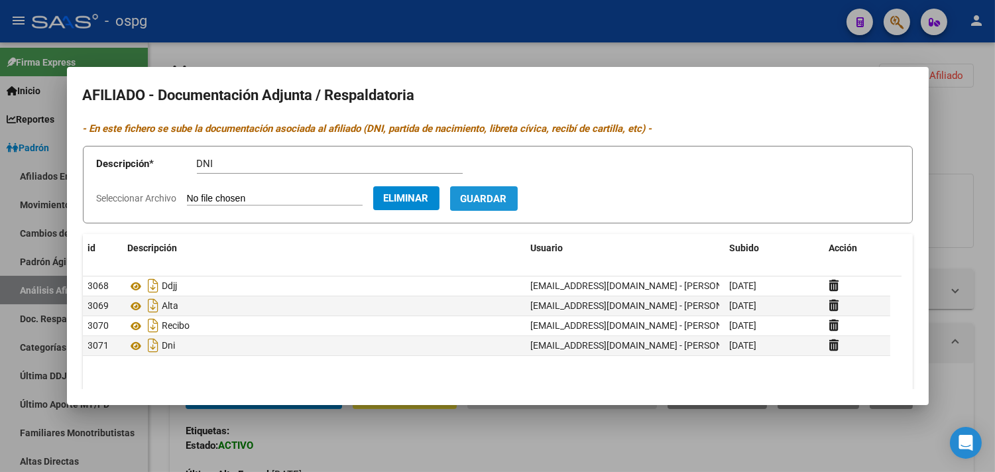
click at [504, 206] on button "Guardar" at bounding box center [484, 198] width 68 height 25
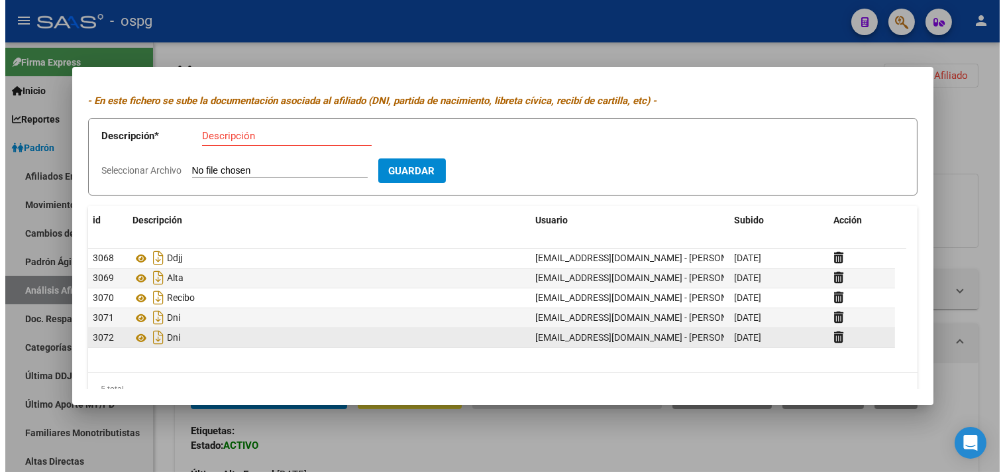
scroll to position [54, 0]
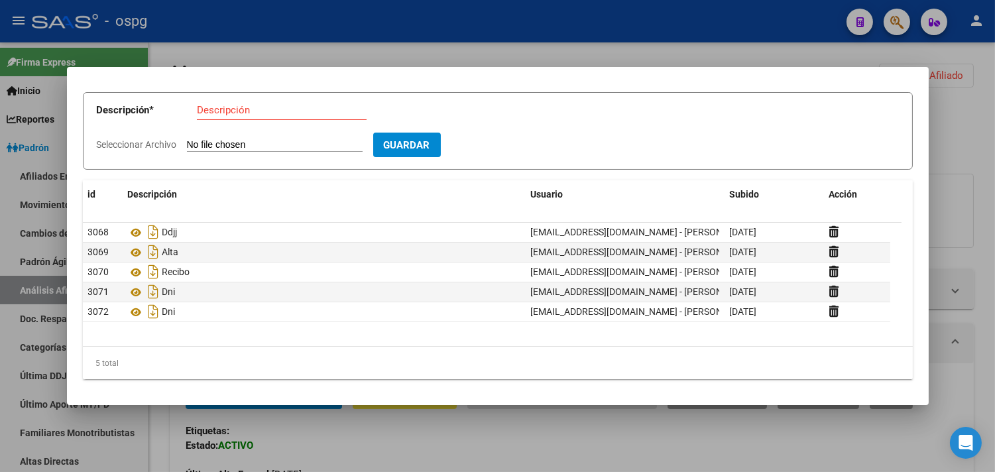
click at [380, 32] on div at bounding box center [497, 236] width 995 height 472
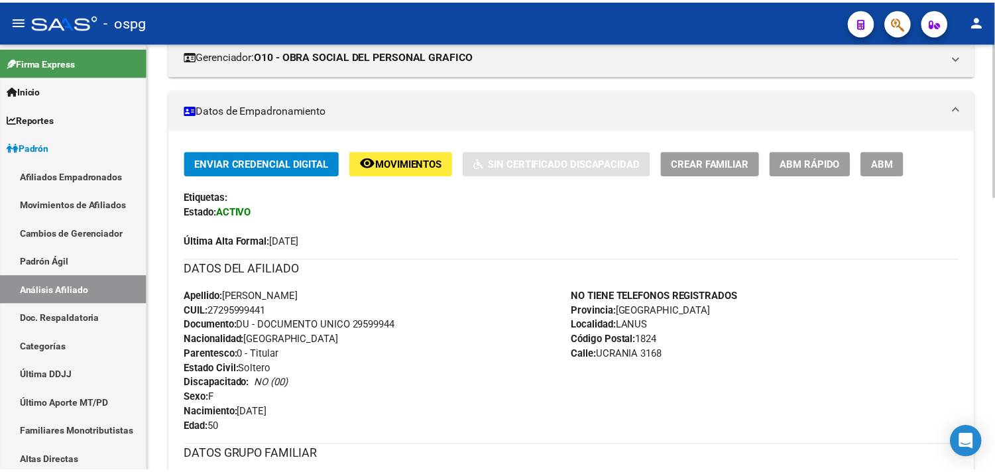
scroll to position [171, 0]
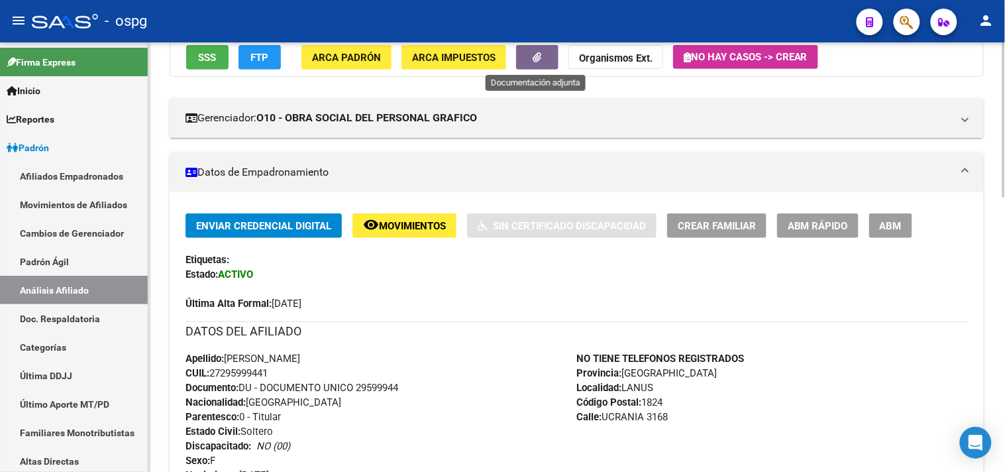
click at [520, 53] on button "button" at bounding box center [537, 57] width 42 height 25
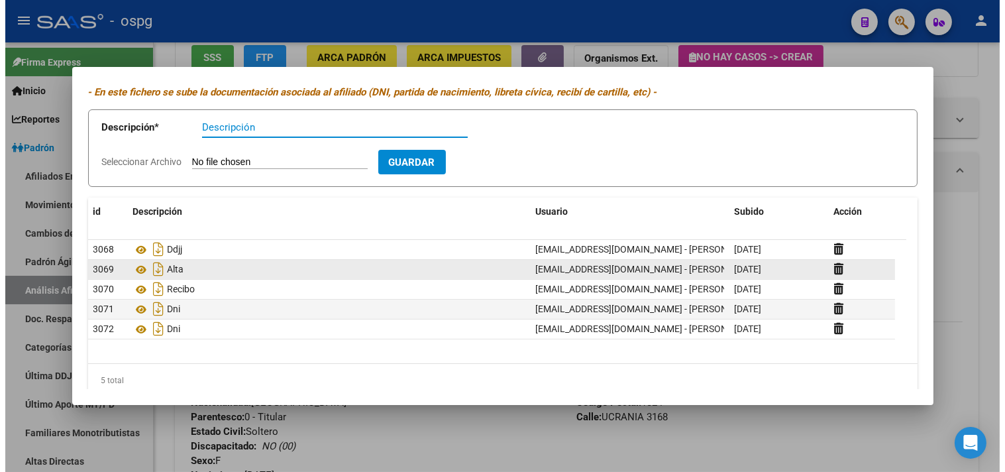
scroll to position [54, 0]
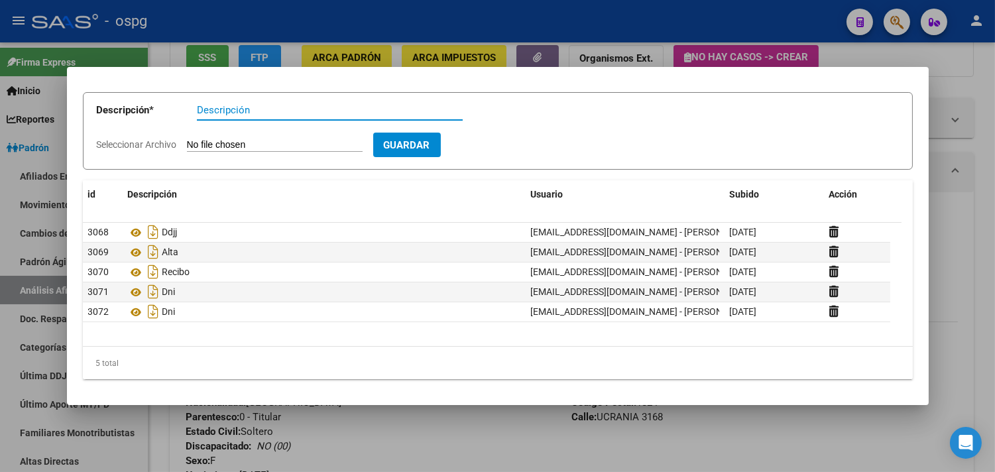
click at [307, 49] on div at bounding box center [497, 236] width 995 height 472
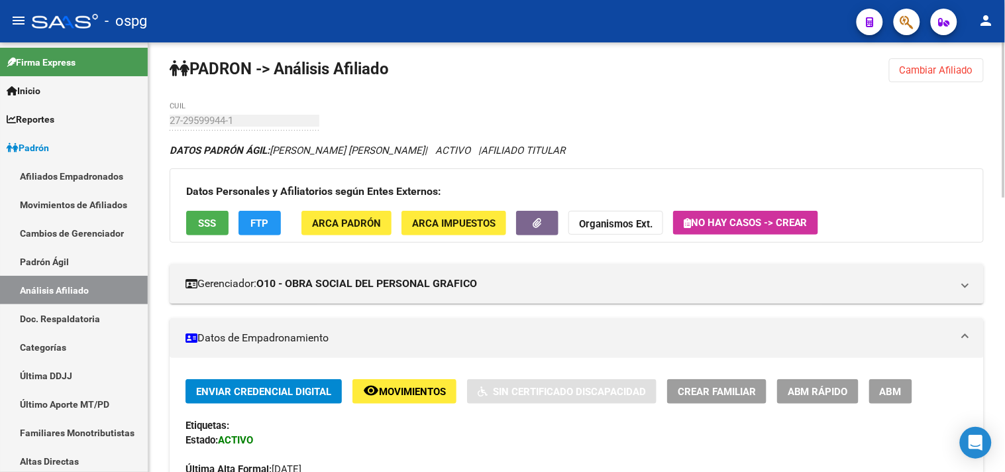
scroll to position [0, 0]
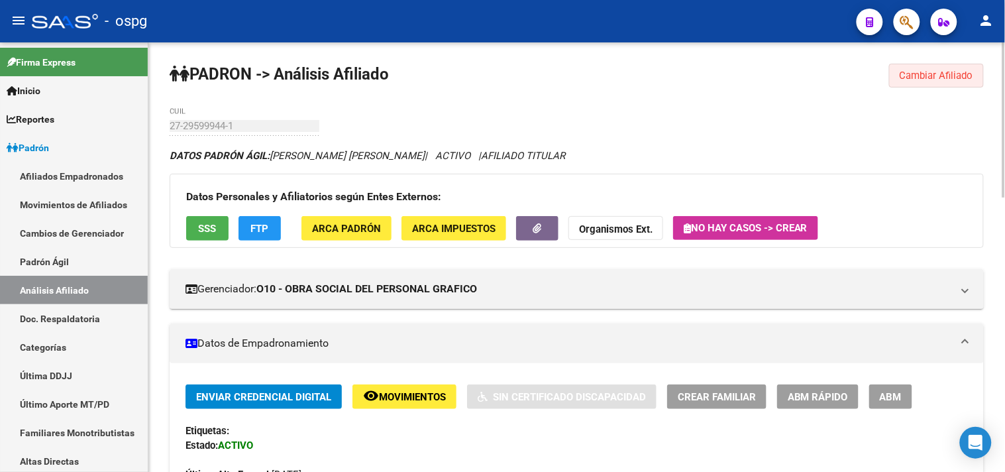
click at [916, 84] on button "Cambiar Afiliado" at bounding box center [936, 76] width 95 height 24
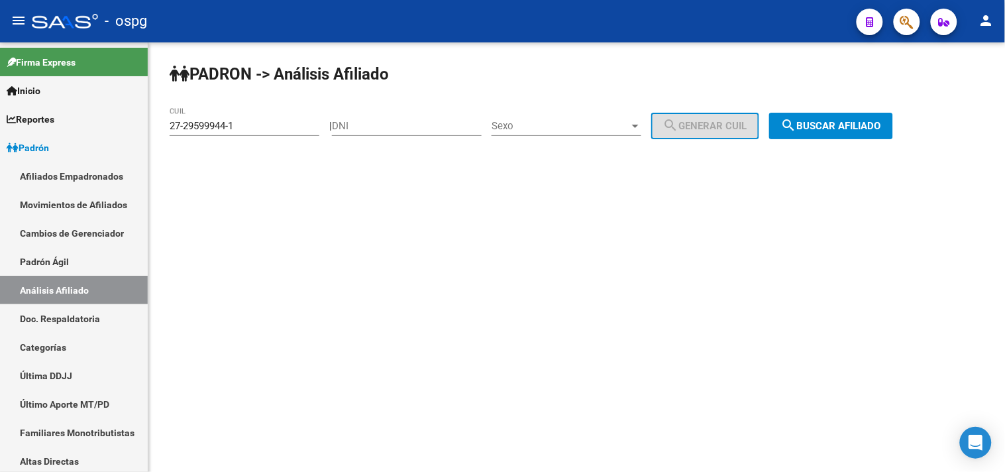
drag, startPoint x: 849, startPoint y: 129, endPoint x: 838, endPoint y: 128, distance: 10.6
click at [848, 128] on span "search Buscar afiliado" at bounding box center [831, 126] width 100 height 12
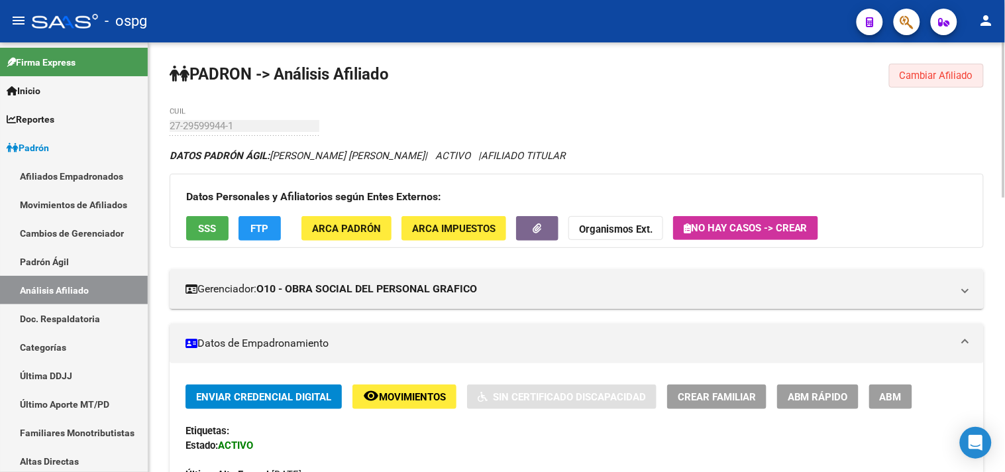
click at [937, 82] on button "Cambiar Afiliado" at bounding box center [936, 76] width 95 height 24
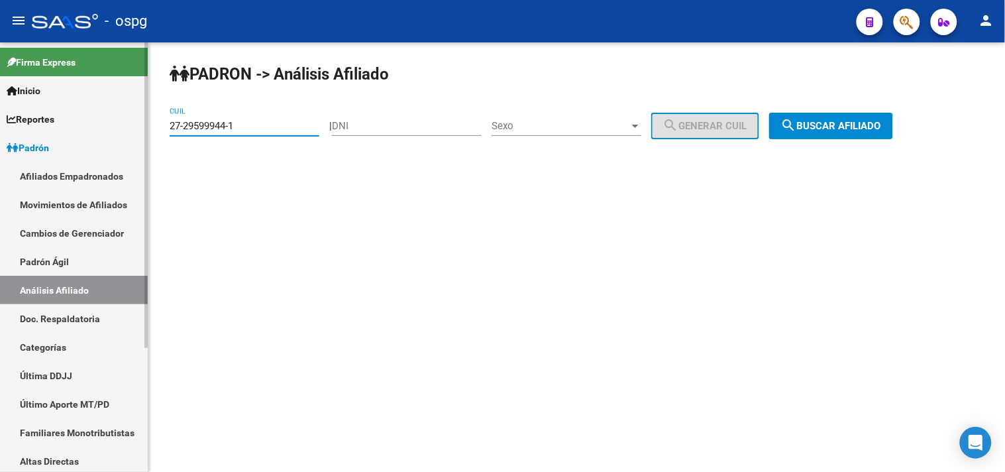
drag, startPoint x: 252, startPoint y: 128, endPoint x: 134, endPoint y: 138, distance: 119.0
click at [133, 138] on mat-sidenav-container "Firma Express Inicio Calendario SSS Instructivos Contacto OS Reportes Ingresos …" at bounding box center [502, 256] width 1005 height 429
click at [836, 114] on button "search Buscar afiliado" at bounding box center [831, 126] width 124 height 27
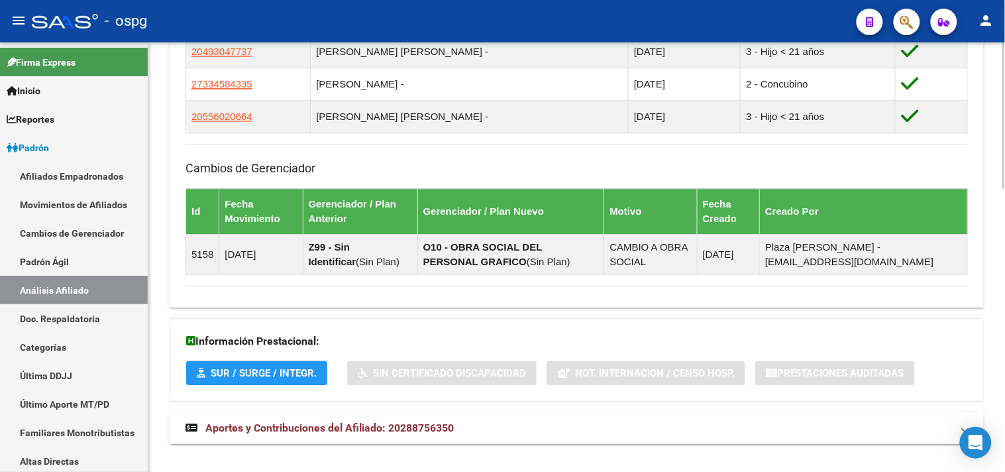
scroll to position [833, 0]
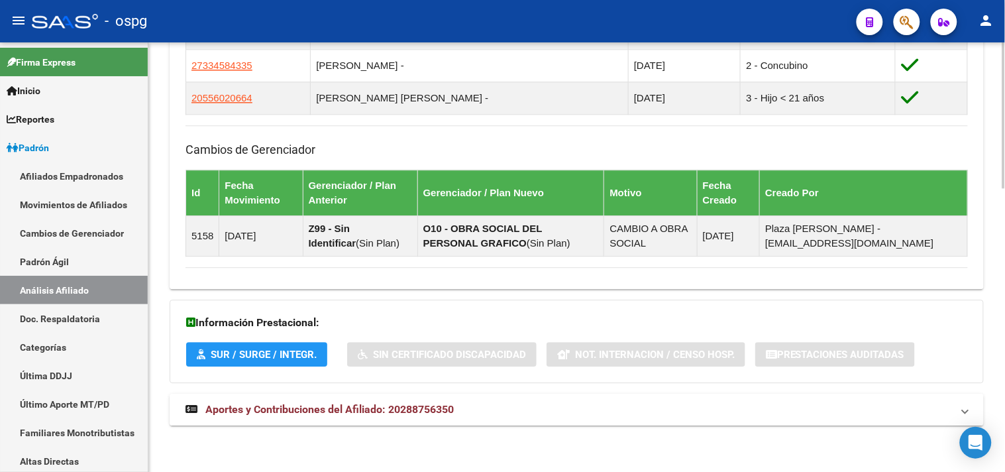
click at [419, 410] on span "Aportes y Contribuciones del Afiliado: 20288756350" at bounding box center [329, 409] width 248 height 13
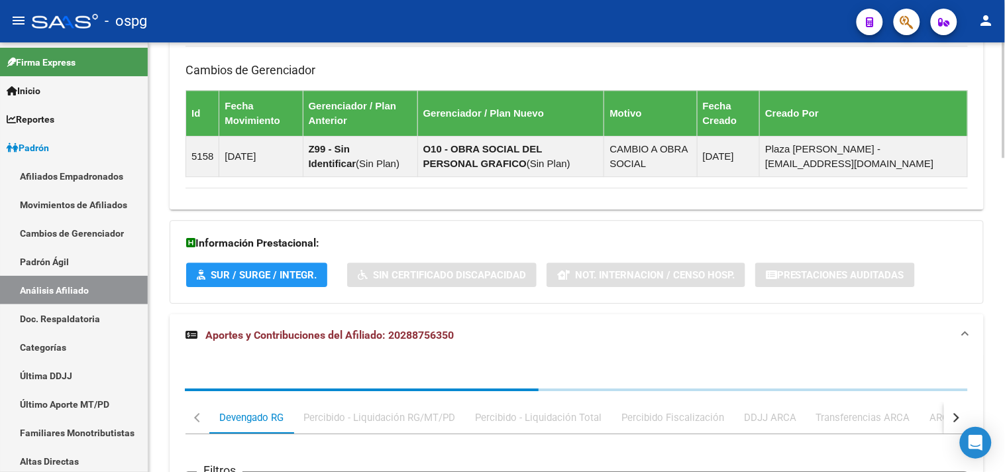
scroll to position [1131, 0]
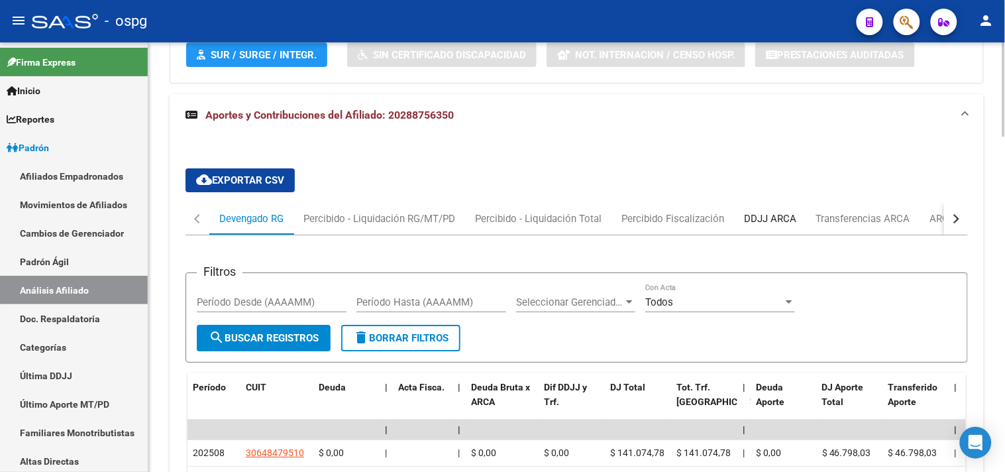
click at [785, 226] on div "DDJJ ARCA" at bounding box center [770, 218] width 52 height 15
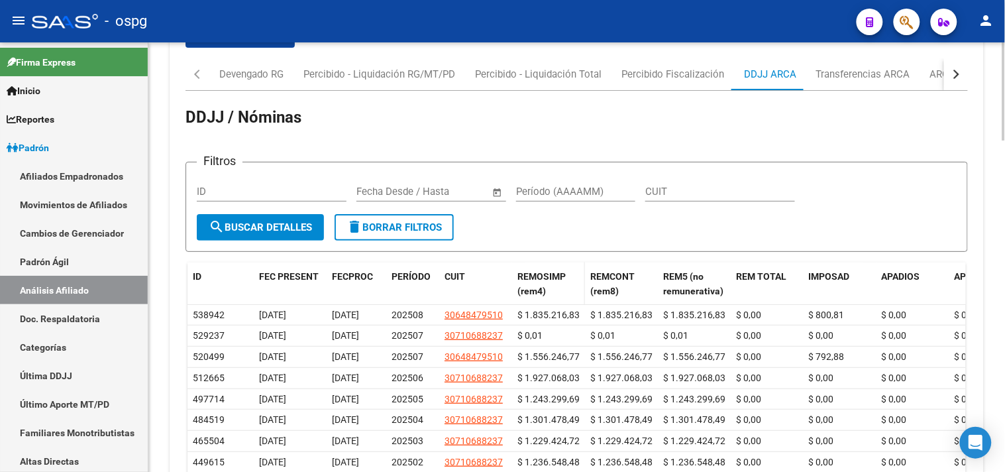
scroll to position [1350, 0]
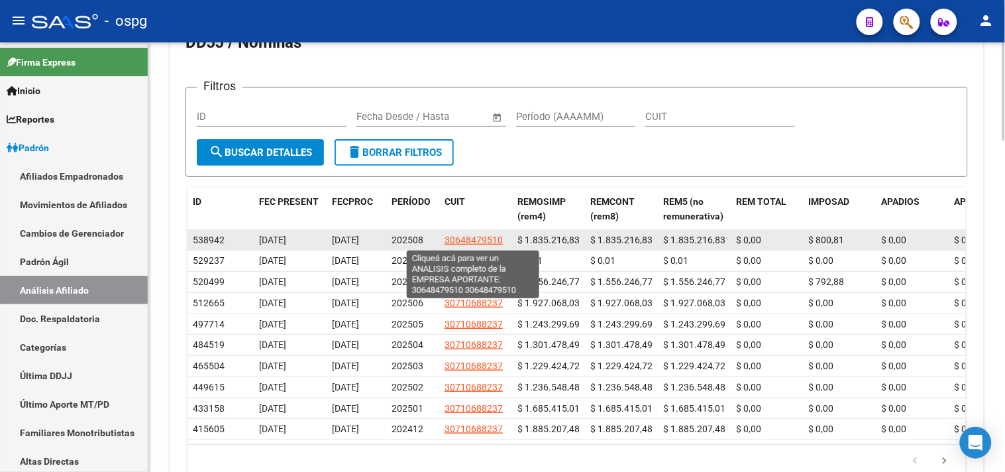
click at [474, 237] on span "30648479510" at bounding box center [474, 240] width 58 height 11
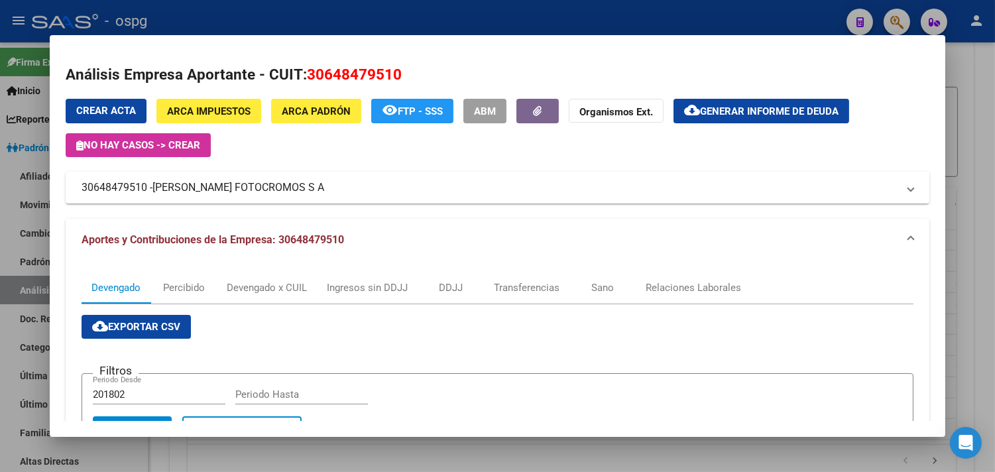
click at [315, 17] on div at bounding box center [497, 236] width 995 height 472
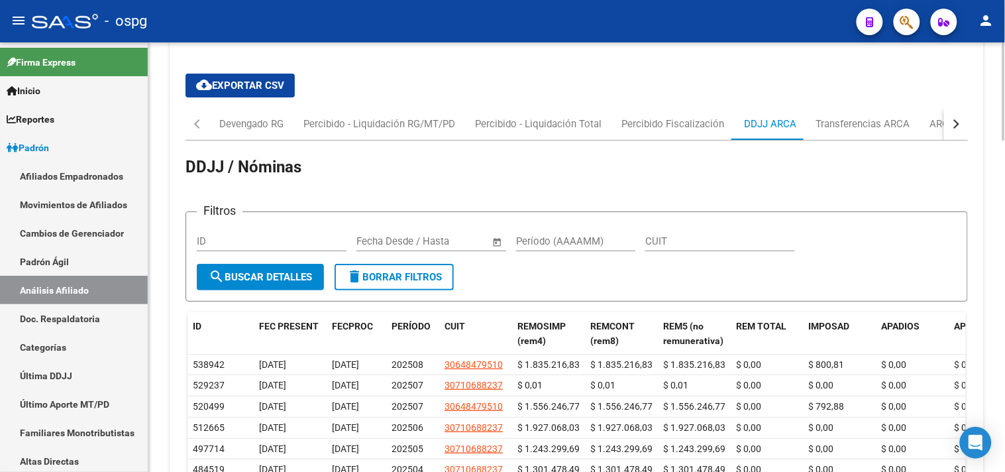
scroll to position [1056, 0]
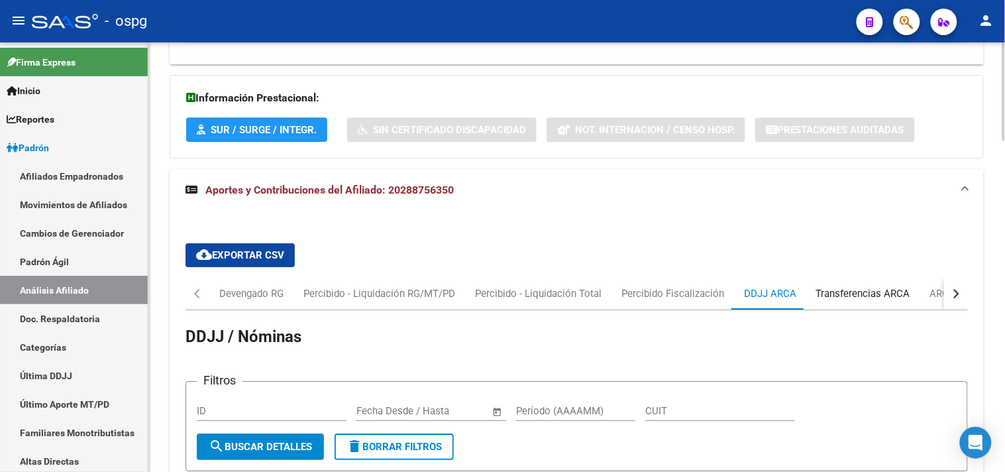
click at [856, 296] on div "Transferencias ARCA" at bounding box center [863, 293] width 94 height 15
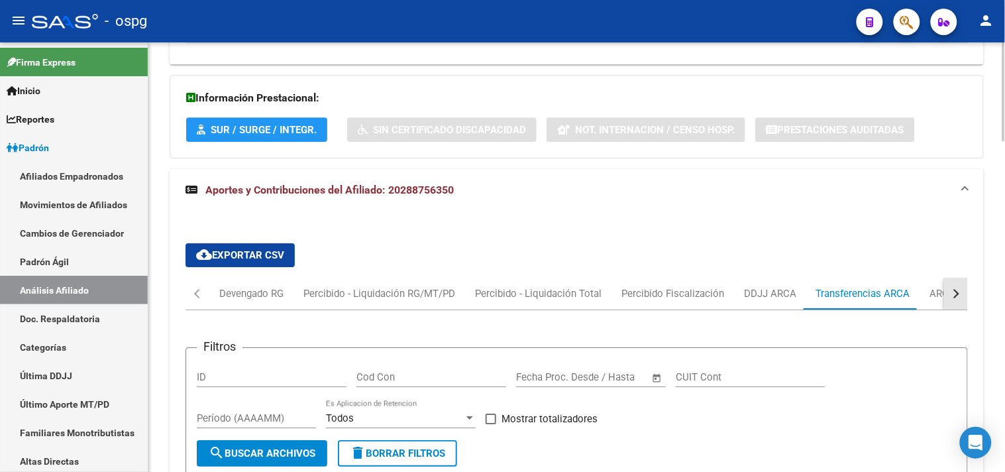
click at [958, 294] on div "button" at bounding box center [954, 293] width 9 height 9
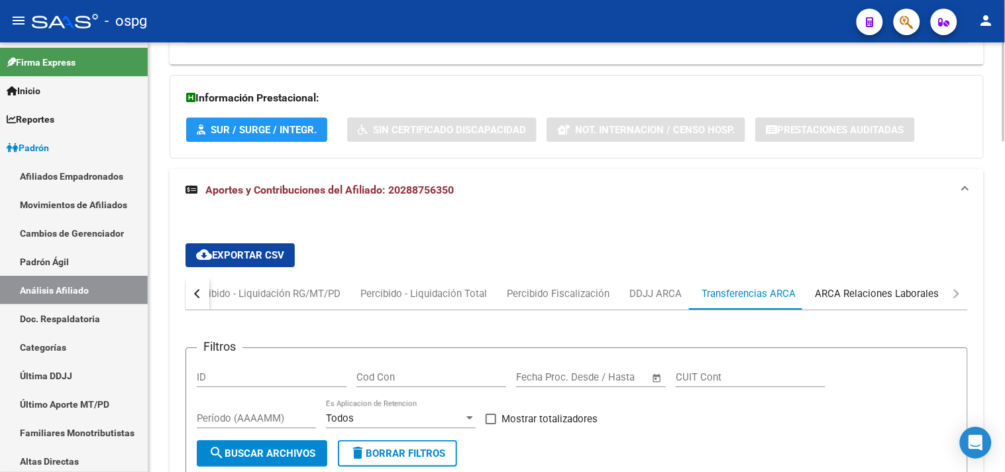
click at [889, 296] on div "ARCA Relaciones Laborales" at bounding box center [878, 293] width 124 height 15
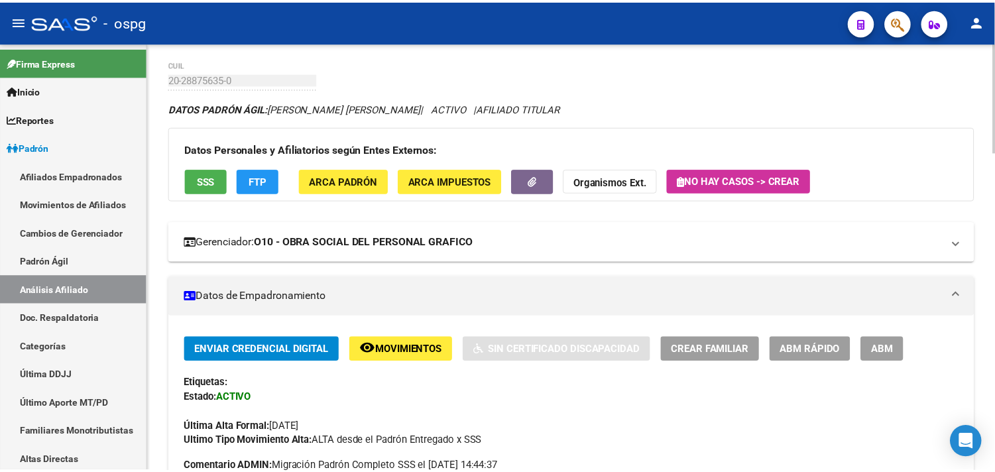
scroll to position [0, 0]
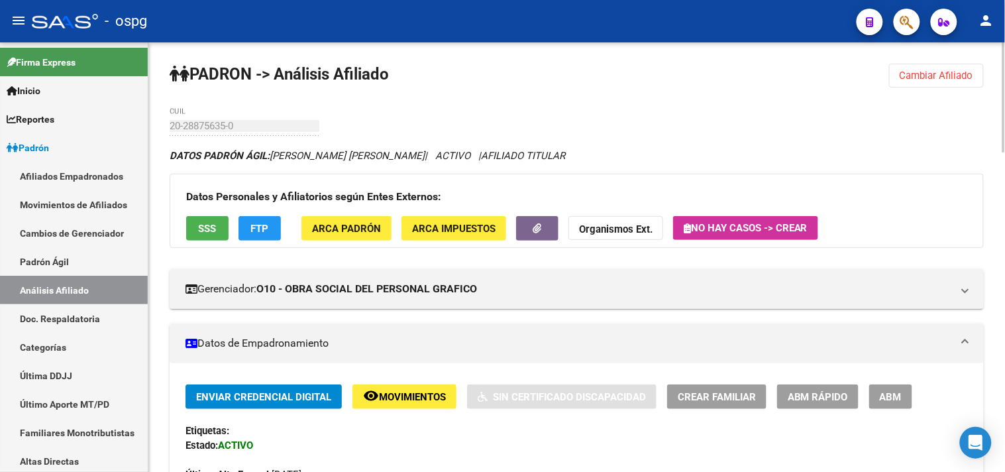
click at [211, 234] on span "SSS" at bounding box center [208, 229] width 18 height 12
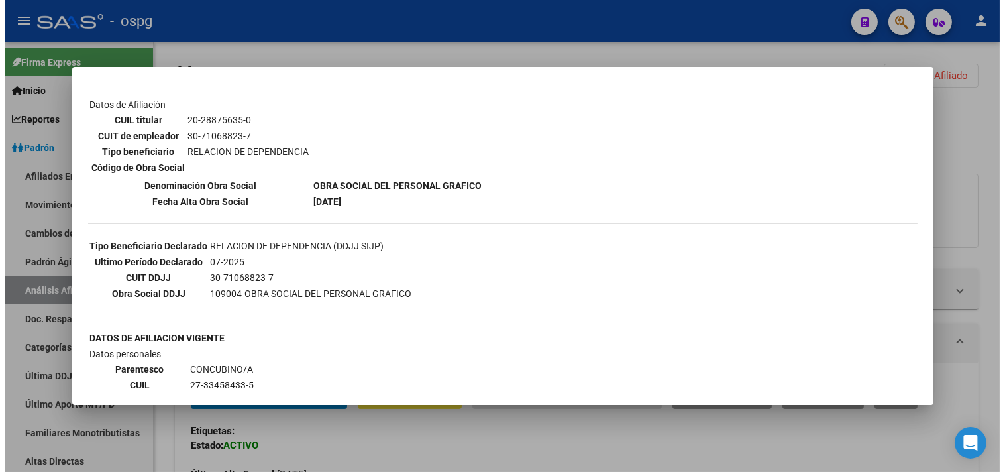
scroll to position [221, 0]
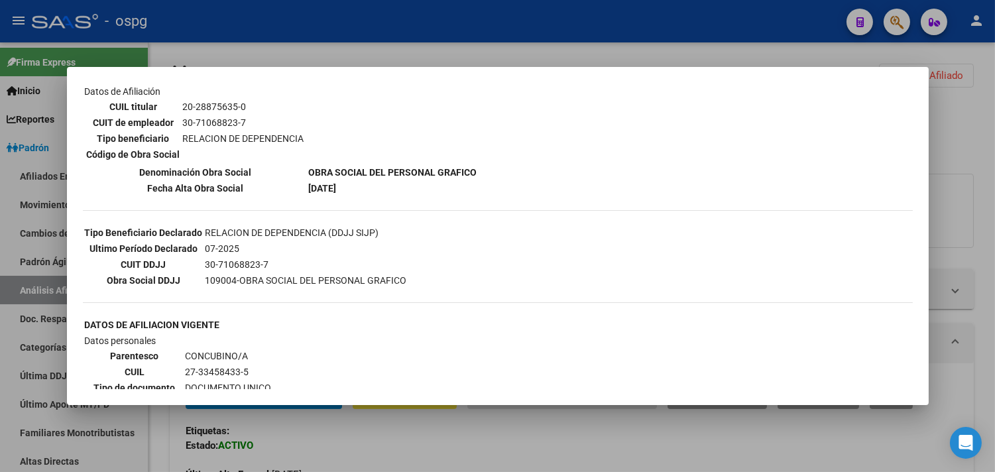
click at [379, 42] on div at bounding box center [497, 236] width 995 height 472
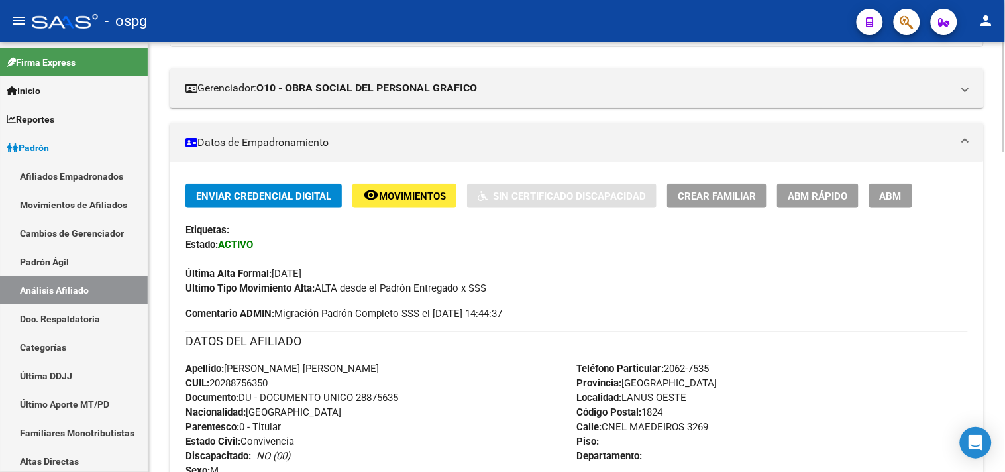
scroll to position [74, 0]
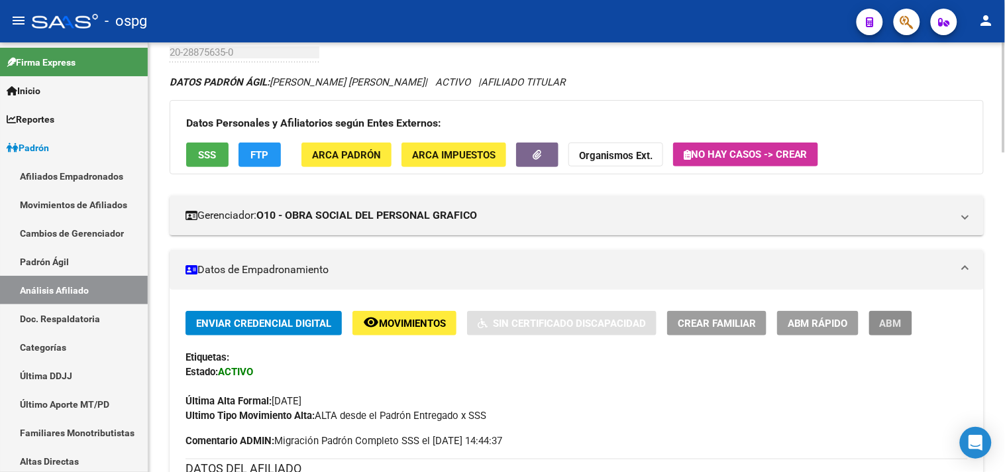
click at [888, 319] on span "ABM" at bounding box center [891, 323] width 22 height 12
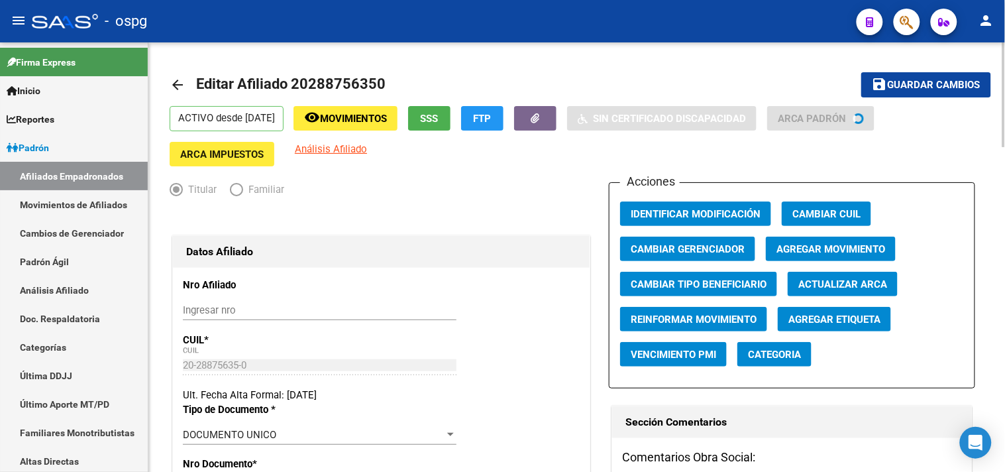
click at [170, 77] on mat-icon "arrow_back" at bounding box center [178, 85] width 16 height 16
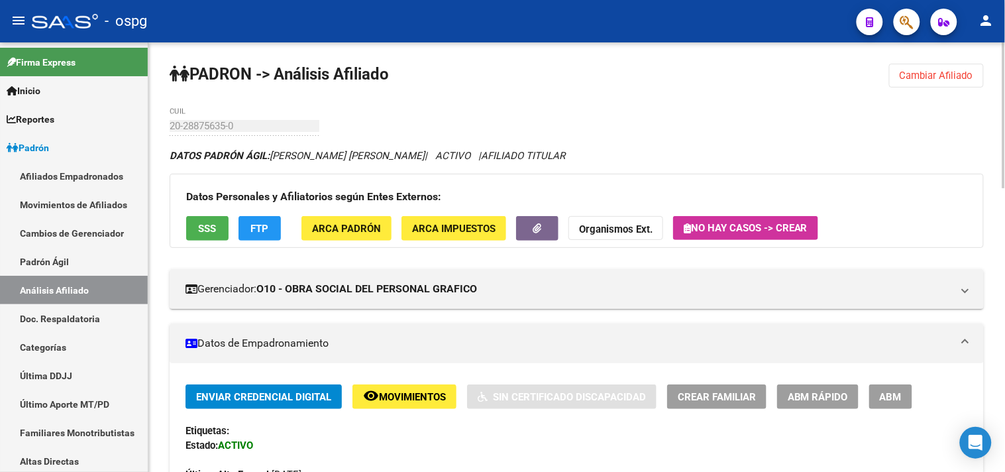
click at [263, 229] on span "FTP" at bounding box center [260, 229] width 18 height 12
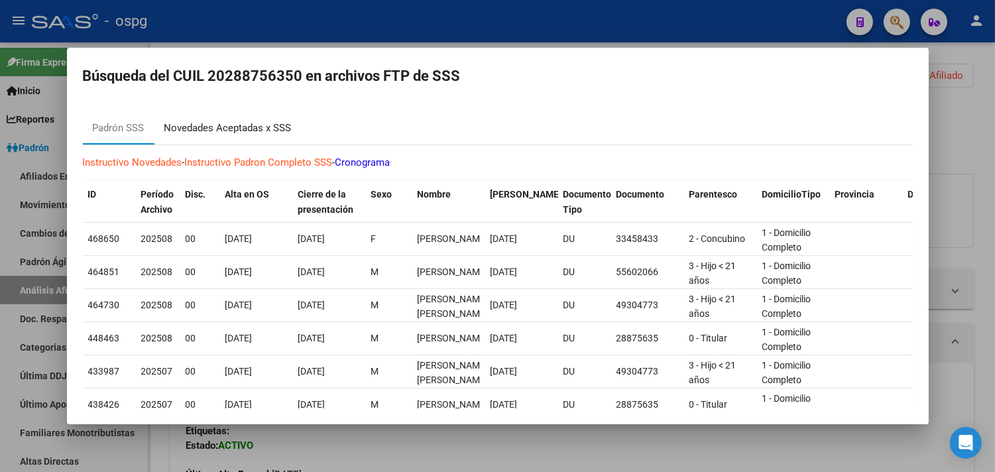
click at [239, 131] on div "Novedades Aceptadas x SSS" at bounding box center [227, 128] width 127 height 15
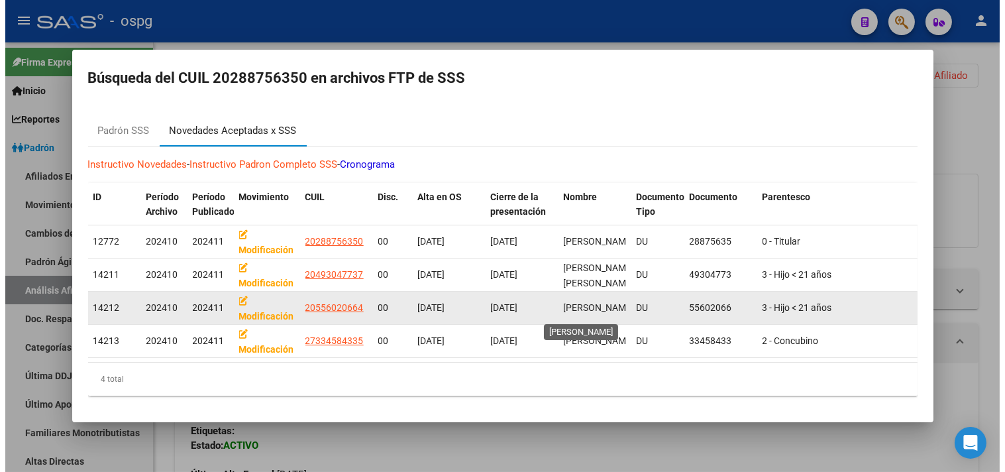
scroll to position [2, 0]
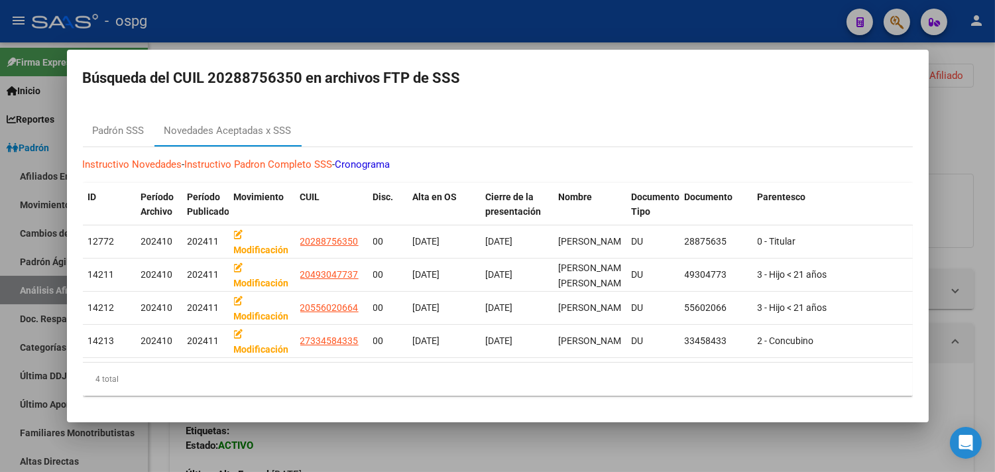
click at [250, 28] on div at bounding box center [497, 236] width 995 height 472
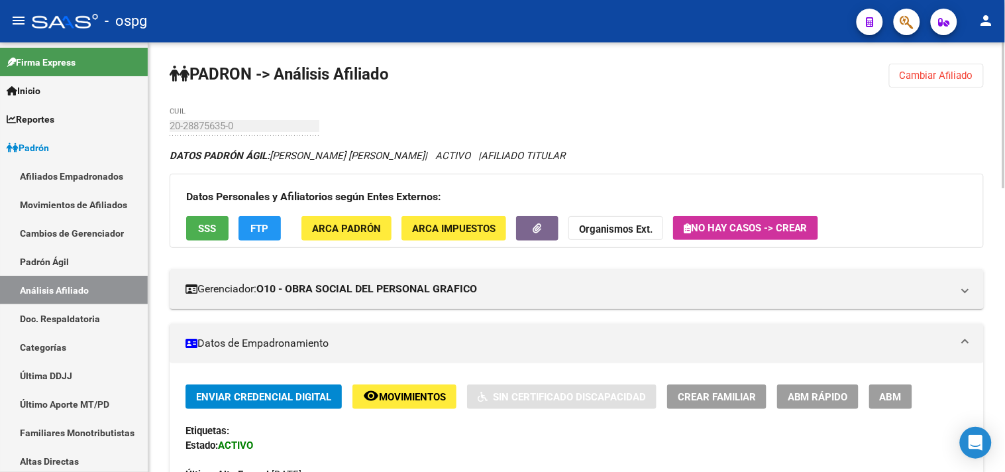
click at [880, 400] on span "ABM" at bounding box center [891, 397] width 22 height 12
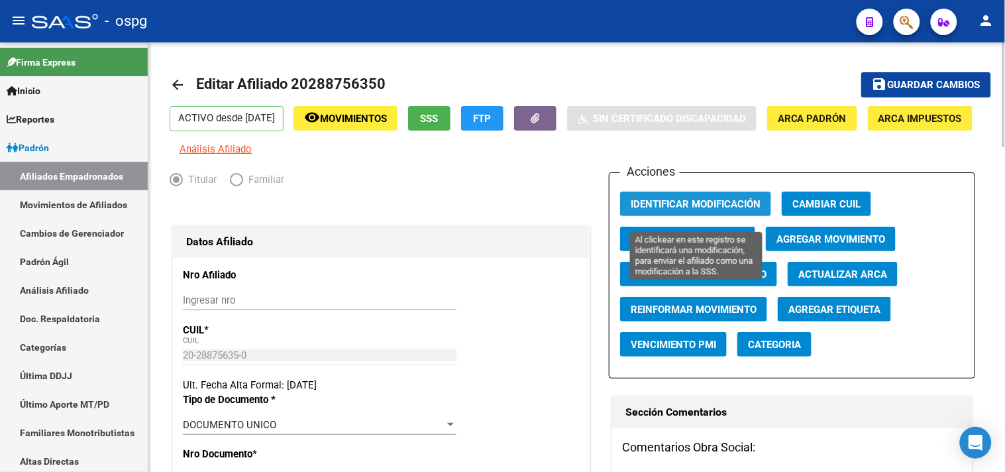
click at [710, 210] on span "Identificar Modificación" at bounding box center [696, 204] width 130 height 12
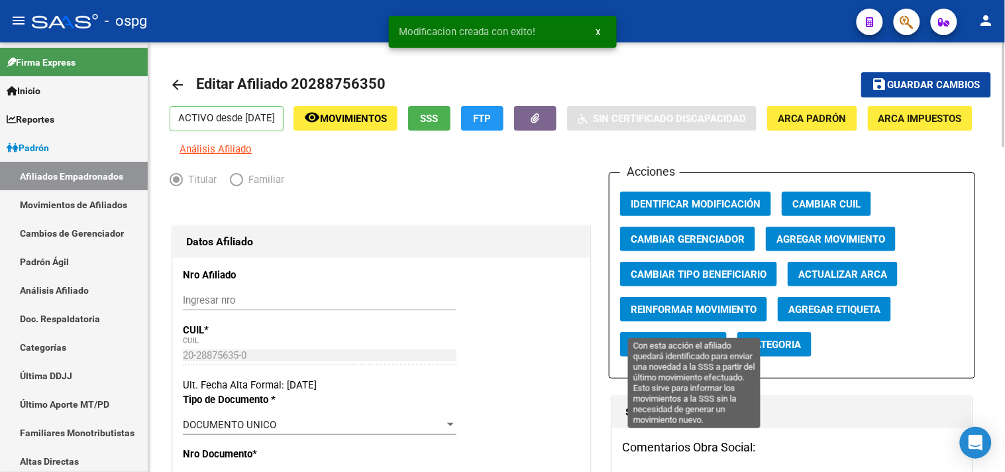
click at [714, 315] on span "Reinformar Movimiento" at bounding box center [694, 309] width 126 height 12
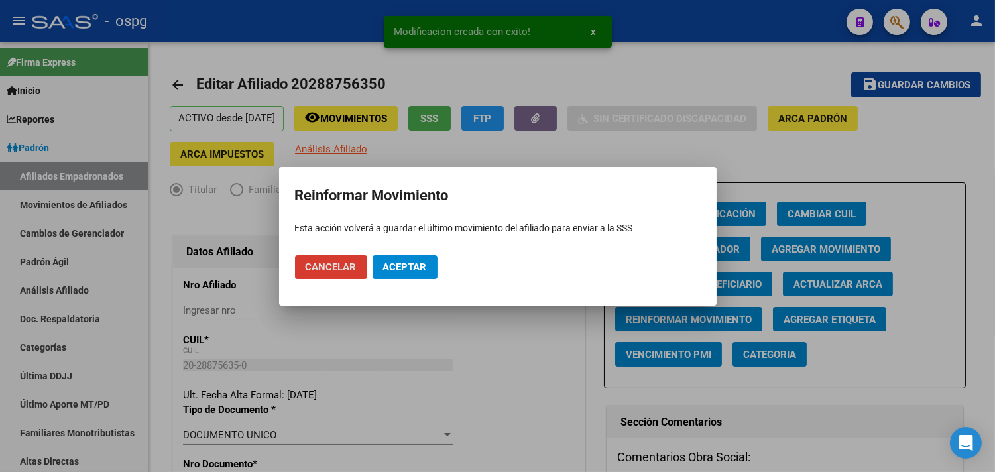
click at [426, 268] on span "Aceptar" at bounding box center [405, 267] width 44 height 12
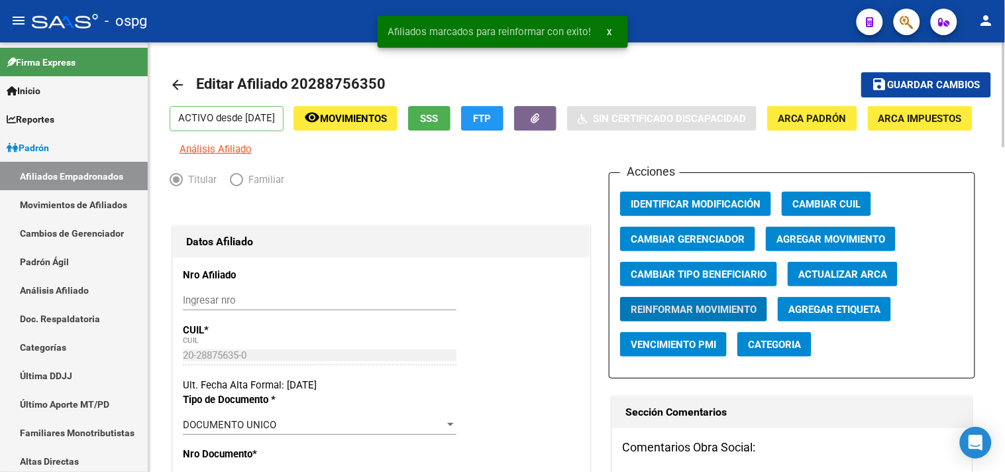
click at [902, 81] on span "Guardar cambios" at bounding box center [934, 86] width 93 height 12
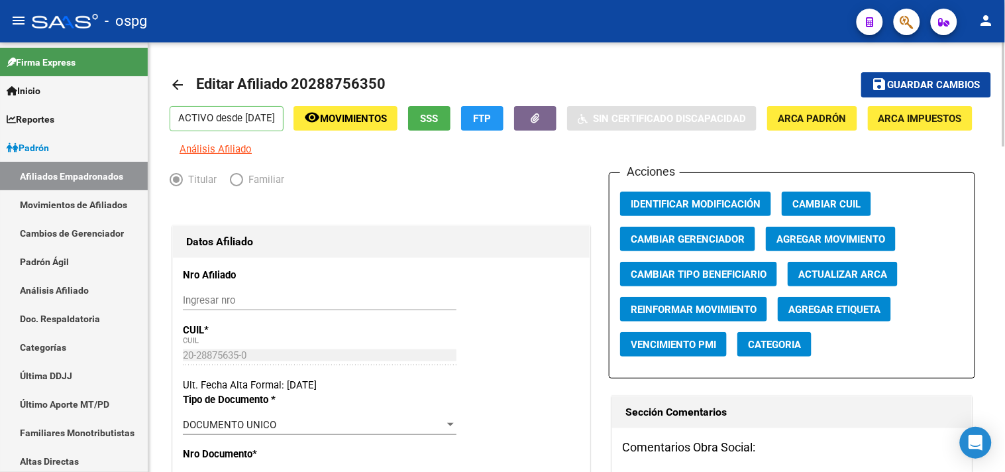
click at [184, 81] on mat-icon "arrow_back" at bounding box center [178, 85] width 16 height 16
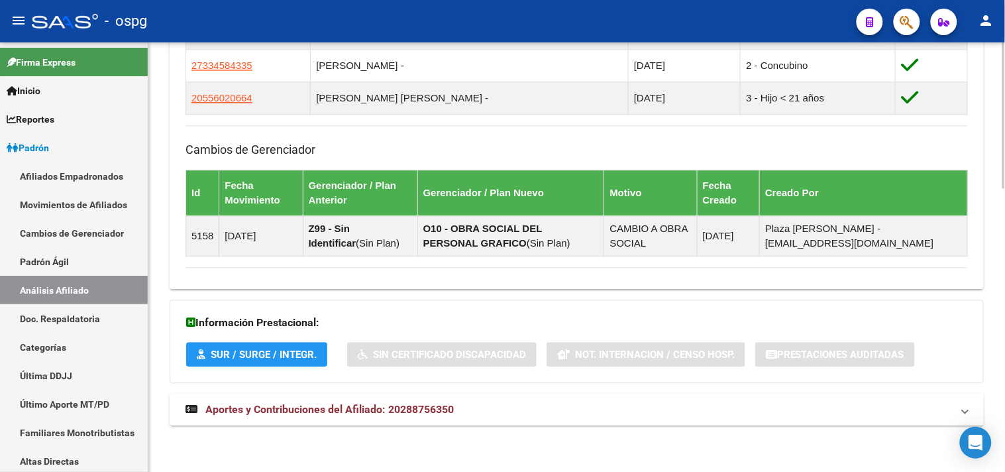
click at [429, 400] on mat-expansion-panel-header "Aportes y Contribuciones del Afiliado: 20288756350" at bounding box center [577, 410] width 814 height 32
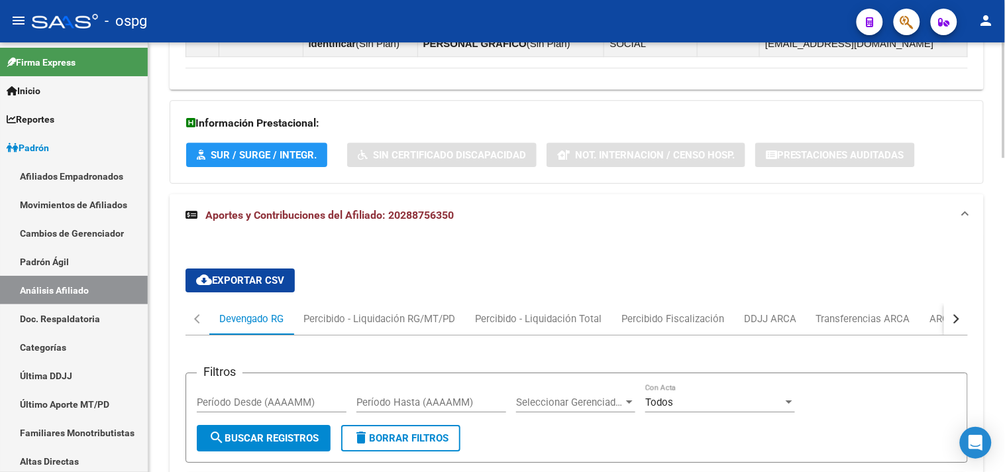
scroll to position [1131, 0]
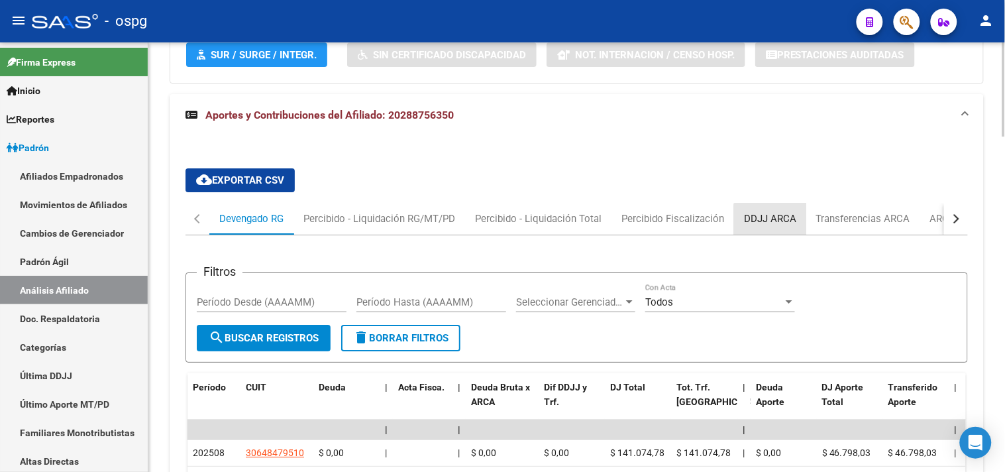
click at [771, 223] on div "DDJJ ARCA" at bounding box center [770, 218] width 52 height 15
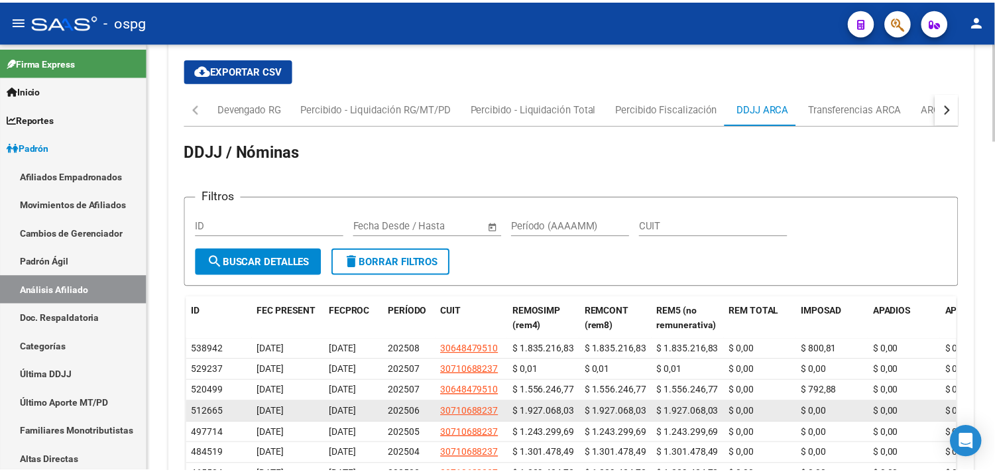
scroll to position [1277, 0]
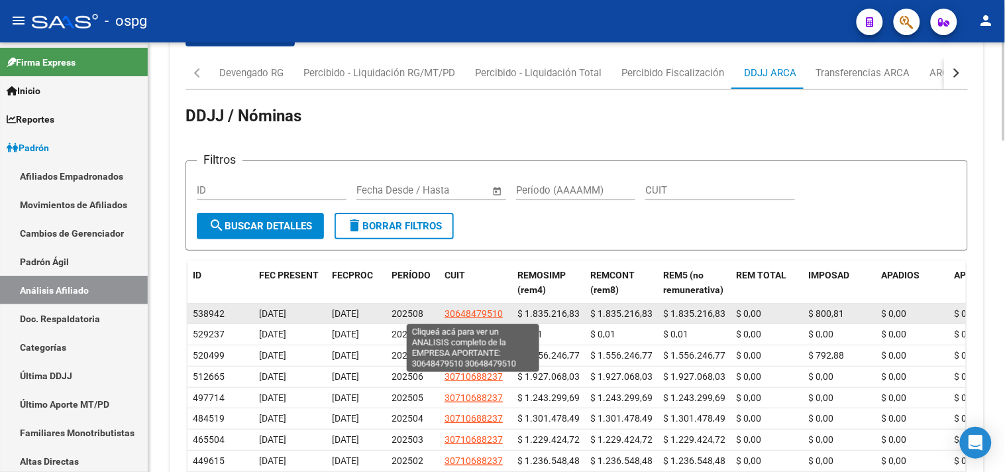
click at [459, 310] on span "30648479510" at bounding box center [474, 313] width 58 height 11
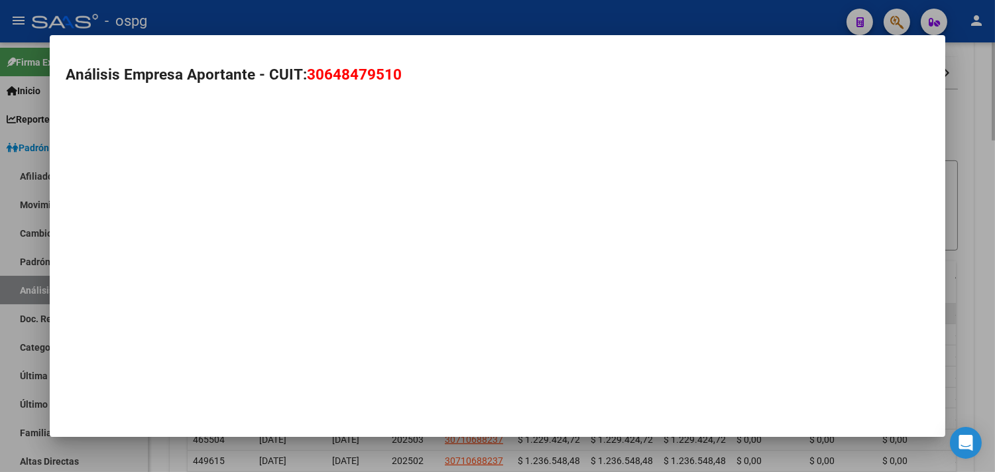
click at [459, 310] on mat-dialog-container "Análisis Empresa Aportante - CUIT: 30648479510" at bounding box center [497, 235] width 895 height 401
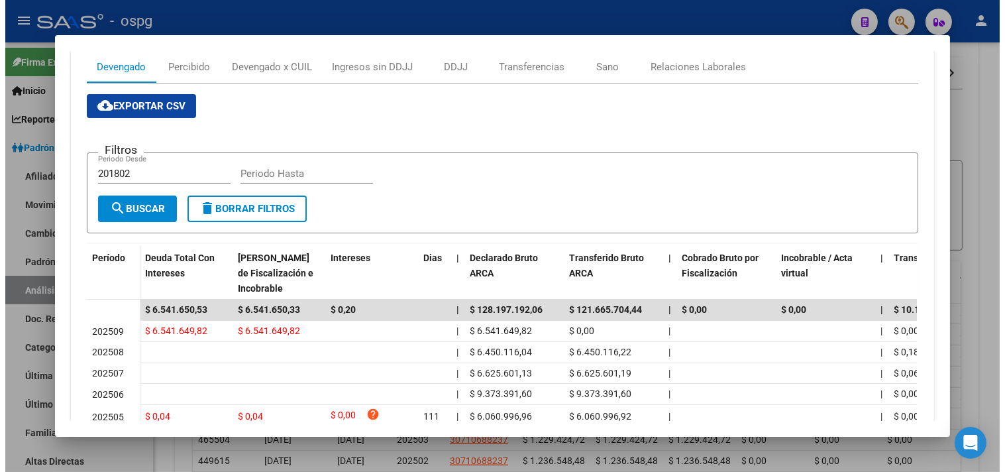
scroll to position [368, 0]
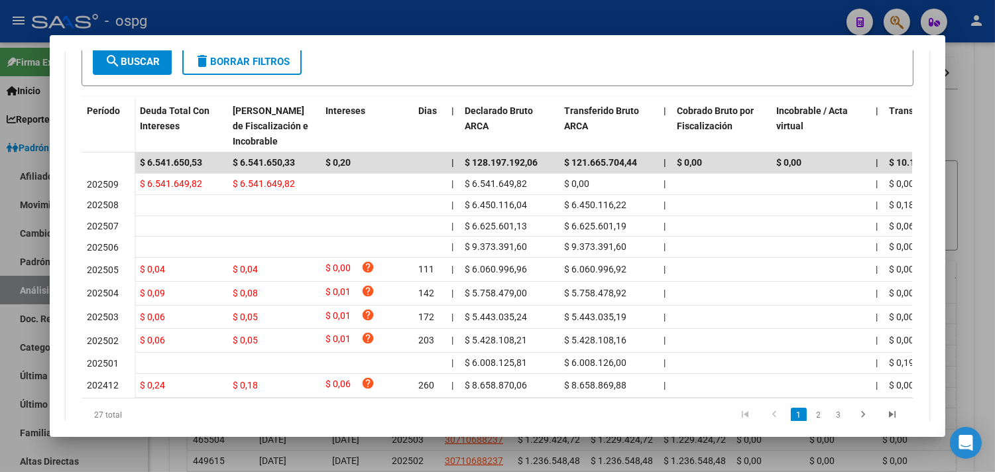
click at [517, 22] on div at bounding box center [497, 236] width 995 height 472
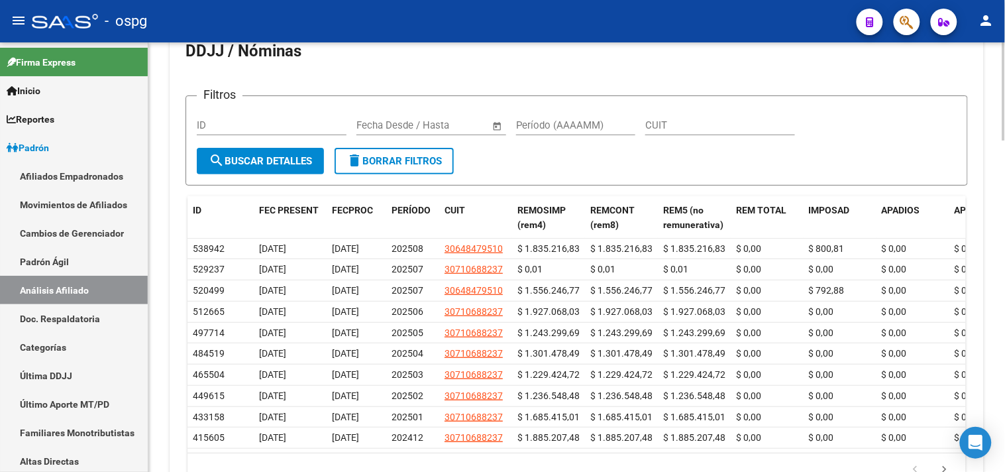
scroll to position [1203, 0]
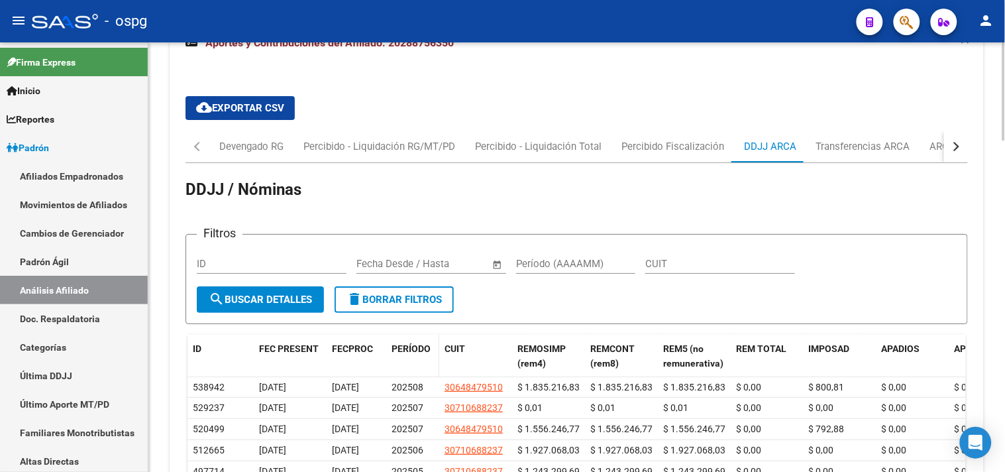
click at [419, 343] on span "PERÍODO" at bounding box center [411, 348] width 39 height 11
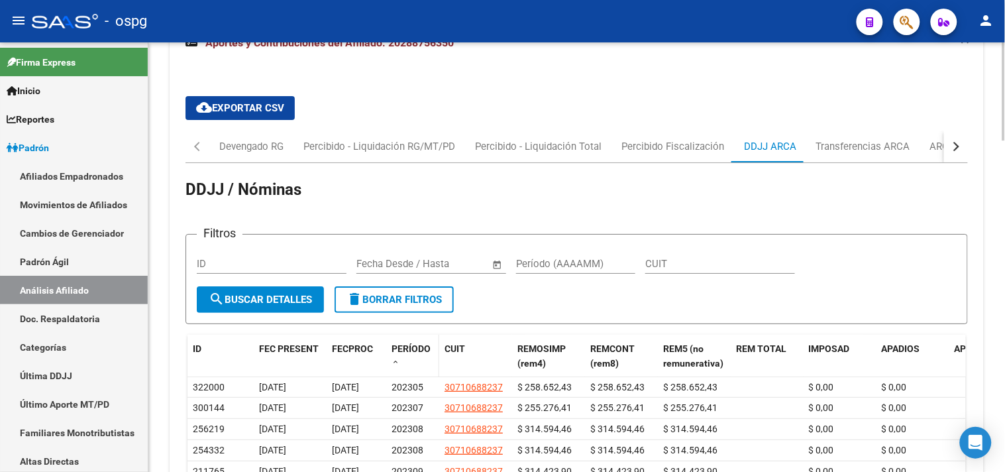
click at [403, 342] on div "PERÍODO" at bounding box center [413, 355] width 42 height 28
click at [388, 349] on datatable-header-cell "PERÍODO" at bounding box center [412, 357] width 53 height 44
click at [401, 350] on span "PERÍODO" at bounding box center [411, 348] width 39 height 11
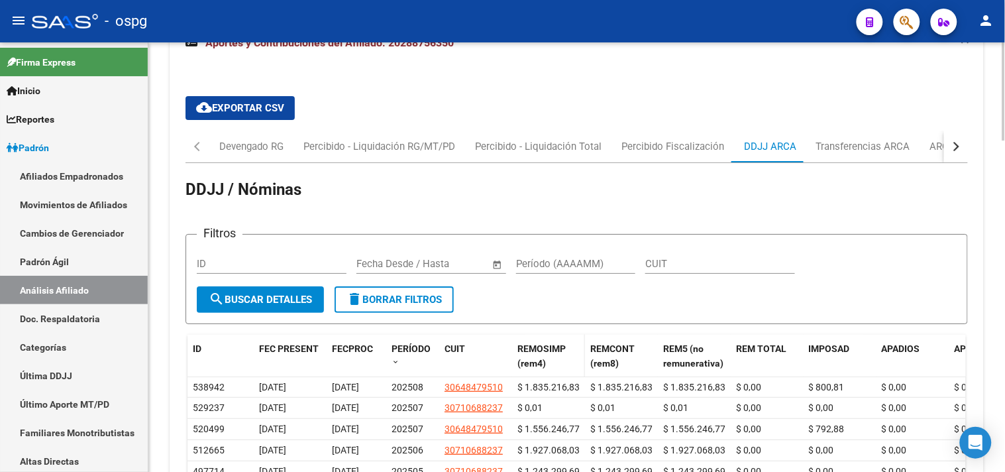
scroll to position [1350, 0]
